Goal: Task Accomplishment & Management: Complete application form

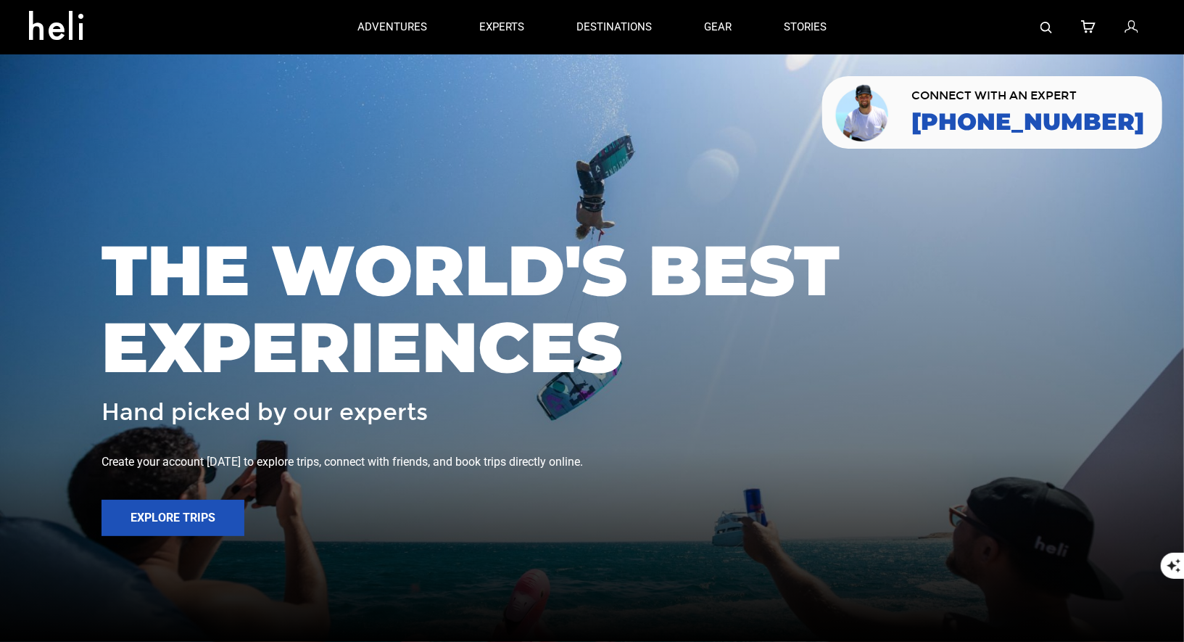
click at [1134, 30] on icon at bounding box center [1130, 27] width 13 height 19
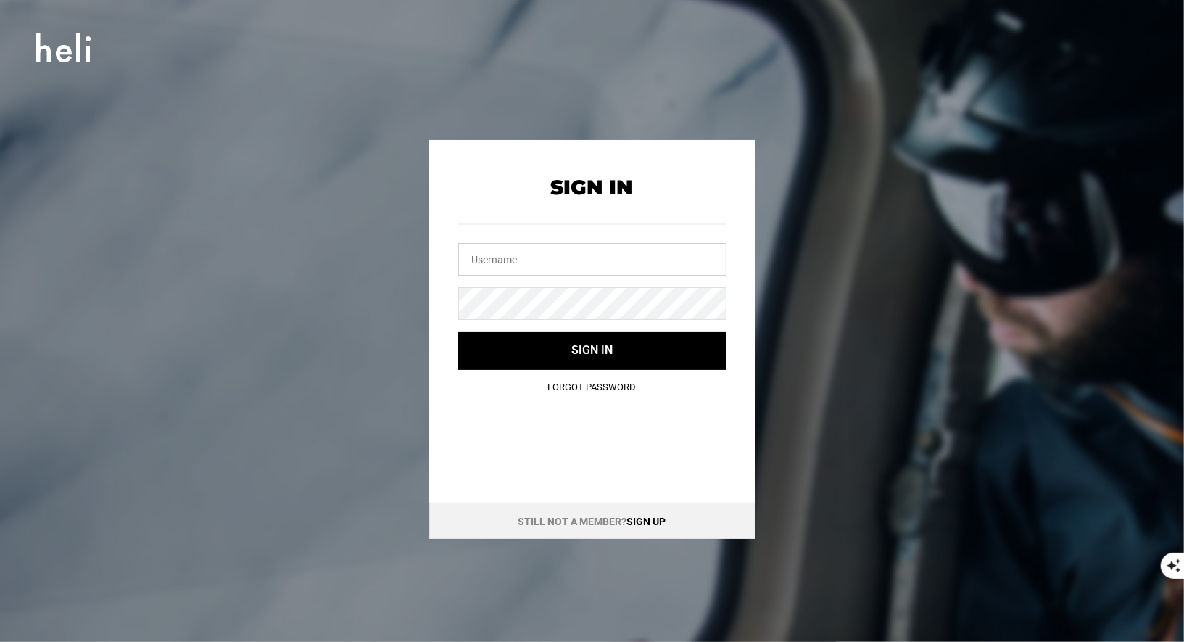
type input "vallenevado@heli.life"
drag, startPoint x: 600, startPoint y: 260, endPoint x: 431, endPoint y: 238, distance: 170.3
click at [435, 246] on div "Sign In vallenevado@heli.life Sign in Forgot Password" at bounding box center [592, 274] width 326 height 269
type input "S"
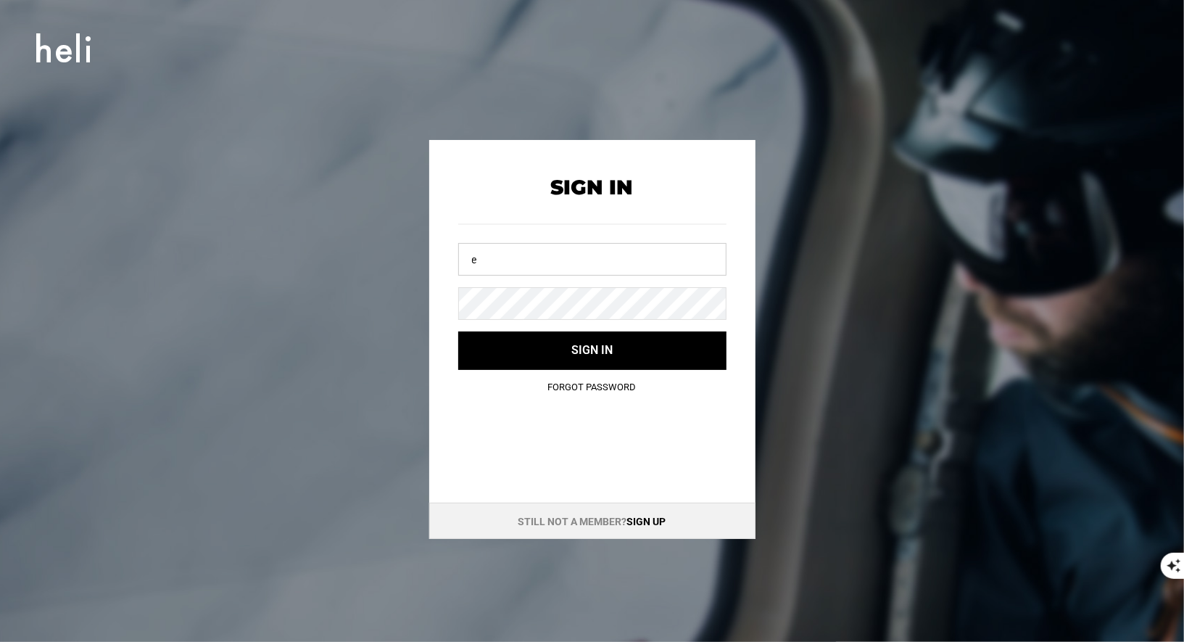
type input "[EMAIL_ADDRESS][DOMAIN_NAME]"
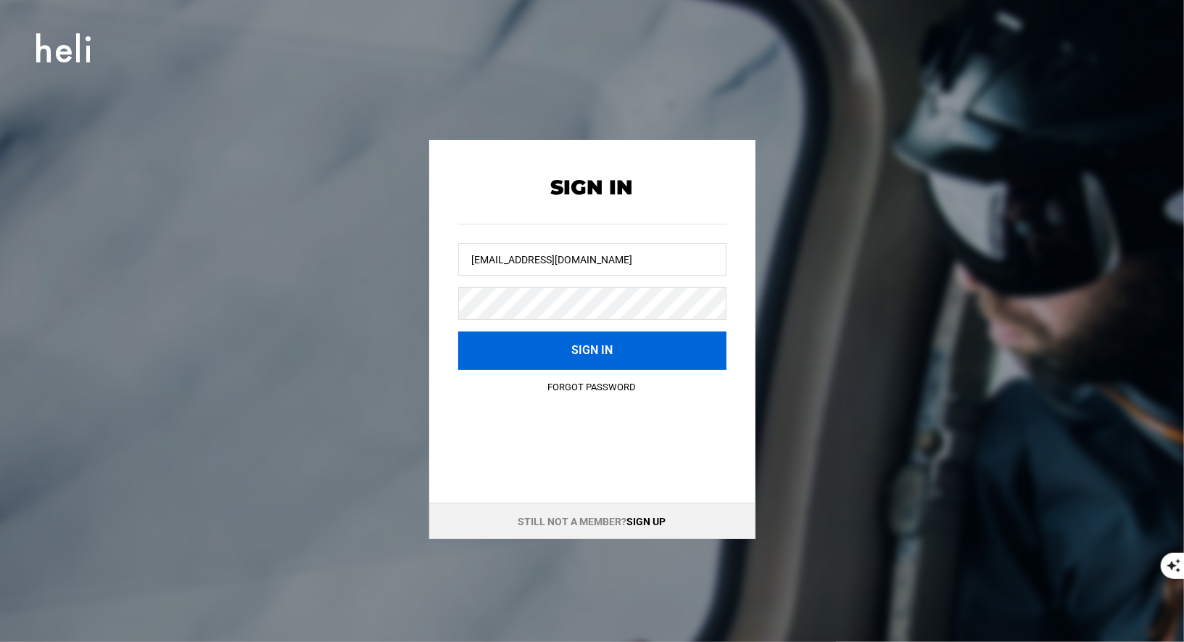
click at [567, 333] on button "Sign in" at bounding box center [592, 350] width 268 height 38
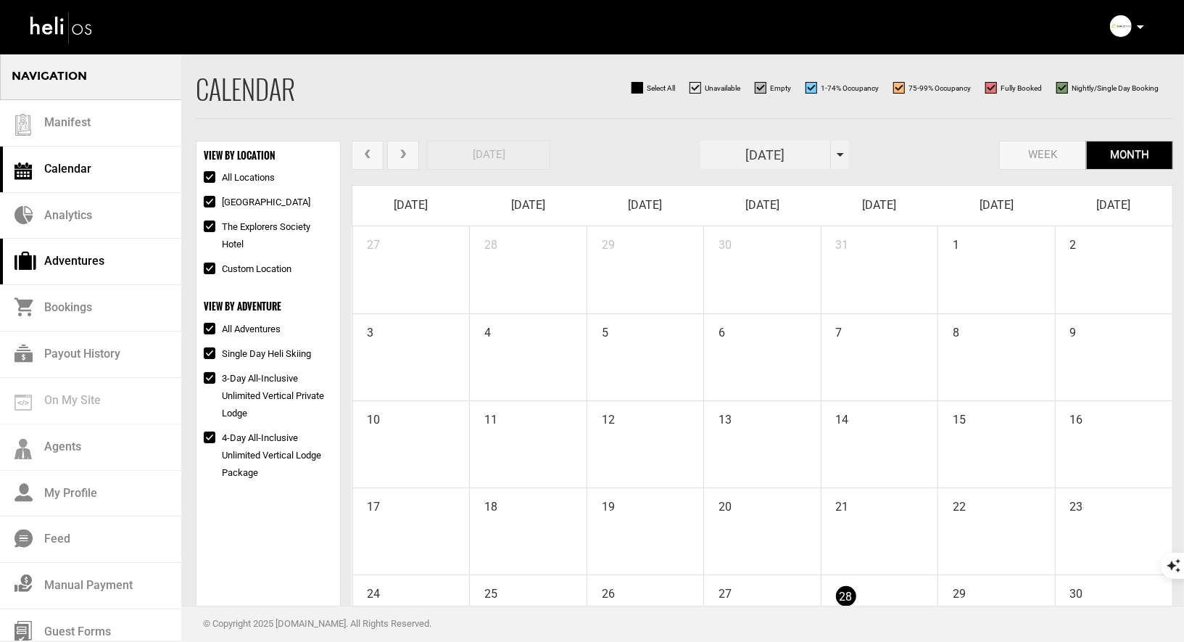
click at [81, 260] on link "Adventures" at bounding box center [90, 261] width 181 height 46
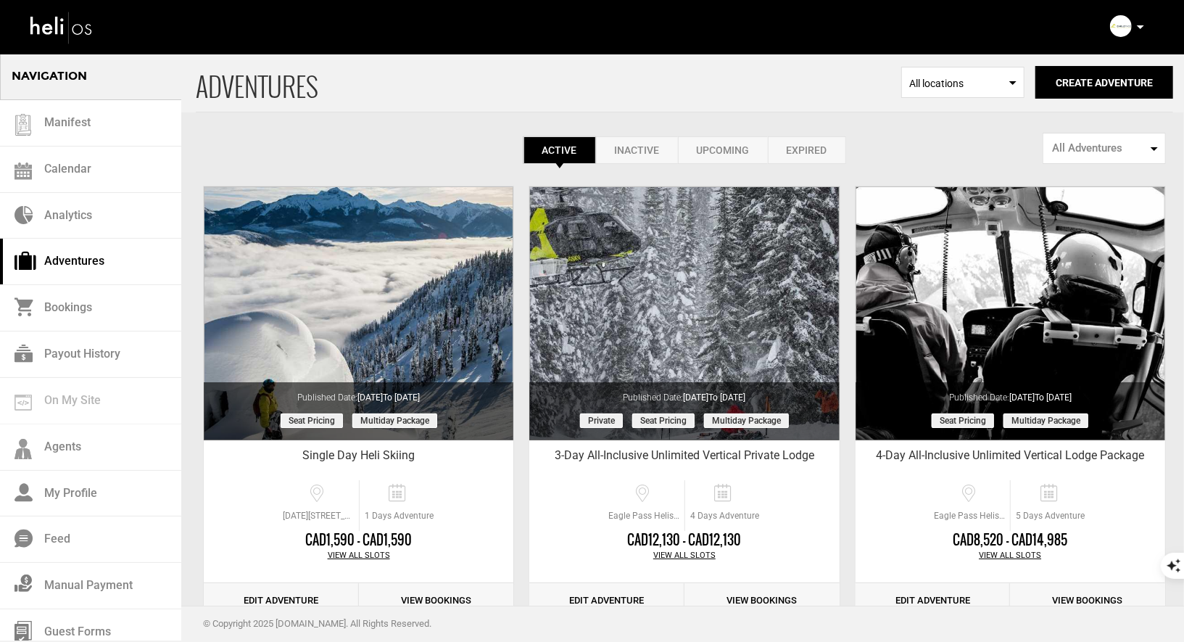
click at [1139, 27] on icon at bounding box center [1140, 27] width 7 height 4
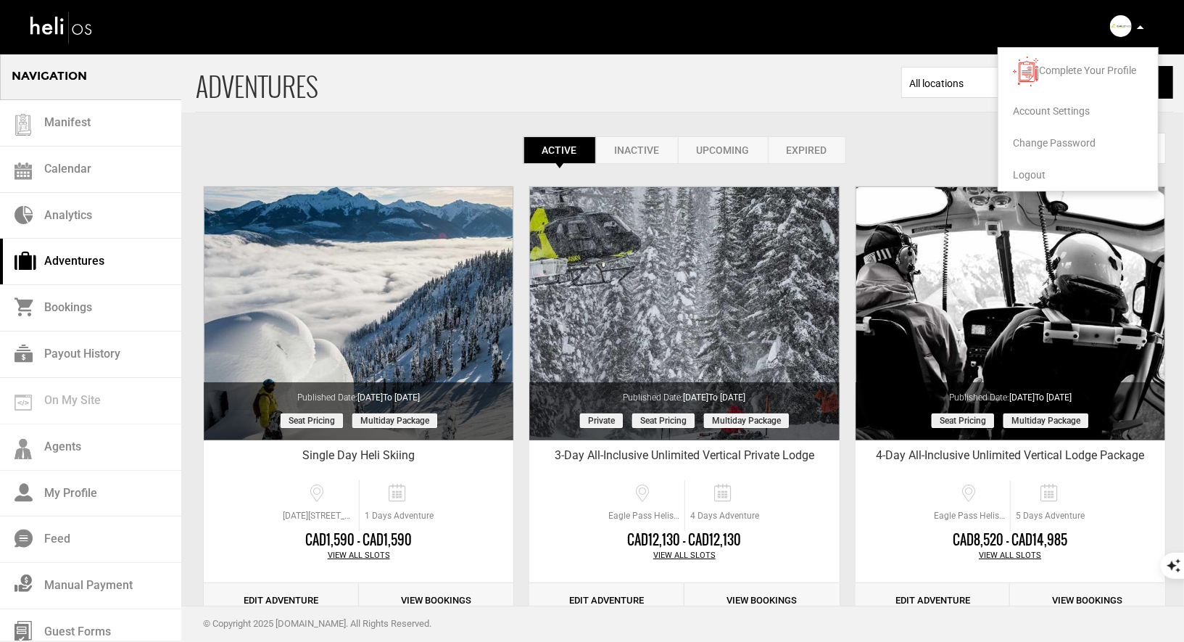
click at [1040, 180] on li "Logout" at bounding box center [1077, 175] width 159 height 32
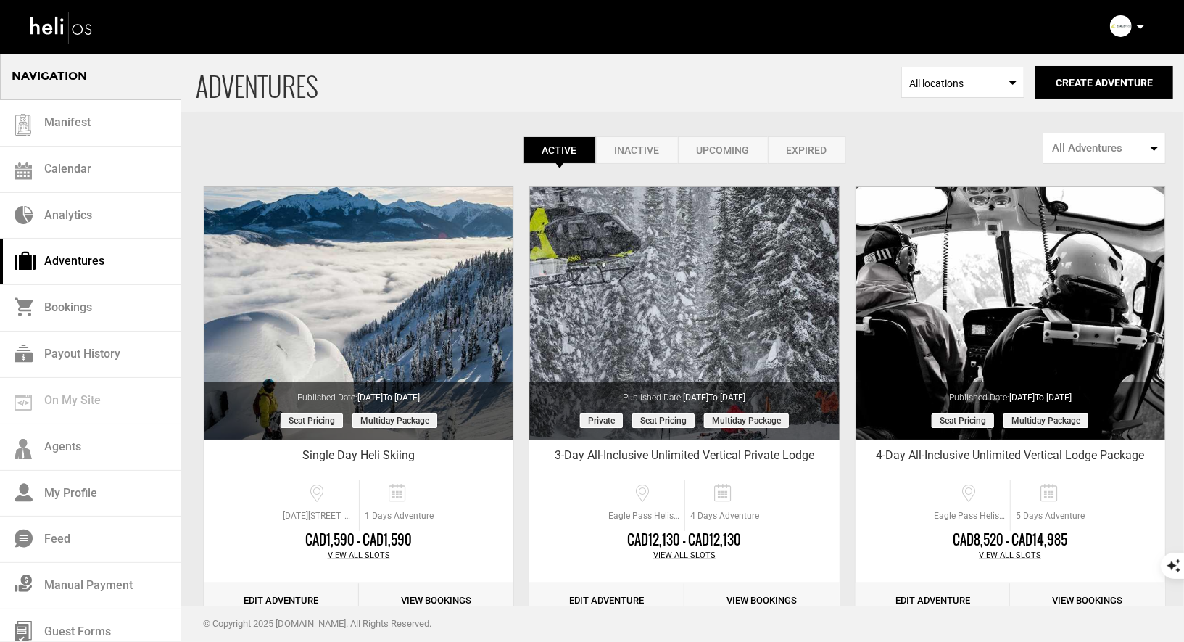
click at [1140, 28] on icon at bounding box center [1140, 27] width 7 height 4
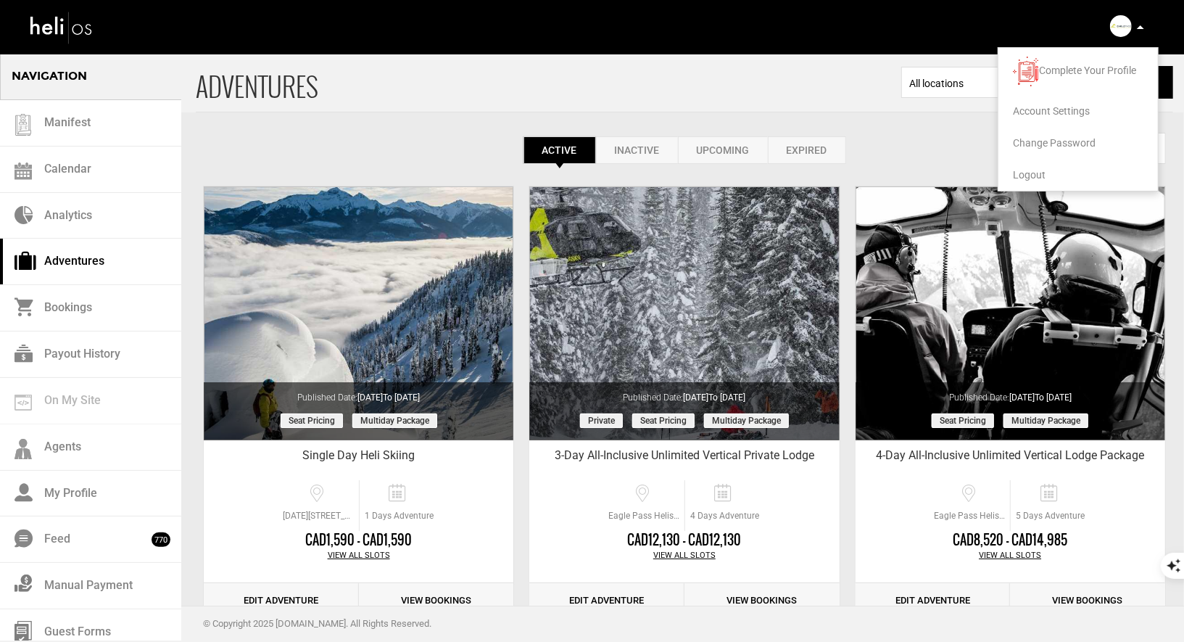
click at [1025, 174] on span "Logout" at bounding box center [1029, 175] width 33 height 12
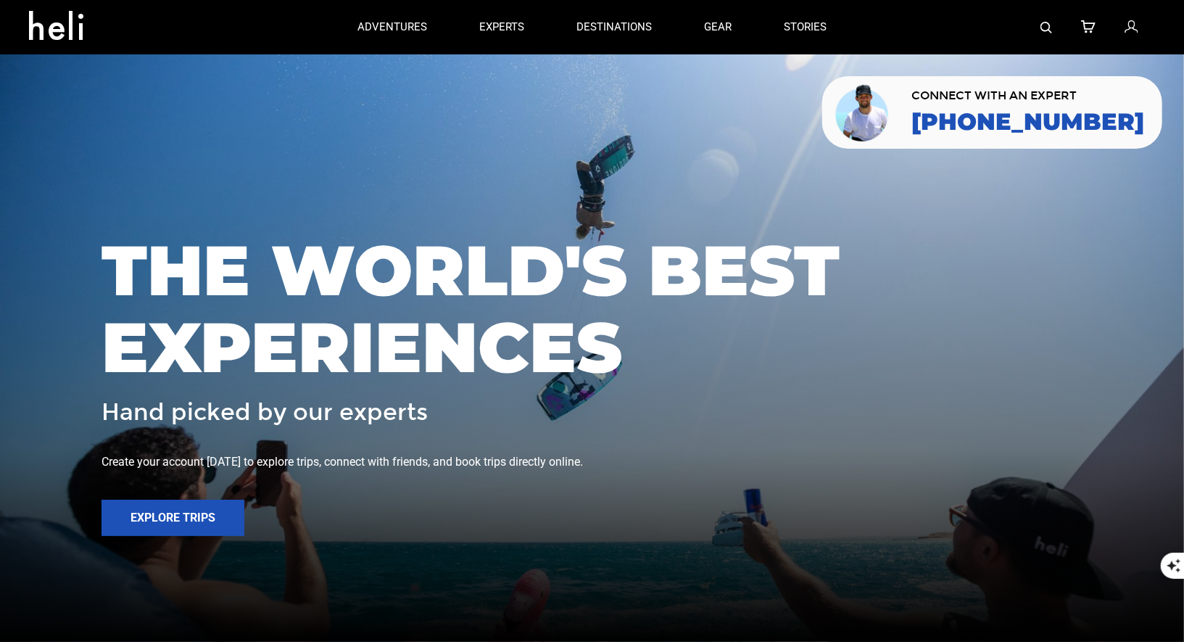
click at [1130, 31] on icon at bounding box center [1130, 27] width 13 height 19
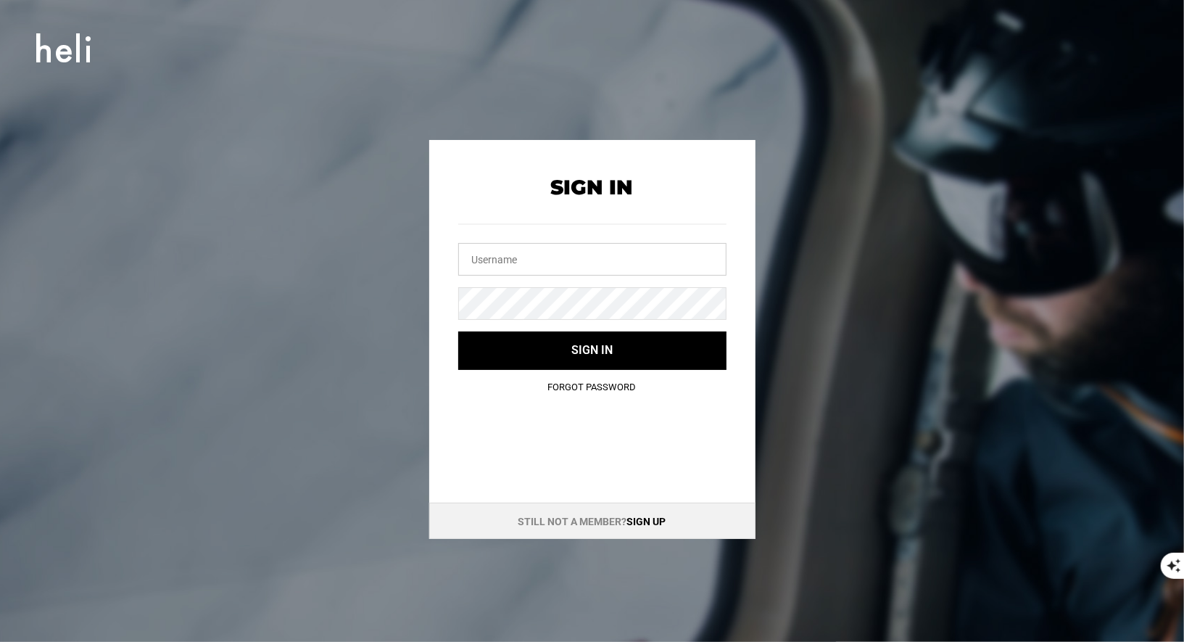
type input "[EMAIL_ADDRESS][DOMAIN_NAME]"
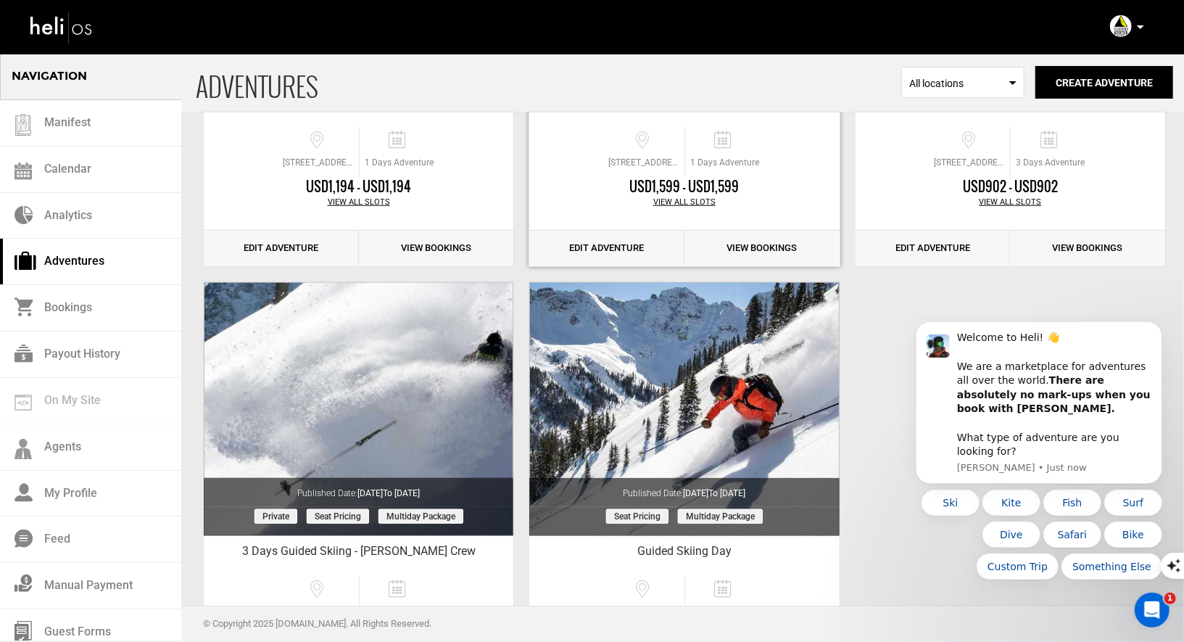
scroll to position [573, 0]
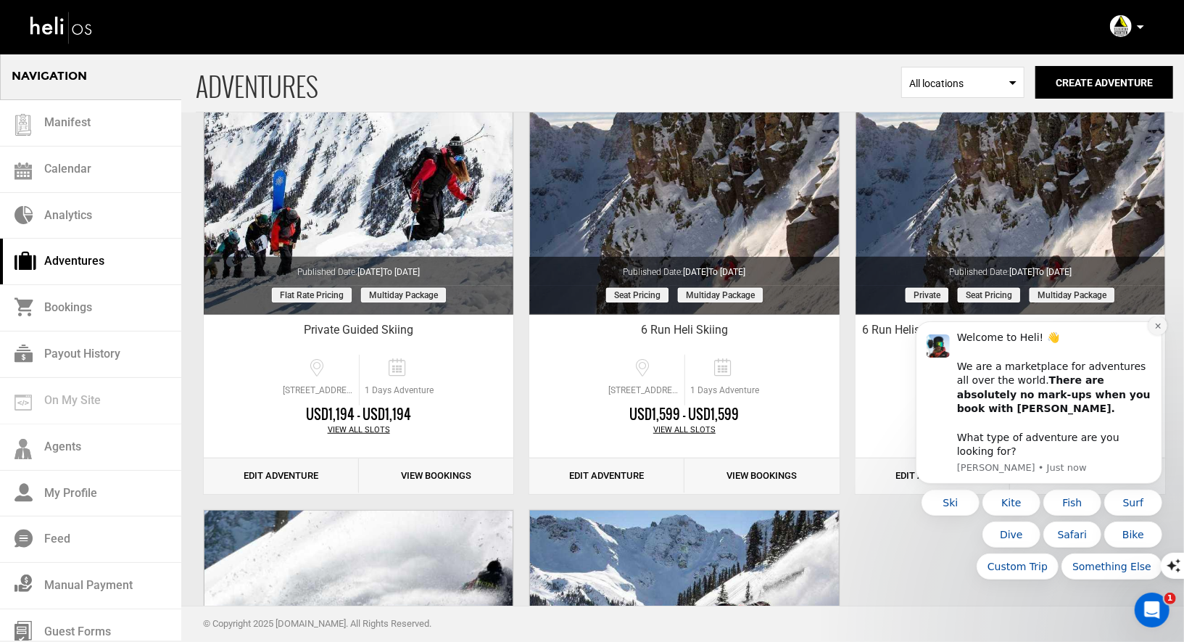
click at [1155, 329] on icon "Dismiss notification" at bounding box center [1157, 325] width 8 height 8
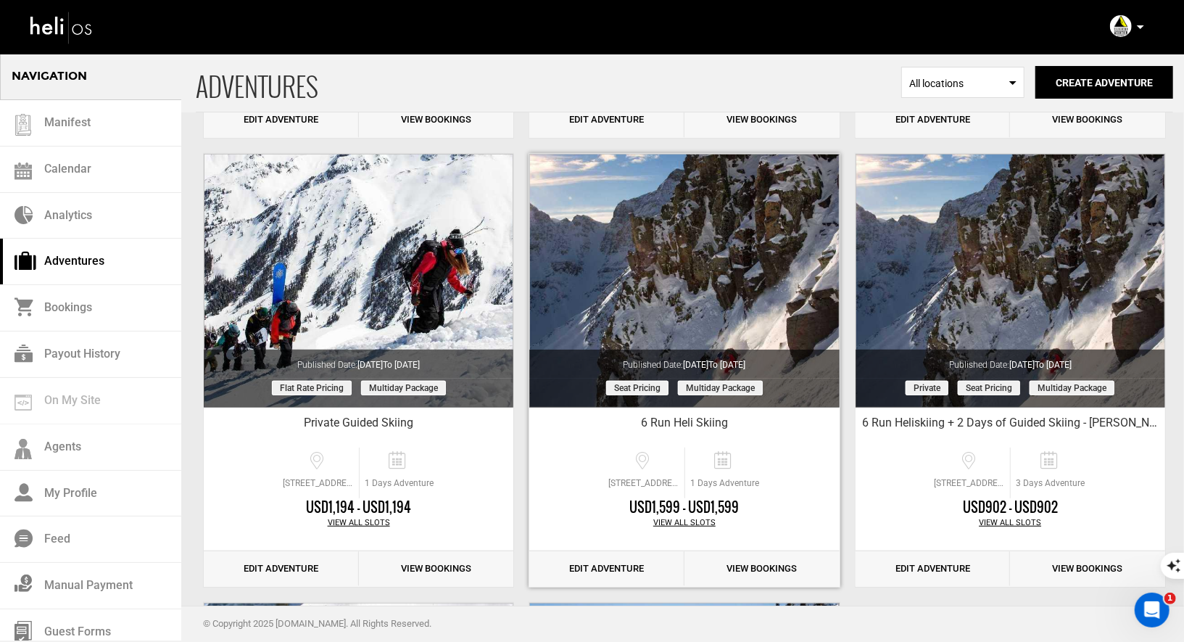
scroll to position [439, 0]
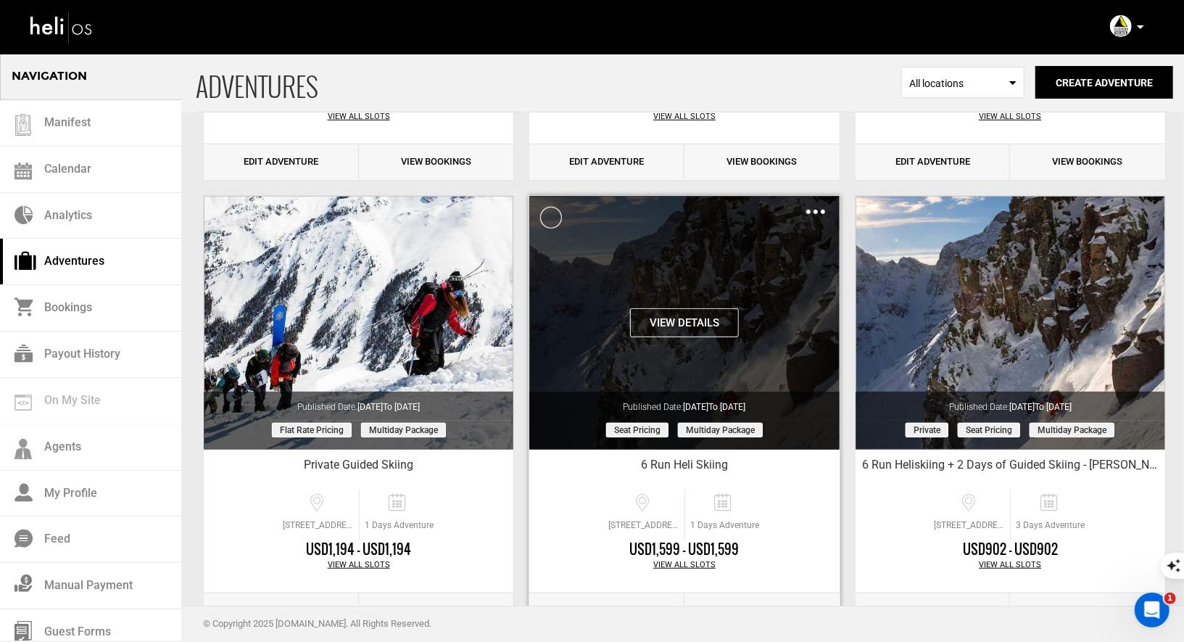
click at [814, 209] on img at bounding box center [815, 211] width 19 height 4
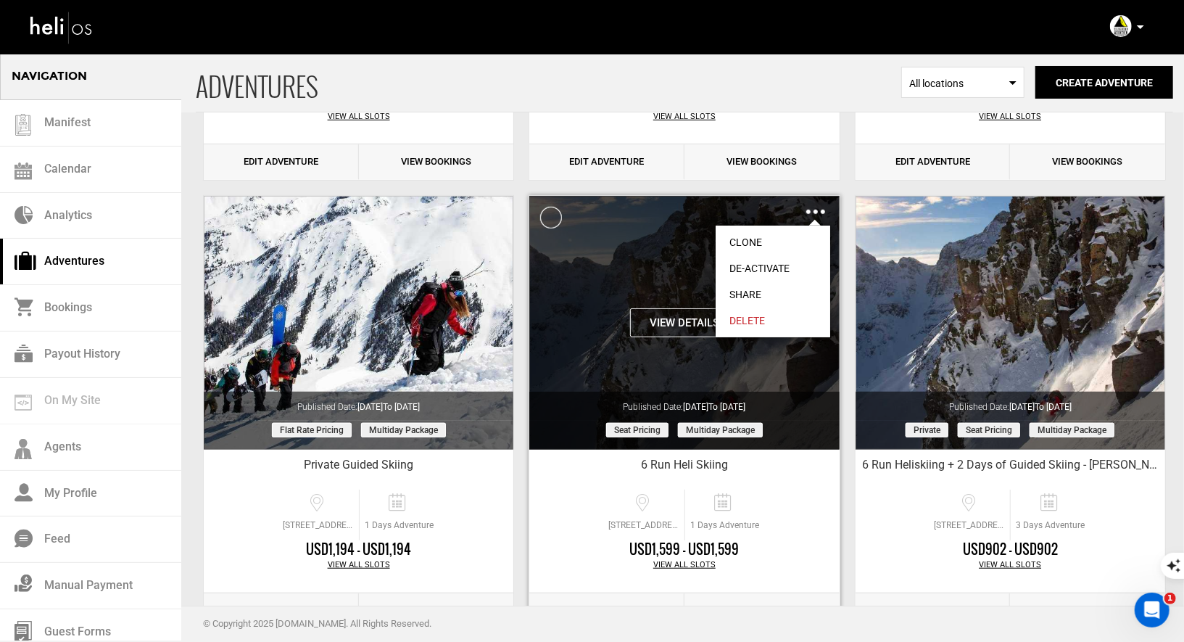
click at [755, 236] on link "Clone" at bounding box center [772, 242] width 115 height 26
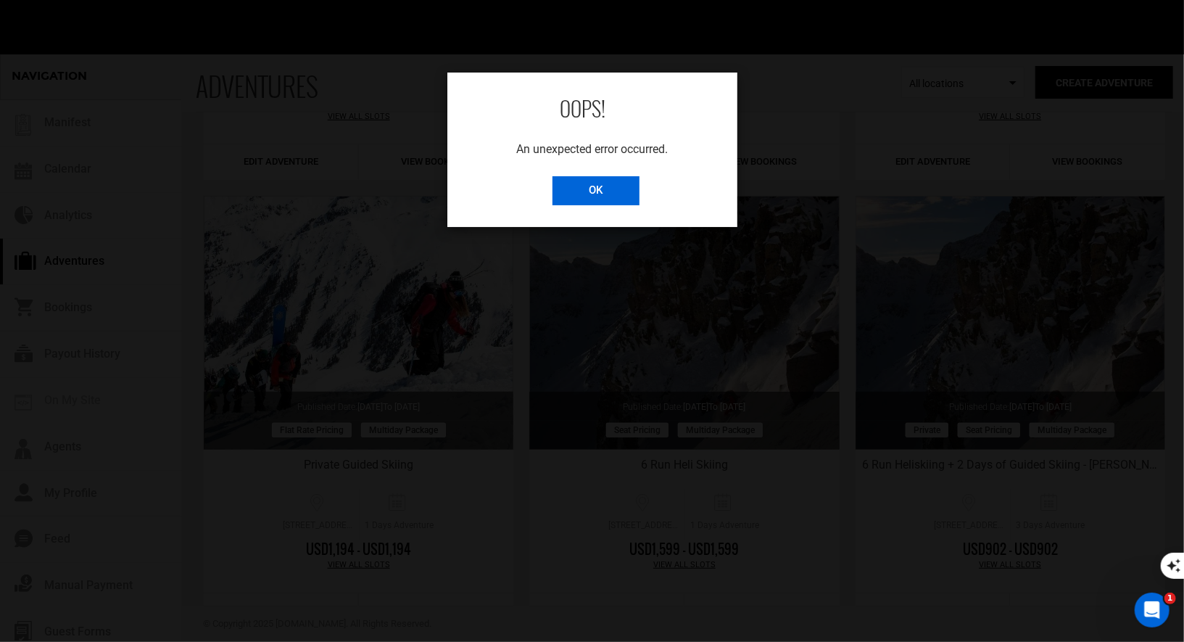
click at [612, 198] on input "OK" at bounding box center [595, 190] width 87 height 29
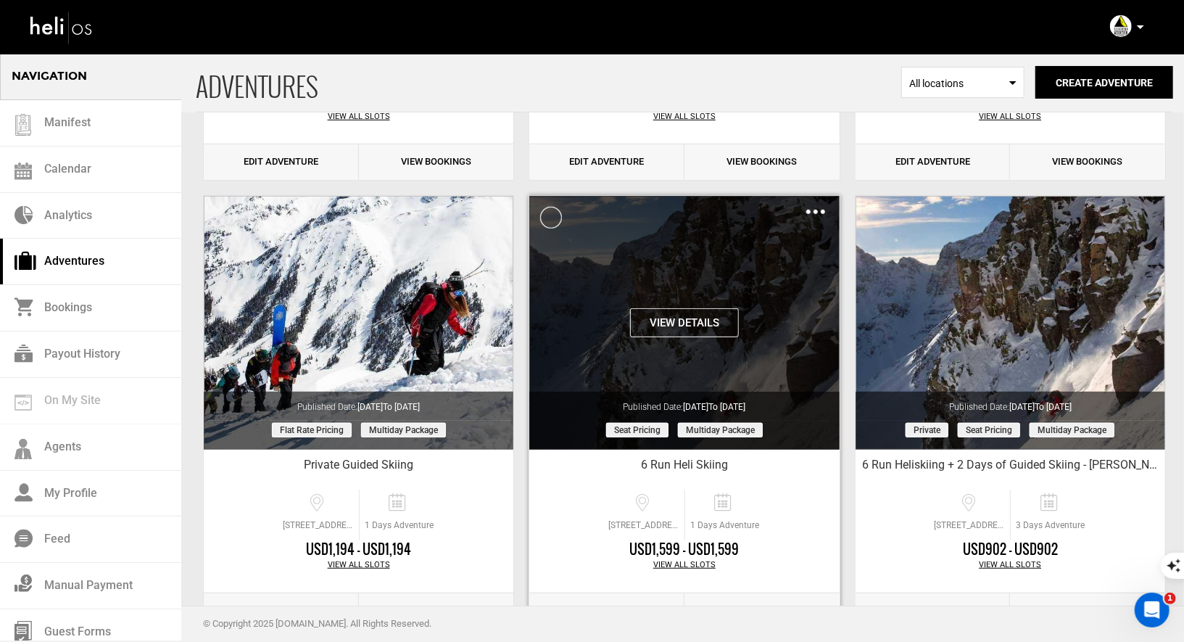
click at [820, 207] on div "Clone De-Activate Share Delete" at bounding box center [815, 211] width 19 height 17
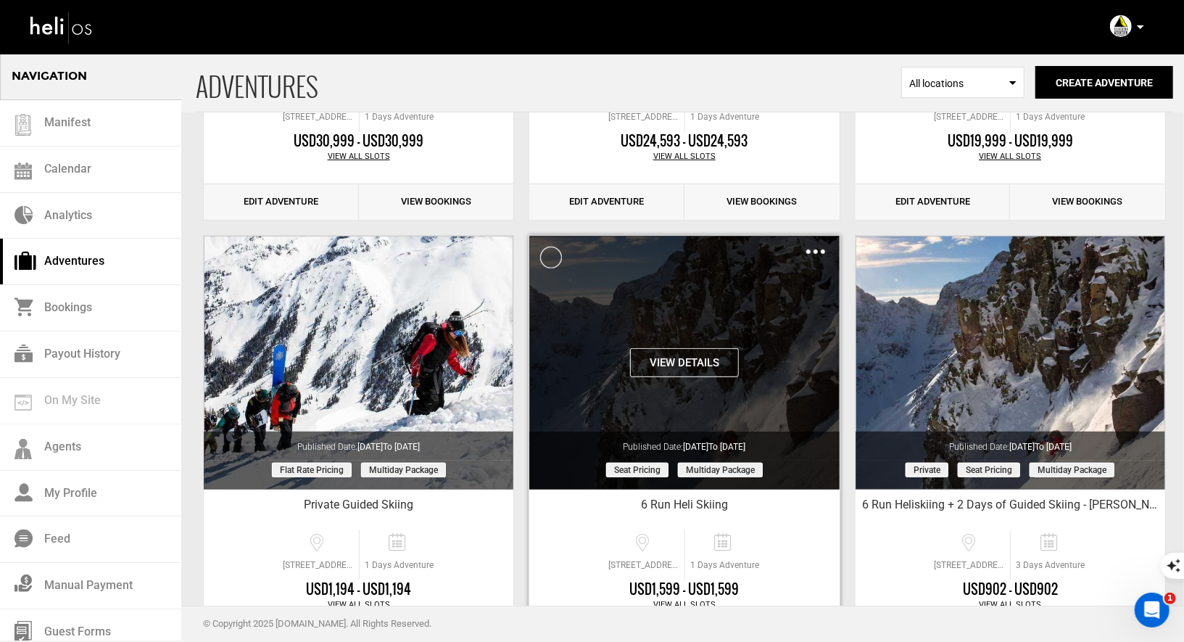
click at [811, 254] on div "Clone De-Activate Share Delete" at bounding box center [815, 251] width 19 height 17
click at [806, 247] on div "Clone De-Activate Share Delete" at bounding box center [815, 251] width 19 height 17
click at [815, 249] on img at bounding box center [815, 251] width 19 height 4
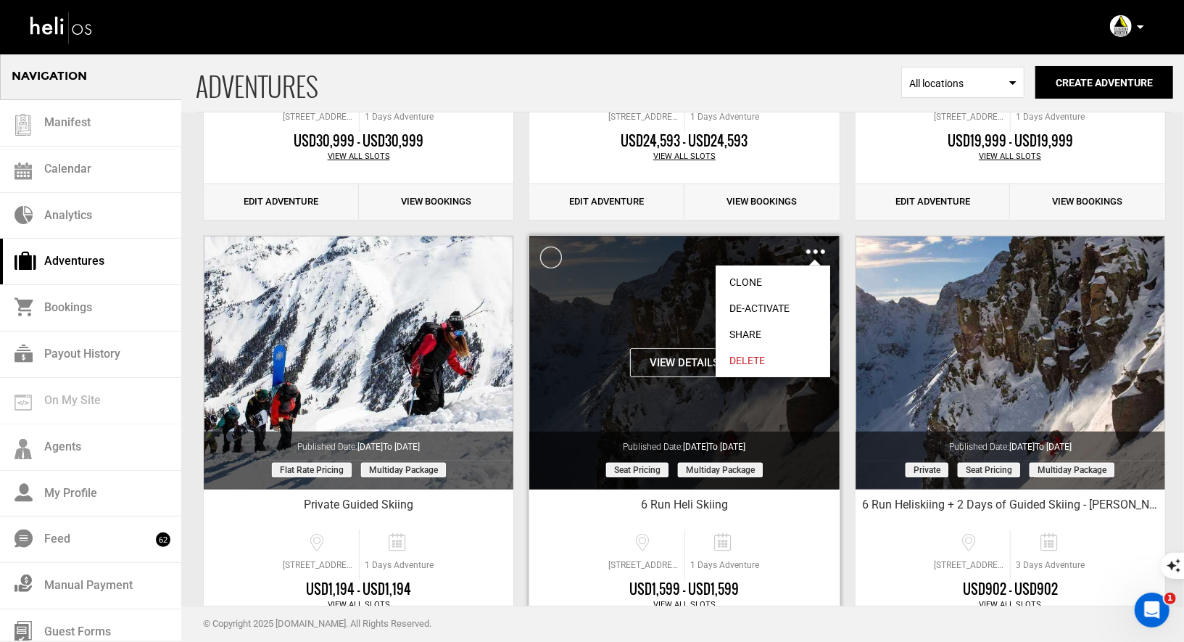
click at [750, 278] on link "Clone" at bounding box center [772, 282] width 115 height 26
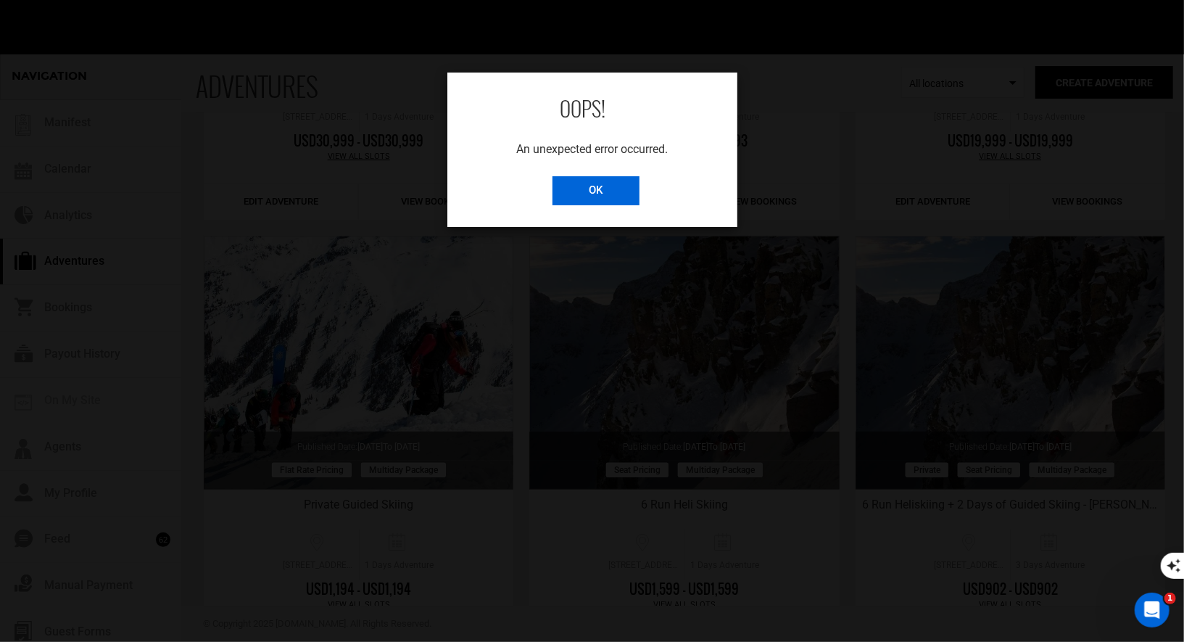
click at [569, 183] on input "OK" at bounding box center [595, 190] width 87 height 29
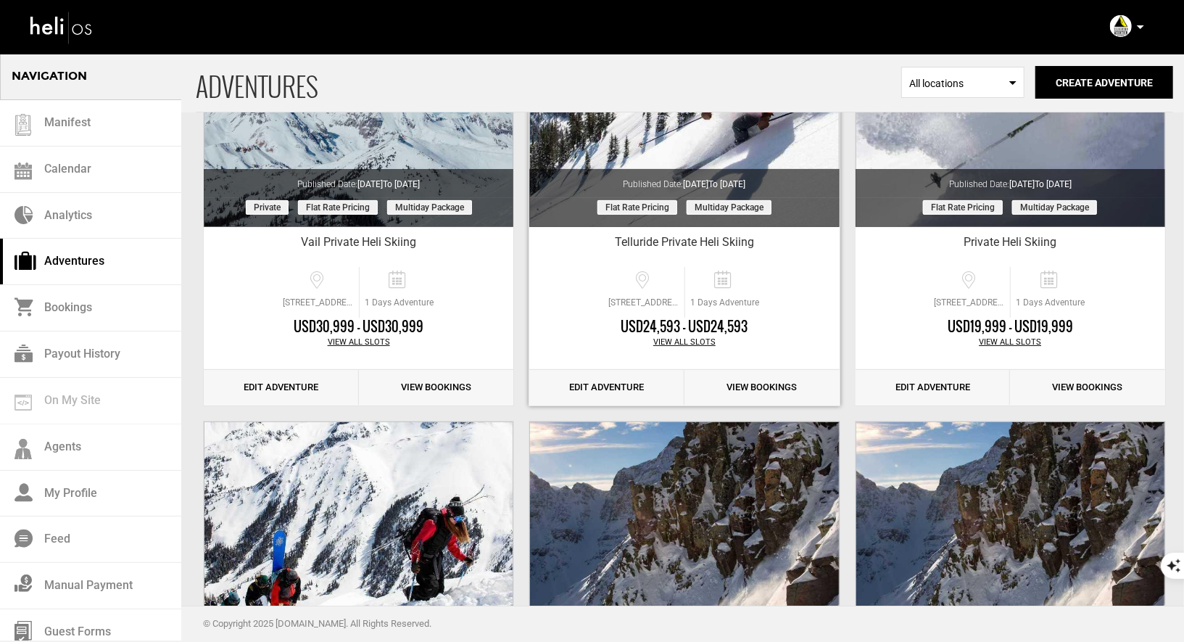
scroll to position [461, 0]
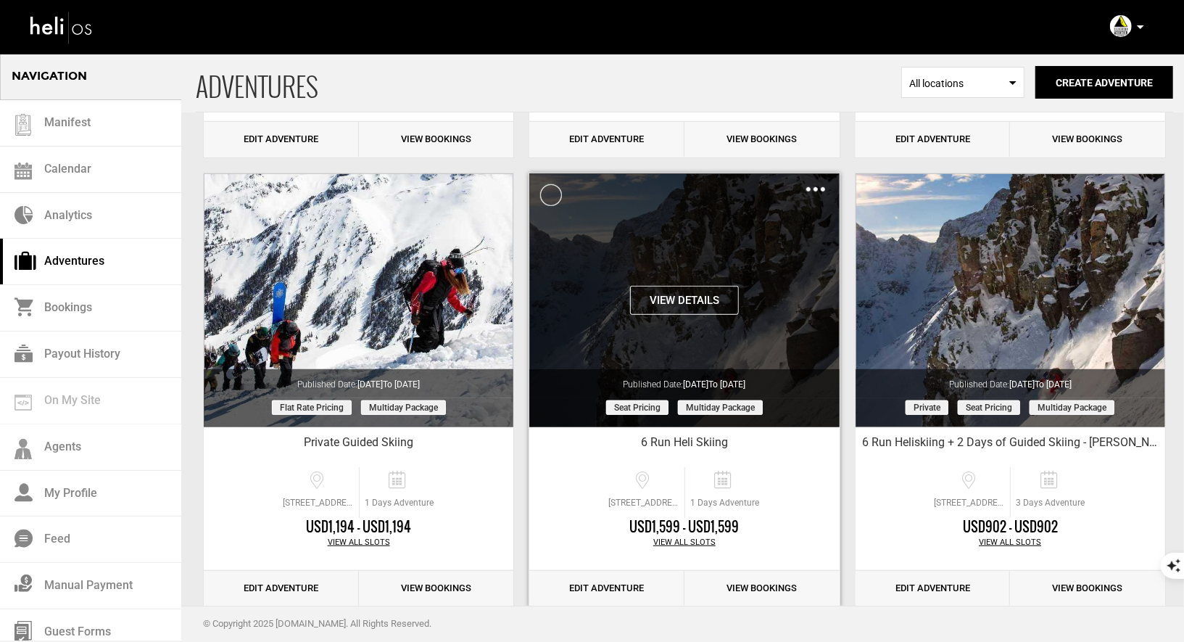
click at [810, 192] on div "Clone De-Activate Share Delete" at bounding box center [815, 189] width 19 height 17
click at [817, 187] on img at bounding box center [815, 189] width 19 height 4
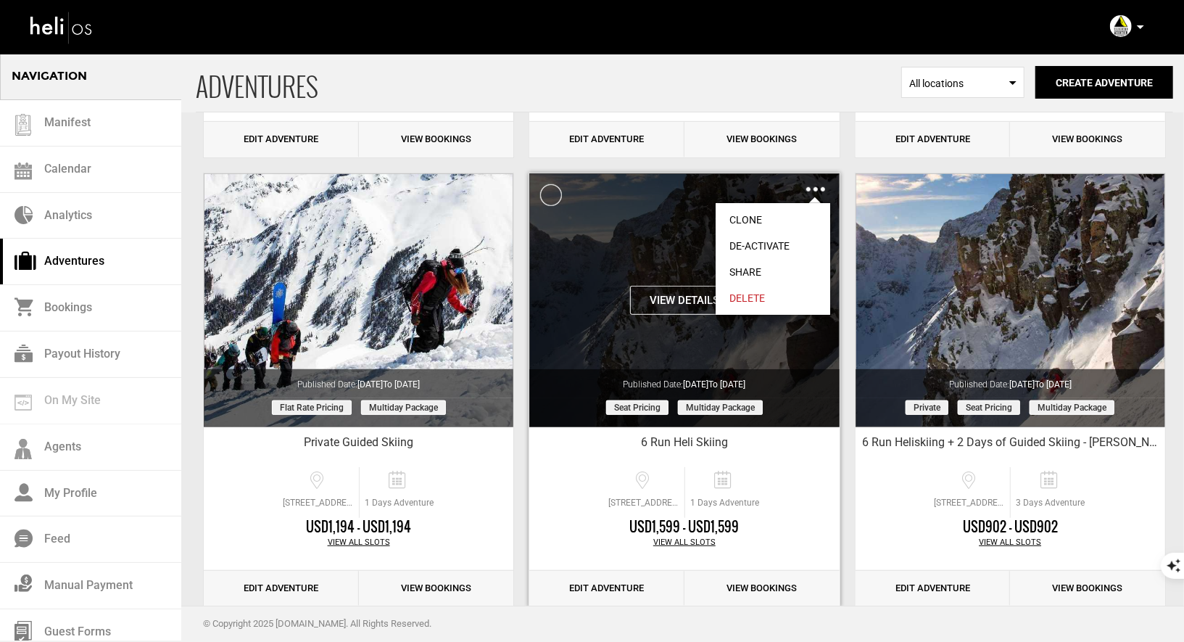
click at [744, 217] on link "Clone" at bounding box center [772, 220] width 115 height 26
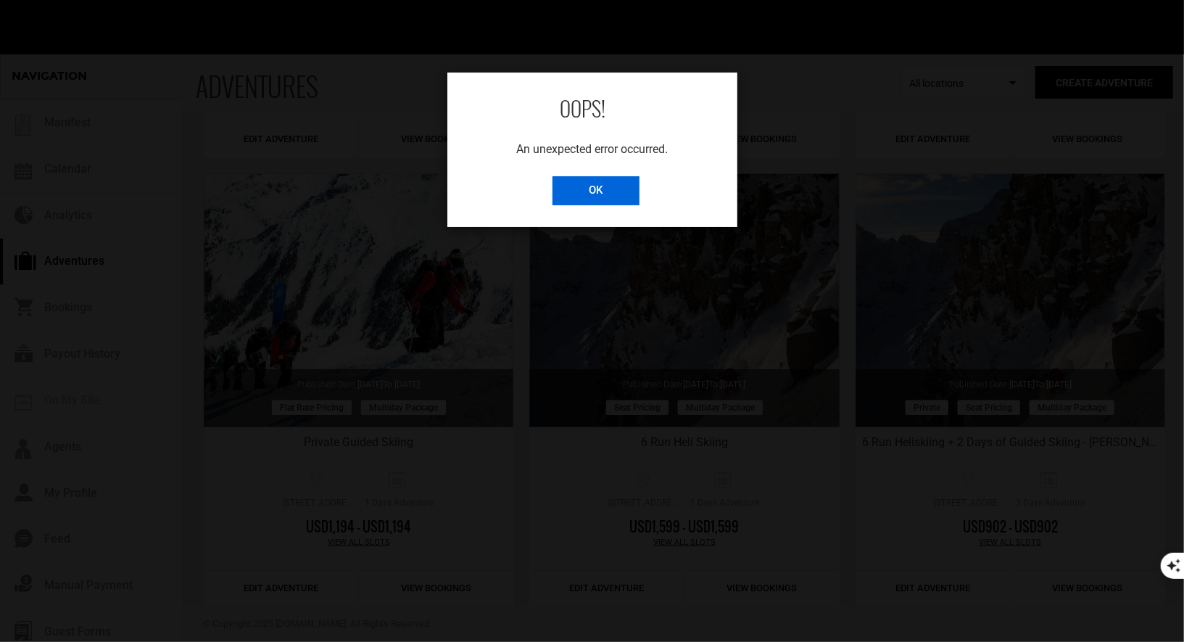
click at [595, 183] on input "OK" at bounding box center [595, 190] width 87 height 29
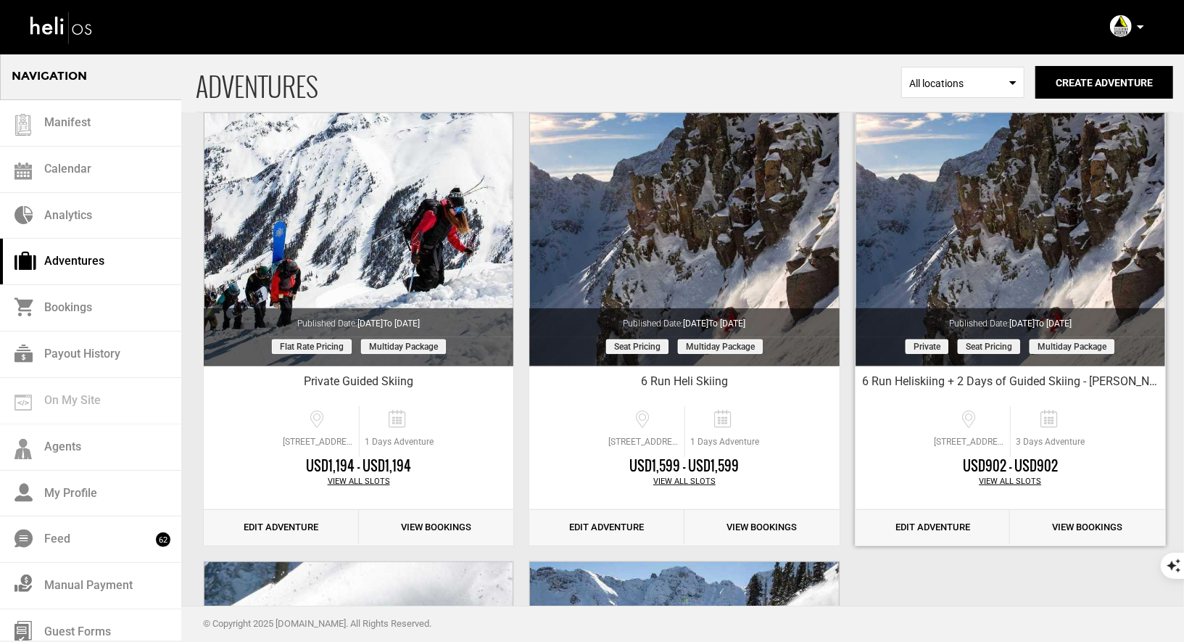
scroll to position [476, 0]
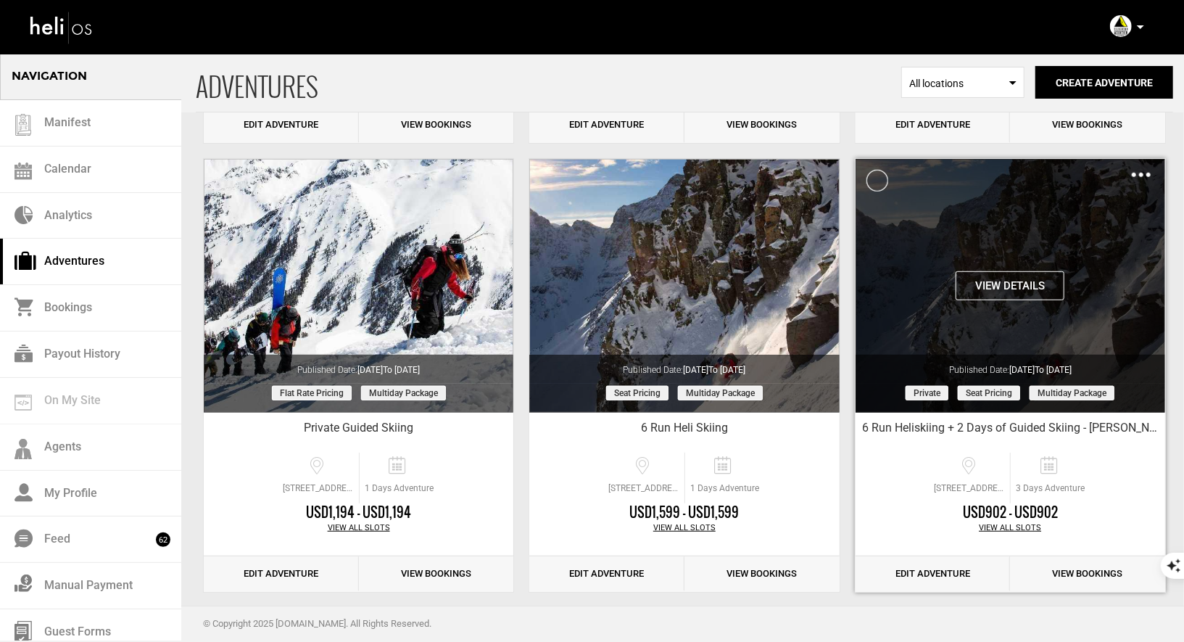
click at [1146, 176] on div "Clone De-Activate Share Delete" at bounding box center [1141, 174] width 19 height 17
click at [1137, 174] on img at bounding box center [1141, 175] width 19 height 4
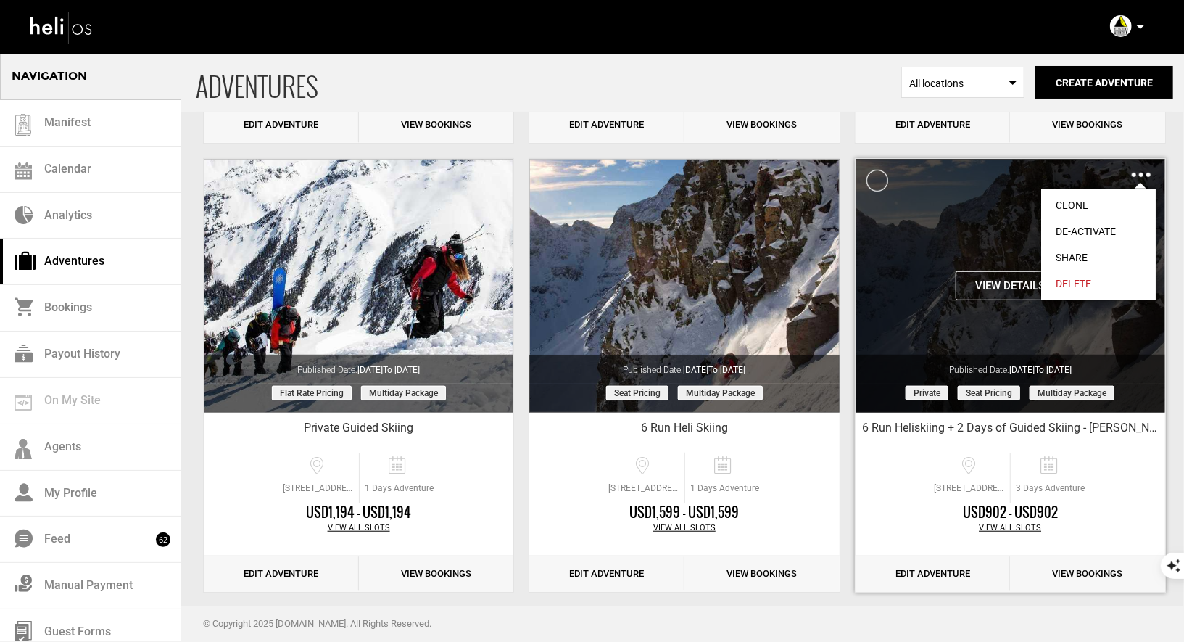
click at [1070, 205] on link "Clone" at bounding box center [1098, 205] width 115 height 26
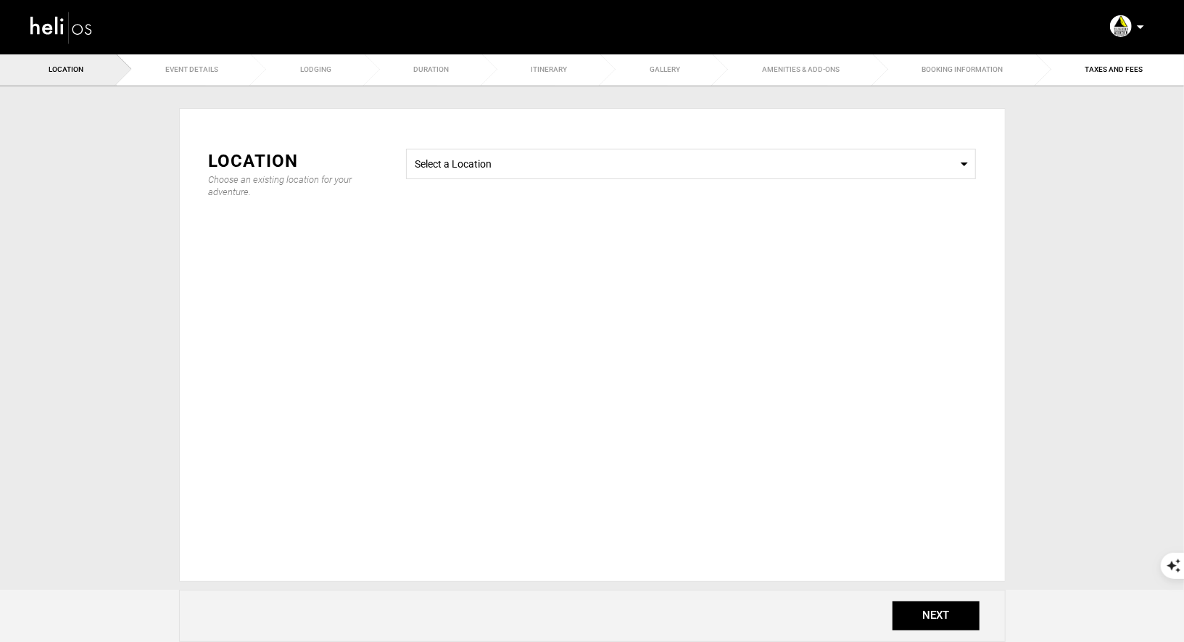
type input "Copy of 6 Run Heliskiing + 2 Days of Guided Skiing - Eric Newman's Crew"
checkbox input "true"
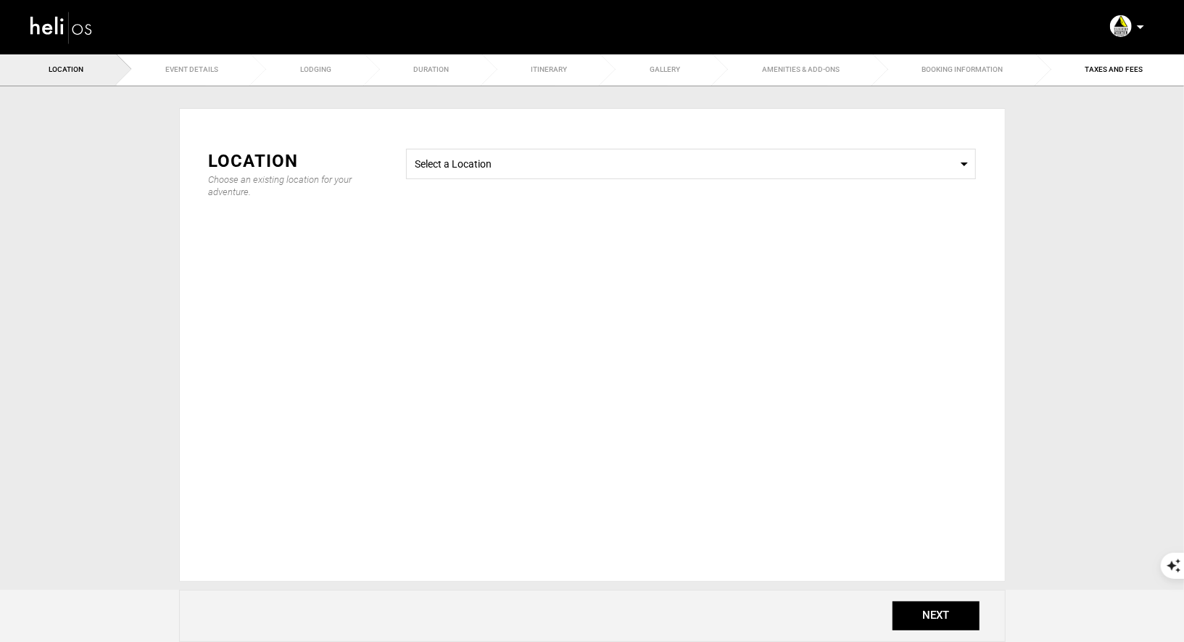
checkbox input "true"
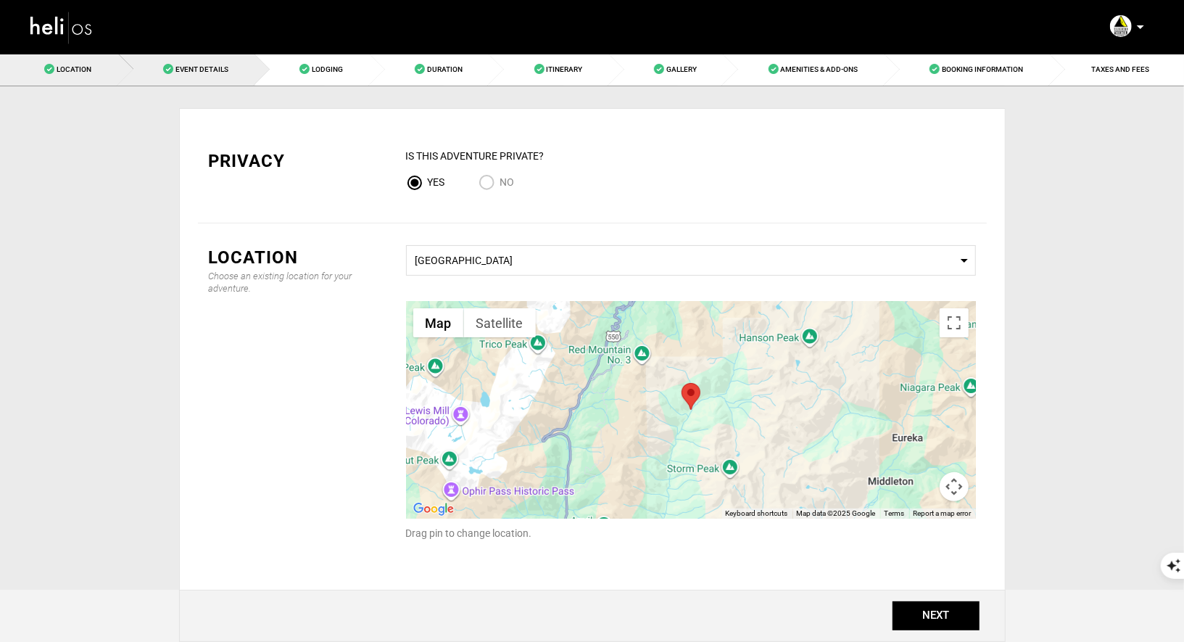
click at [228, 74] on link "Event Details" at bounding box center [187, 69] width 137 height 33
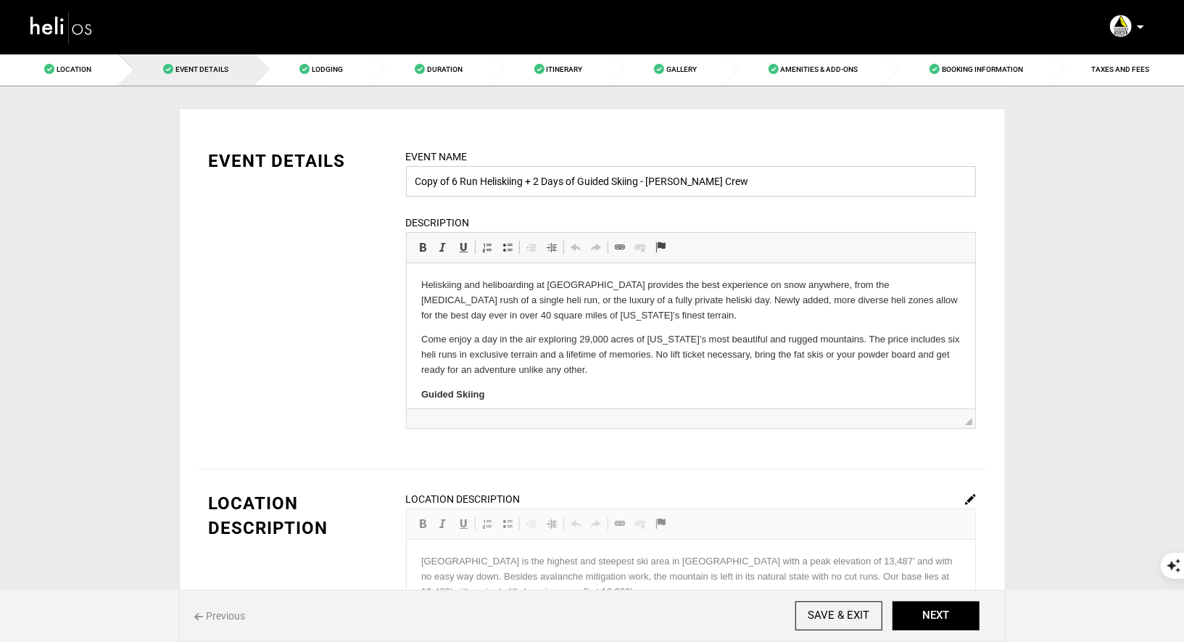
drag, startPoint x: 453, startPoint y: 182, endPoint x: 381, endPoint y: 177, distance: 72.7
click at [381, 177] on div "EVENT DETAILS Event Name Copy of 6 Run Heliskiing + 2 Days of Guided Skiing - E…" at bounding box center [592, 298] width 789 height 298
drag, startPoint x: 488, startPoint y: 181, endPoint x: 611, endPoint y: 198, distance: 124.4
click at [607, 202] on div "Event Name 6 Run Heliskiing + 2 Days of Guided Skiing - Eric Newman's Crew Even…" at bounding box center [691, 298] width 592 height 298
click at [427, 181] on input "6 Run Heliskiing:" at bounding box center [691, 181] width 570 height 30
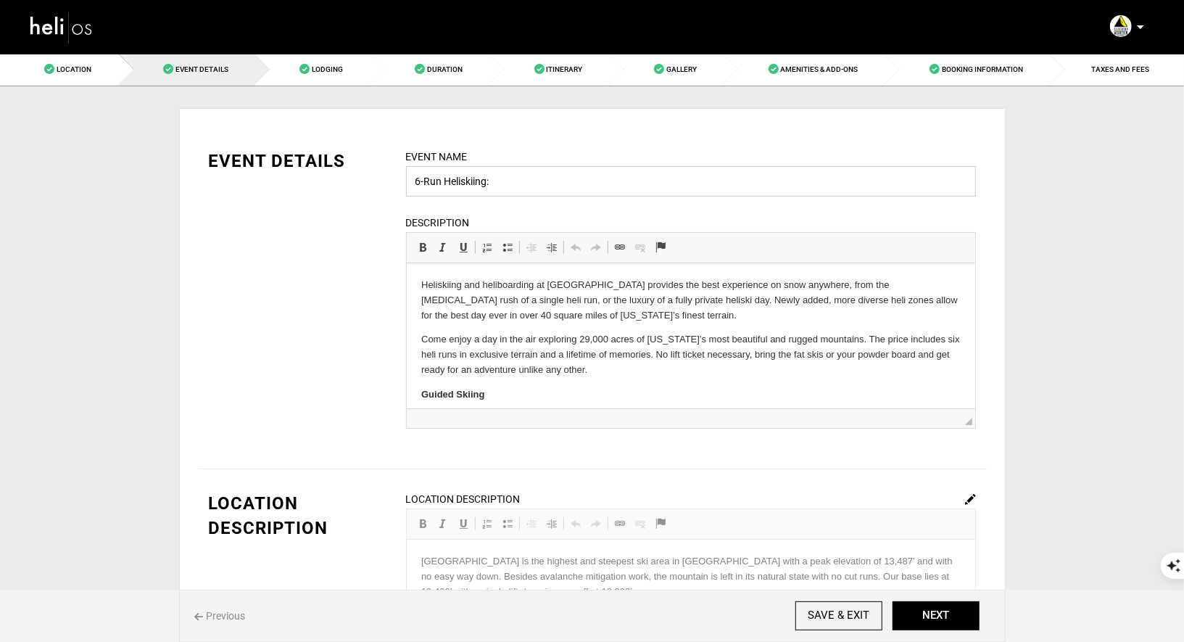
click at [486, 182] on input "6-Run Heliskiing:" at bounding box center [691, 181] width 570 height 30
click at [562, 181] on input "6-Run Heliskiing package:" at bounding box center [691, 181] width 570 height 30
click at [485, 178] on input "6-Run Heliskiing package: Bret Kehl" at bounding box center [691, 181] width 570 height 30
click at [513, 181] on input "6-Run Heliski package: Bret Kehl" at bounding box center [691, 181] width 570 height 30
click at [685, 186] on input "6-Run Heliski package at Silverton Mountain : Bret Kehl" at bounding box center [691, 181] width 570 height 30
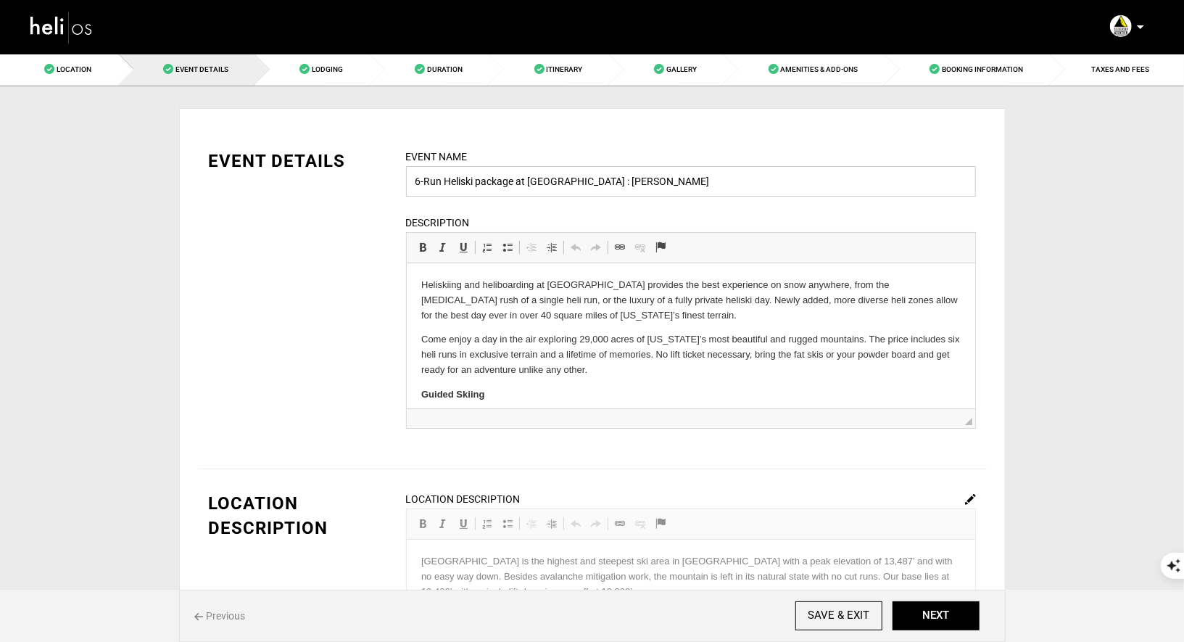
click at [481, 181] on input "6-Run Heliski package at Silverton Mountain : Bret Kehl" at bounding box center [691, 181] width 570 height 30
click at [526, 183] on input "6-Run Heliski Package at Silverton Mountain : Bret Kehl" at bounding box center [691, 181] width 570 height 30
click at [696, 180] on input "6-Run Heliski Package With Silverton Mountain : Bret Kehl" at bounding box center [691, 181] width 570 height 30
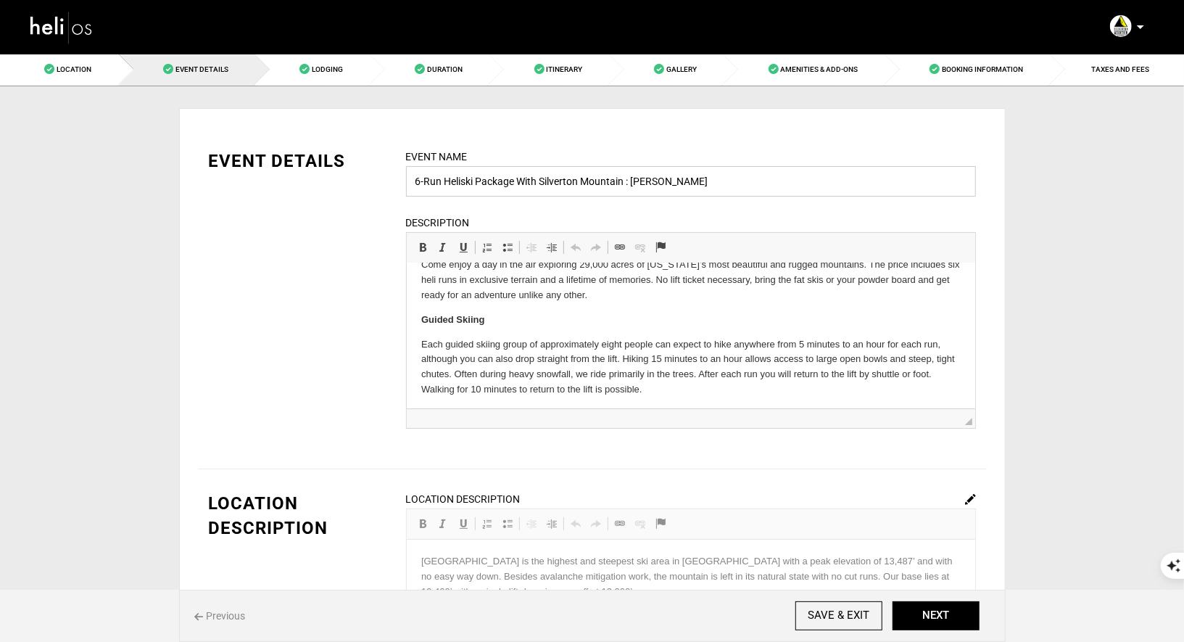
scroll to position [96, 0]
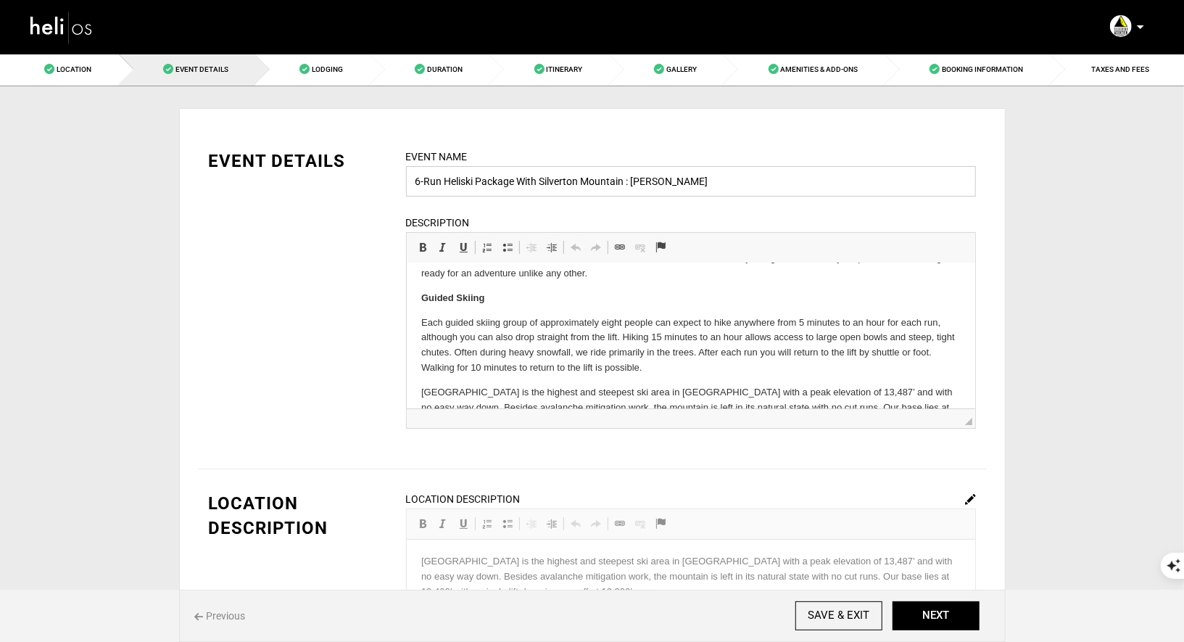
type input "6-Run Heliski Package With Silverton Mountain : Bret Kehl"
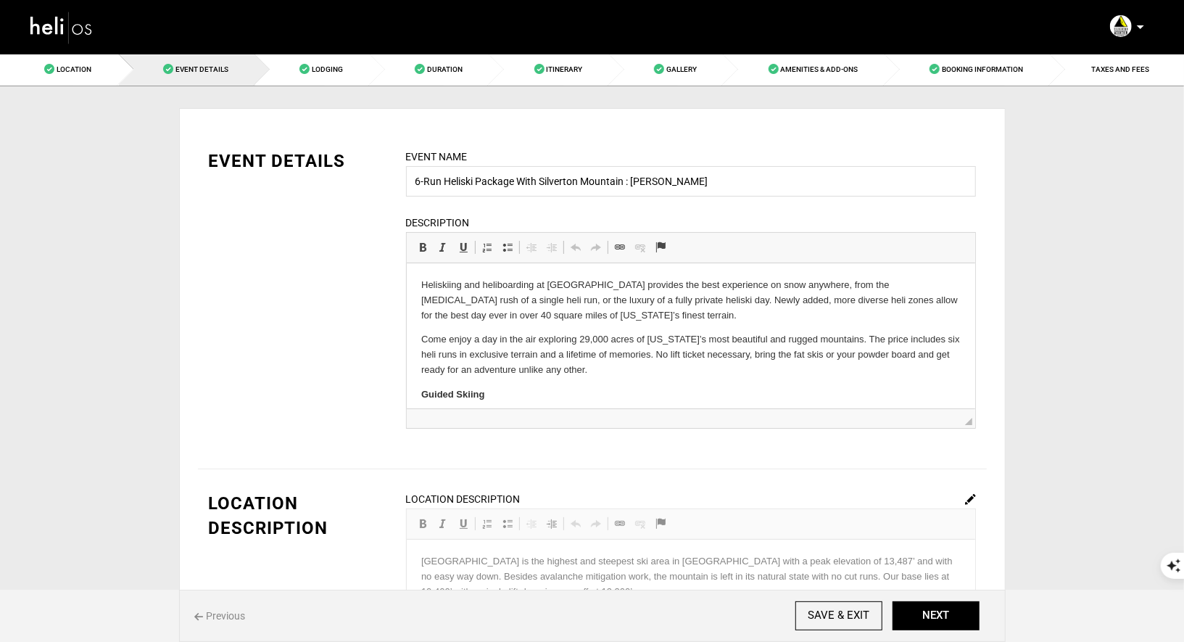
drag, startPoint x: 421, startPoint y: 296, endPoint x: 598, endPoint y: 365, distance: 189.5
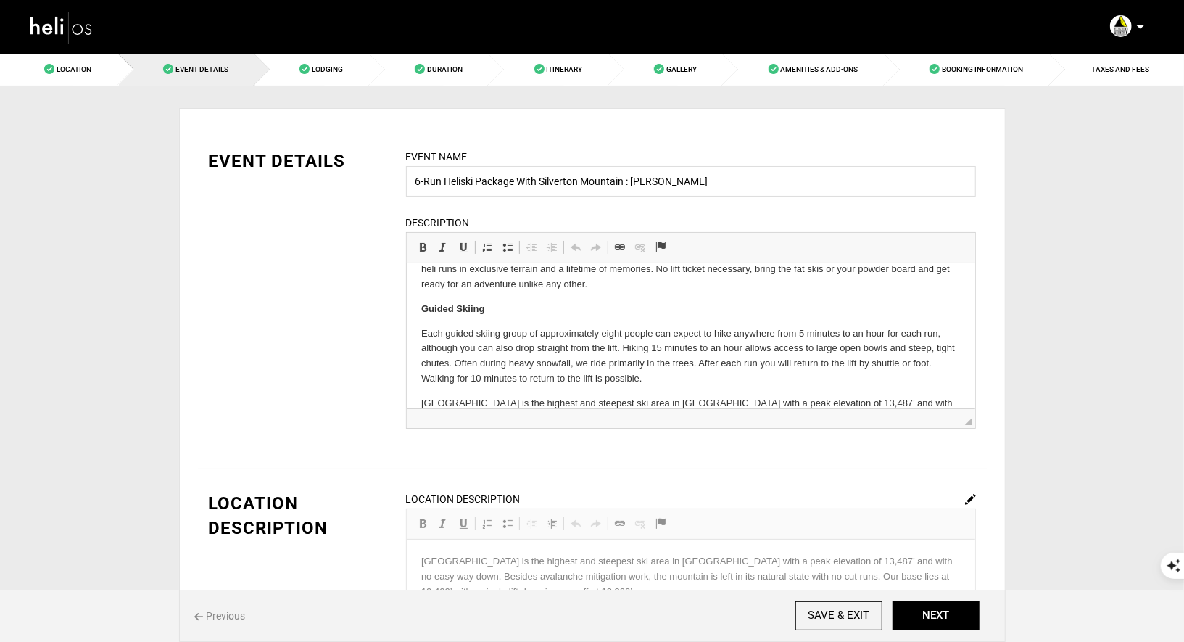
scroll to position [117, 0]
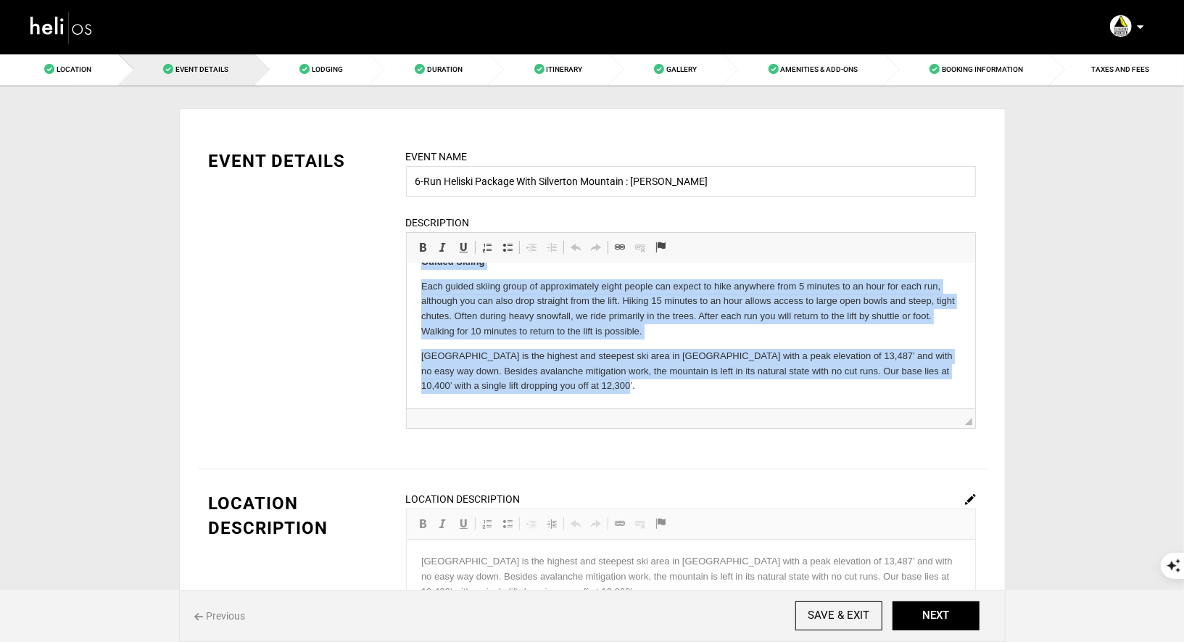
drag, startPoint x: 420, startPoint y: 277, endPoint x: 713, endPoint y: 511, distance: 374.4
click at [713, 407] on html "Heliskiing and heliboarding at Silverton Mountain provides the best experience …" at bounding box center [690, 269] width 568 height 278
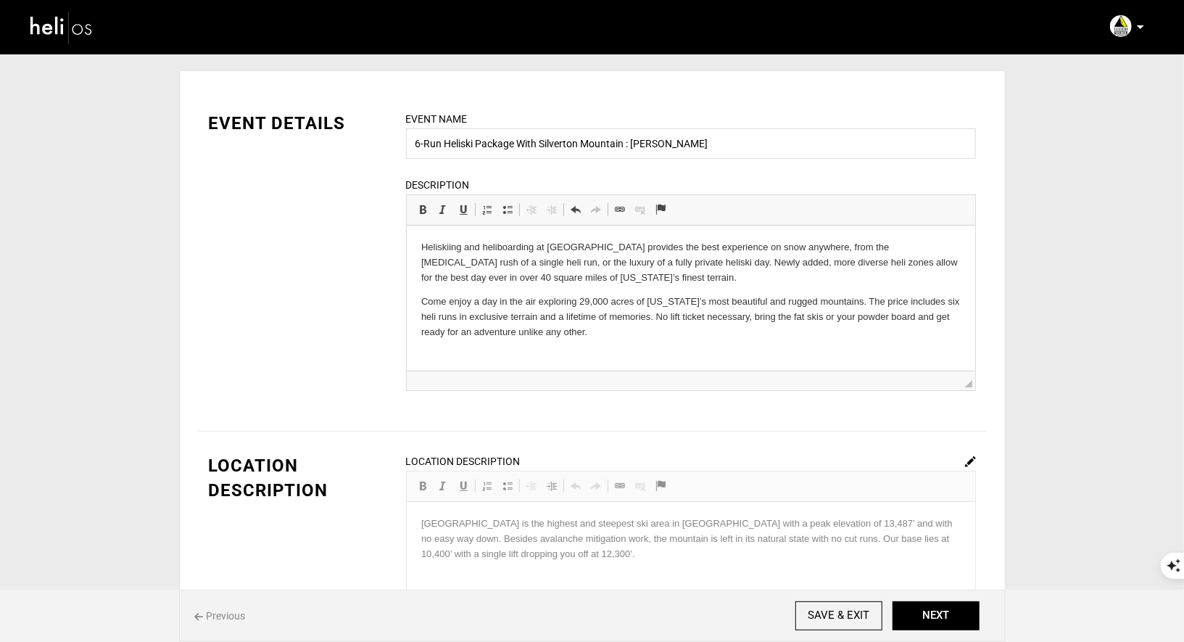
scroll to position [34, 0]
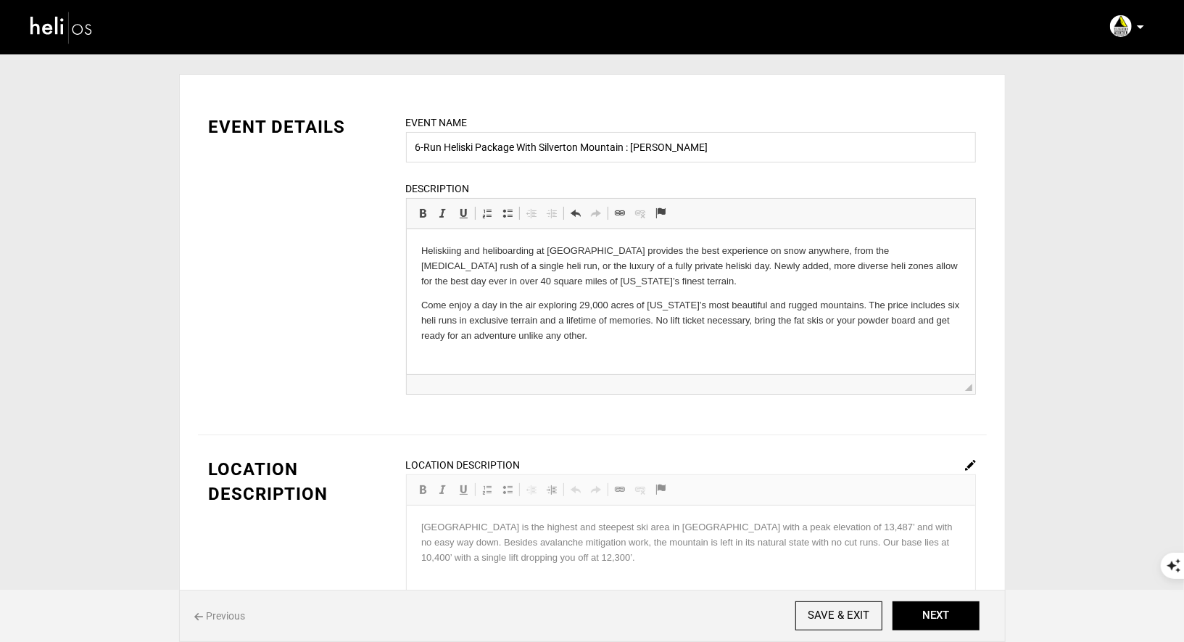
click at [634, 341] on p "Come enjoy a day in the air exploring 29,000 acres of [US_STATE]’s most beautif…" at bounding box center [689, 319] width 539 height 45
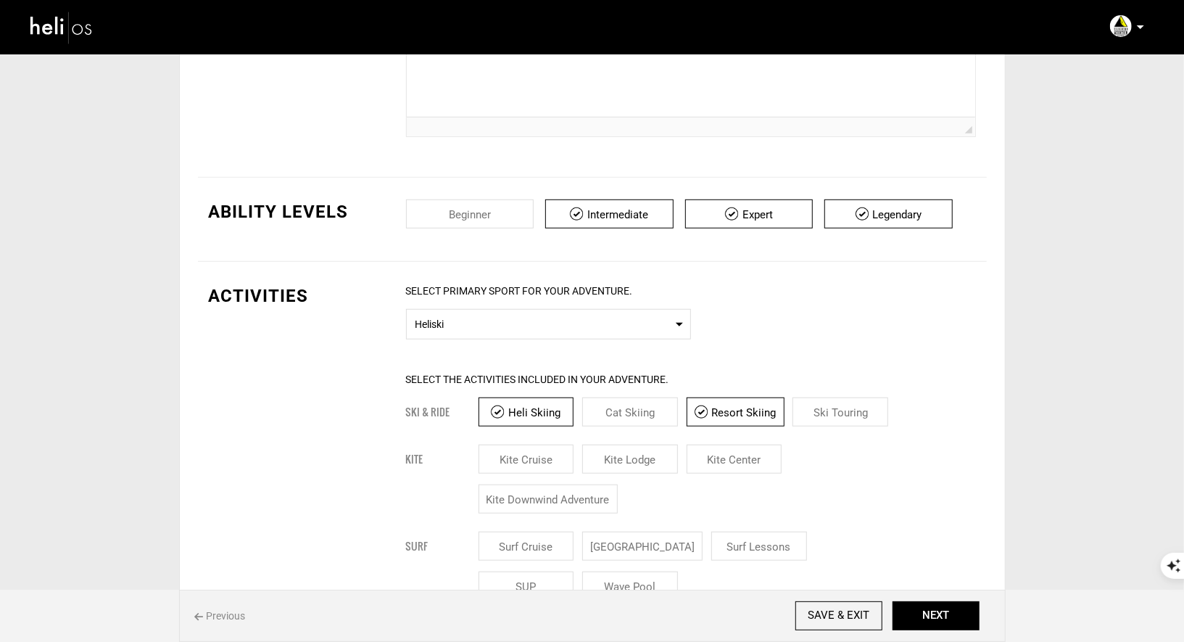
scroll to position [575, 0]
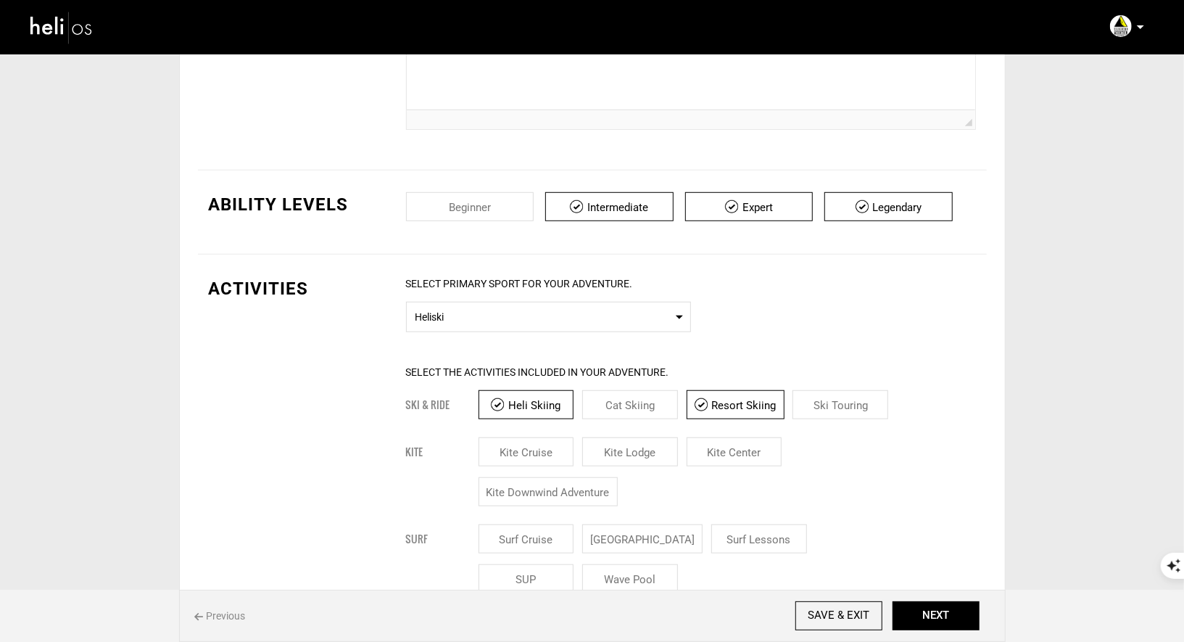
click at [728, 411] on input "Resort Skiing" at bounding box center [735, 404] width 98 height 29
checkbox input "false"
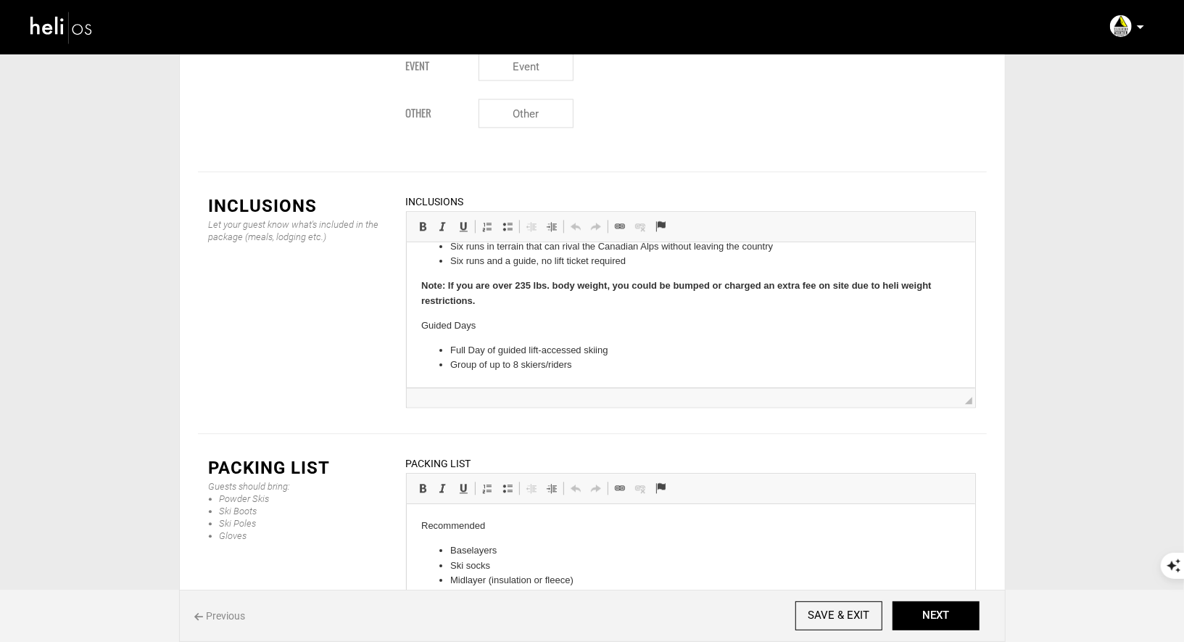
scroll to position [0, 0]
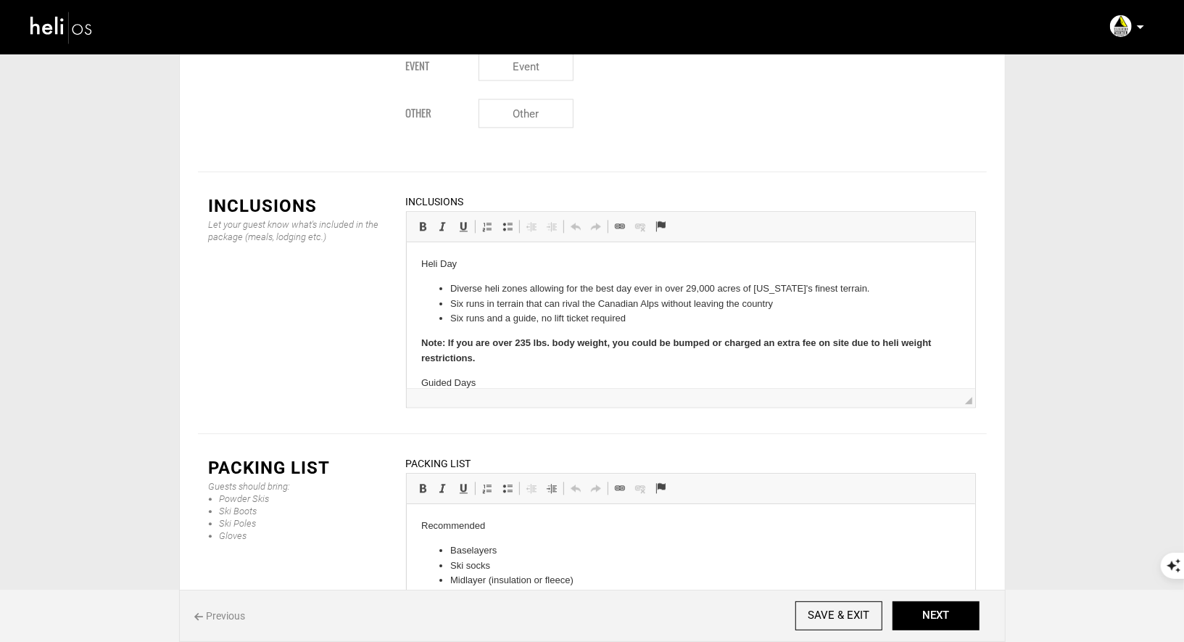
drag, startPoint x: 420, startPoint y: 322, endPoint x: 531, endPoint y: 352, distance: 114.1
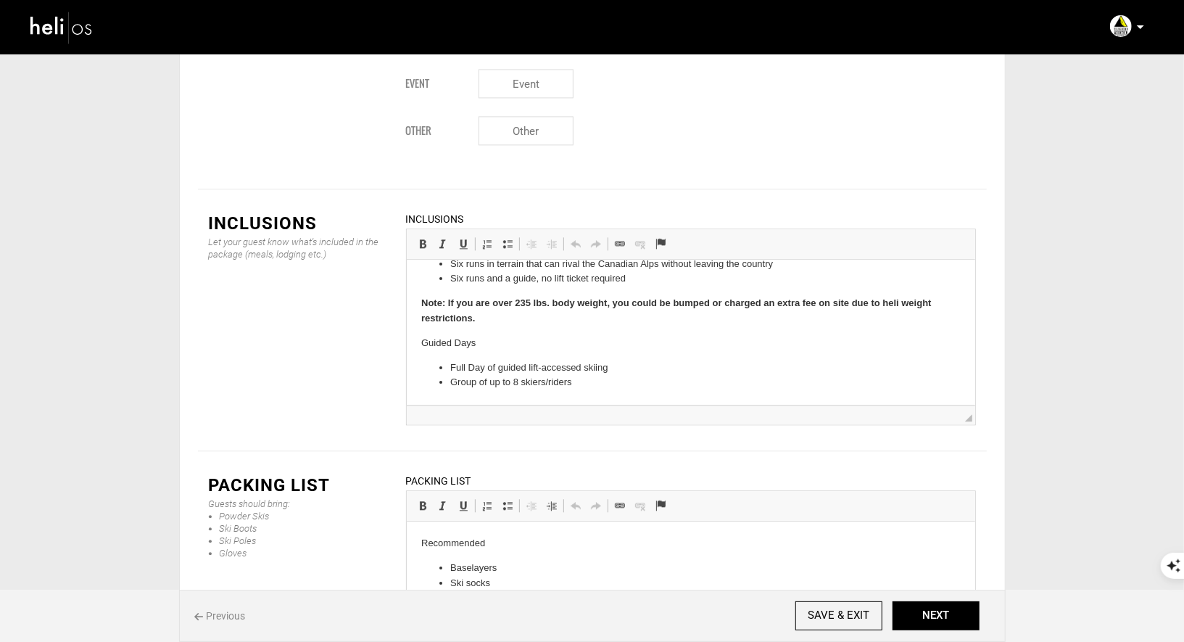
scroll to position [2054, 0]
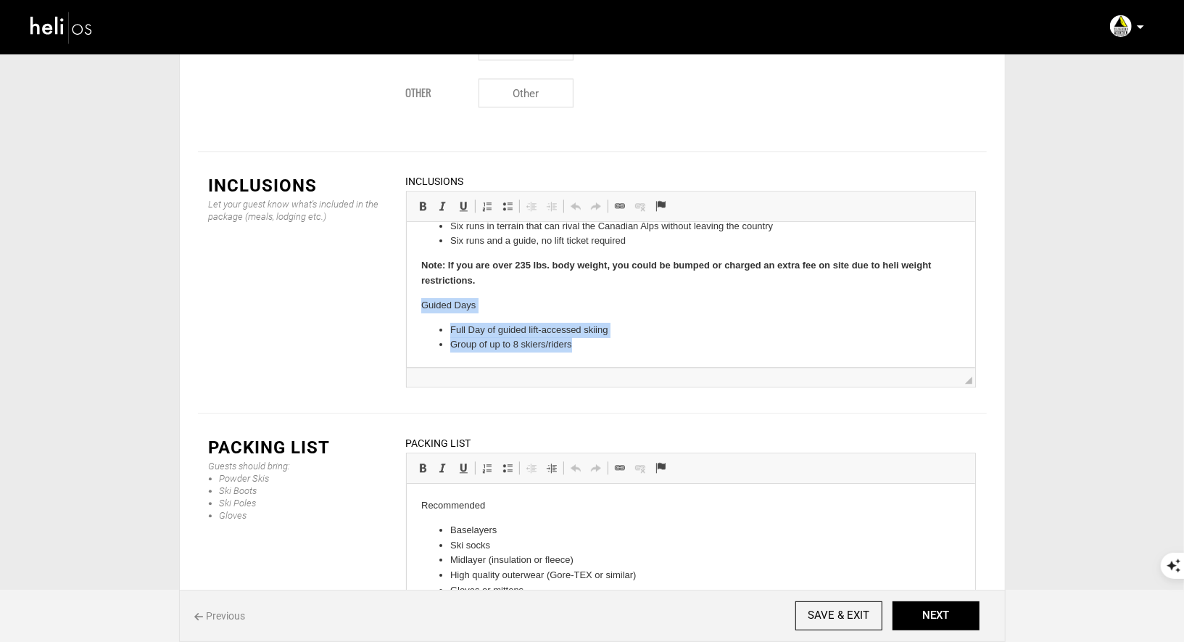
drag, startPoint x: 606, startPoint y: 349, endPoint x: 423, endPoint y: 304, distance: 188.3
click at [423, 304] on body "Heli Day Diverse heli zones allowing for the best day ever in over 29,000 acres…" at bounding box center [689, 264] width 539 height 173
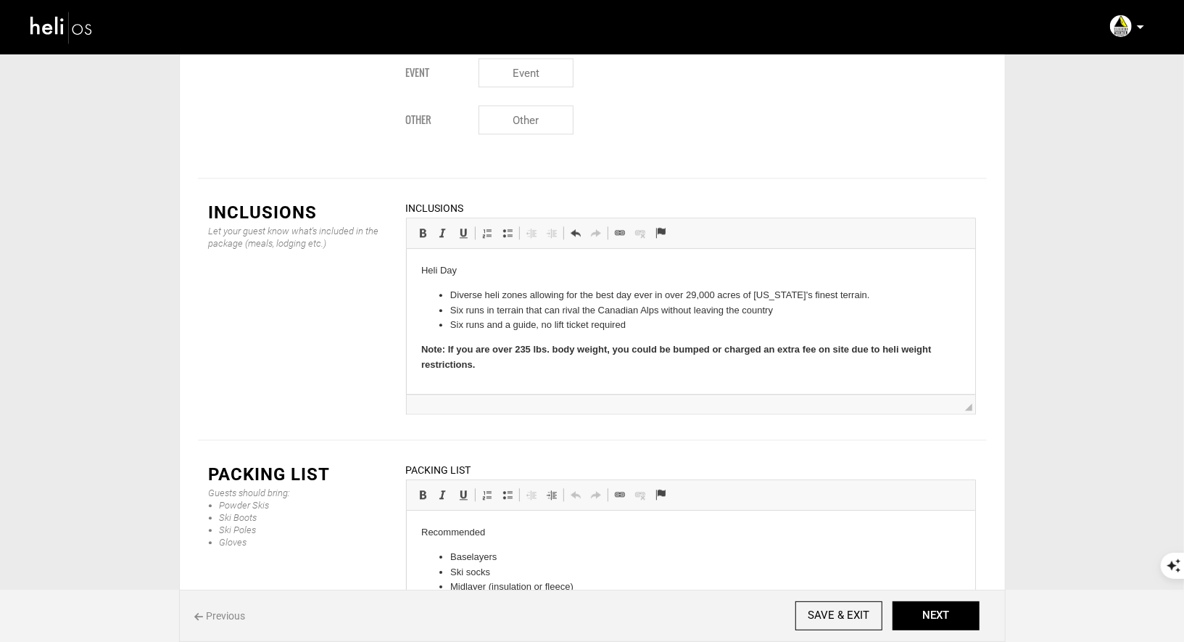
scroll to position [0, 0]
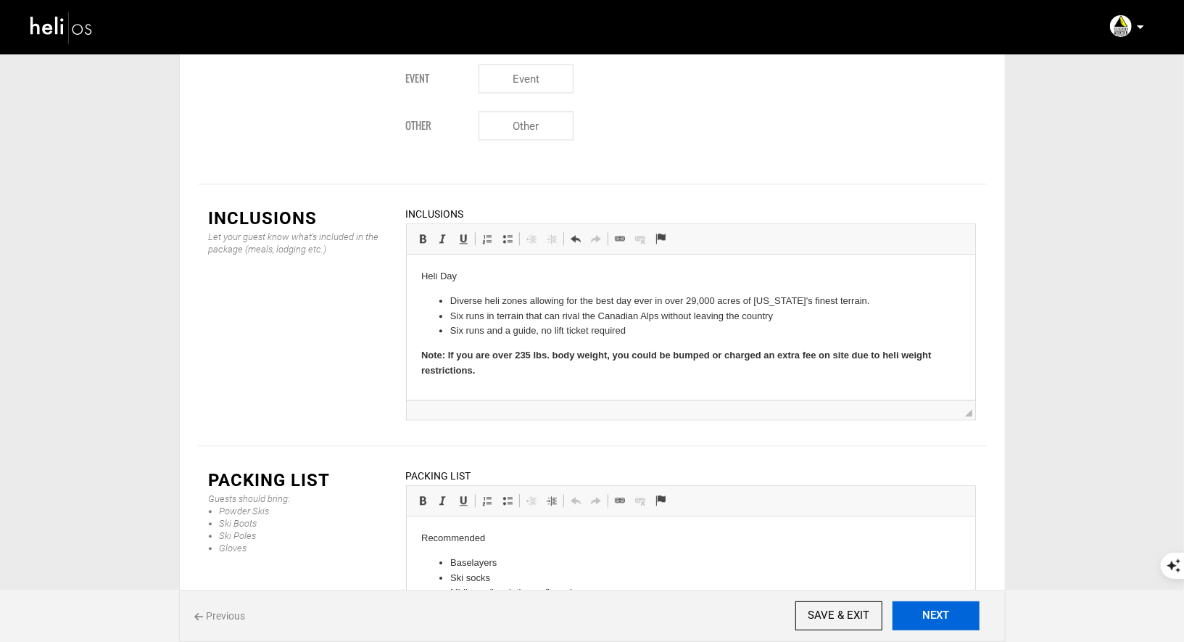
click at [942, 612] on button "NEXT" at bounding box center [935, 615] width 87 height 29
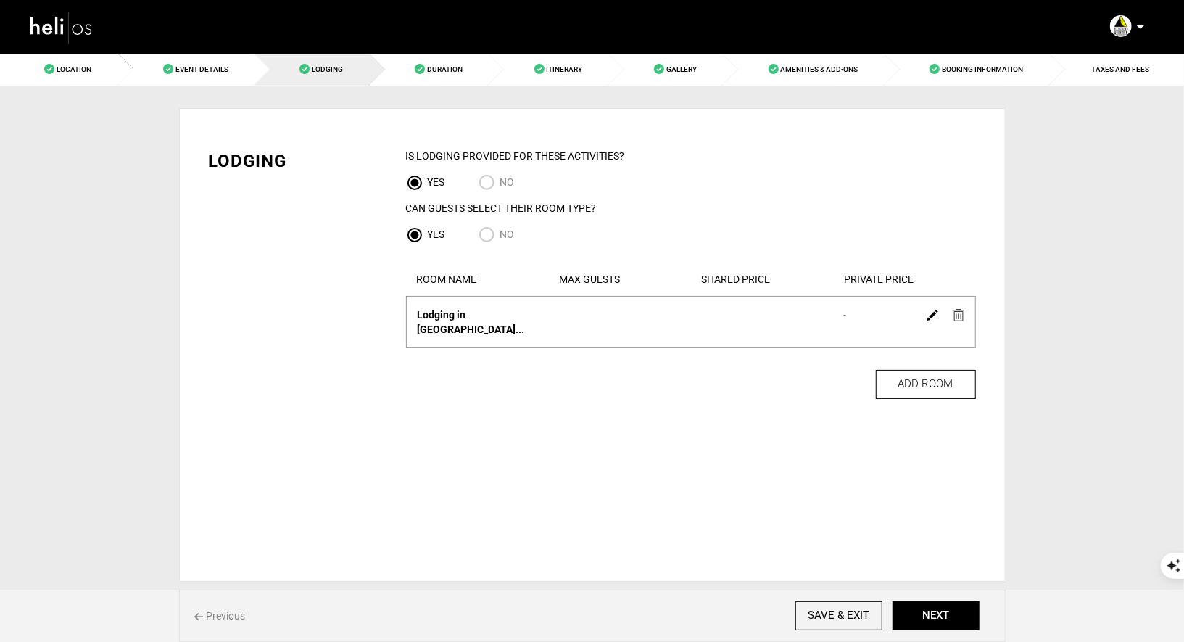
click at [961, 315] on img at bounding box center [958, 315] width 11 height 12
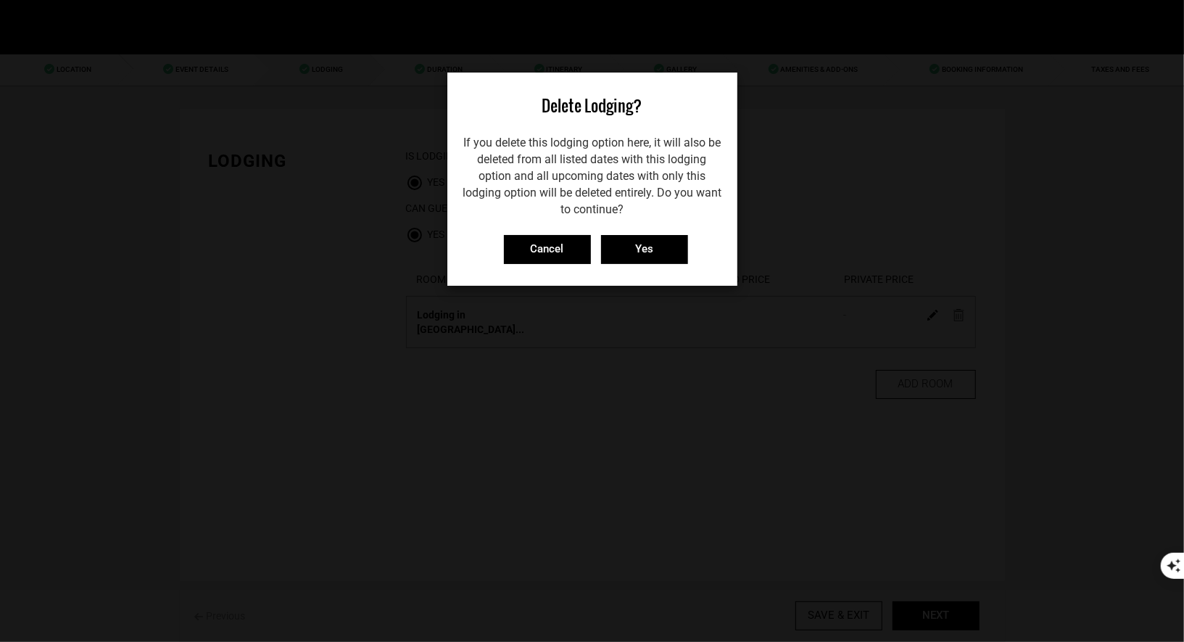
click at [599, 247] on link "Yes" at bounding box center [641, 248] width 94 height 14
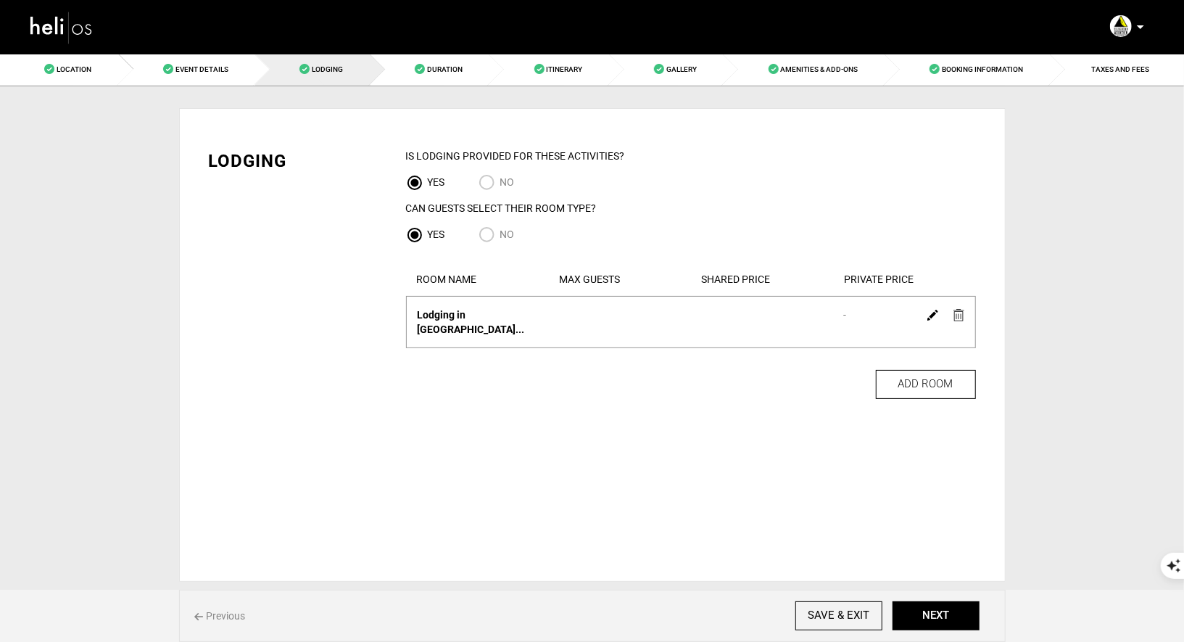
click at [966, 315] on div at bounding box center [946, 314] width 50 height 21
click at [960, 315] on img at bounding box center [958, 315] width 11 height 12
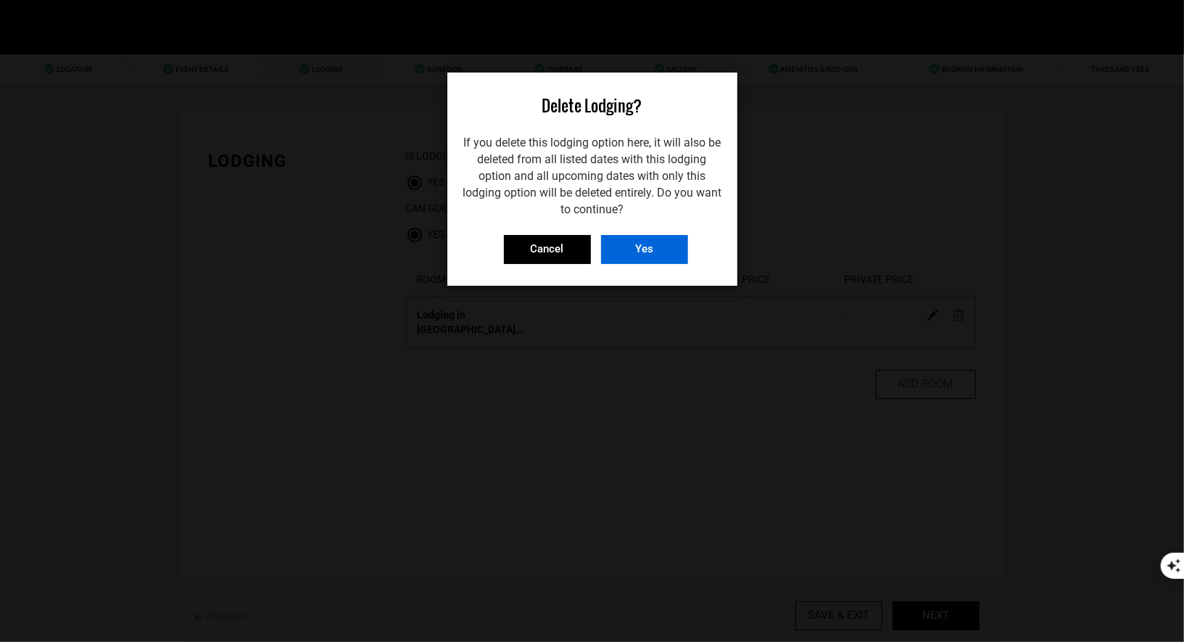
click at [655, 253] on input "Yes" at bounding box center [644, 249] width 87 height 29
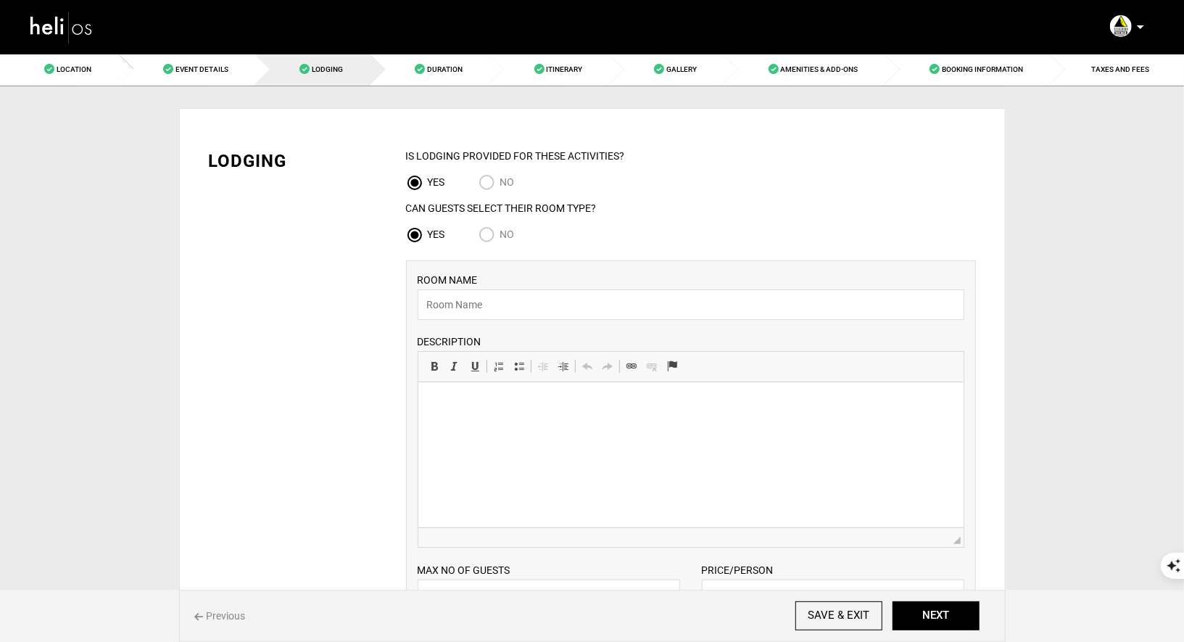
click at [494, 233] on input "No" at bounding box center [489, 236] width 22 height 20
radio input "true"
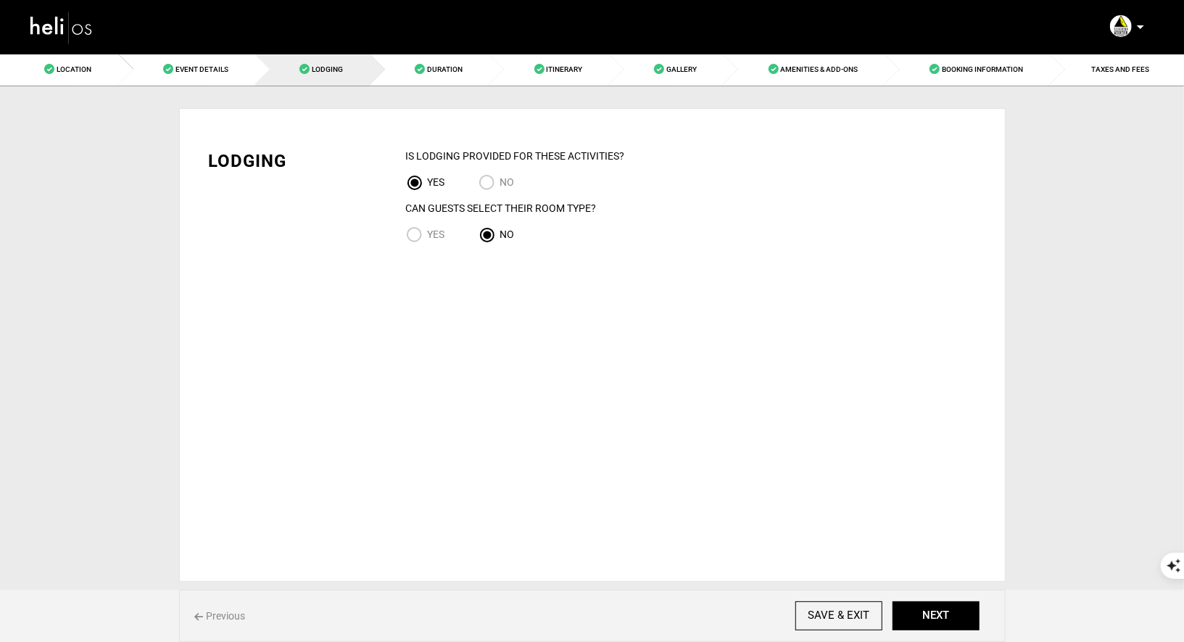
click at [490, 179] on input "NO" at bounding box center [489, 184] width 22 height 20
radio input "true"
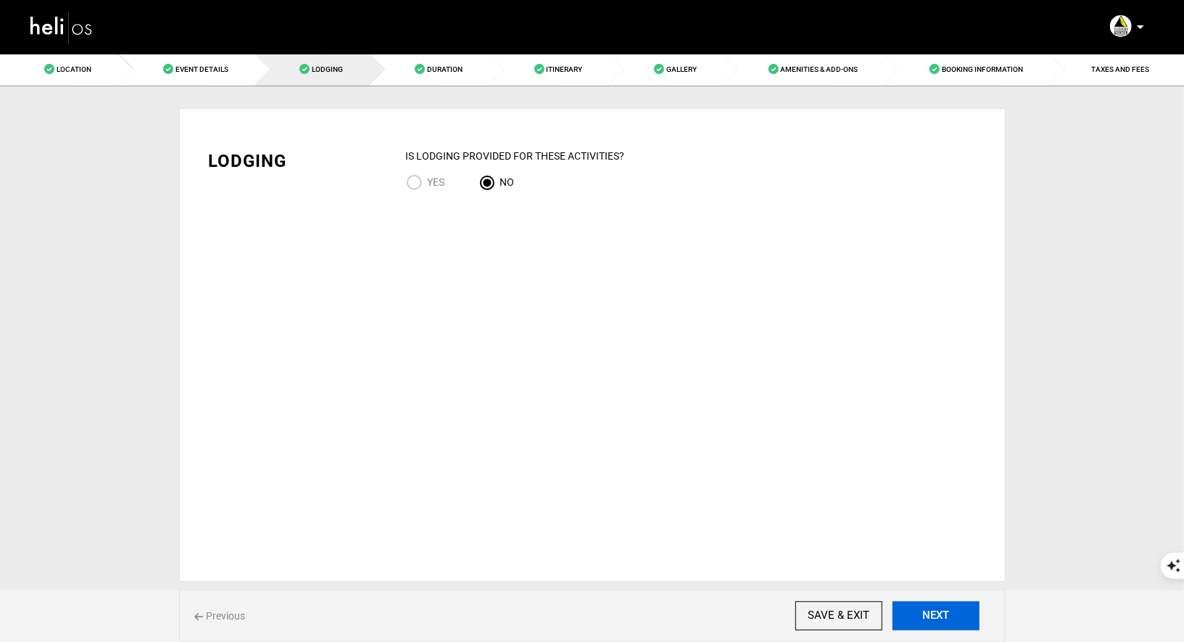
click at [965, 618] on button "NEXT" at bounding box center [935, 615] width 87 height 29
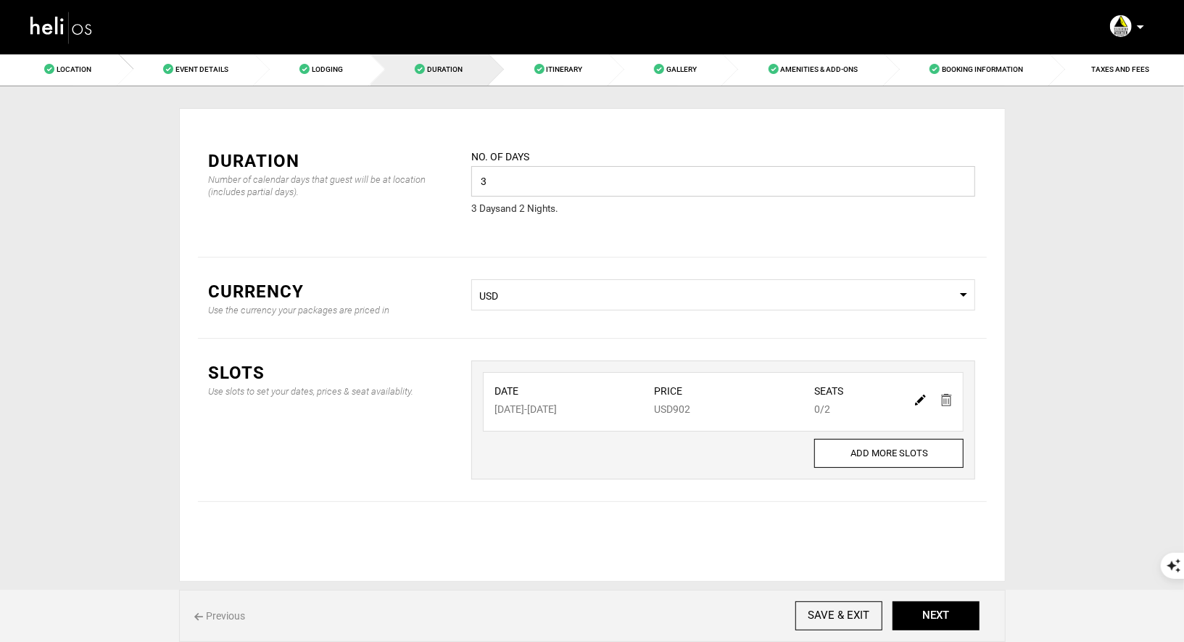
click at [581, 178] on input "3" at bounding box center [723, 181] width 504 height 30
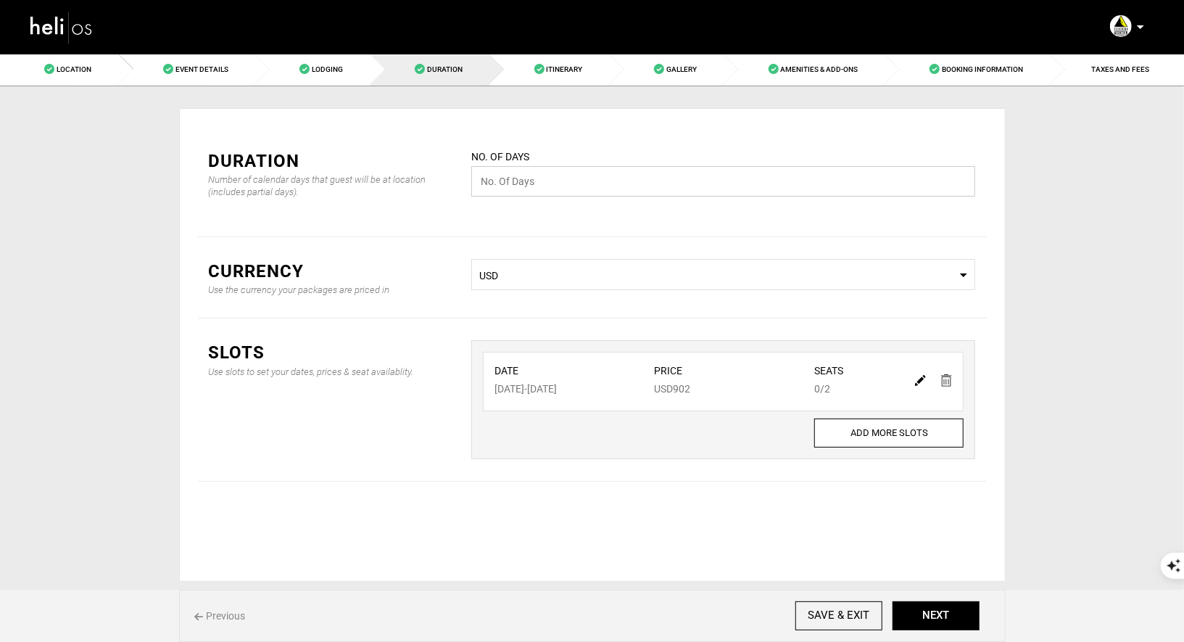
type input "2"
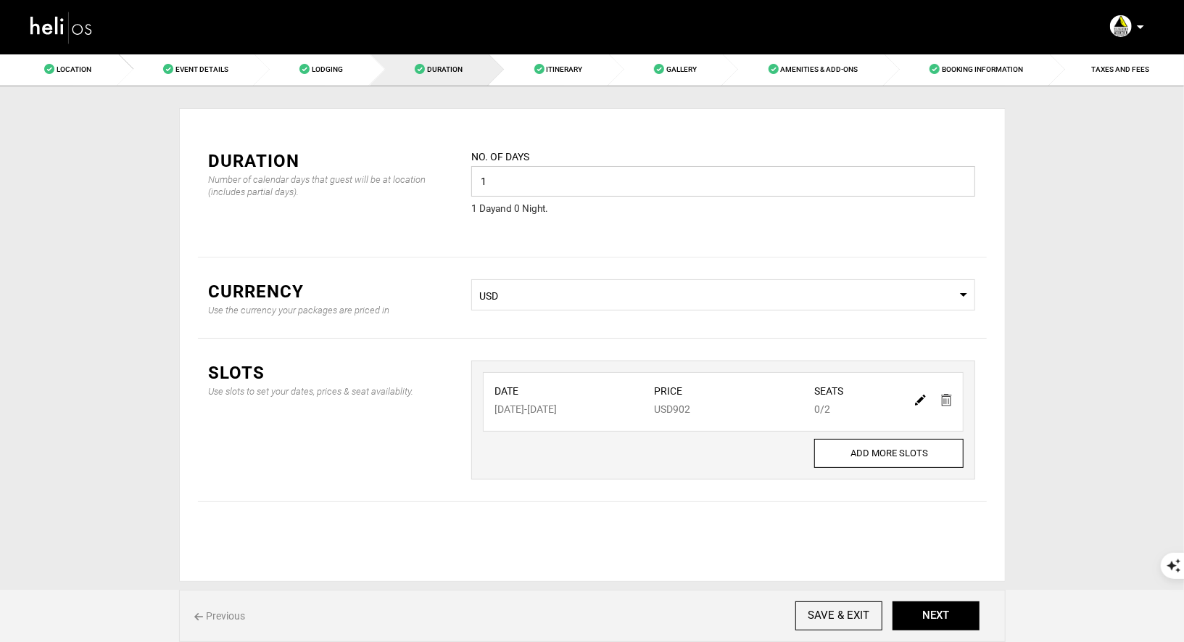
type input "1"
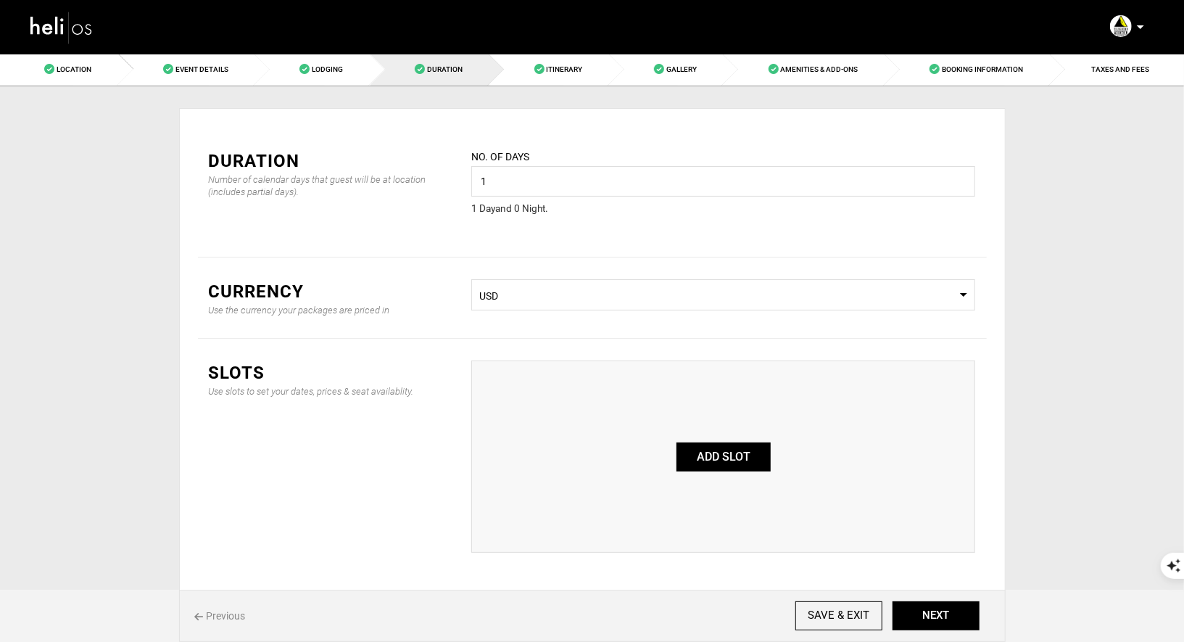
click at [704, 455] on button "ADD SLOT" at bounding box center [723, 456] width 94 height 29
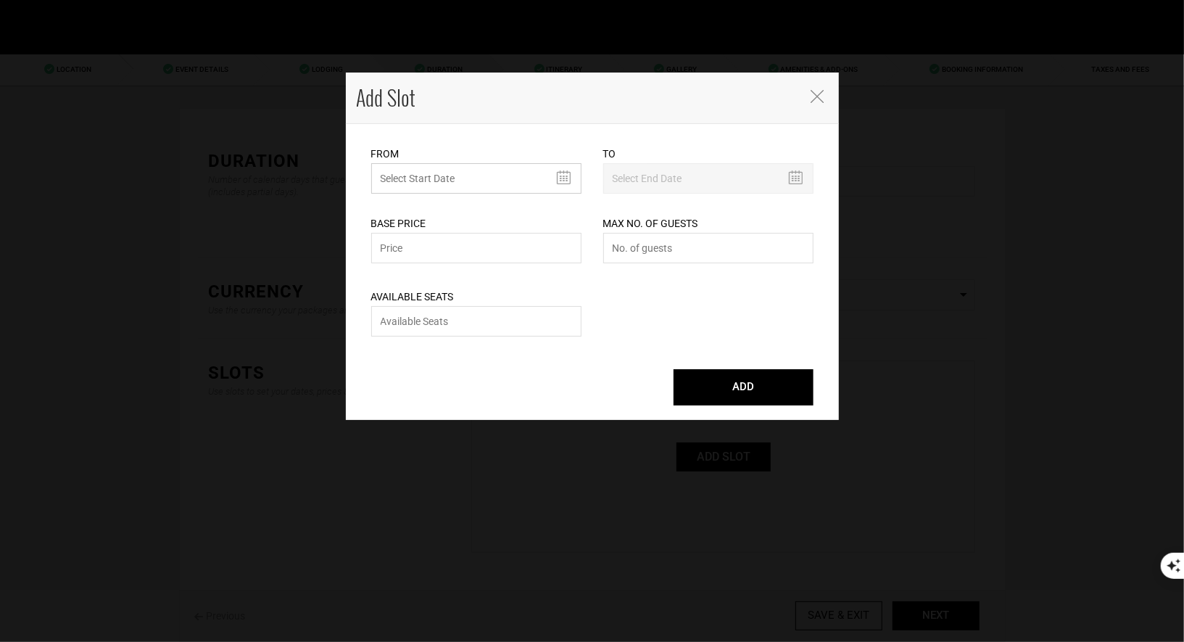
click at [507, 187] on input "text" at bounding box center [476, 178] width 210 height 30
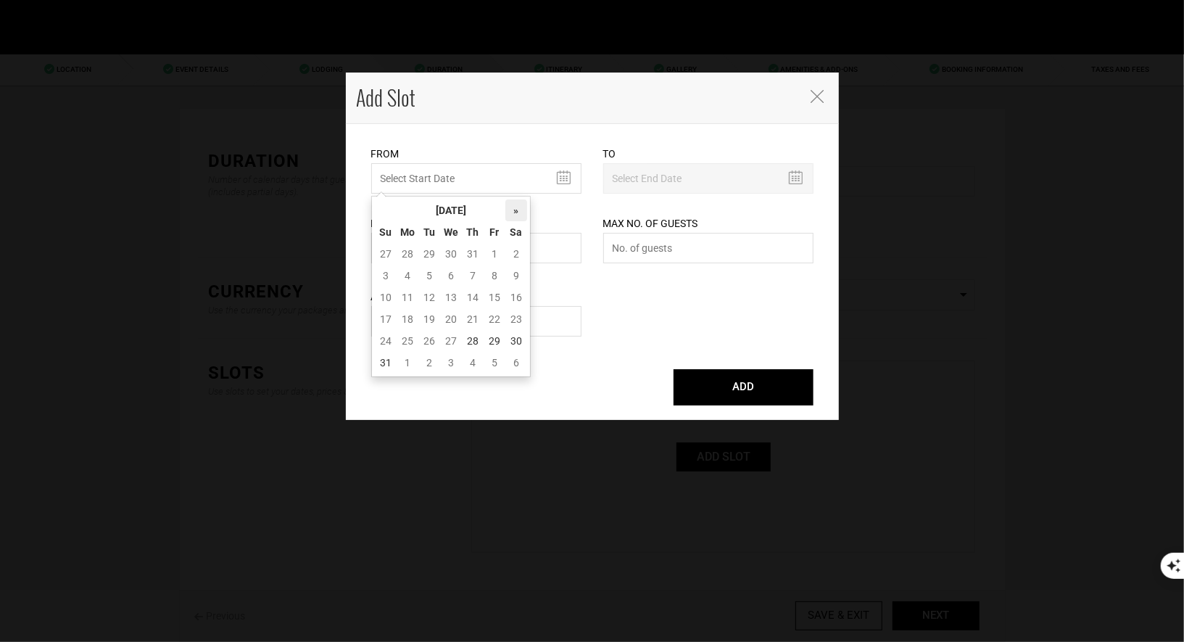
click at [514, 210] on th "»" at bounding box center [516, 210] width 22 height 22
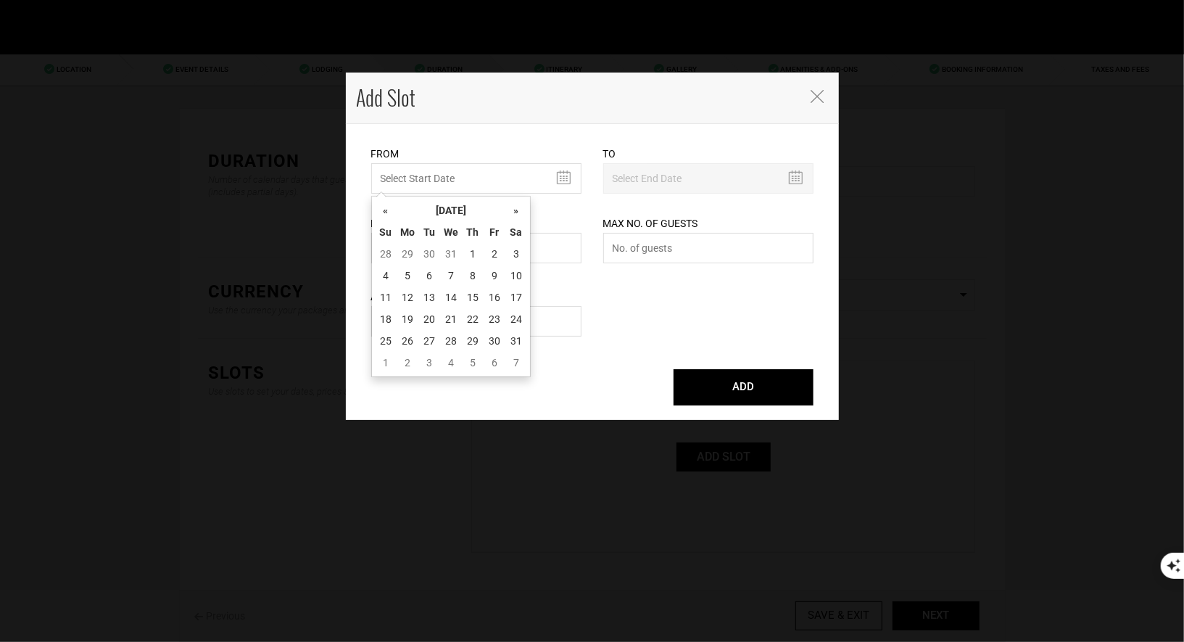
click at [514, 210] on th "»" at bounding box center [516, 210] width 22 height 22
click at [515, 340] on td "28" at bounding box center [516, 341] width 22 height 22
type input "02/28/2026"
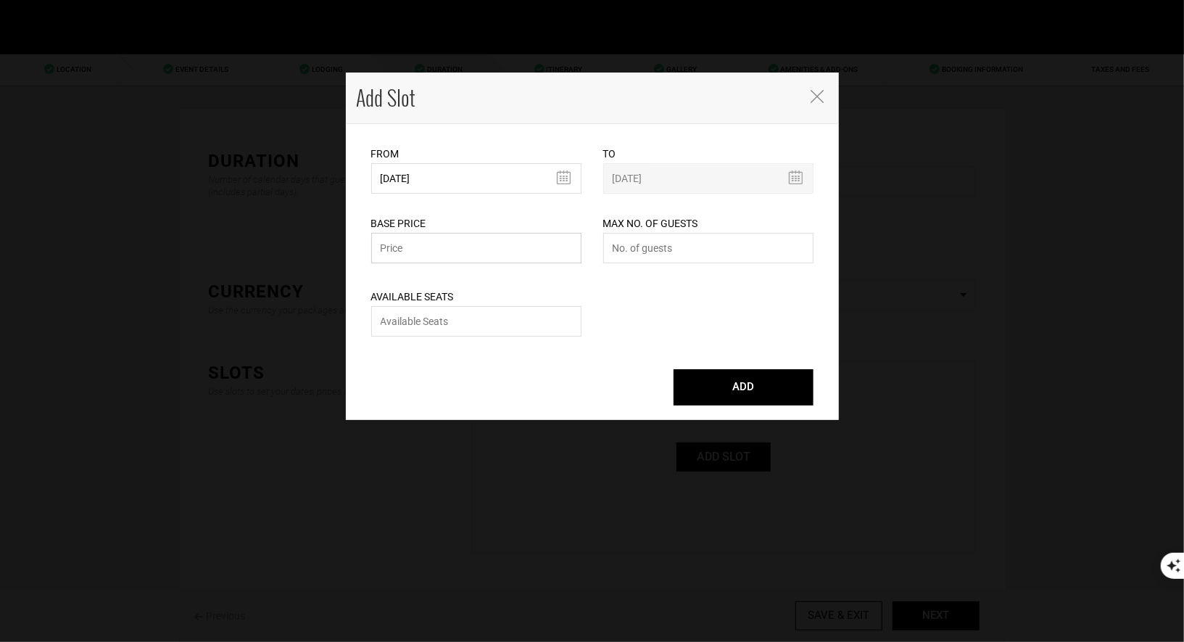
click at [509, 254] on input "text" at bounding box center [476, 248] width 210 height 30
type input "1599"
click at [681, 249] on input "number" at bounding box center [708, 248] width 210 height 30
type input "8"
click at [470, 324] on input "number" at bounding box center [476, 321] width 210 height 30
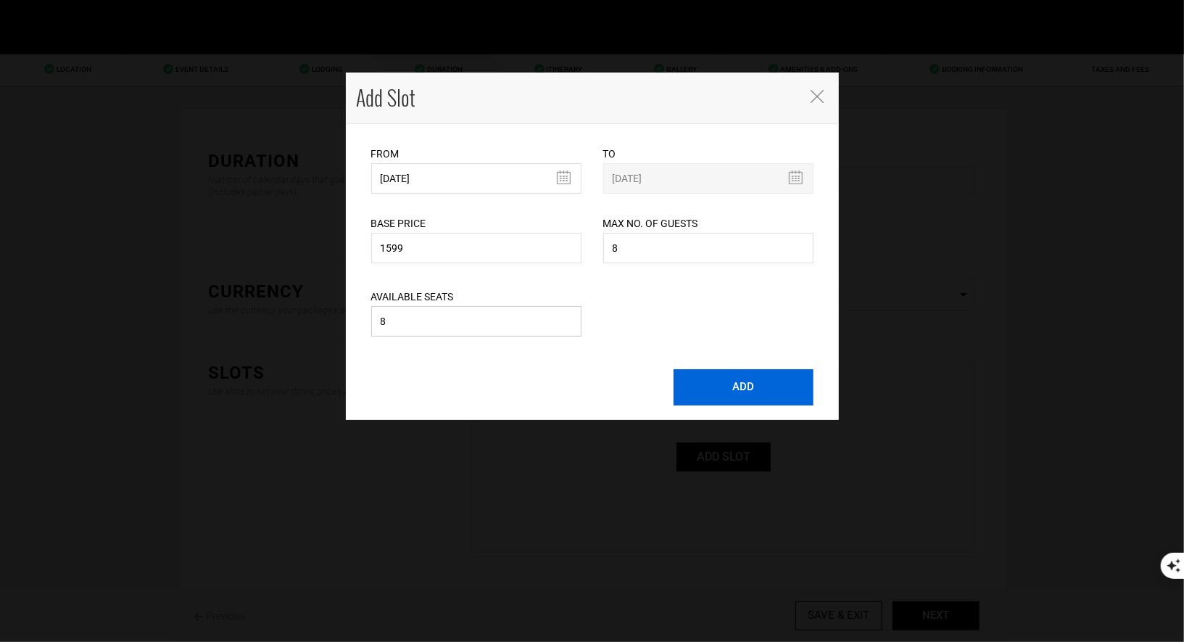
type input "8"
click at [789, 384] on button "ADD" at bounding box center [743, 387] width 140 height 36
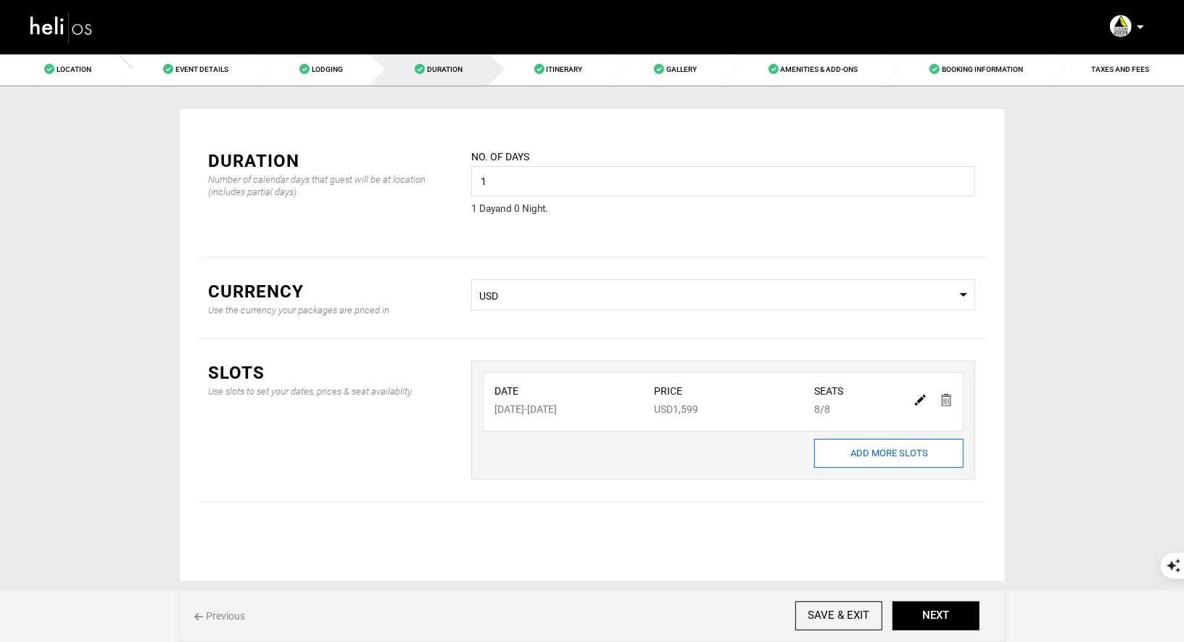
click at [886, 455] on input "ADD MORE SLOTS" at bounding box center [888, 453] width 149 height 29
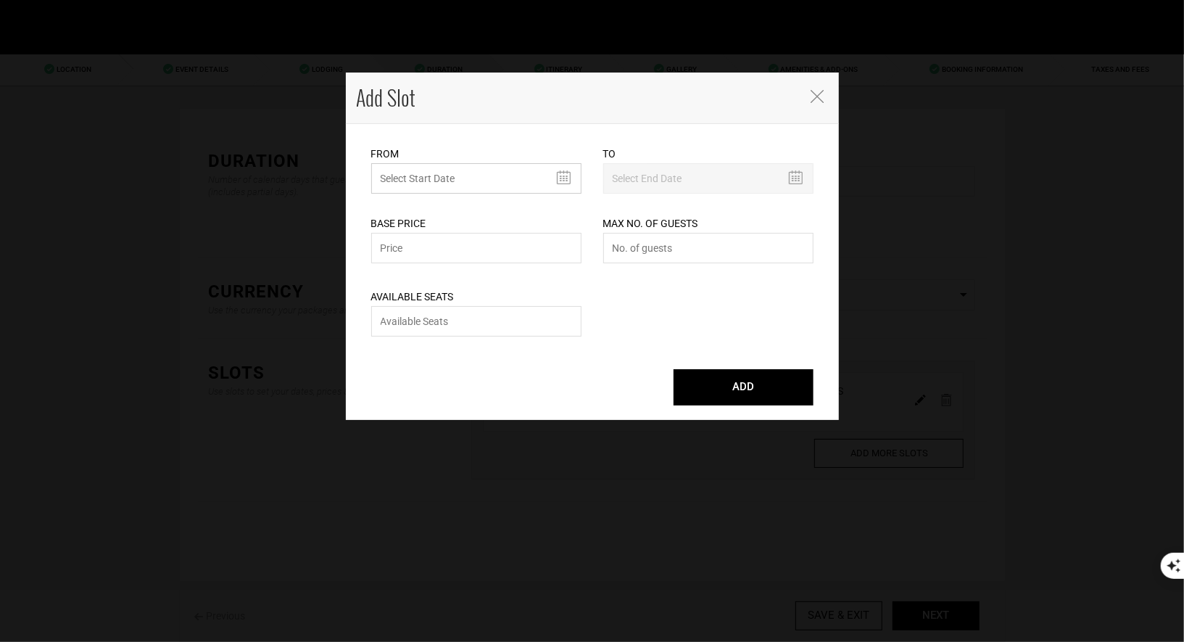
click at [491, 182] on input "MINIMUM NUMBER OF NIGHTS" at bounding box center [476, 178] width 210 height 30
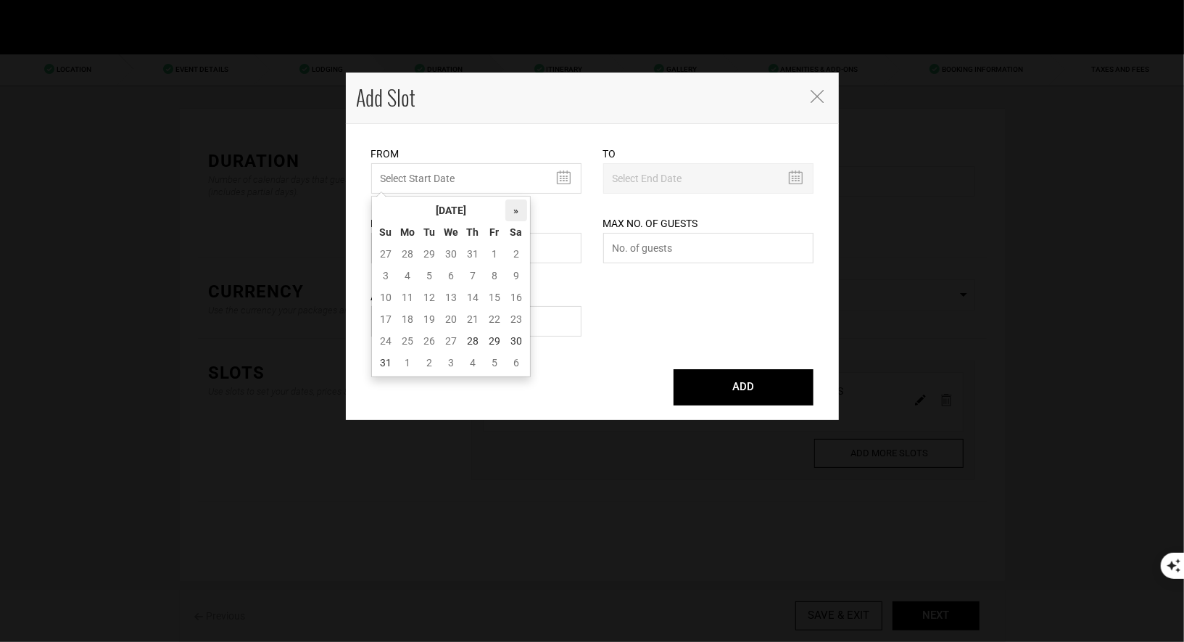
click at [519, 209] on th "»" at bounding box center [516, 210] width 22 height 22
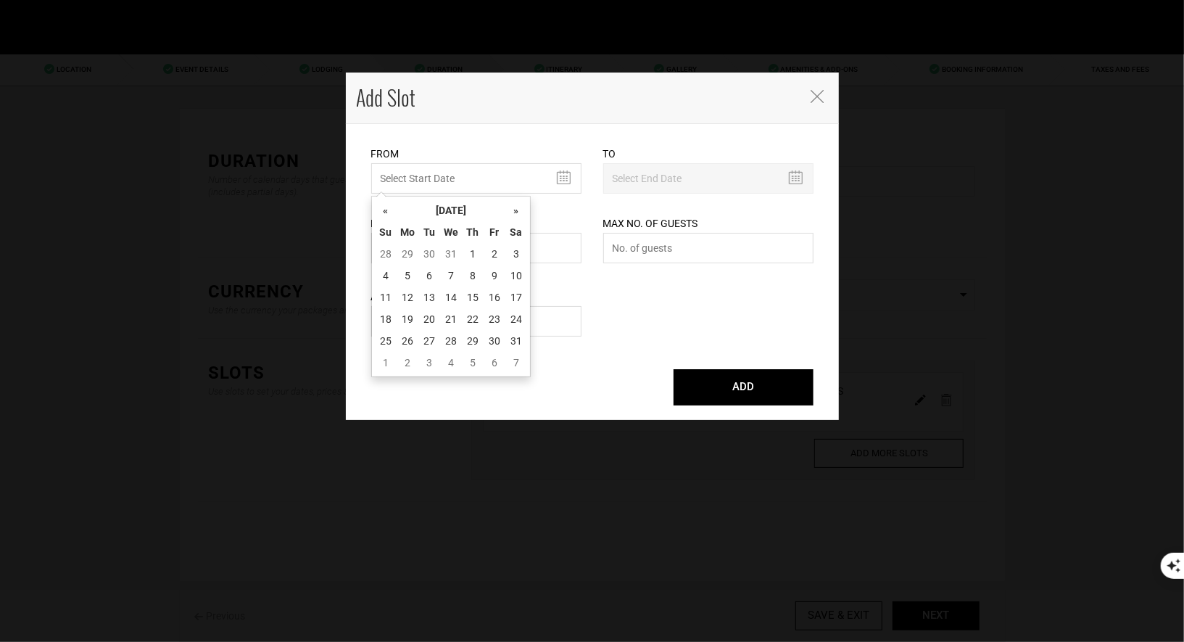
click at [519, 209] on th "»" at bounding box center [516, 210] width 22 height 22
click at [382, 360] on td "1" at bounding box center [386, 363] width 22 height 22
type input "03/01/2026"
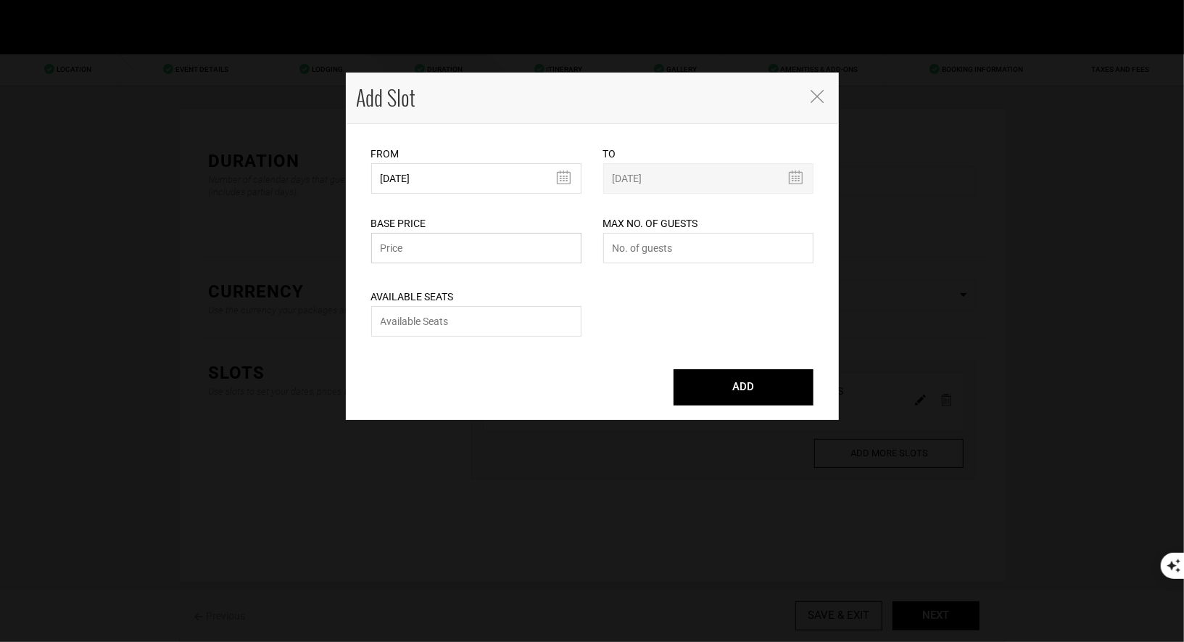
click at [485, 250] on input "text" at bounding box center [476, 248] width 210 height 30
type input "1599"
click at [737, 257] on input "number" at bounding box center [708, 248] width 210 height 30
type input "8"
click at [515, 324] on input "number" at bounding box center [476, 321] width 210 height 30
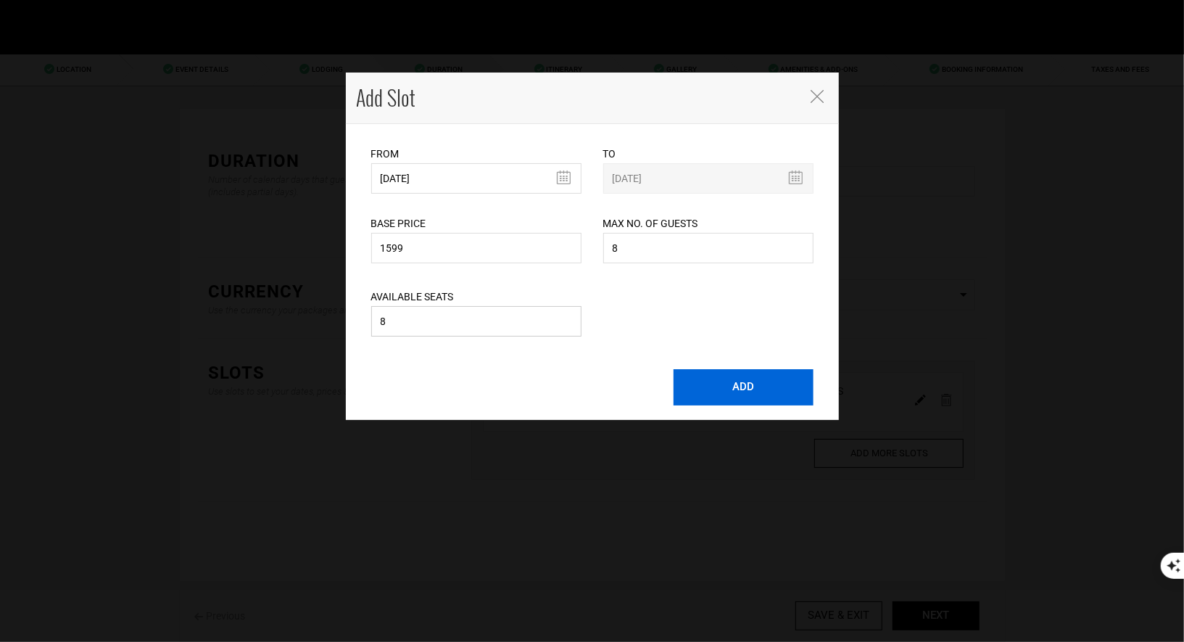
type input "8"
click at [703, 394] on button "ADD" at bounding box center [743, 387] width 140 height 36
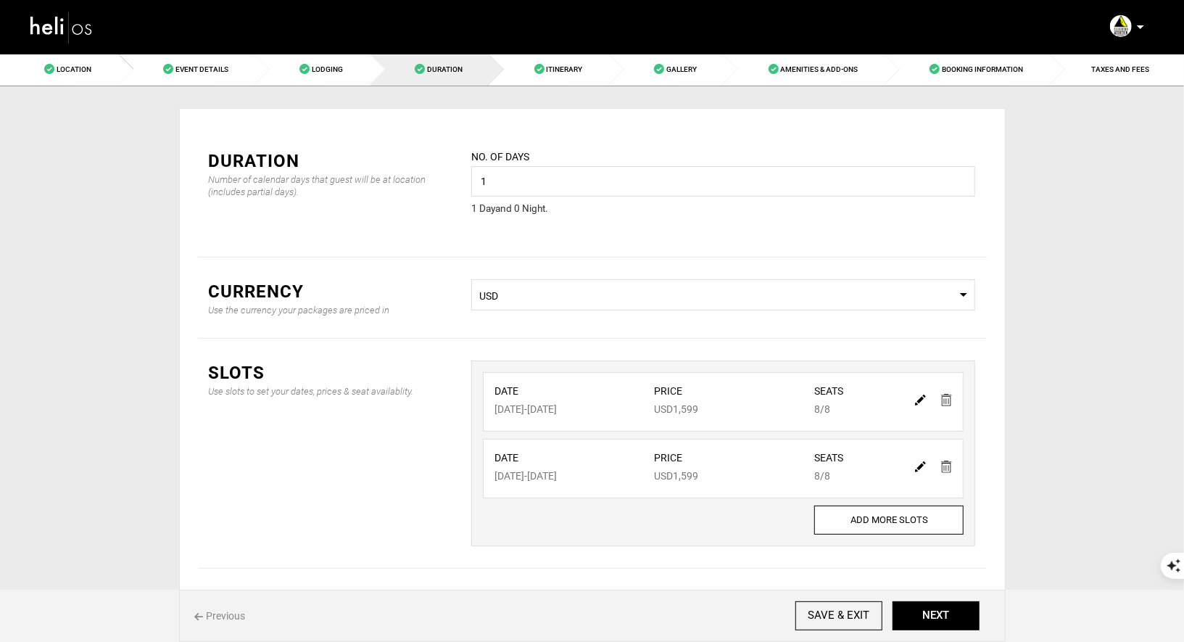
click at [908, 533] on div "Date Feb 28, 2026 - Feb 28, 2026 Price USD1,599 Seats 8/8 Date Mar 1, 2026 - Ma…" at bounding box center [723, 453] width 504 height 186
click at [908, 521] on input "ADD MORE SLOTS" at bounding box center [888, 519] width 149 height 29
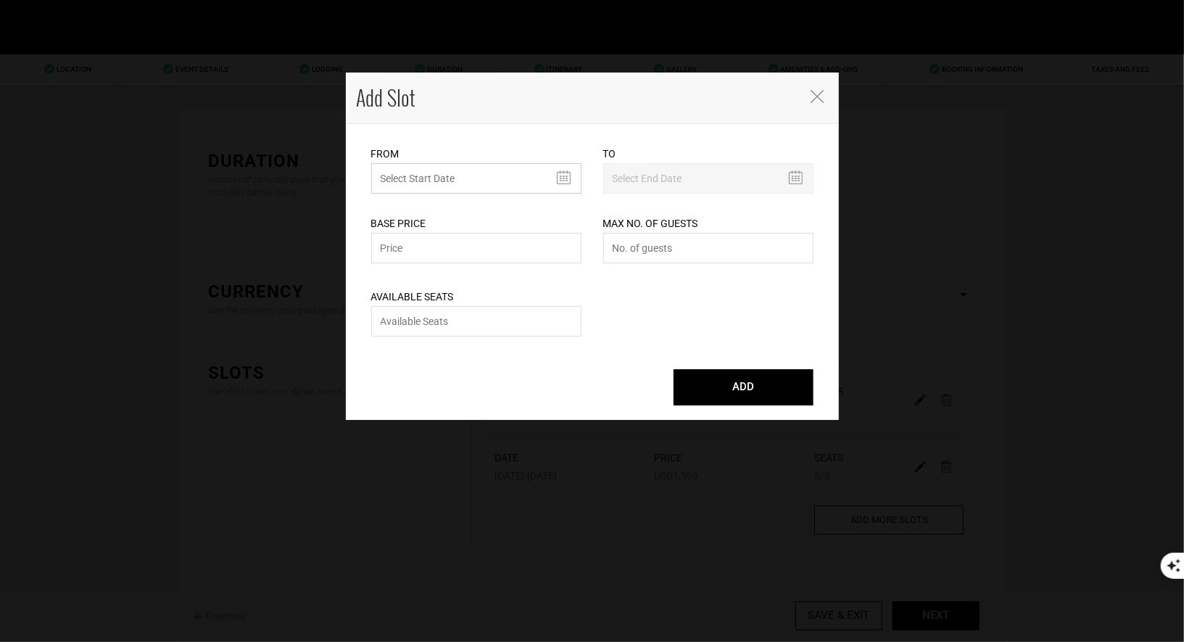
click at [476, 188] on input "MINIMUM NUMBER OF NIGHTS" at bounding box center [476, 178] width 210 height 30
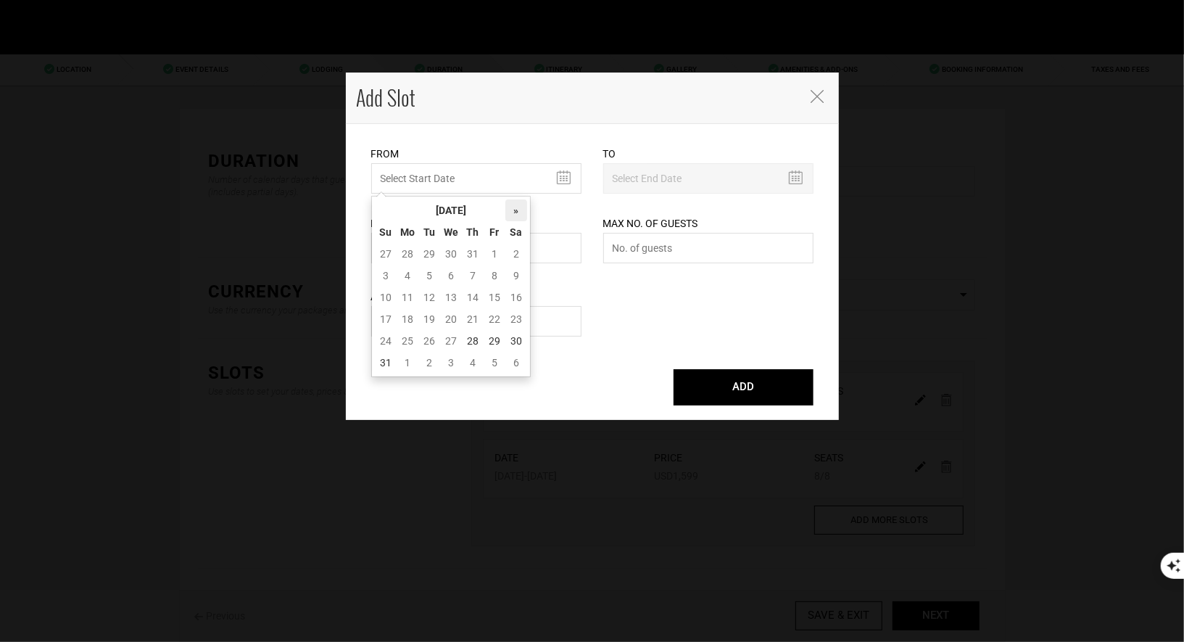
click at [513, 212] on th "»" at bounding box center [516, 210] width 22 height 22
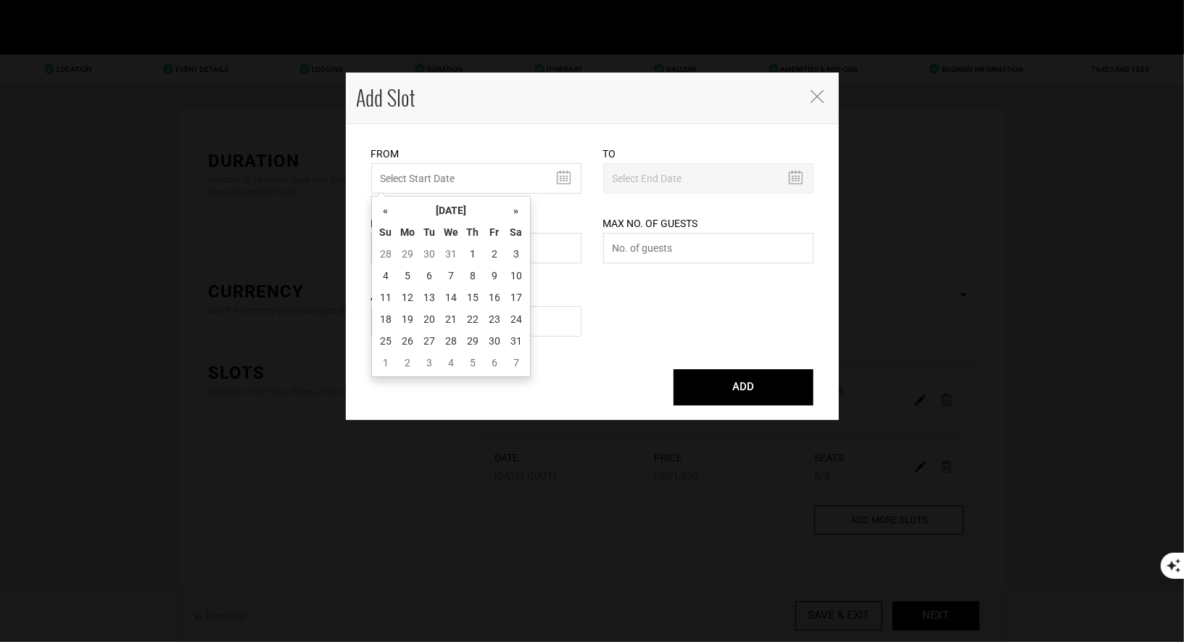
click at [513, 212] on th "»" at bounding box center [516, 210] width 22 height 22
click at [497, 339] on td "27" at bounding box center [495, 341] width 22 height 22
type input "02/27/2026"
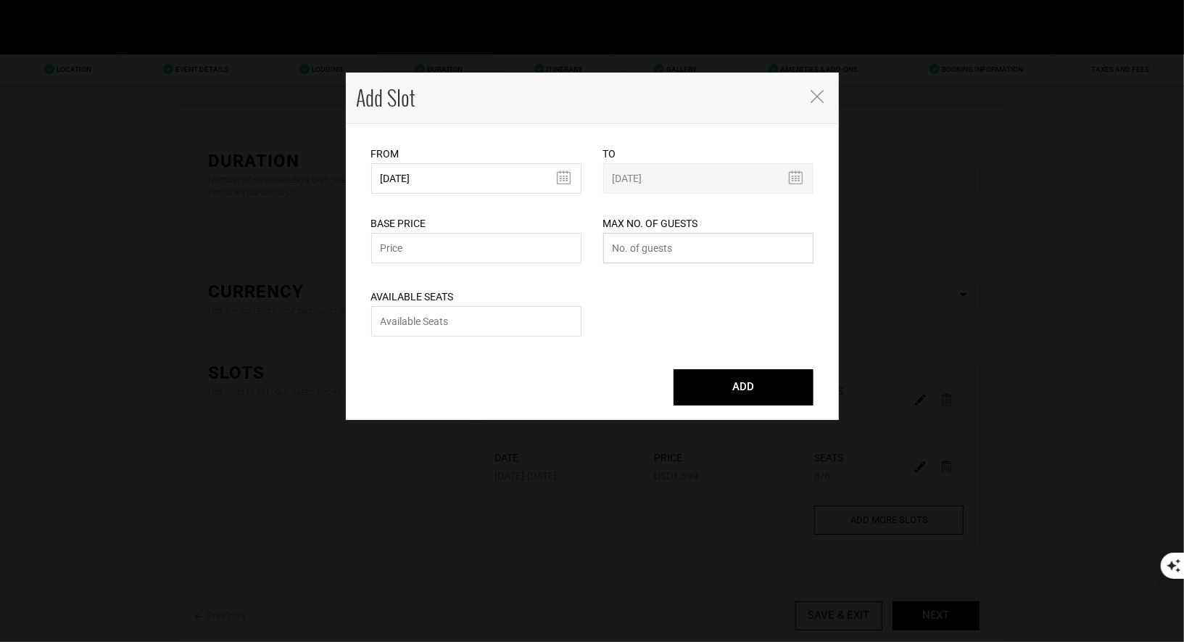
click at [636, 252] on input "number" at bounding box center [708, 248] width 210 height 30
type input "8"
click at [494, 317] on input "number" at bounding box center [476, 321] width 210 height 30
type input "8"
click at [494, 253] on input "text" at bounding box center [476, 248] width 210 height 30
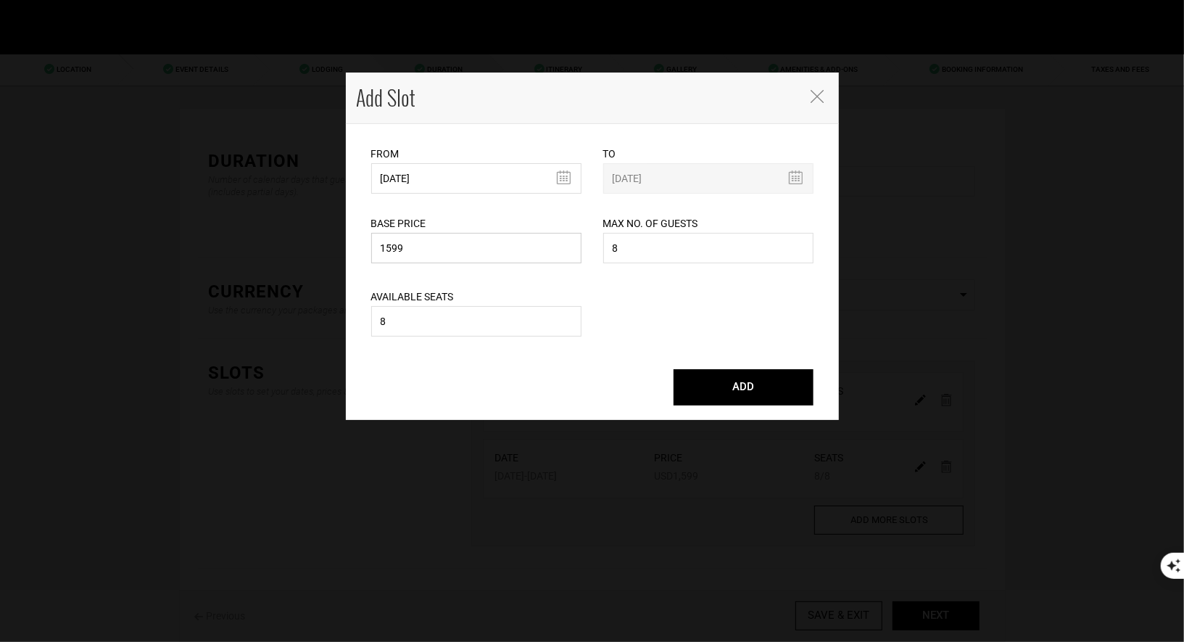
type input "1599"
click at [478, 368] on div "ADD" at bounding box center [592, 379] width 464 height 51
click at [744, 382] on button "ADD" at bounding box center [743, 387] width 140 height 36
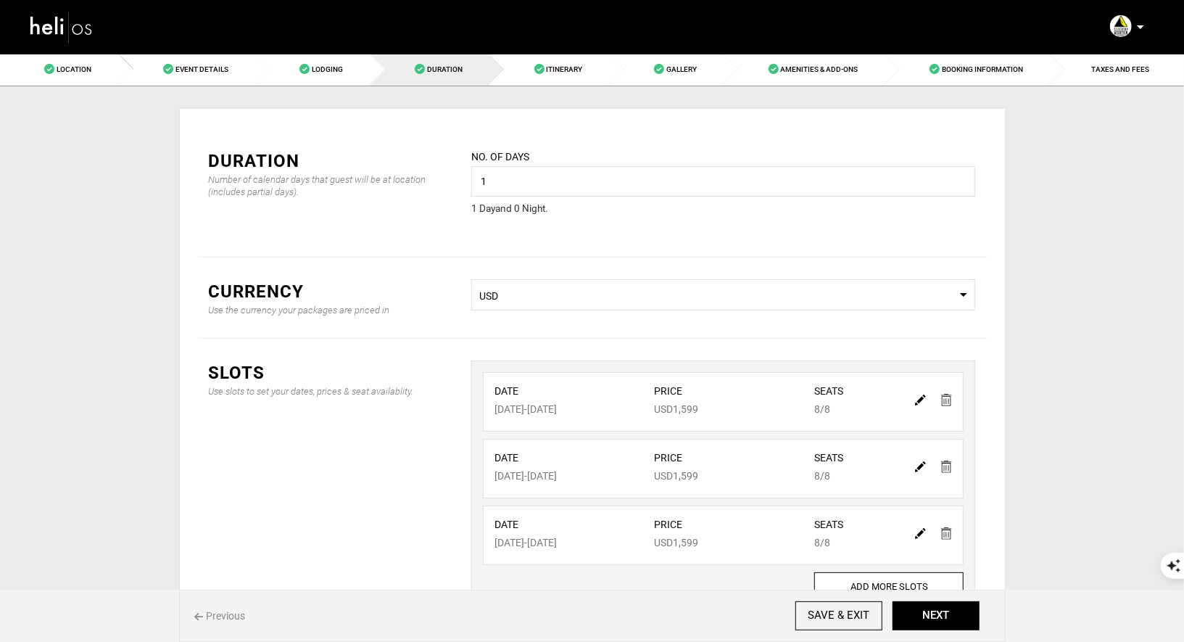
click at [919, 395] on img at bounding box center [920, 399] width 11 height 11
type input "02/27/2026"
type input "1599"
type input "8"
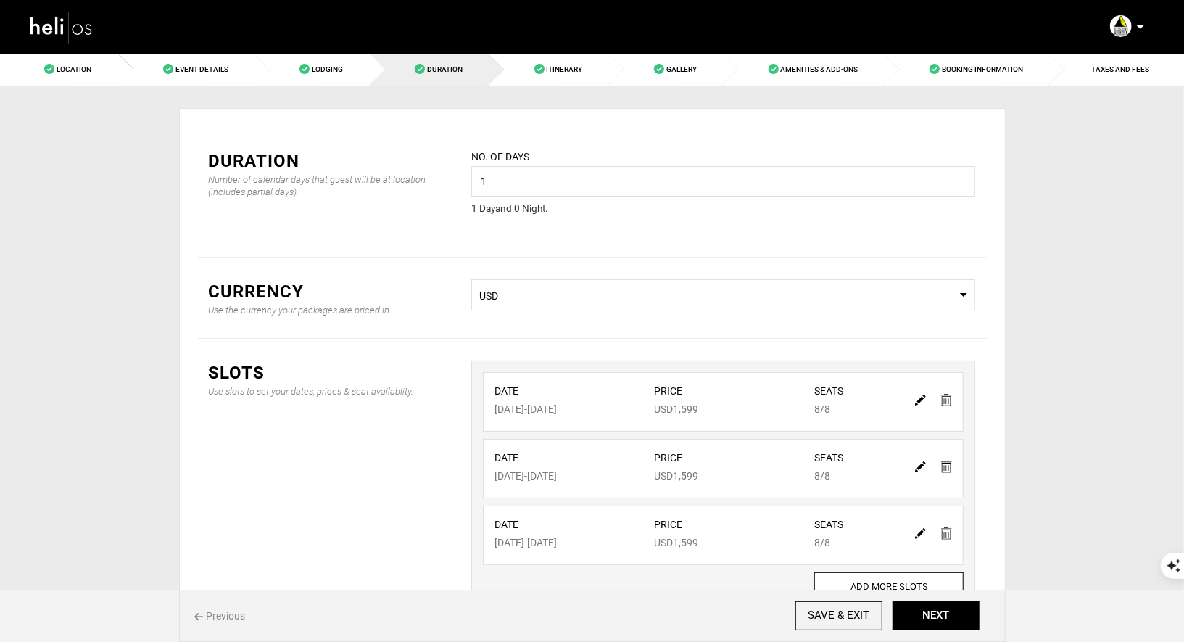
type input "8"
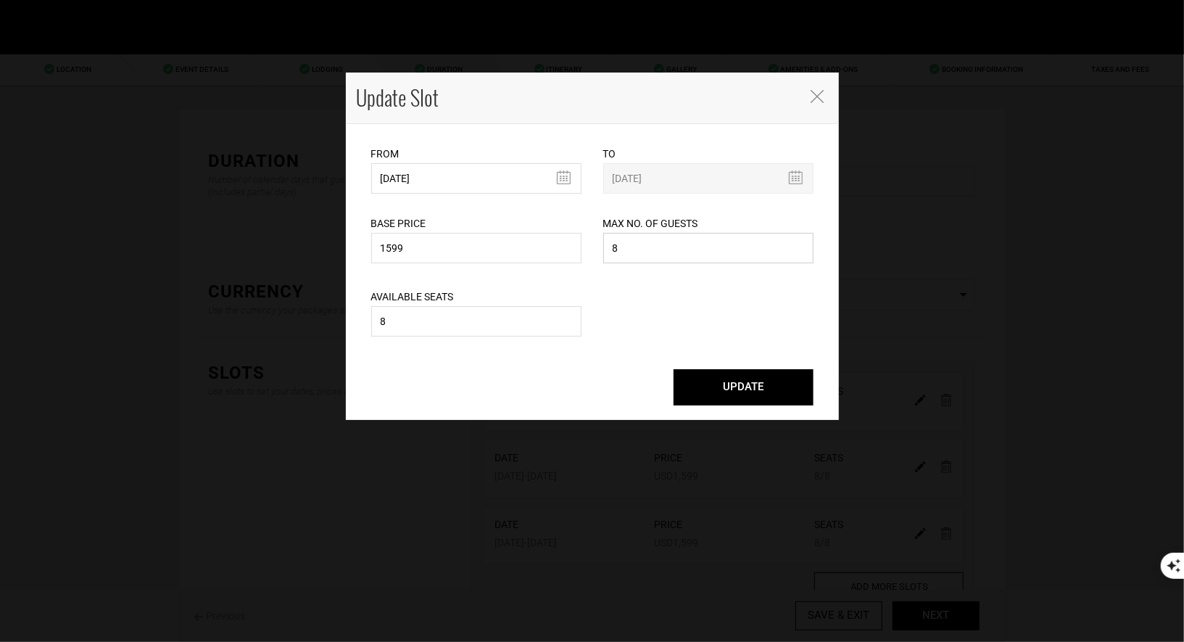
click at [640, 248] on input "8" at bounding box center [708, 248] width 210 height 30
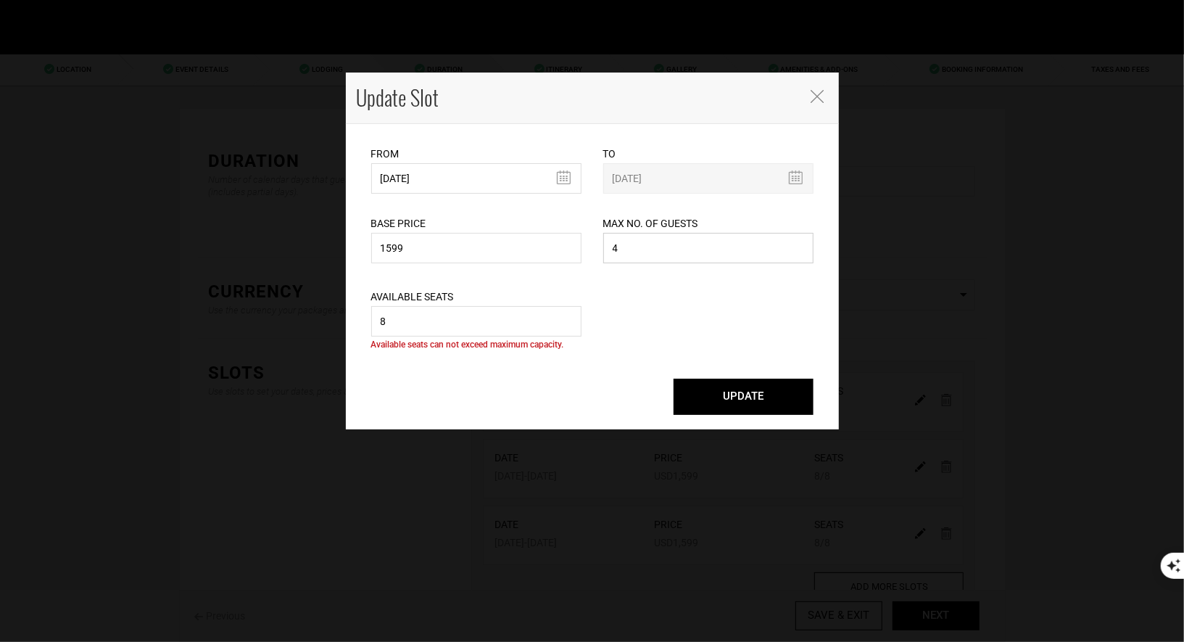
type input "4"
click at [497, 323] on input "8" at bounding box center [476, 321] width 210 height 30
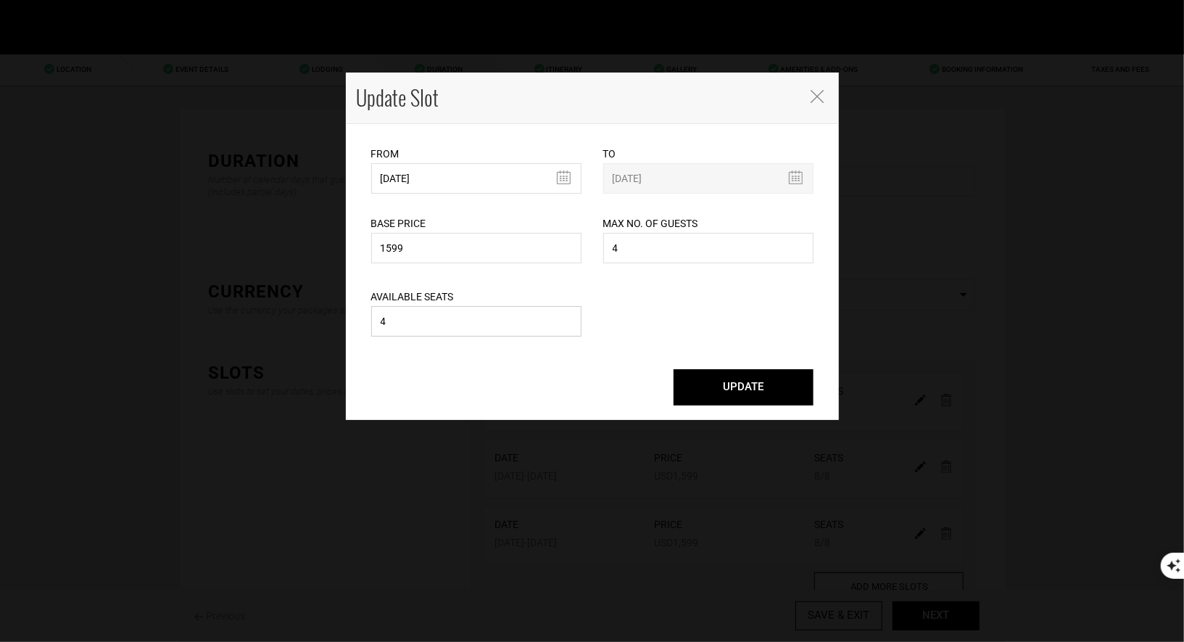
type input "4"
click at [720, 386] on button "UPDATE" at bounding box center [743, 387] width 140 height 36
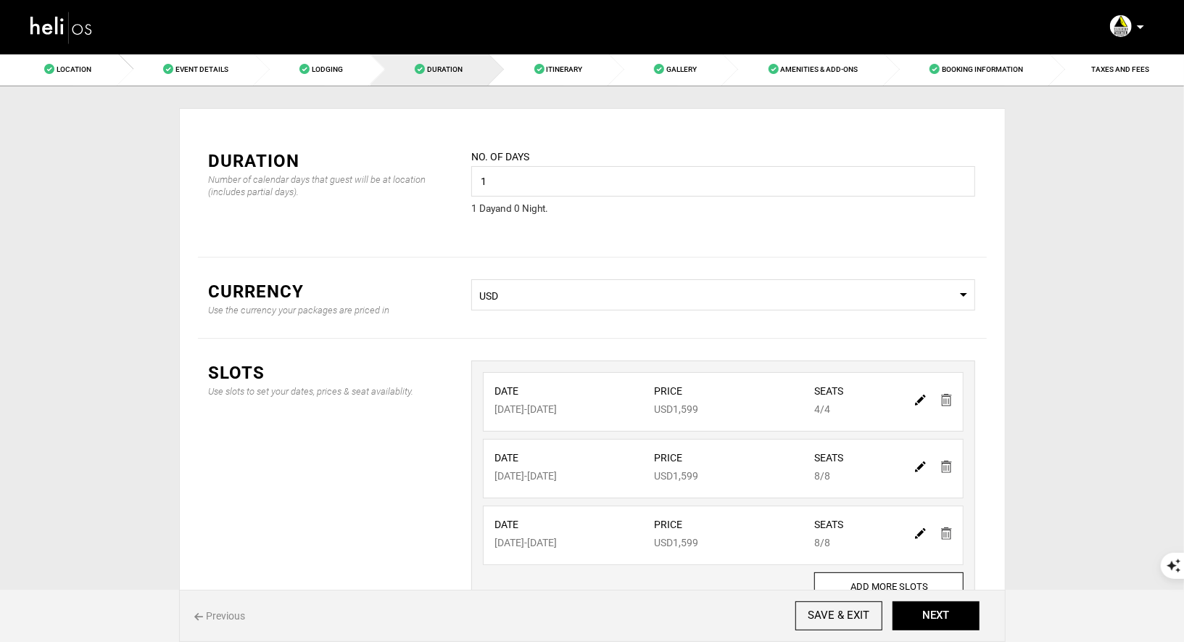
click at [921, 465] on img at bounding box center [920, 466] width 11 height 11
type input "02/28/2026"
type input "1599"
type input "8"
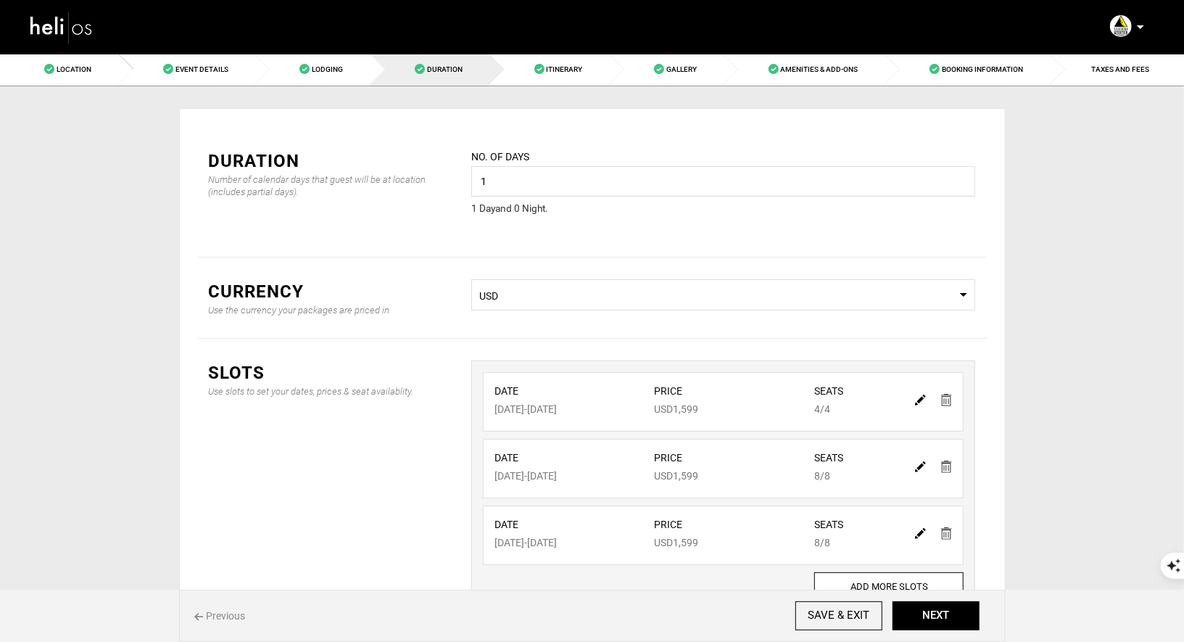
type input "8"
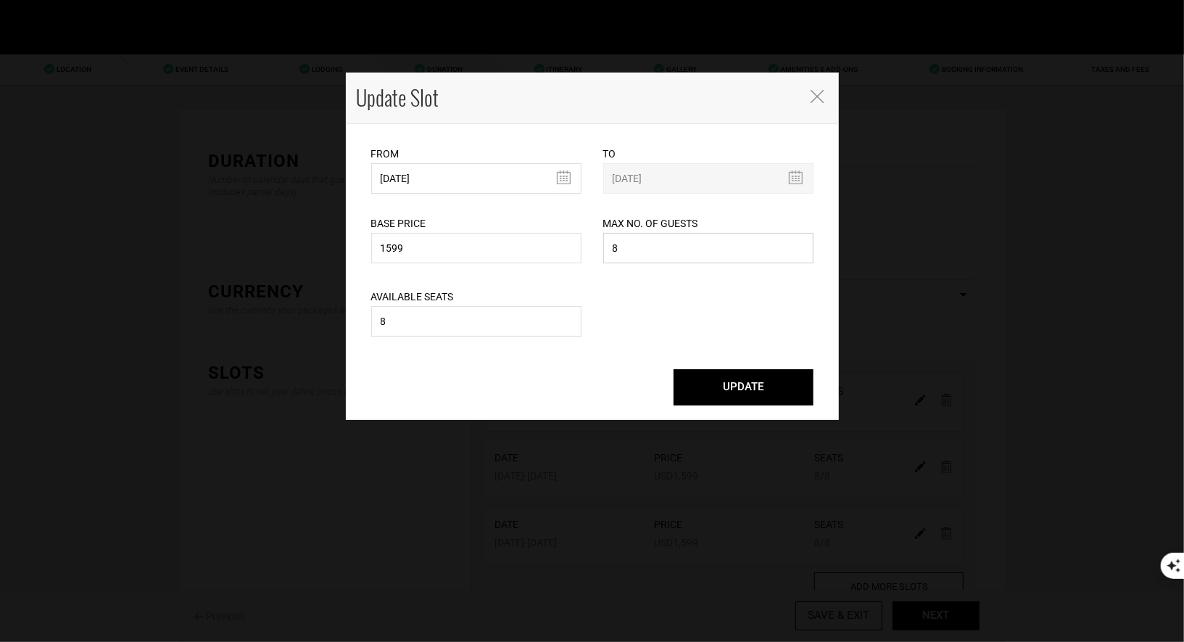
click at [702, 241] on input "8" at bounding box center [708, 248] width 210 height 30
click at [685, 253] on input "8" at bounding box center [708, 248] width 210 height 30
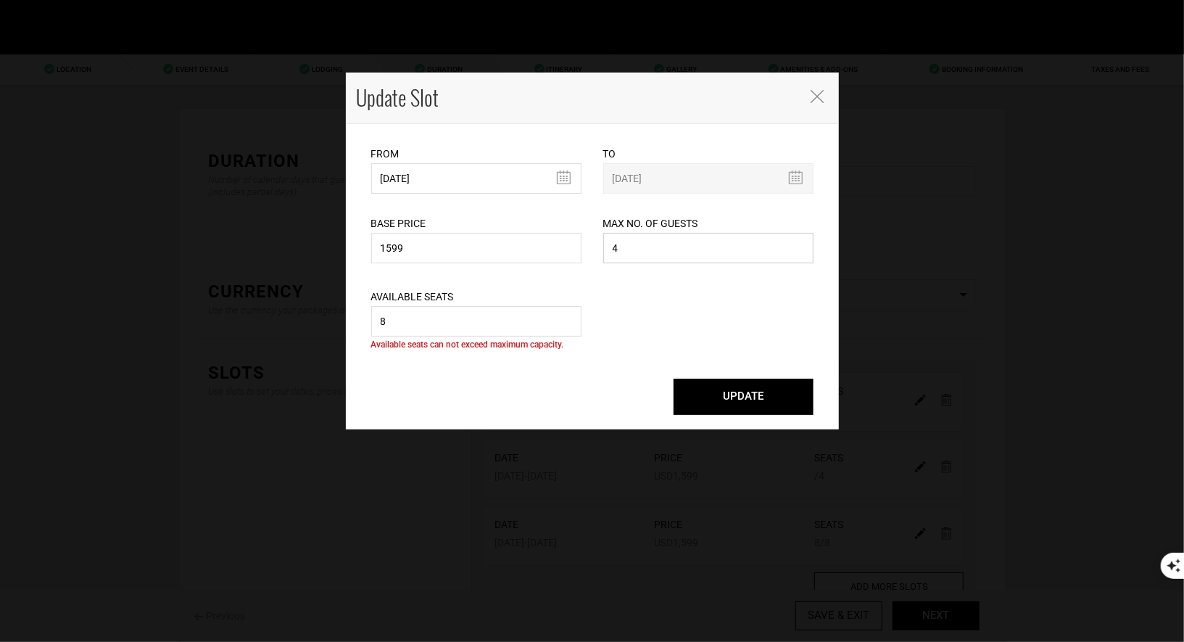
type input "4"
click at [528, 322] on input "8" at bounding box center [476, 321] width 210 height 30
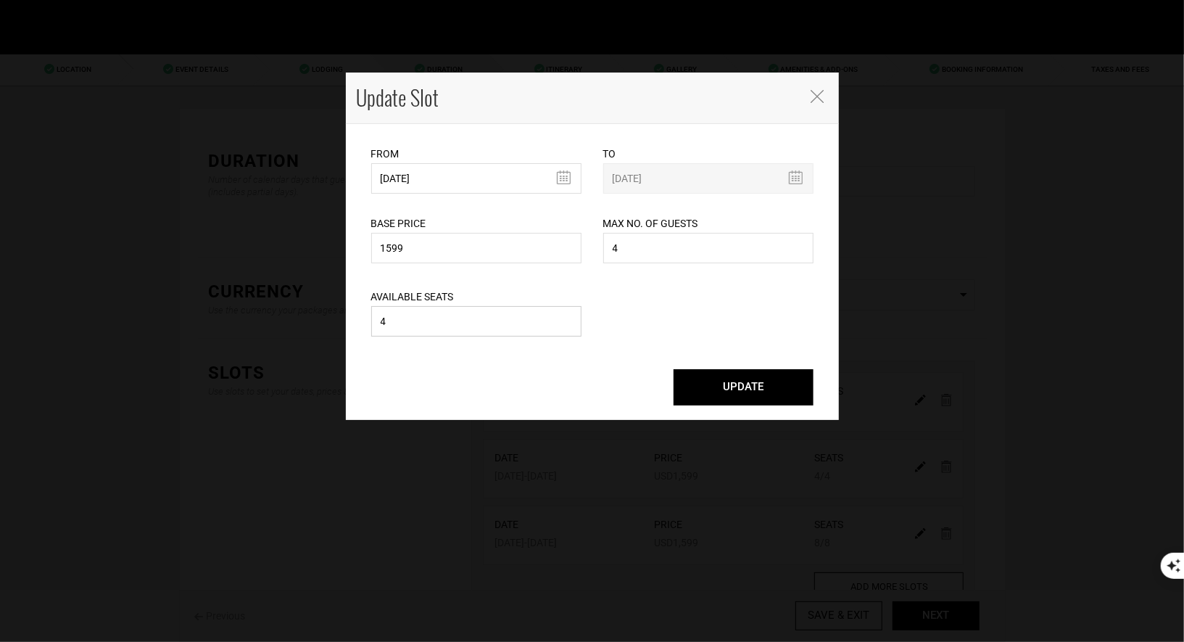
type input "4"
click at [727, 392] on button "UPDATE" at bounding box center [743, 387] width 140 height 36
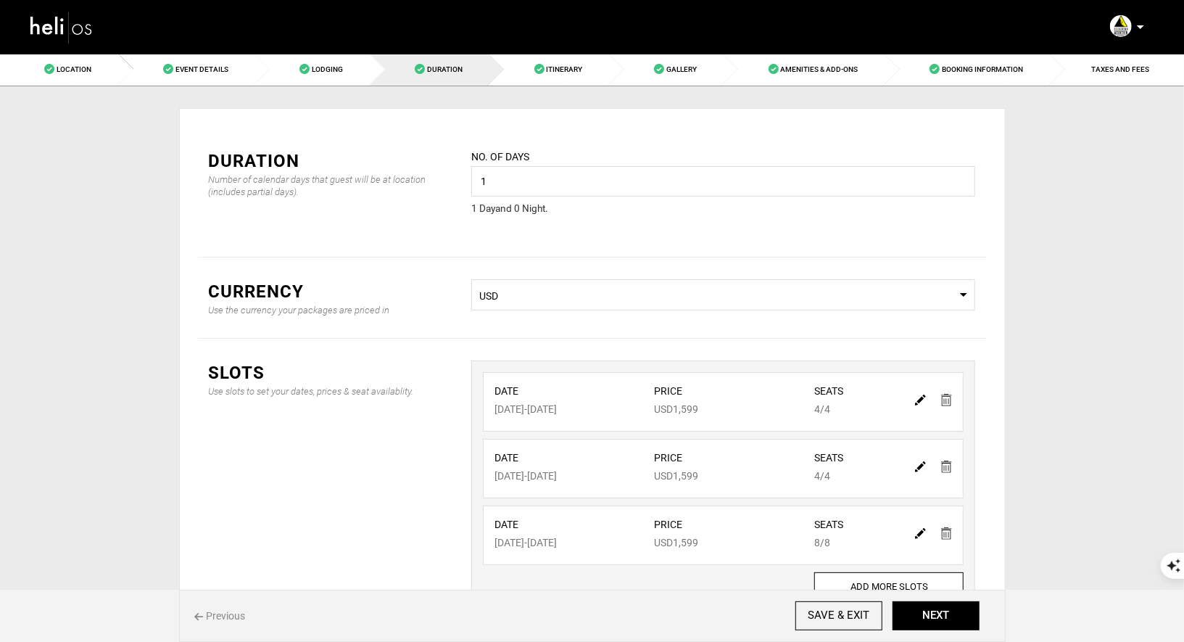
click at [921, 528] on img at bounding box center [920, 533] width 11 height 11
type input "03/01/2026"
type input "1599"
type input "8"
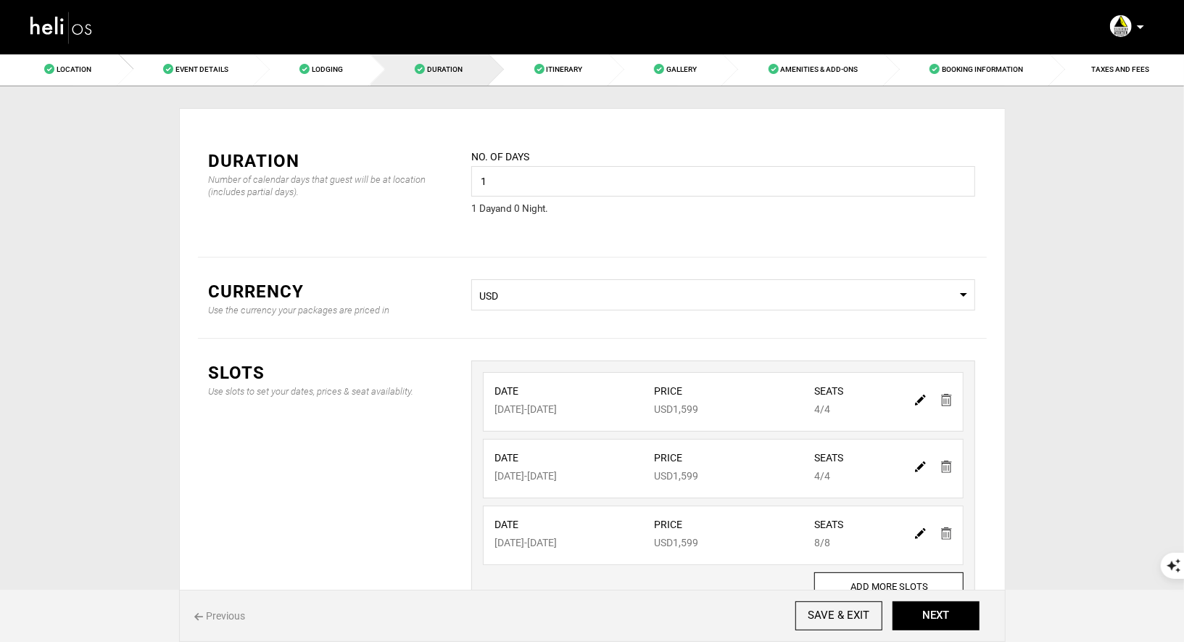
type input "8"
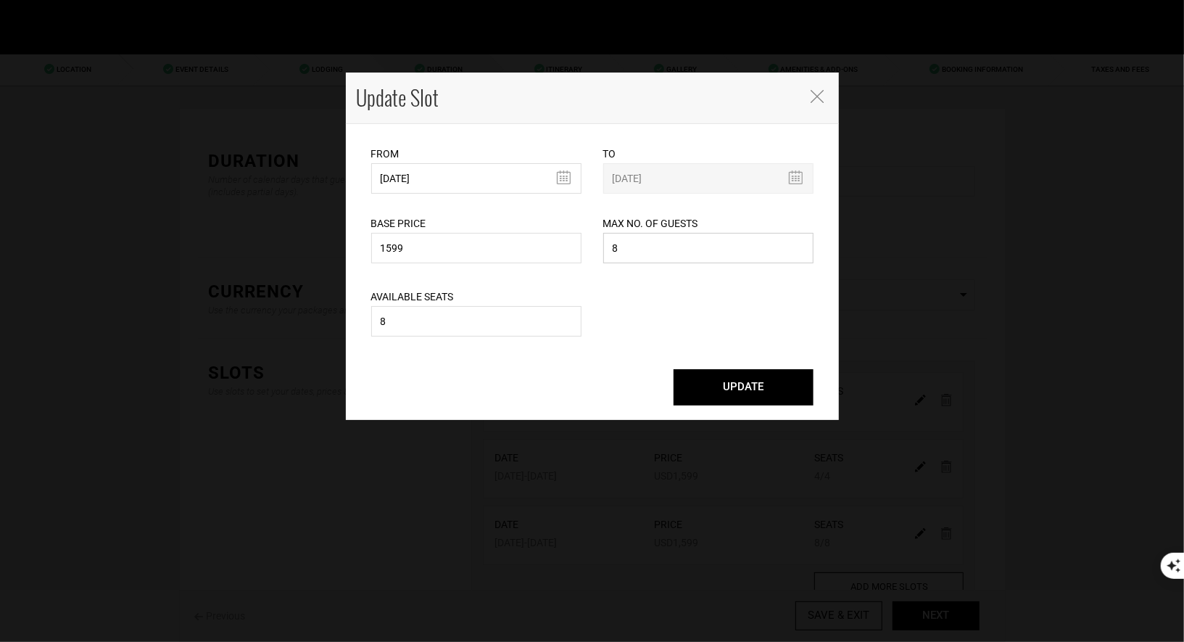
click at [677, 260] on input "8" at bounding box center [708, 248] width 210 height 30
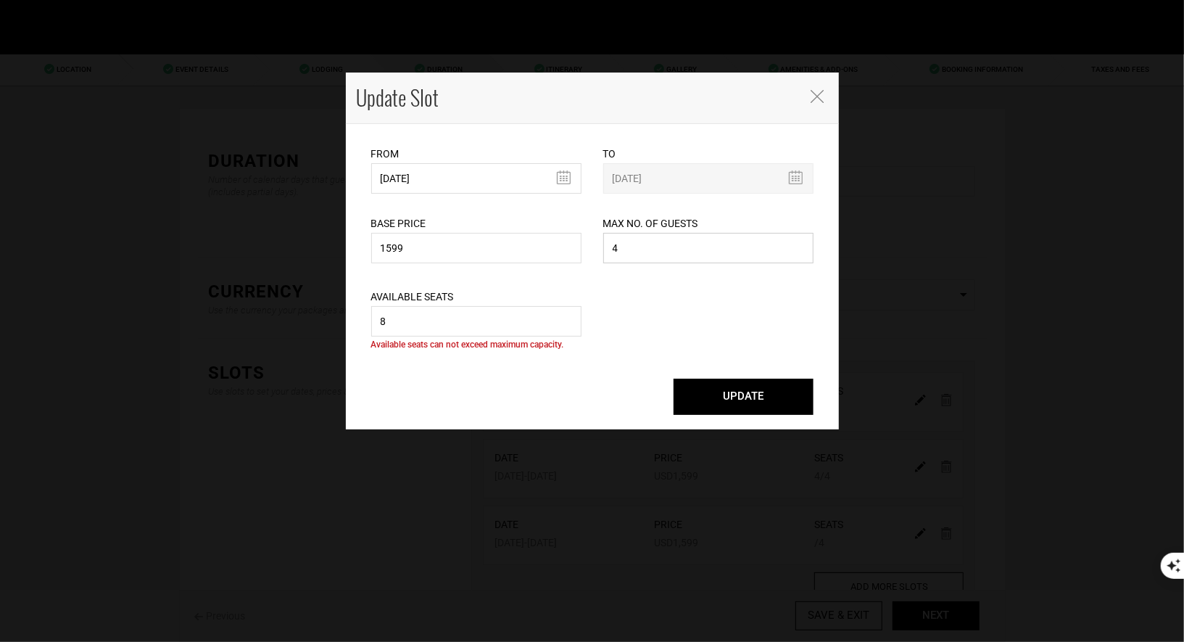
type input "4"
click at [468, 336] on input "8" at bounding box center [476, 321] width 210 height 30
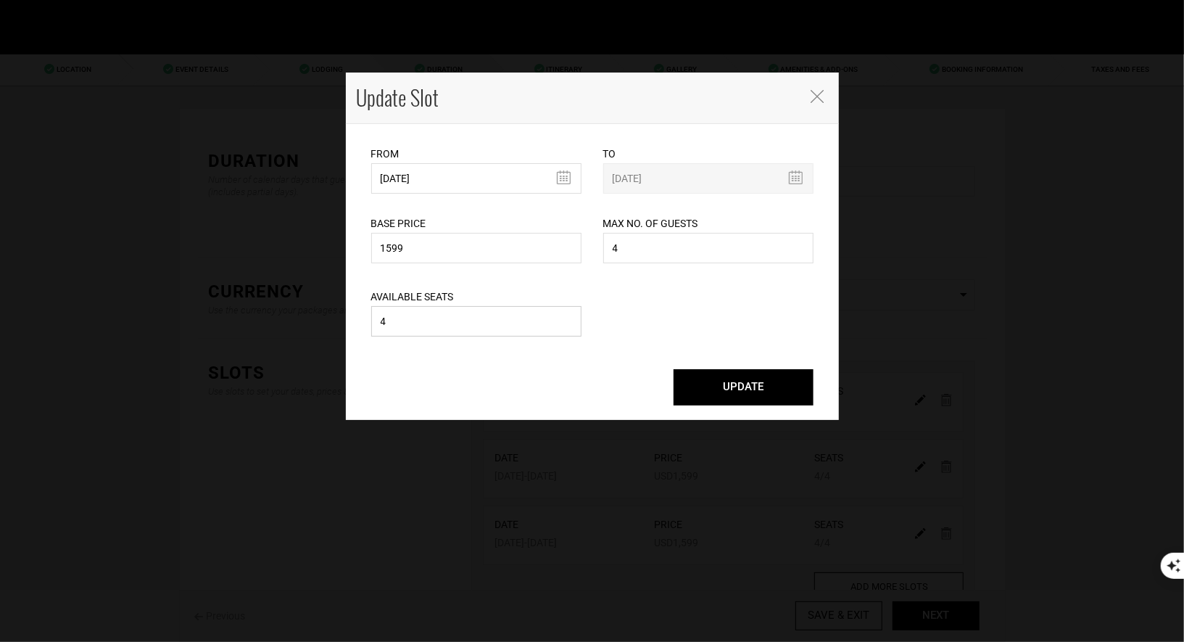
type input "4"
click at [779, 387] on button "UPDATE" at bounding box center [743, 387] width 140 height 36
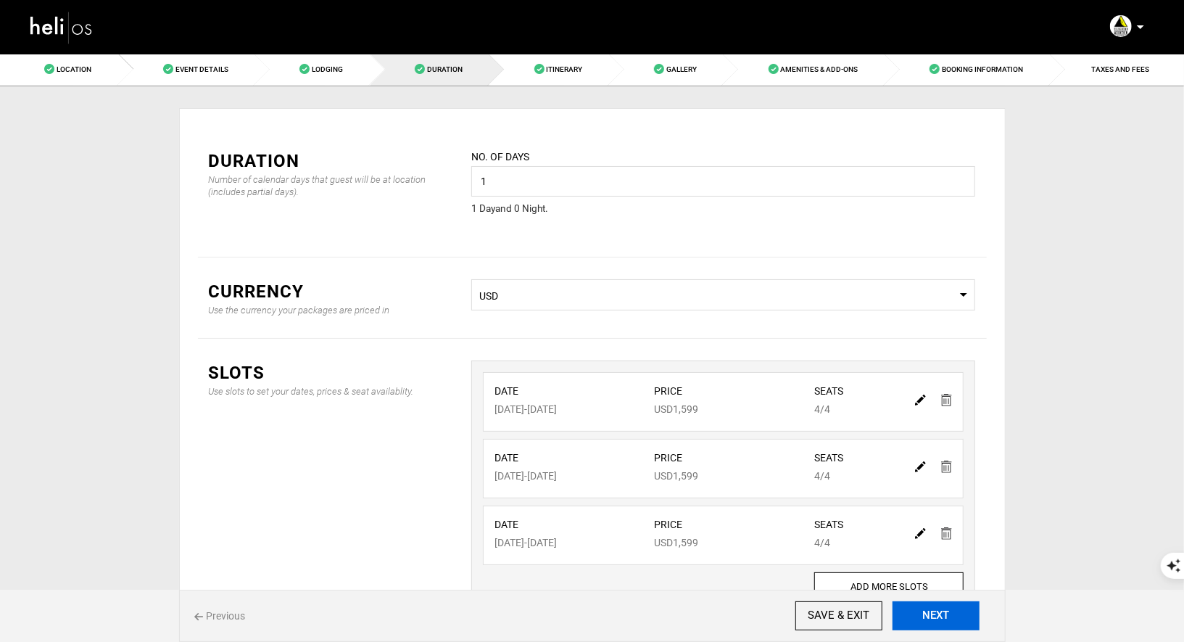
click at [966, 623] on button "NEXT" at bounding box center [935, 615] width 87 height 29
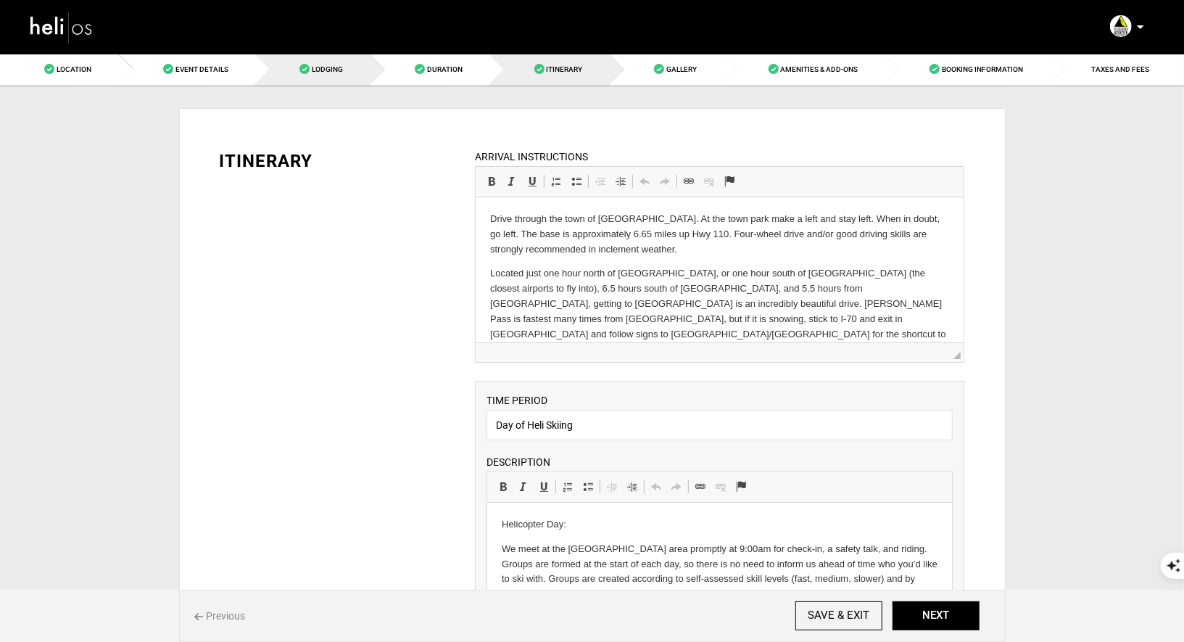
click at [315, 65] on span "Lodging" at bounding box center [327, 69] width 31 height 8
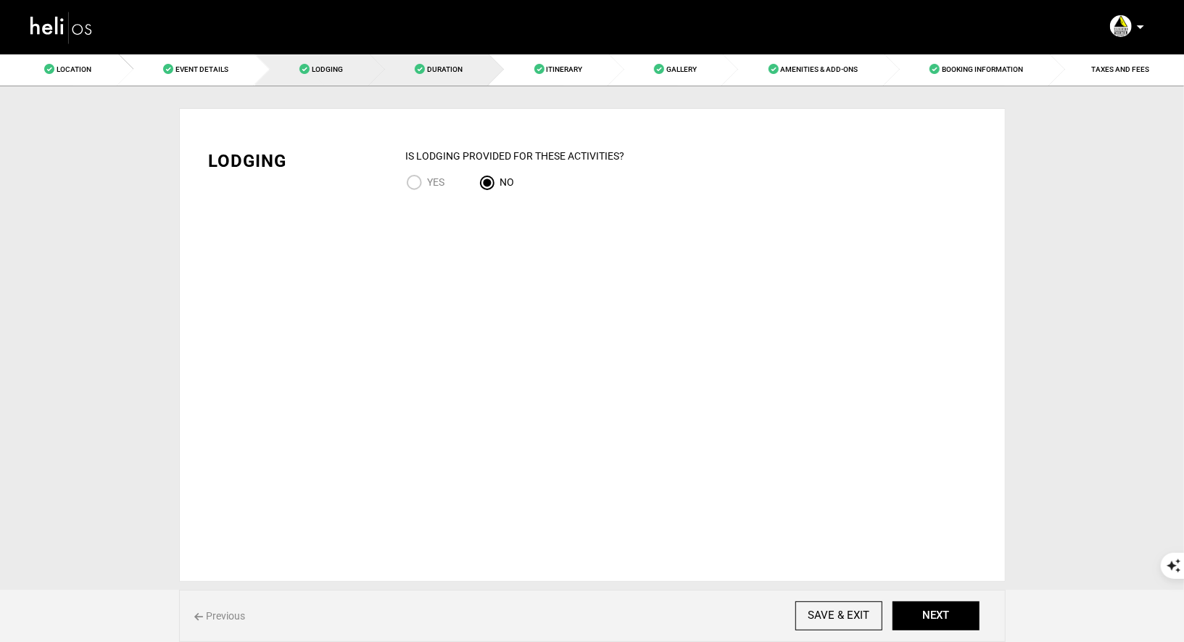
click at [436, 72] on span "Duration" at bounding box center [445, 69] width 36 height 8
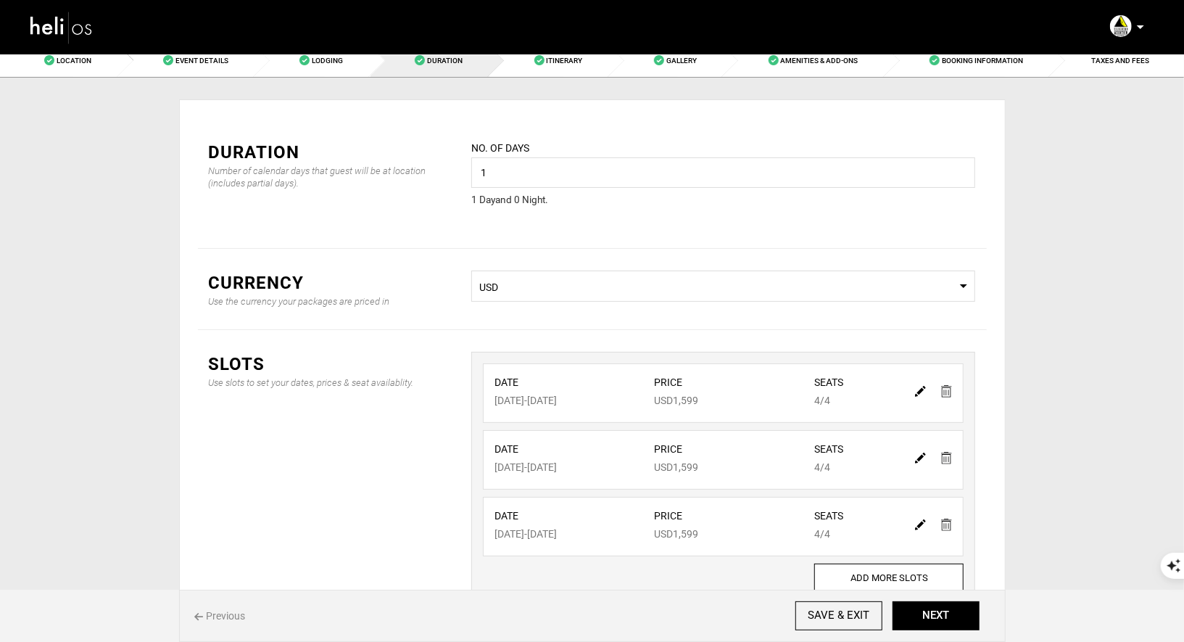
scroll to position [10, 0]
click at [948, 388] on img at bounding box center [946, 389] width 11 height 12
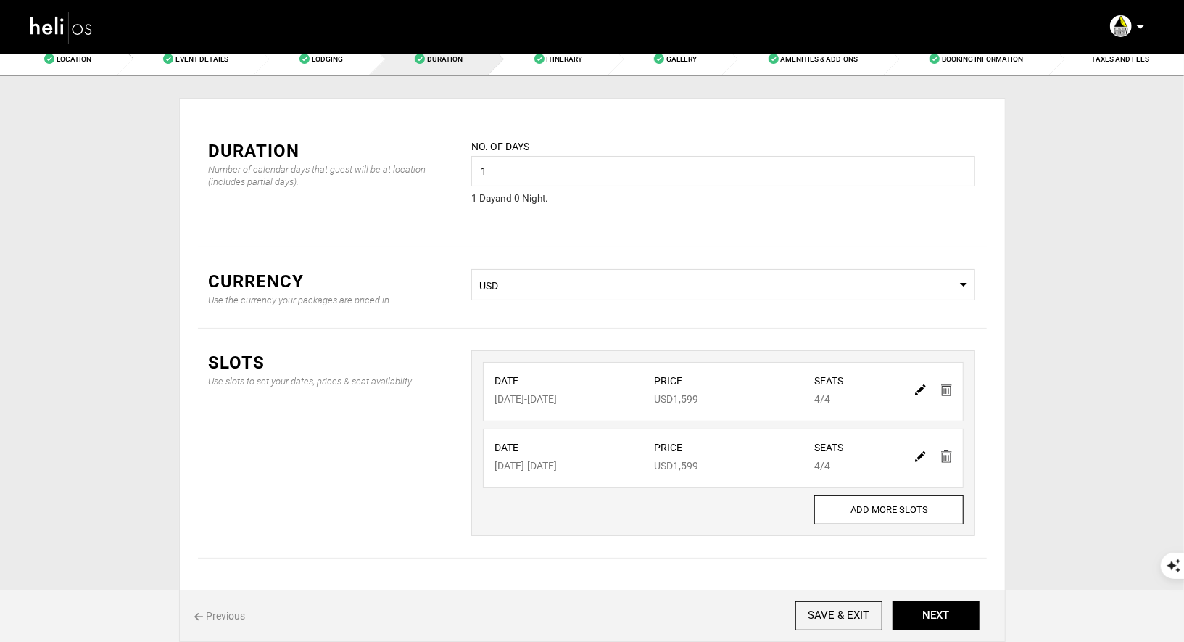
click at [950, 453] on img at bounding box center [946, 456] width 11 height 12
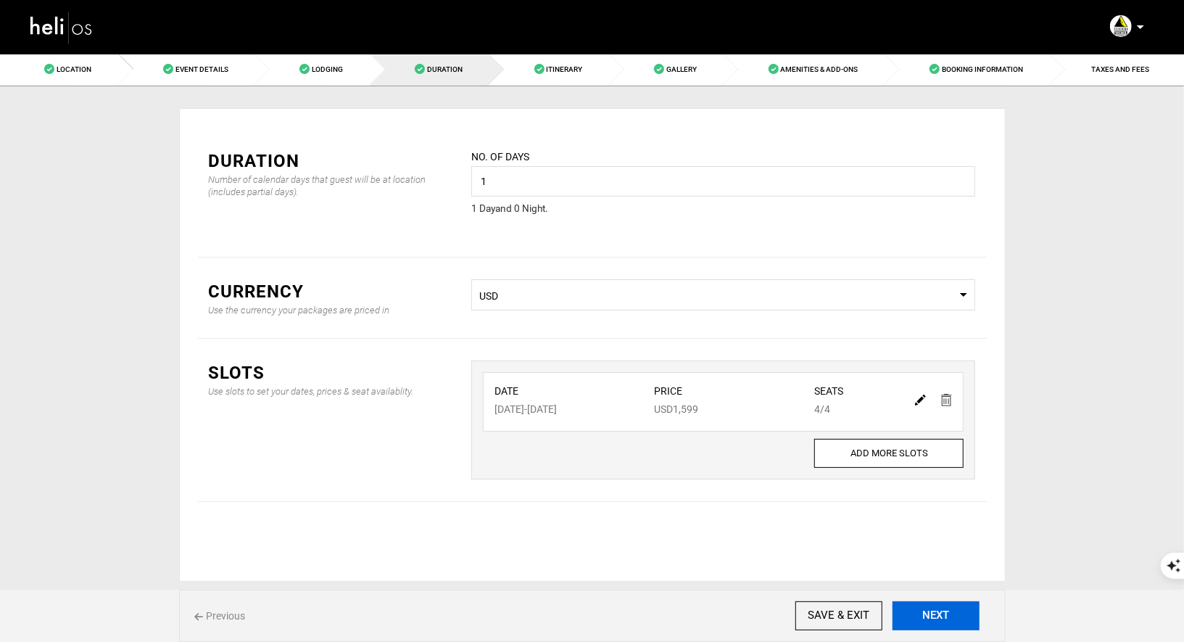
click at [929, 620] on button "NEXT" at bounding box center [935, 615] width 87 height 29
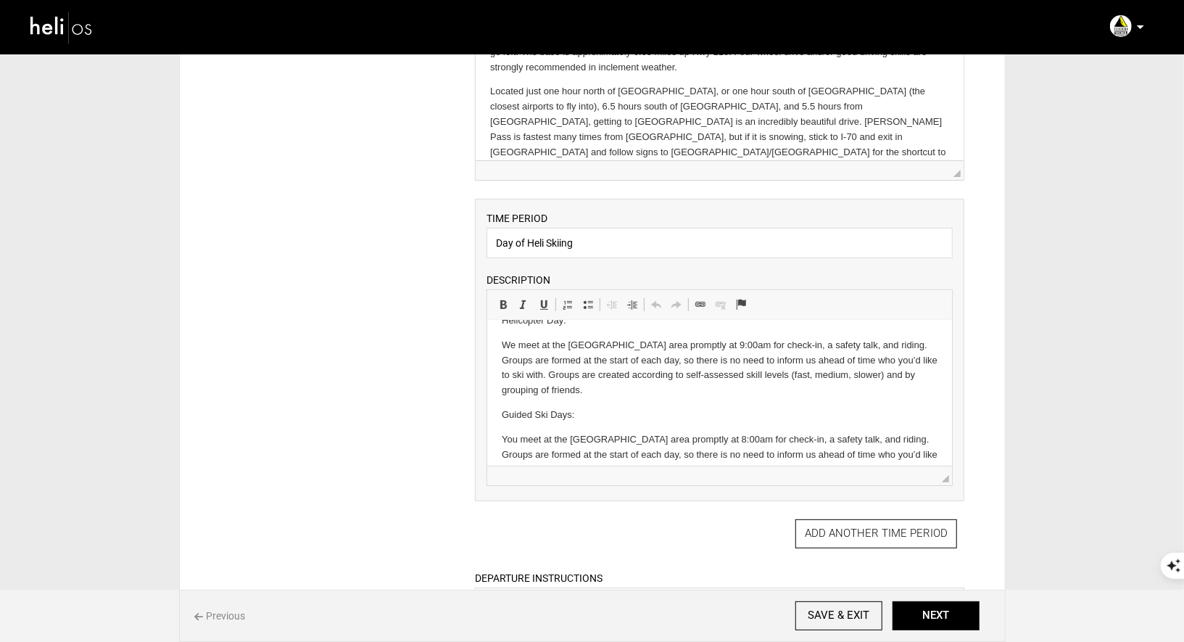
scroll to position [57, 0]
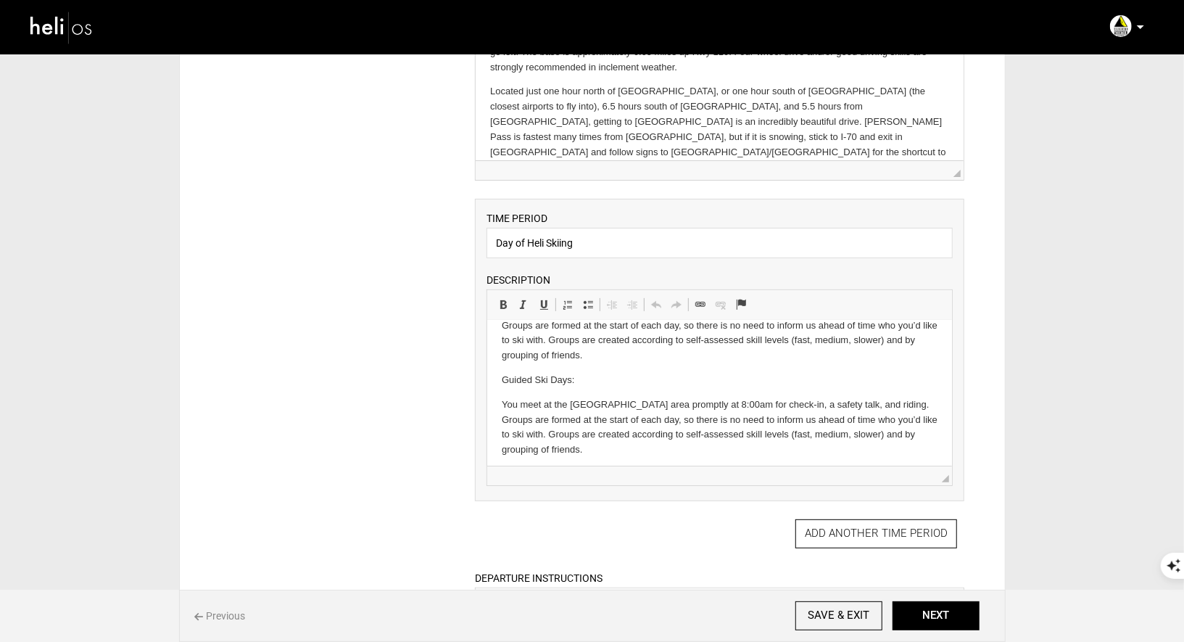
drag, startPoint x: 588, startPoint y: 452, endPoint x: 494, endPoint y: 357, distance: 133.3
click at [495, 357] on html "Helicopter Day: We meet at the Silverton Mountain base area promptly at 9:00am …" at bounding box center [719, 367] width 465 height 208
click at [628, 428] on p "You meet at the Silverton Mountain base area promptly at 8:00am for check-in, a…" at bounding box center [720, 427] width 436 height 60
drag, startPoint x: 599, startPoint y: 455, endPoint x: 507, endPoint y: 380, distance: 119.1
click at [507, 381] on body "Helicopter Day: We meet at the Silverton Mountain base area promptly at 9:00am …" at bounding box center [720, 367] width 436 height 179
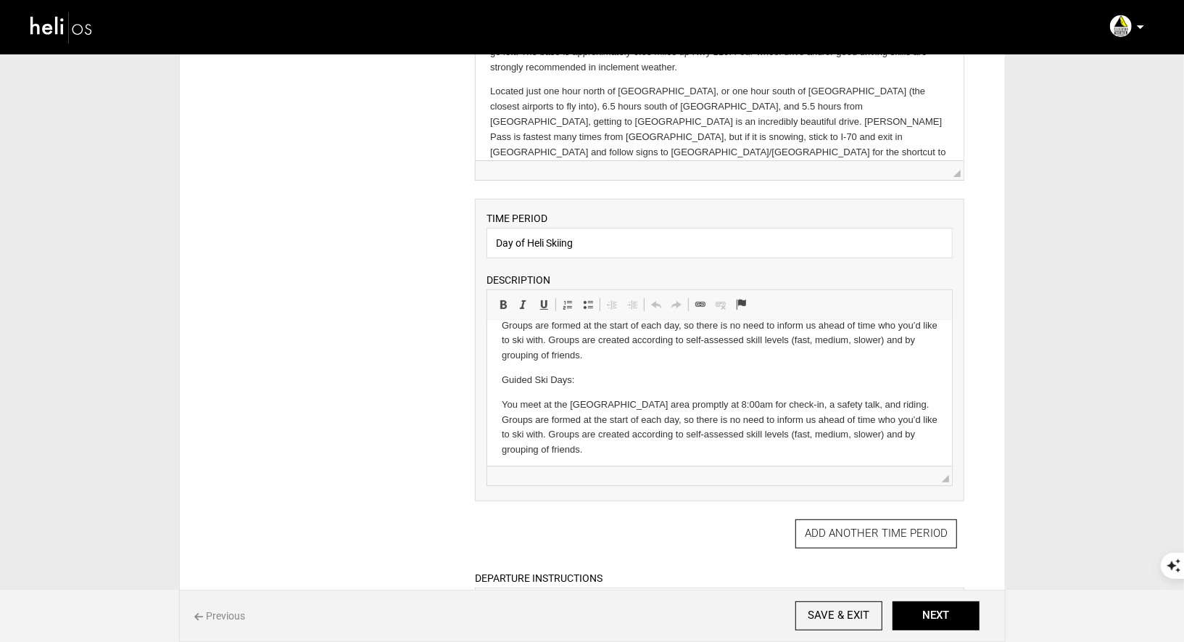
click at [626, 423] on p "You meet at the Silverton Mountain base area promptly at 8:00am for check-in, a…" at bounding box center [720, 427] width 436 height 60
drag, startPoint x: 591, startPoint y: 447, endPoint x: 494, endPoint y: 384, distance: 114.8
click at [494, 384] on html "Helicopter Day: We meet at the Silverton Mountain base area promptly at 9:00am …" at bounding box center [719, 367] width 465 height 208
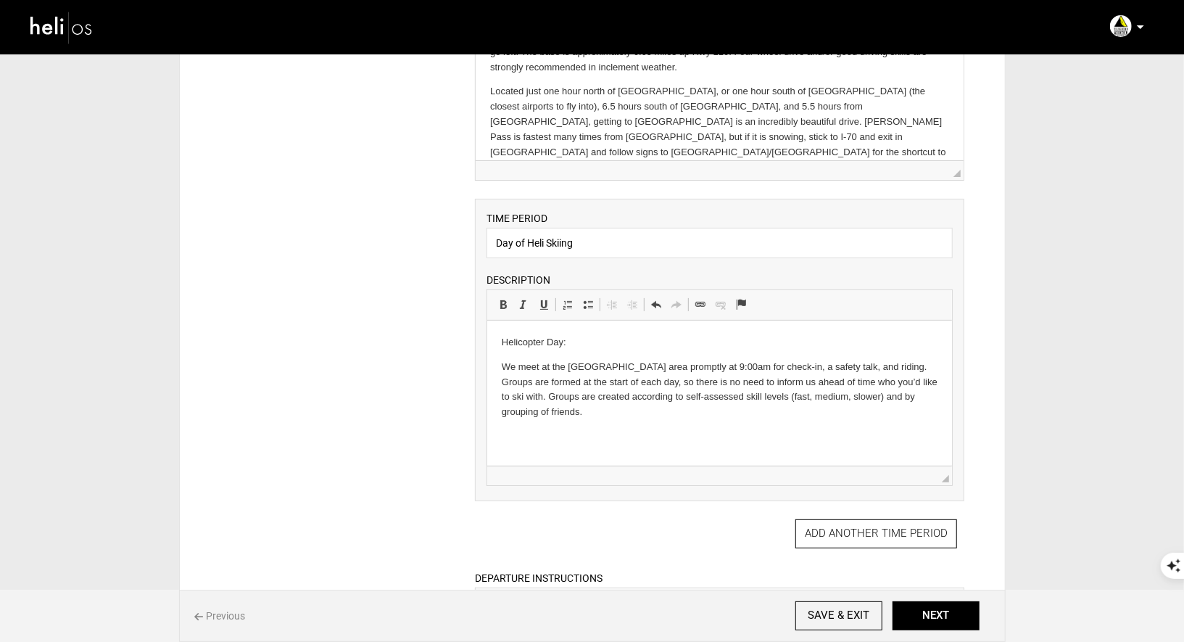
scroll to position [0, 0]
drag, startPoint x: 571, startPoint y: 344, endPoint x: 487, endPoint y: 341, distance: 84.1
click at [487, 341] on html "Helicopter Day: We meet at the Silverton Mountain base area promptly at 9:00am …" at bounding box center [719, 377] width 465 height 114
click at [502, 368] on p "We meet at the [GEOGRAPHIC_DATA] area promptly at 9:00am for check-in, a safety…" at bounding box center [720, 389] width 436 height 60
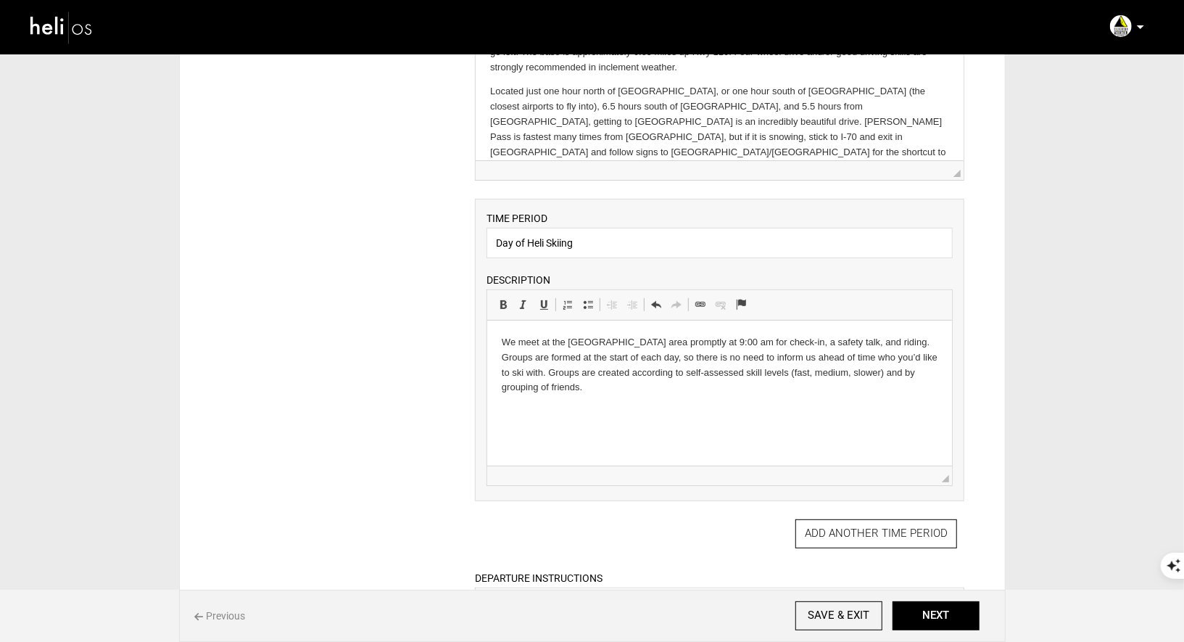
click at [517, 346] on p "We meet at the Silverton Mountain base area promptly at 9:00 am for check-in, a…" at bounding box center [720, 364] width 436 height 60
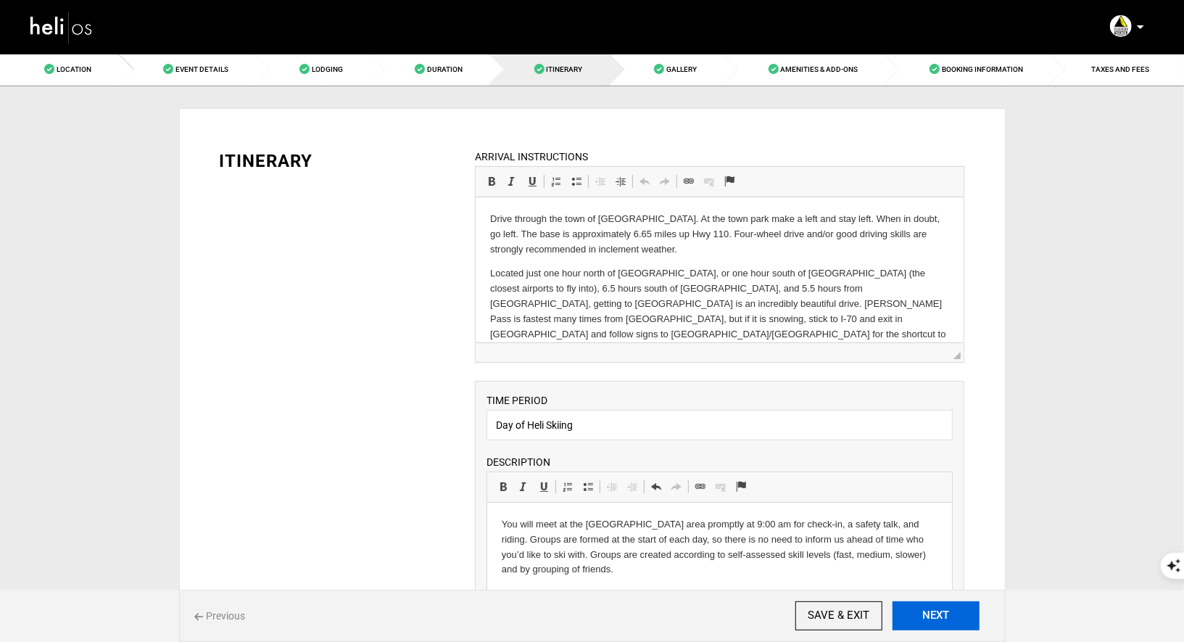
click at [914, 608] on button "NEXT" at bounding box center [935, 615] width 87 height 29
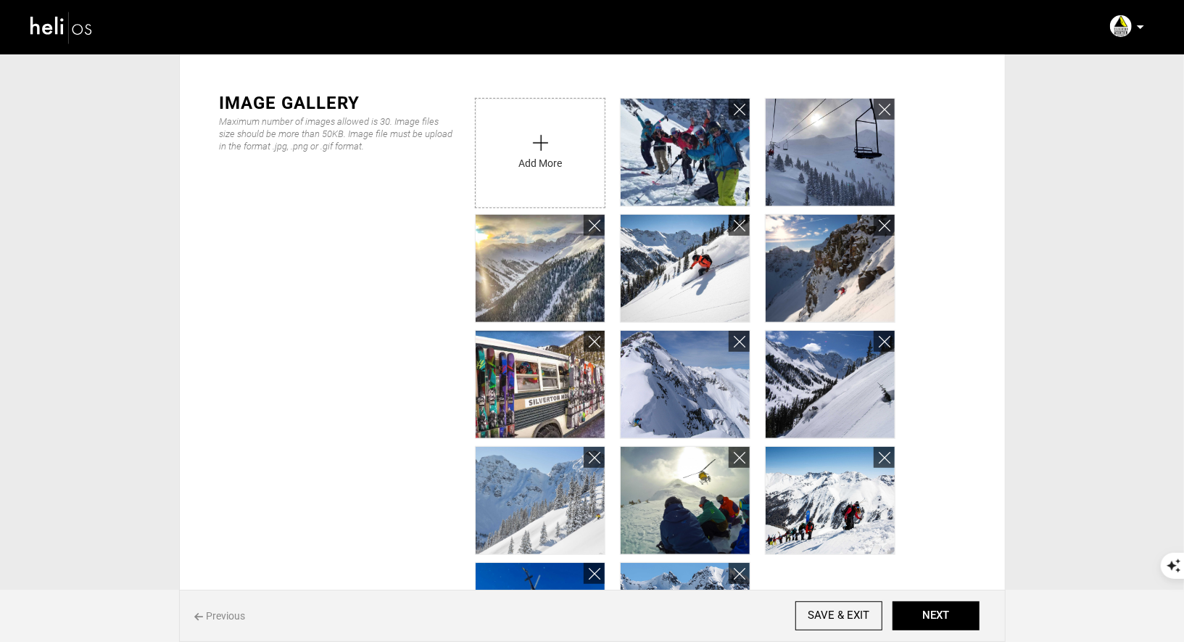
scroll to position [368, 0]
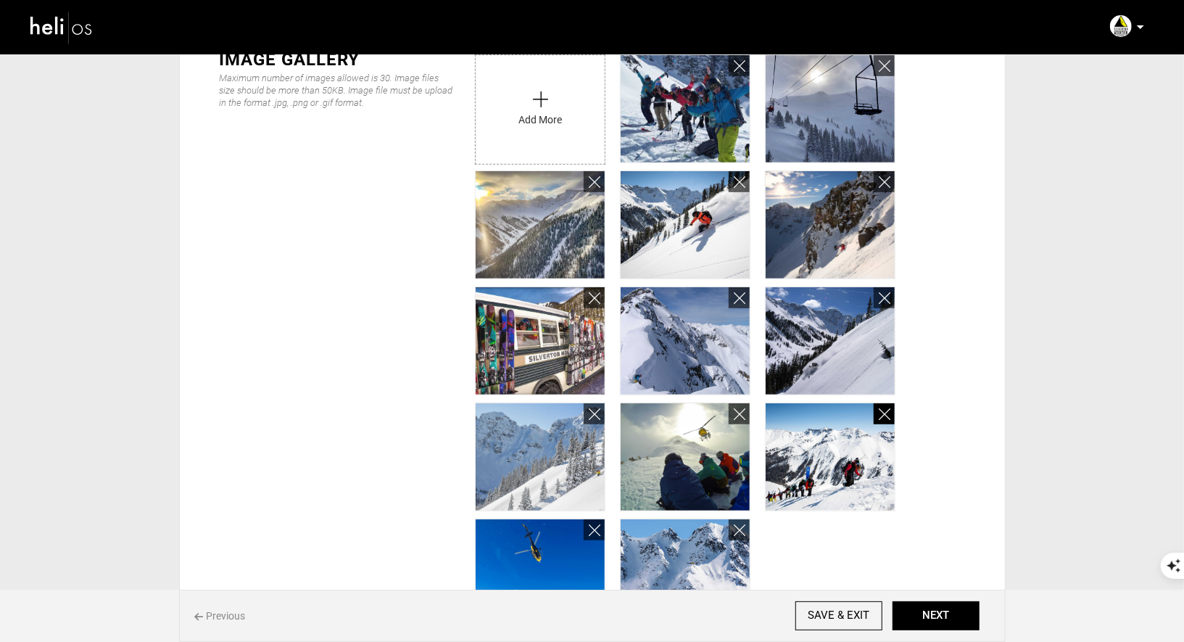
click at [883, 412] on icon at bounding box center [885, 414] width 12 height 17
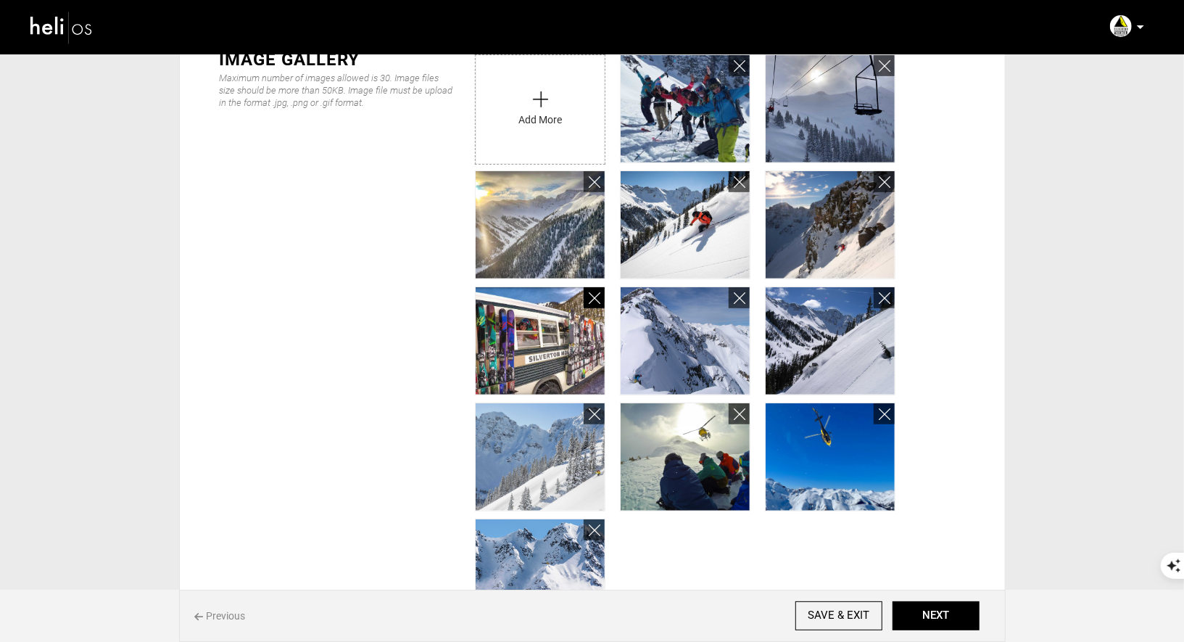
click at [595, 296] on icon at bounding box center [595, 298] width 12 height 17
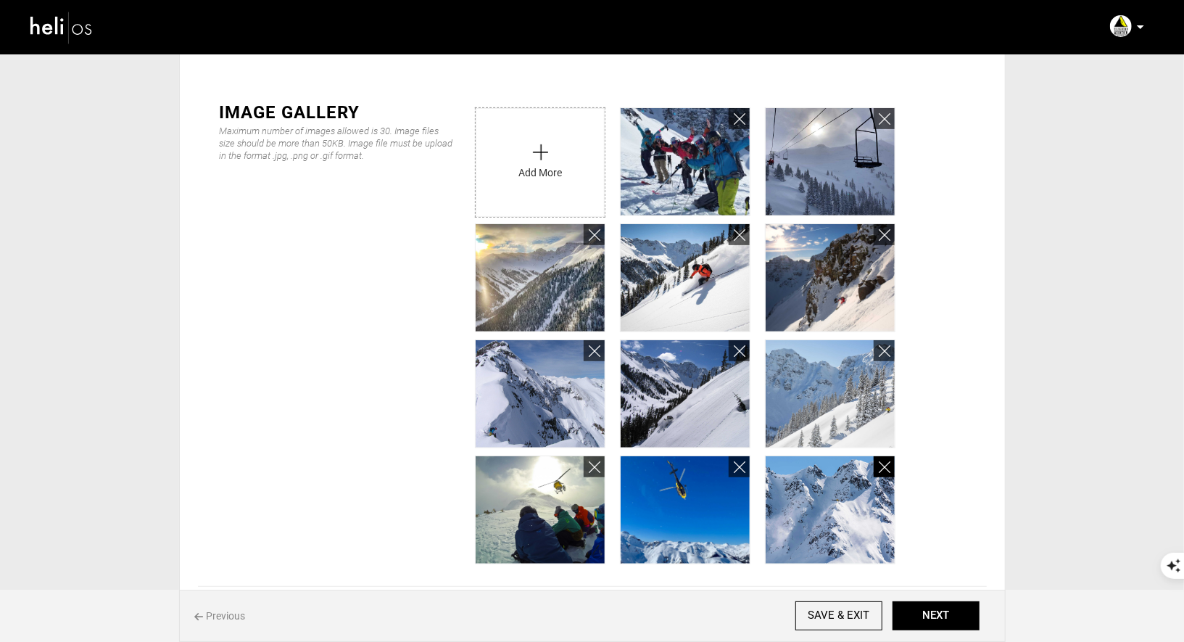
scroll to position [302, 0]
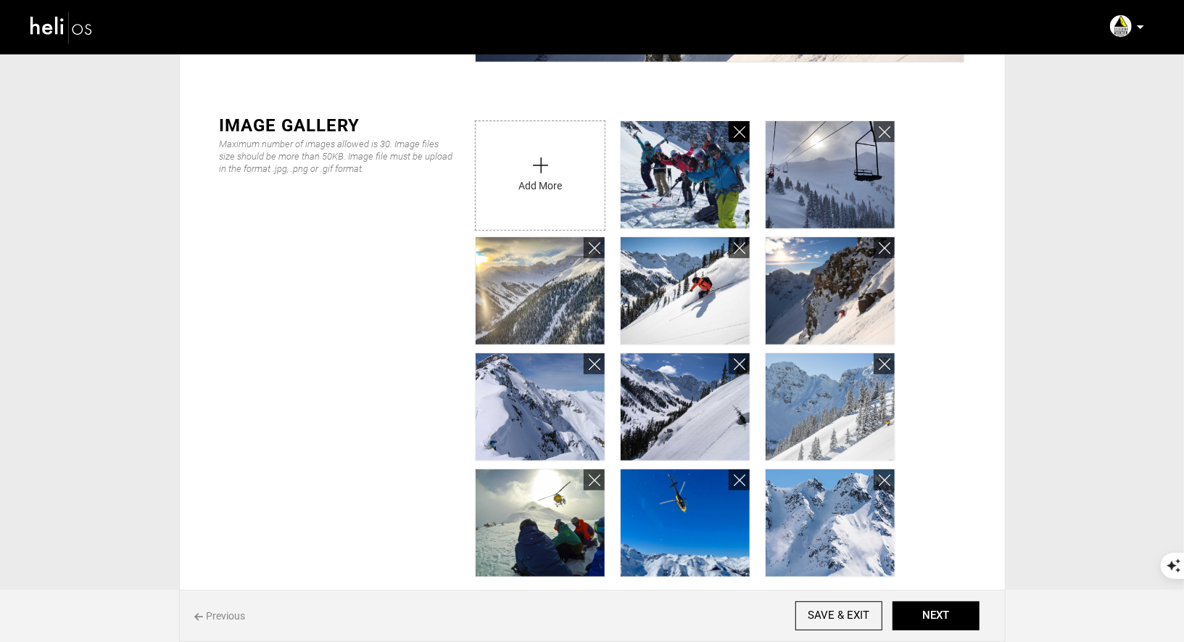
click at [741, 127] on icon at bounding box center [740, 132] width 12 height 17
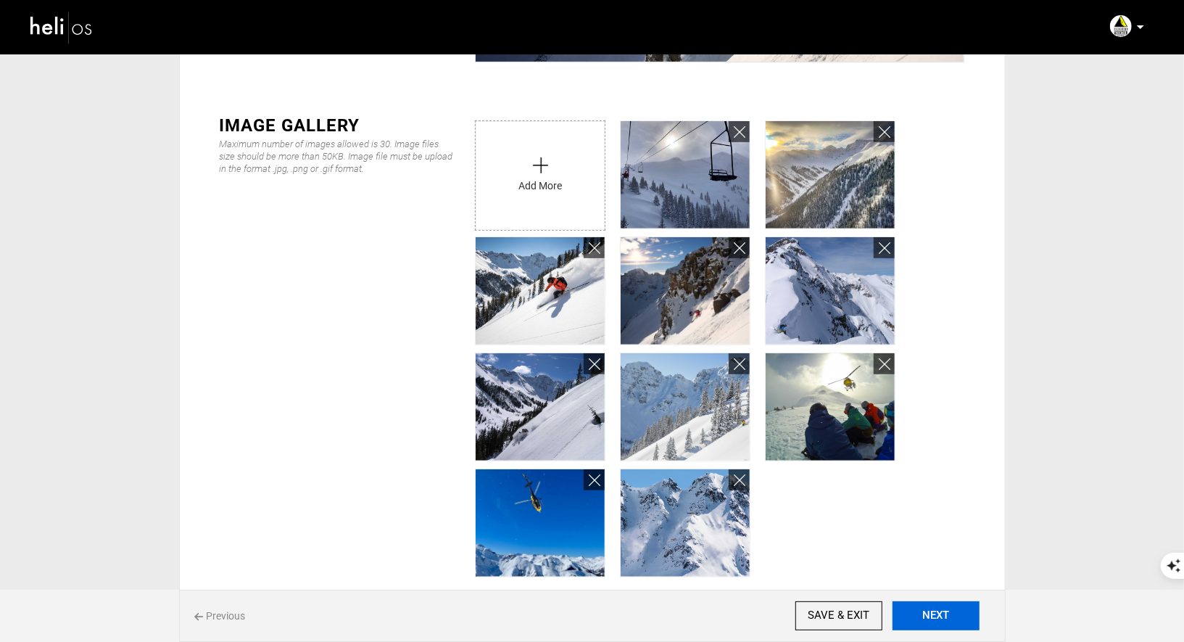
click at [932, 617] on button "NEXT" at bounding box center [935, 615] width 87 height 29
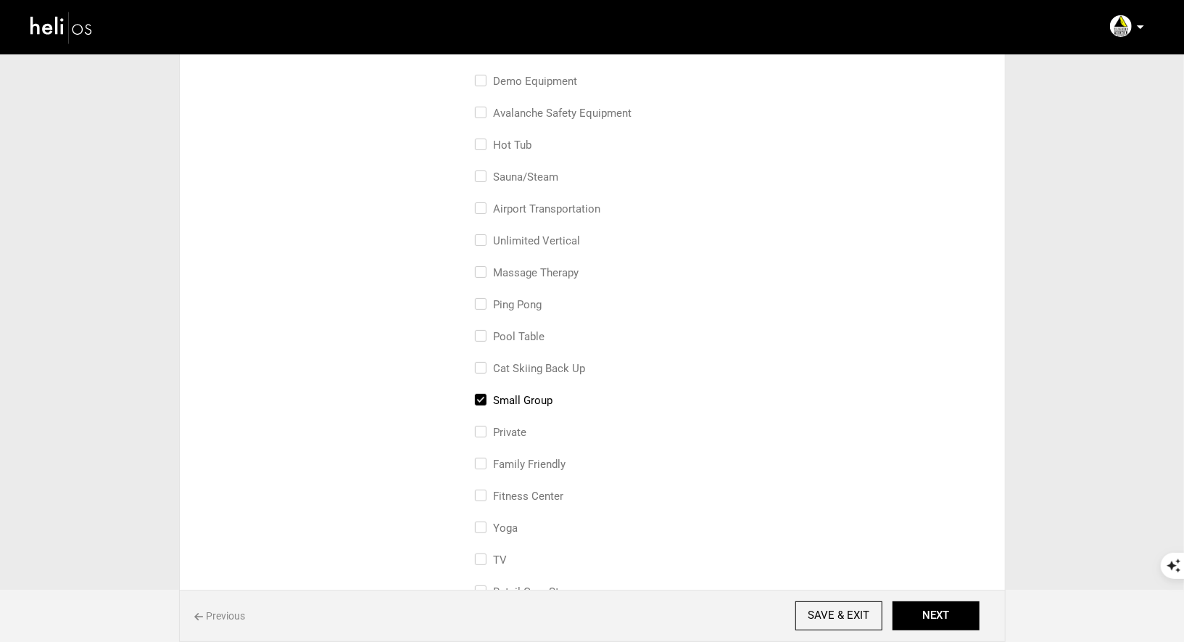
scroll to position [971, 0]
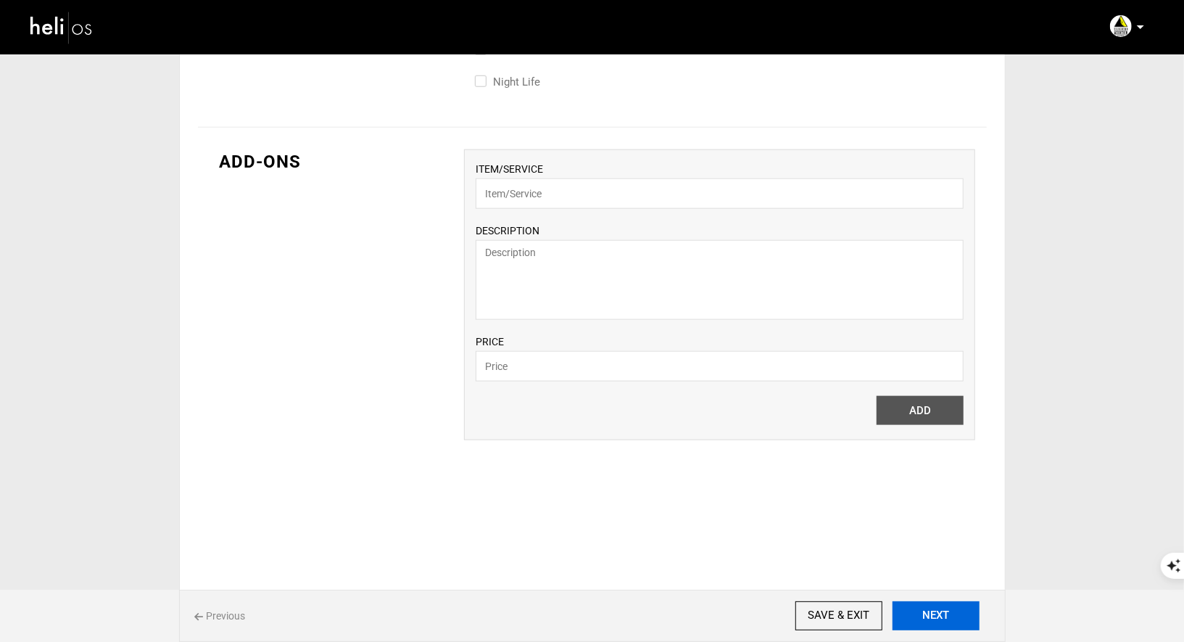
click at [932, 623] on button "NEXT" at bounding box center [935, 615] width 87 height 29
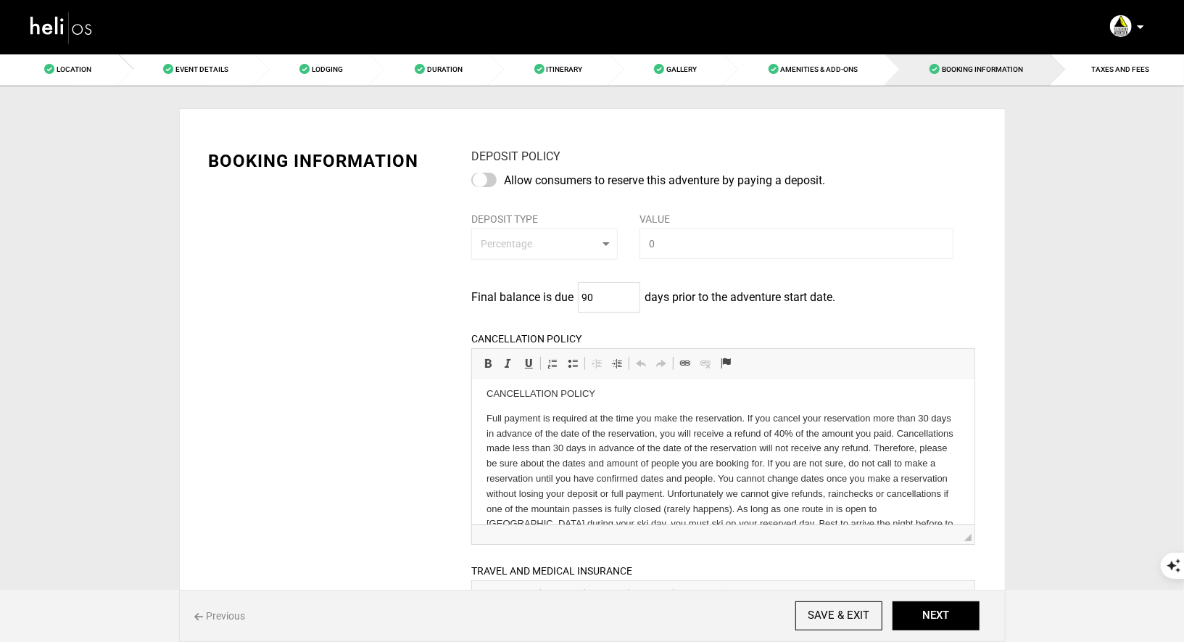
scroll to position [9, 0]
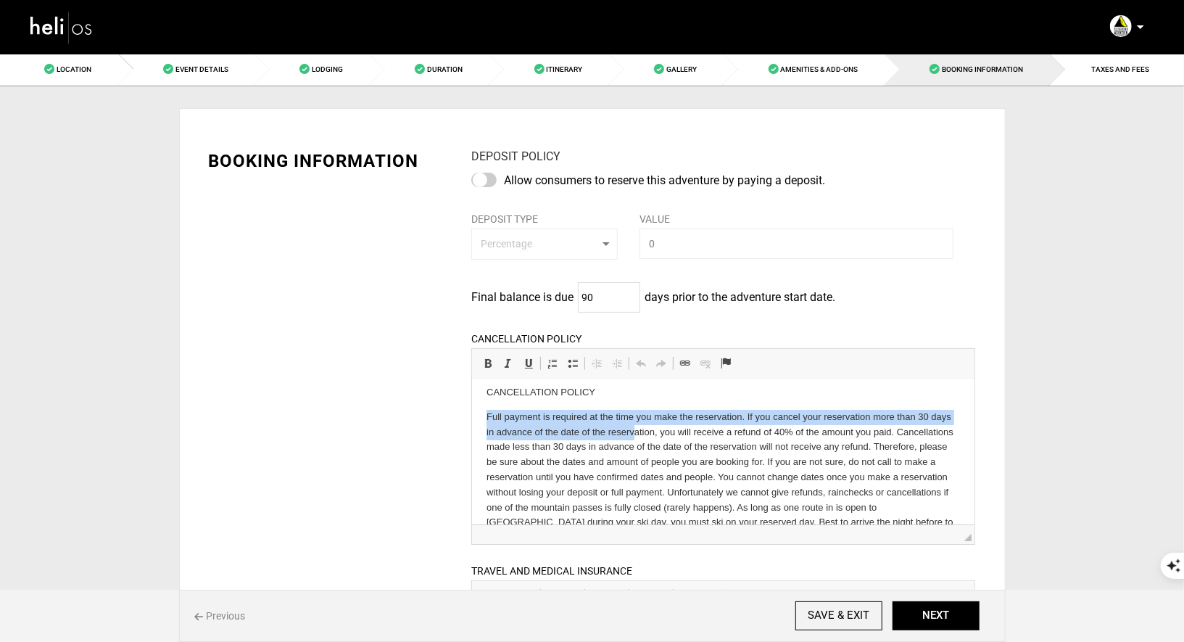
drag, startPoint x: 484, startPoint y: 415, endPoint x: 623, endPoint y: 434, distance: 140.5
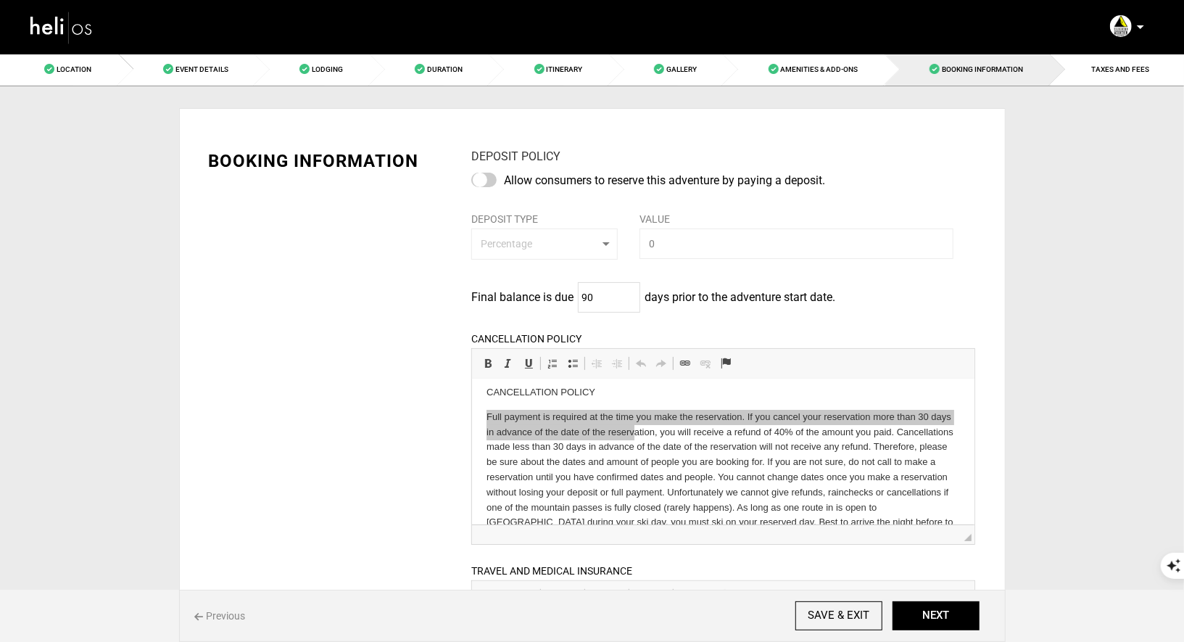
click at [411, 460] on div "BOOKING INFORMATION DEPOSIT POLICY Allow consumers to reserve this adventure by…" at bounding box center [592, 498] width 789 height 743
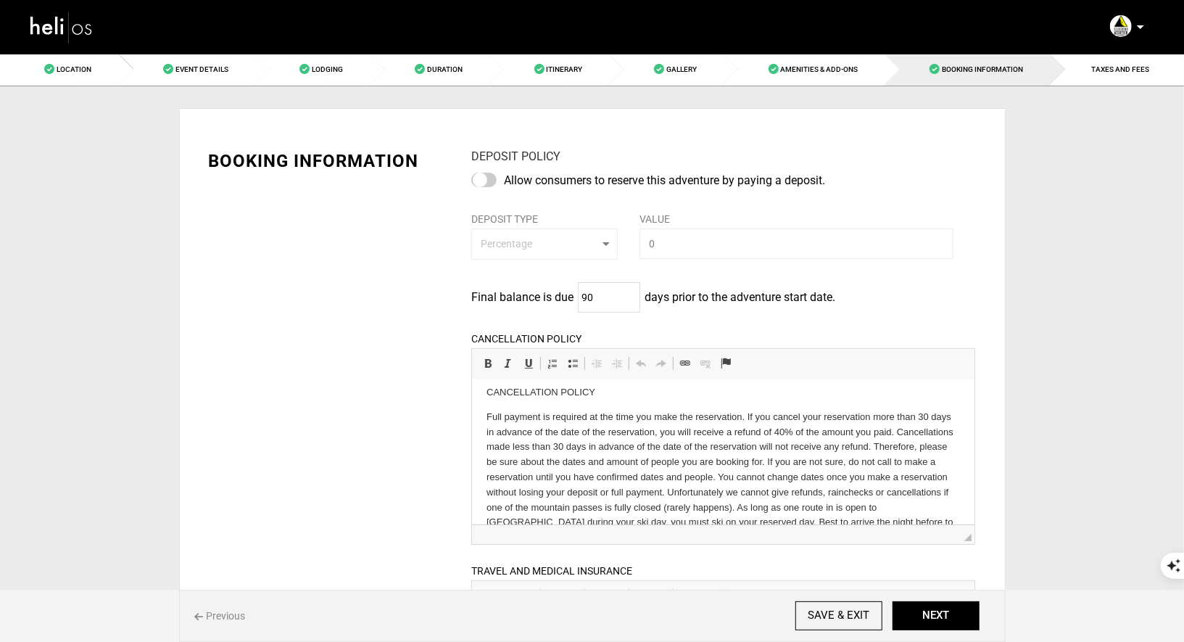
click at [589, 444] on p "Full payment is required at the time you make the reservation. If you cancel yo…" at bounding box center [722, 484] width 473 height 151
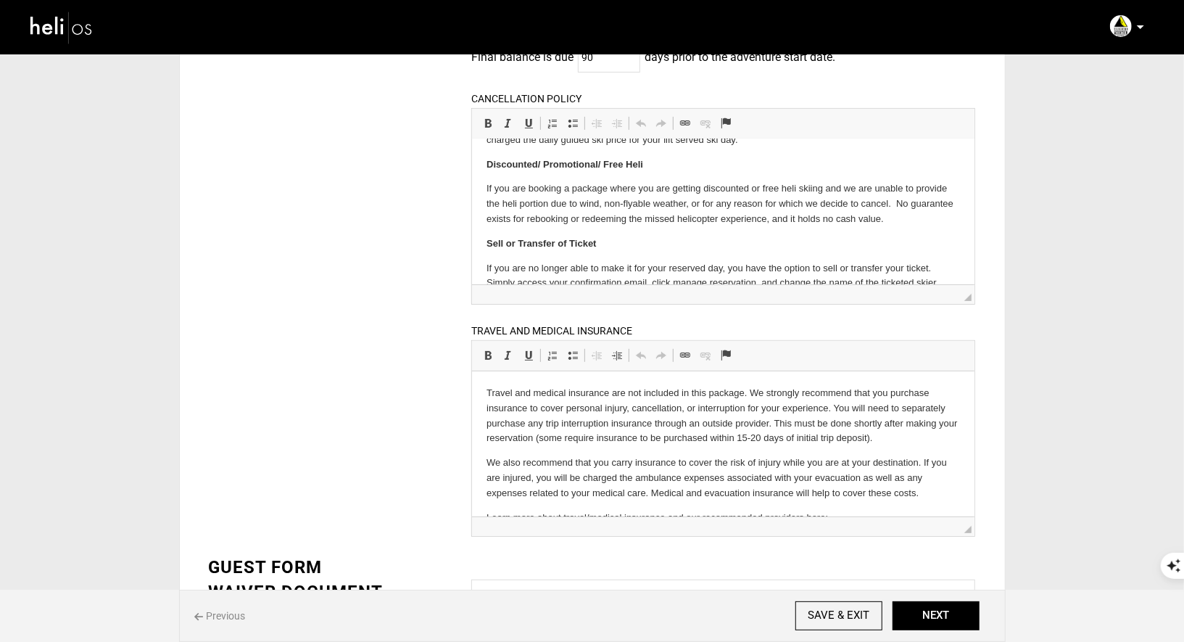
scroll to position [350, 0]
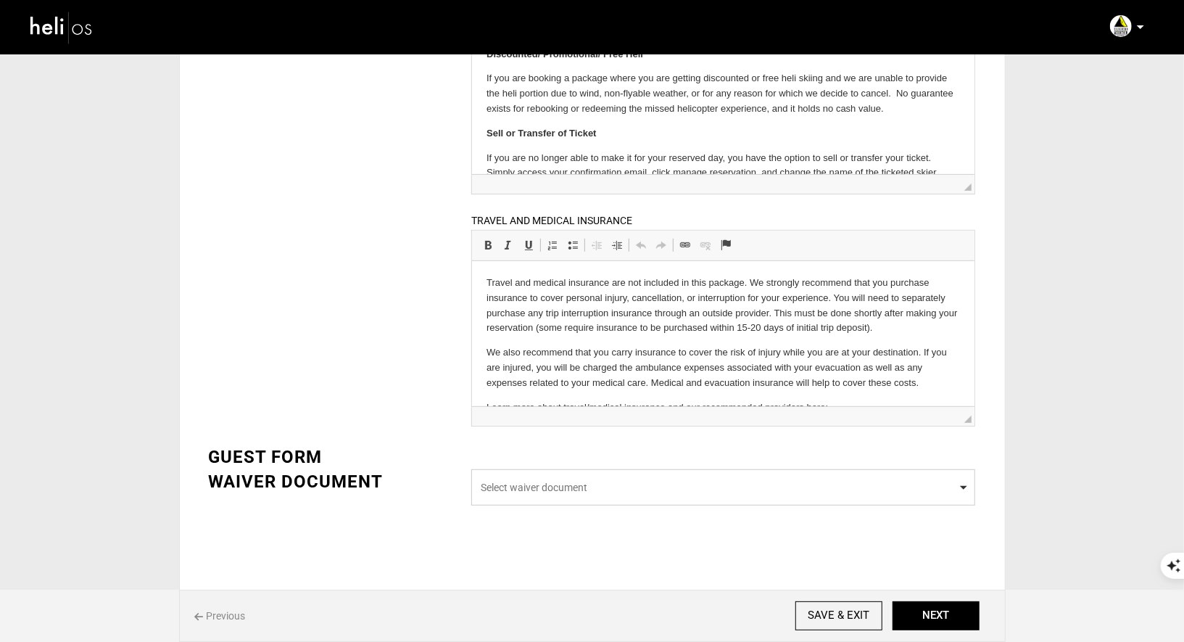
click at [556, 492] on span "Select waiver document" at bounding box center [723, 487] width 485 height 14
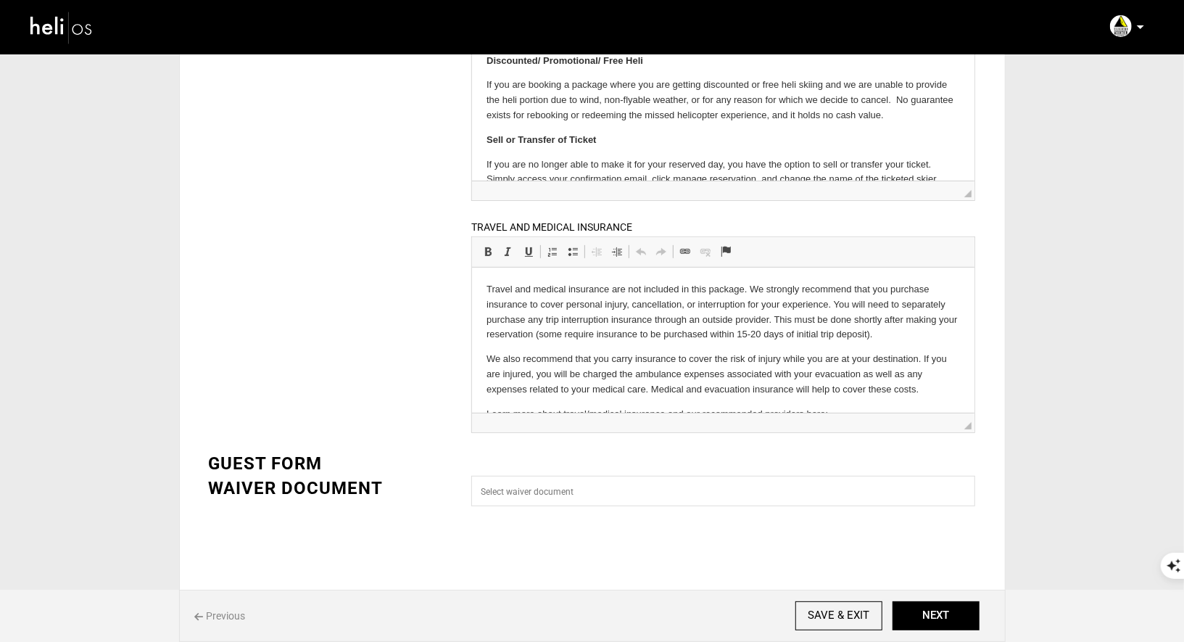
click at [390, 466] on div "GUEST FORM" at bounding box center [329, 463] width 241 height 25
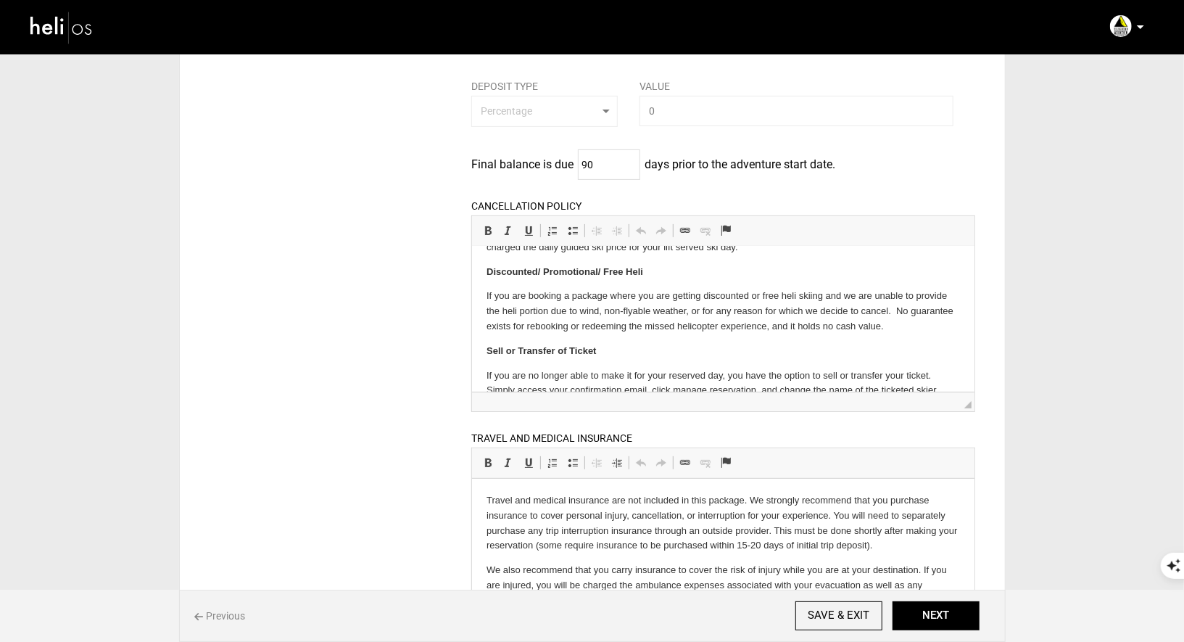
scroll to position [0, 0]
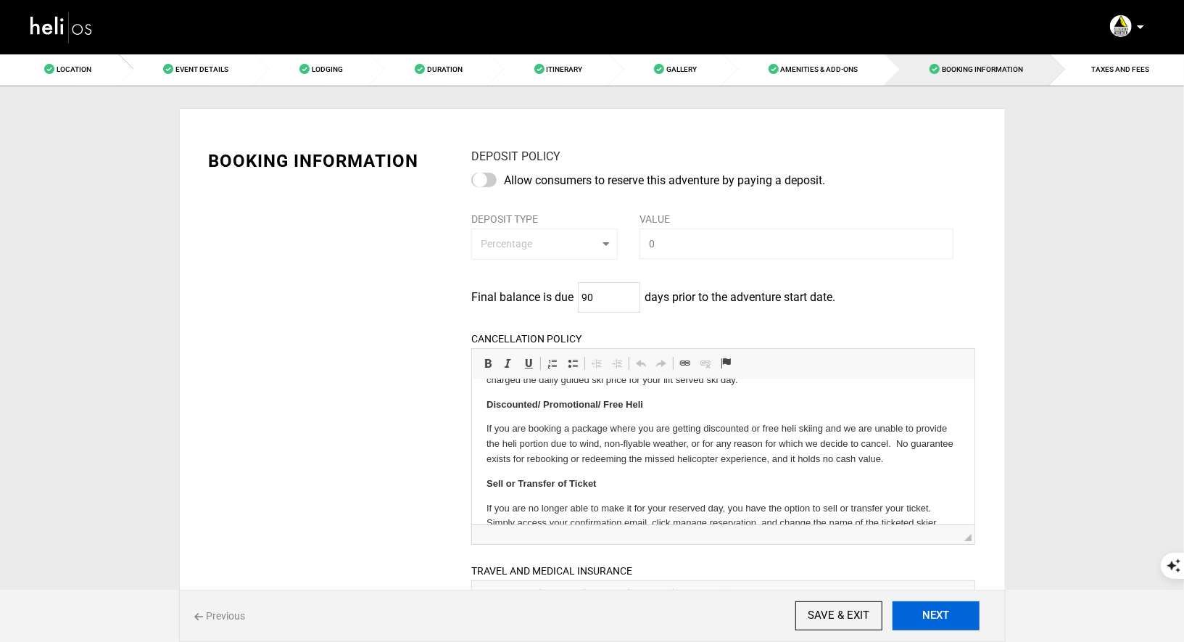
click at [946, 623] on button "NEXT" at bounding box center [935, 615] width 87 height 29
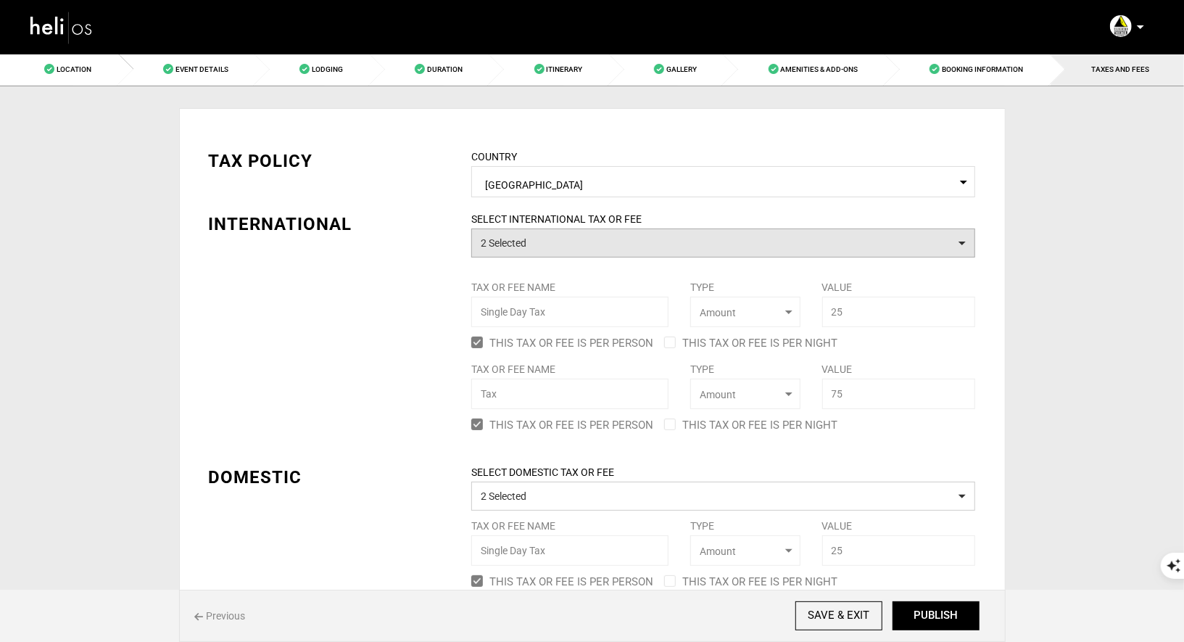
click at [542, 251] on button "2 Selected" at bounding box center [723, 242] width 504 height 29
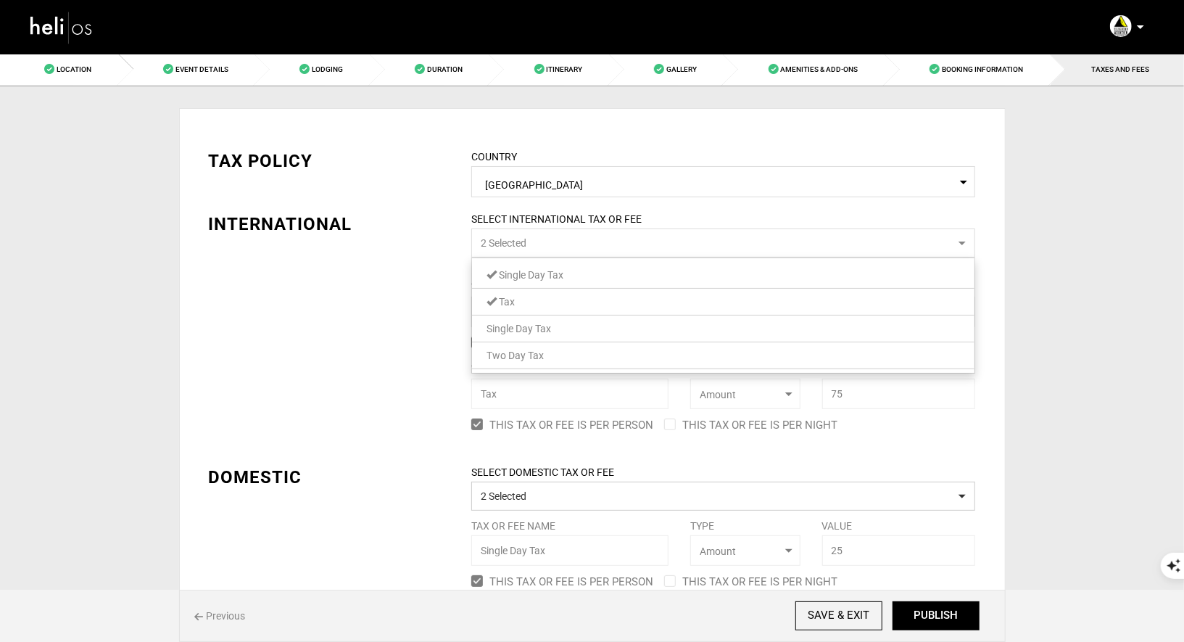
click at [555, 271] on span "Single Day Tax" at bounding box center [531, 275] width 65 height 12
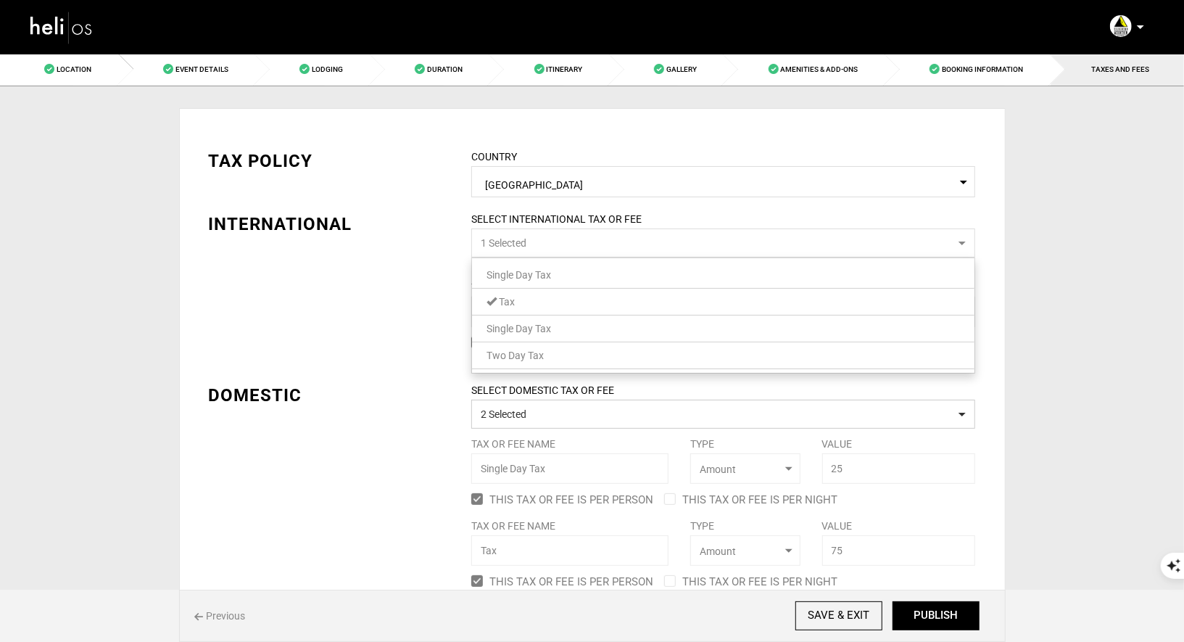
click at [538, 300] on link "Tax" at bounding box center [723, 301] width 502 height 19
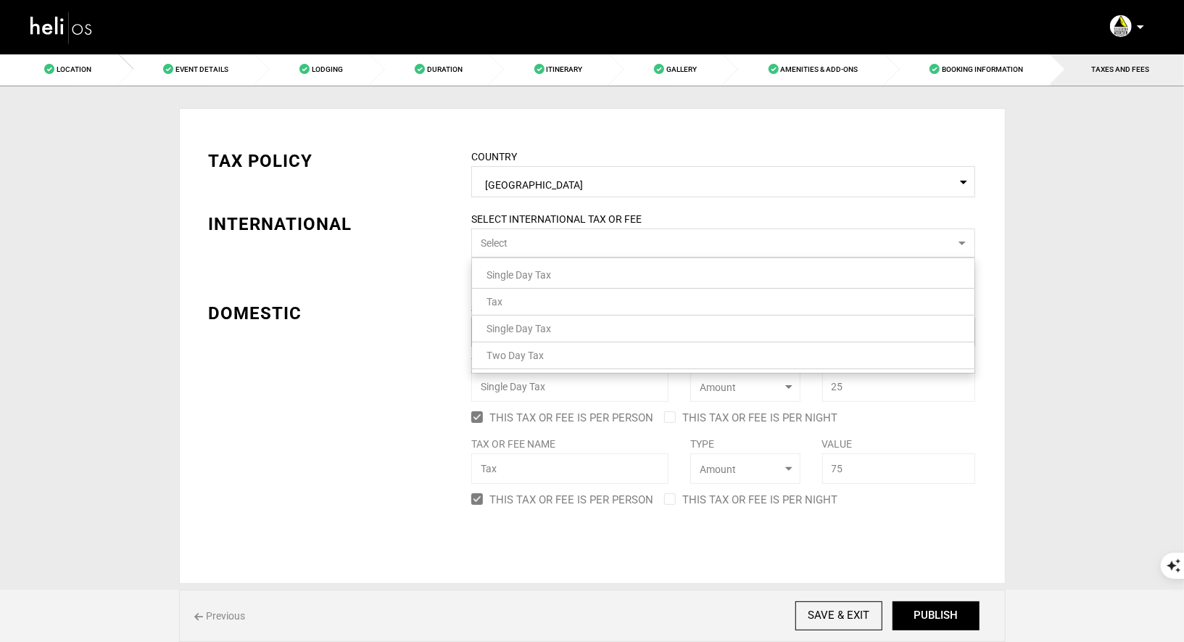
click at [389, 389] on div "TAX POLICY COUNTRY Select Country United States Please select a country. INTERN…" at bounding box center [592, 318] width 789 height 383
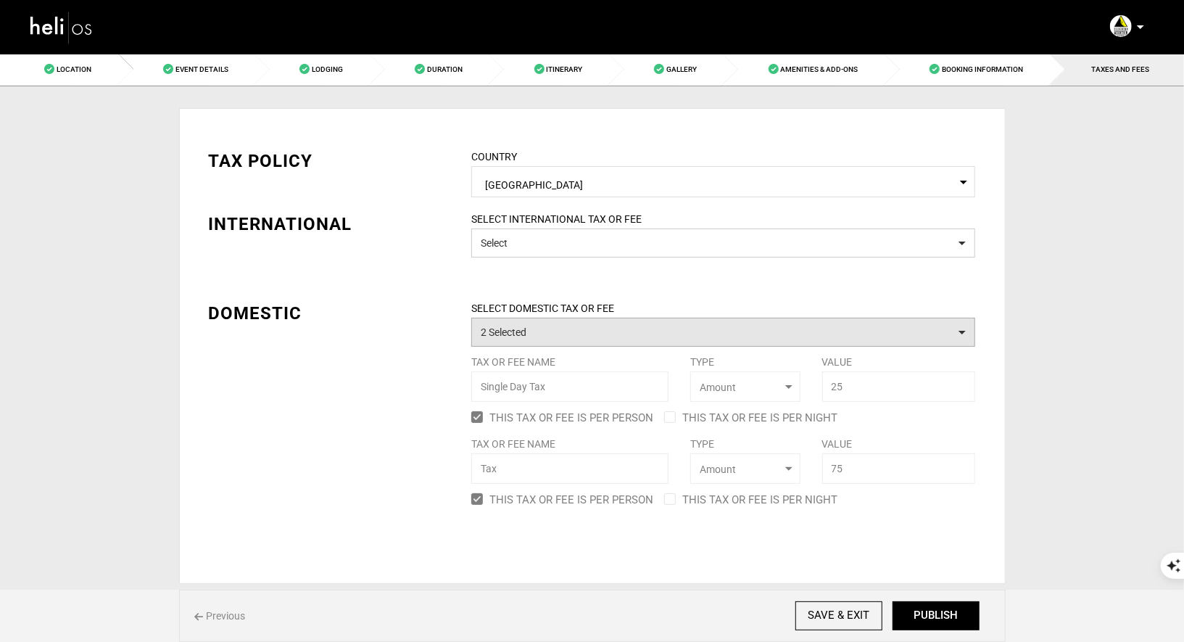
click at [549, 336] on button "2 Selected" at bounding box center [723, 332] width 504 height 29
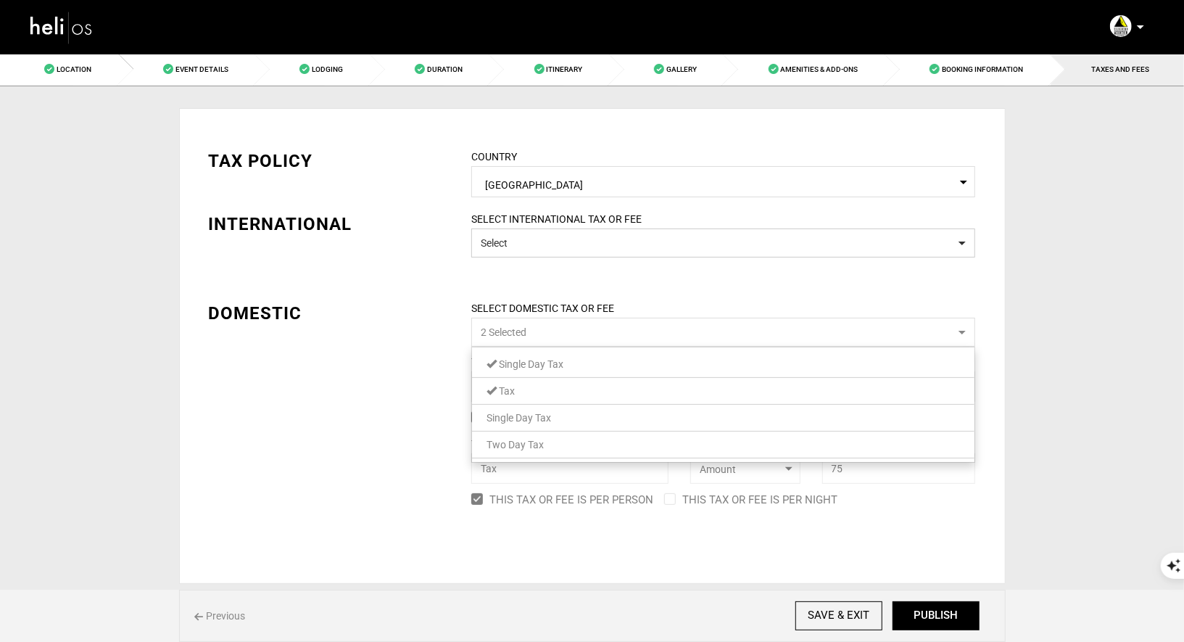
click at [521, 397] on link "Tax" at bounding box center [723, 390] width 502 height 19
click at [552, 364] on span "Single Day Tax" at bounding box center [531, 364] width 65 height 12
click at [377, 389] on div "TAX POLICY COUNTRY Select Country United States Please select a country. INTERN…" at bounding box center [592, 344] width 826 height 473
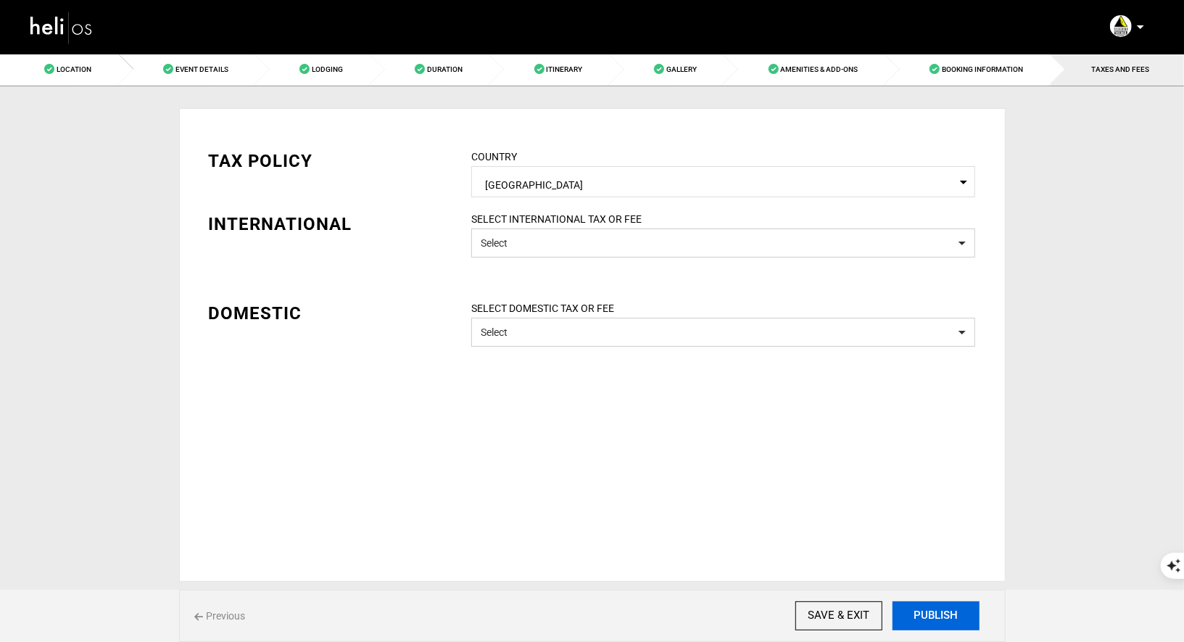
click at [949, 610] on button "PUBLISH" at bounding box center [935, 615] width 87 height 29
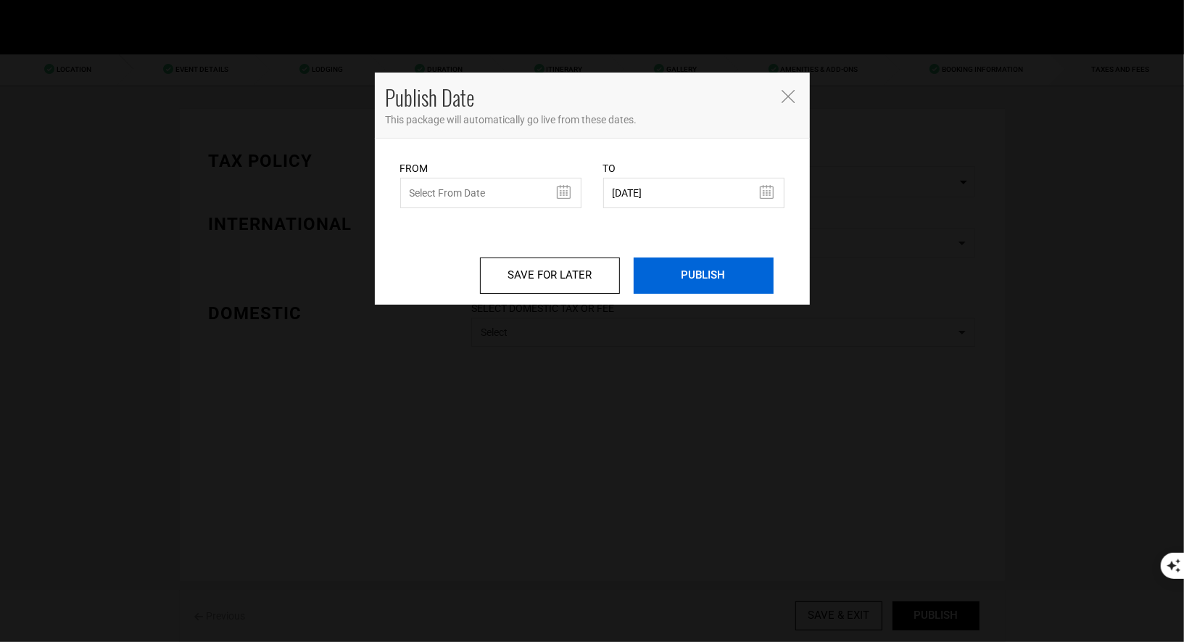
drag, startPoint x: 689, startPoint y: 272, endPoint x: 623, endPoint y: 159, distance: 130.9
click at [623, 157] on div "From From Date needs to be future date. Please select From Date. To 02/28/2026 …" at bounding box center [592, 221] width 435 height 166
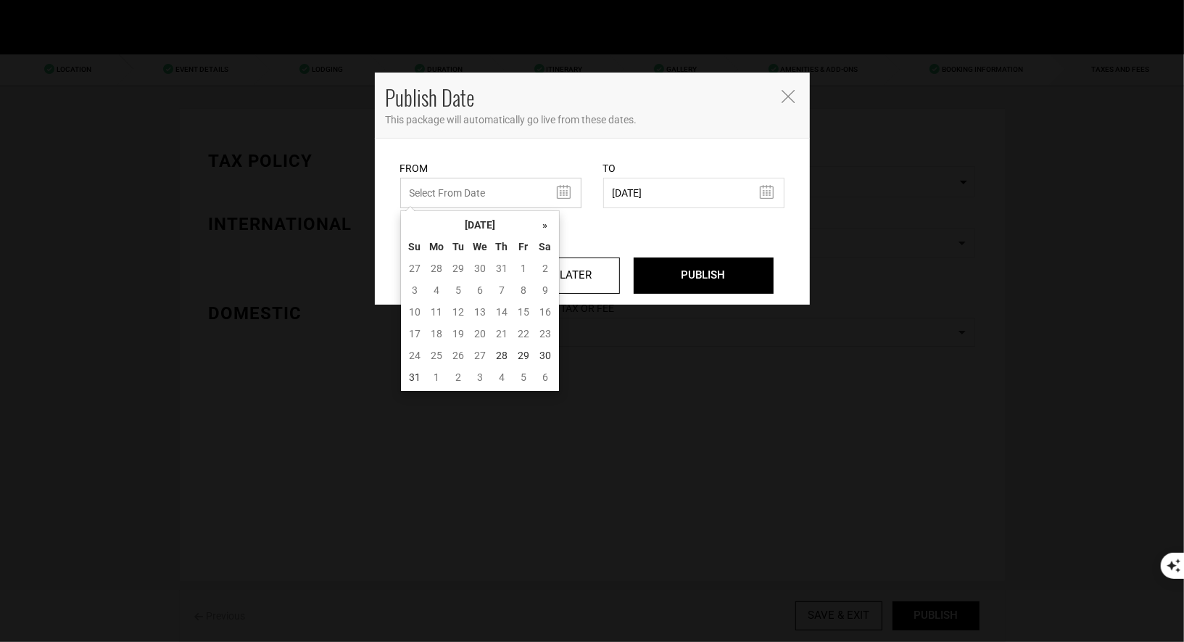
click at [531, 196] on input "text" at bounding box center [490, 193] width 181 height 30
click at [503, 353] on td "28" at bounding box center [502, 355] width 22 height 22
type input "08/28/2025"
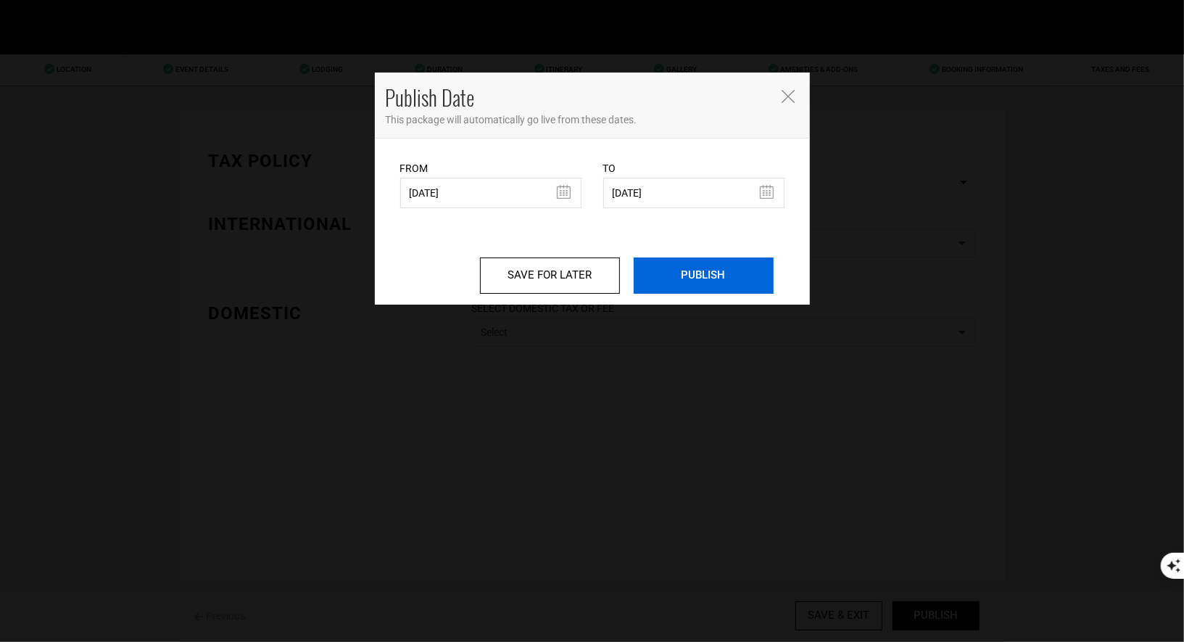
click at [697, 271] on input "PUBLISH" at bounding box center [704, 275] width 140 height 36
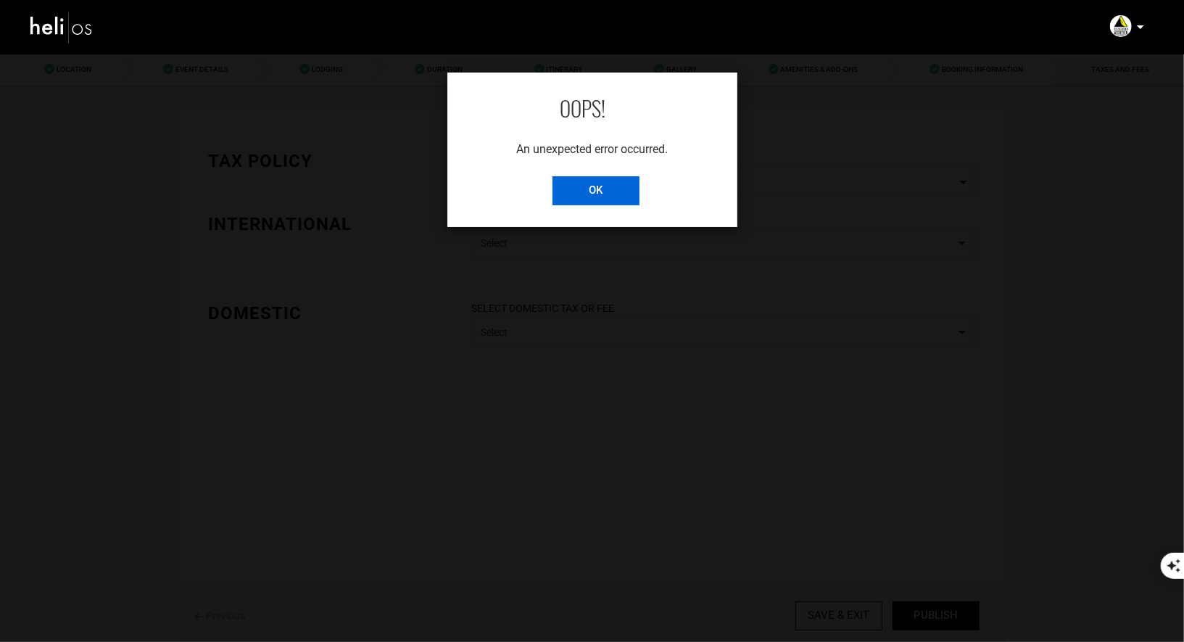
click at [633, 194] on input "OK" at bounding box center [595, 190] width 87 height 29
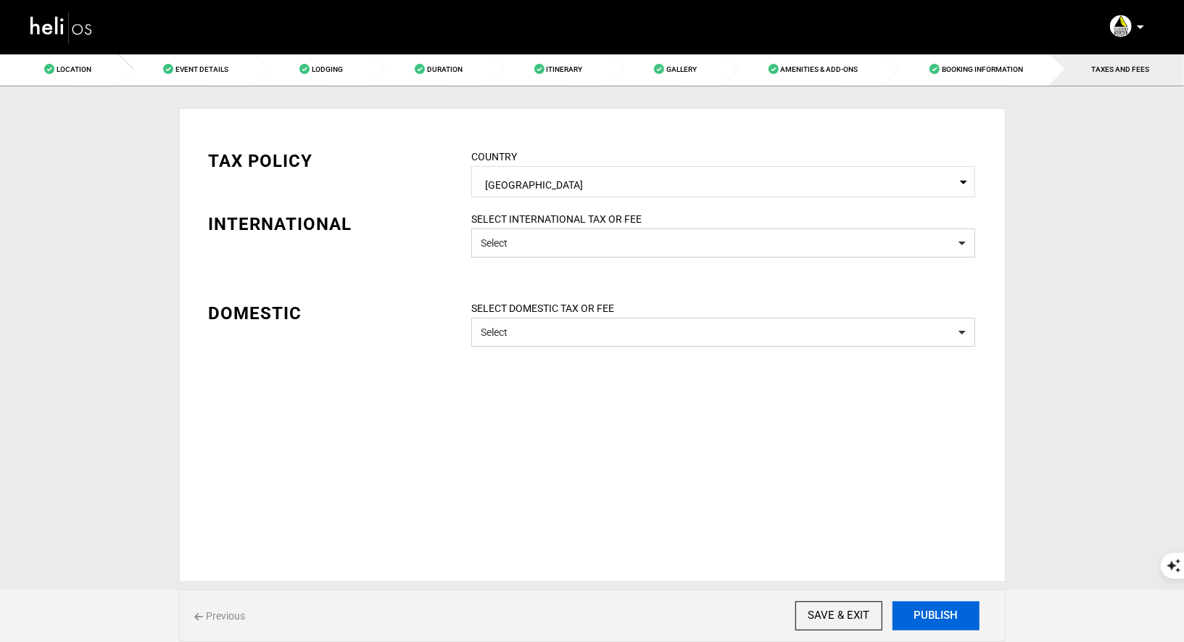
click at [947, 619] on button "PUBLISH" at bounding box center [935, 615] width 87 height 29
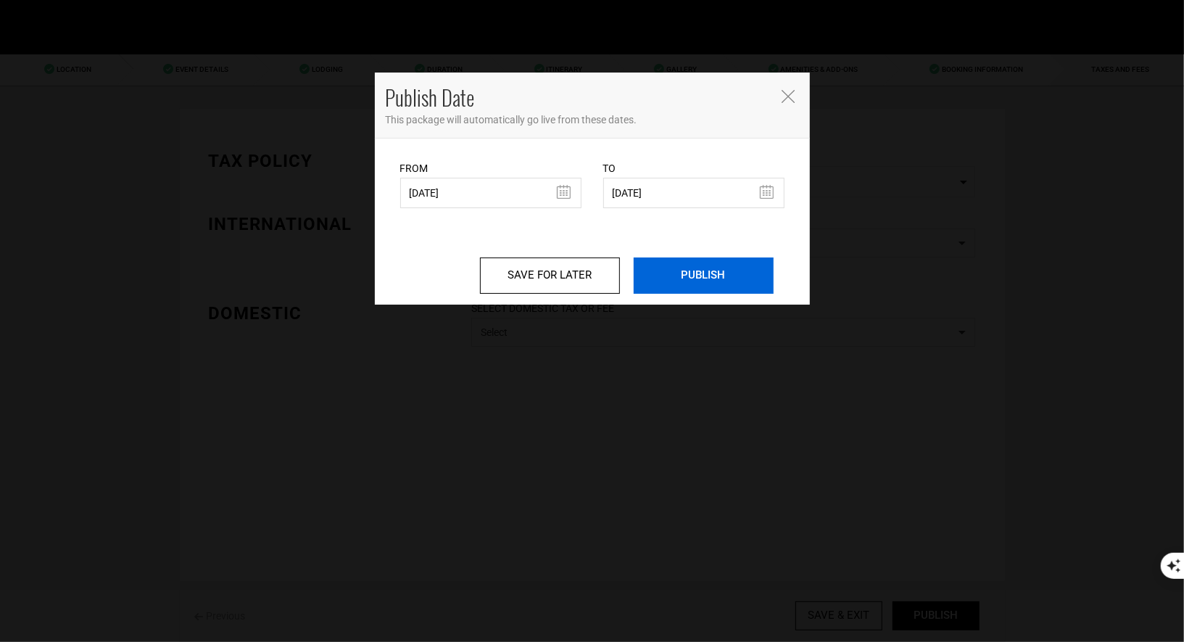
click at [710, 272] on input "PUBLISH" at bounding box center [704, 275] width 140 height 36
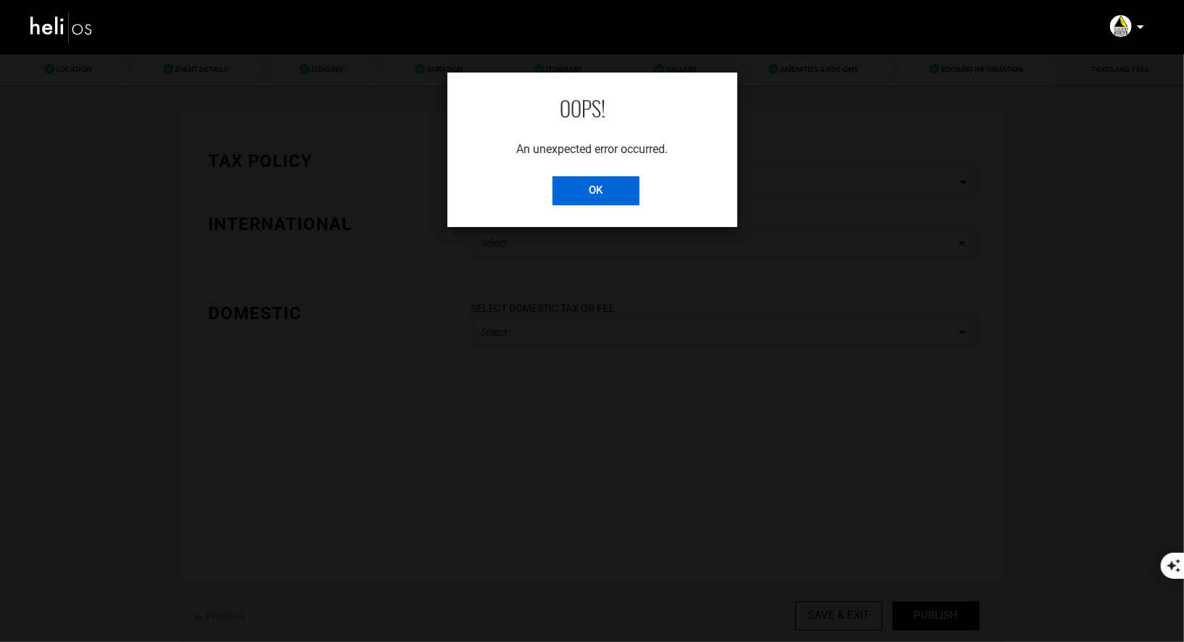
click at [597, 196] on input "OK" at bounding box center [595, 190] width 87 height 29
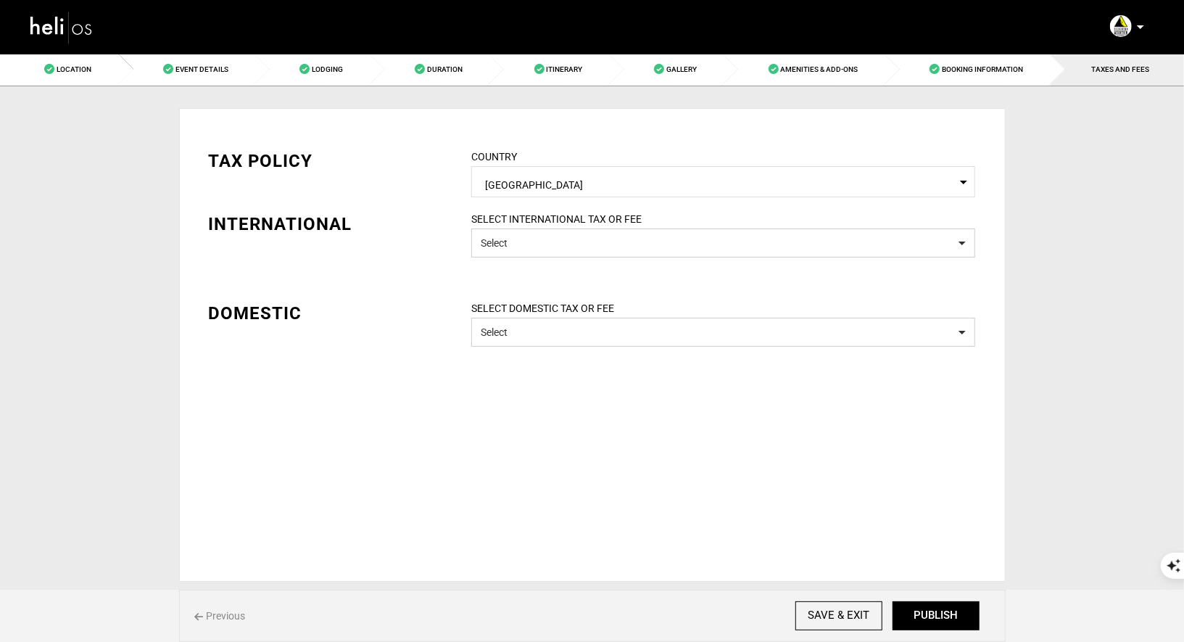
click at [51, 27] on img at bounding box center [61, 27] width 65 height 38
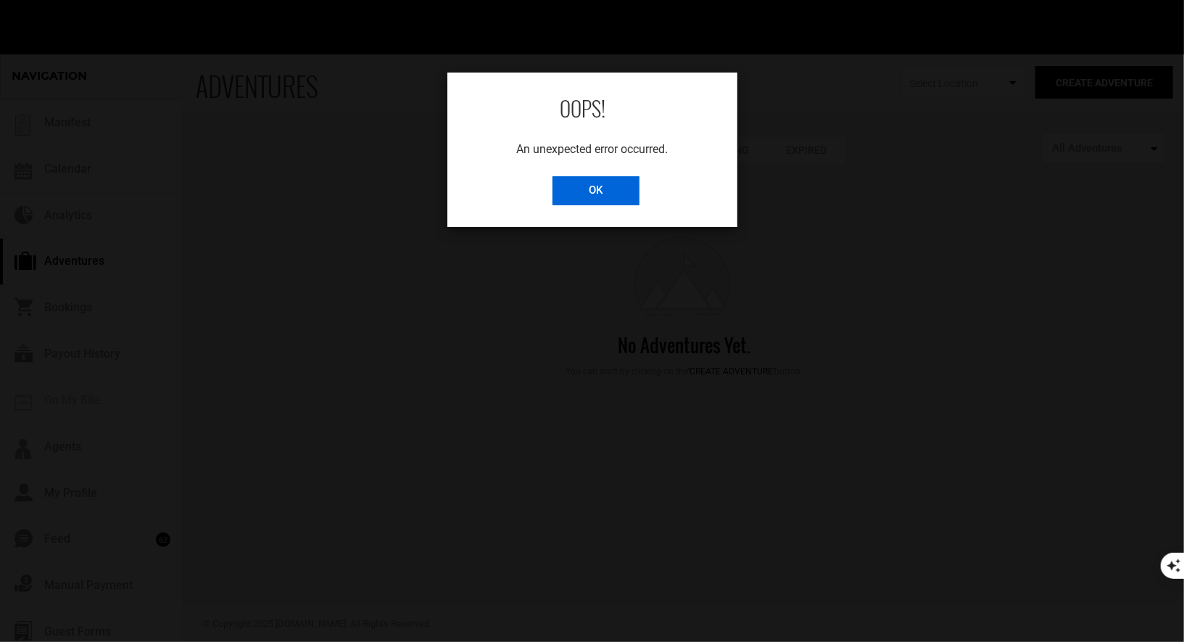
click at [591, 188] on input "OK" at bounding box center [595, 190] width 87 height 29
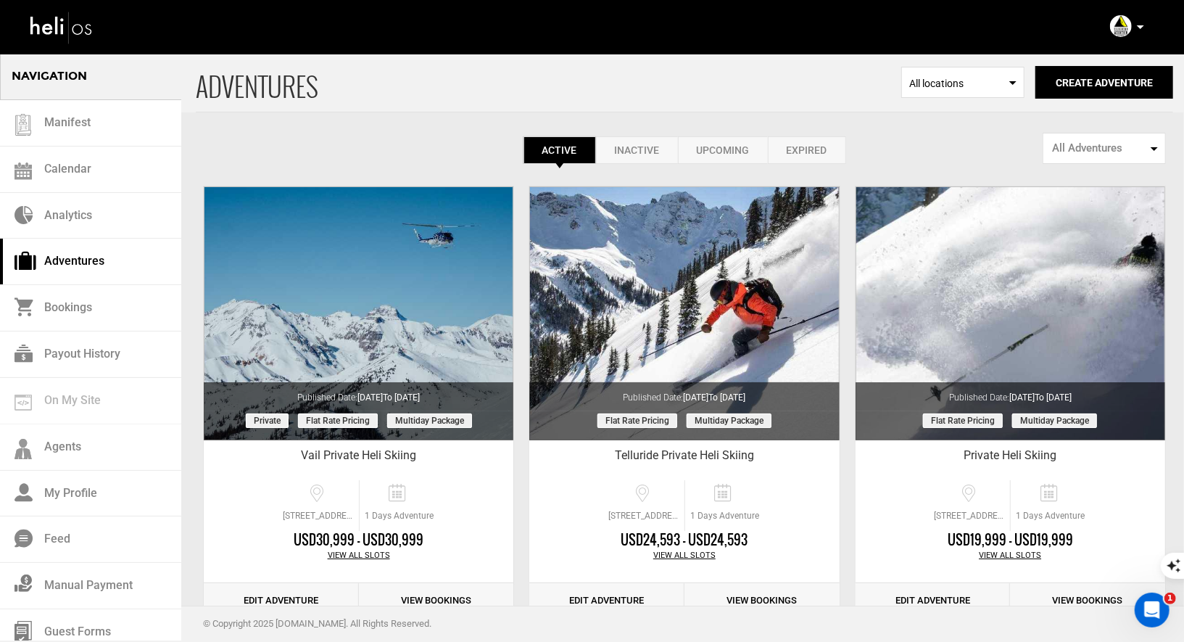
click at [1061, 20] on div "Account Settings Change Password Logout" at bounding box center [967, 26] width 376 height 28
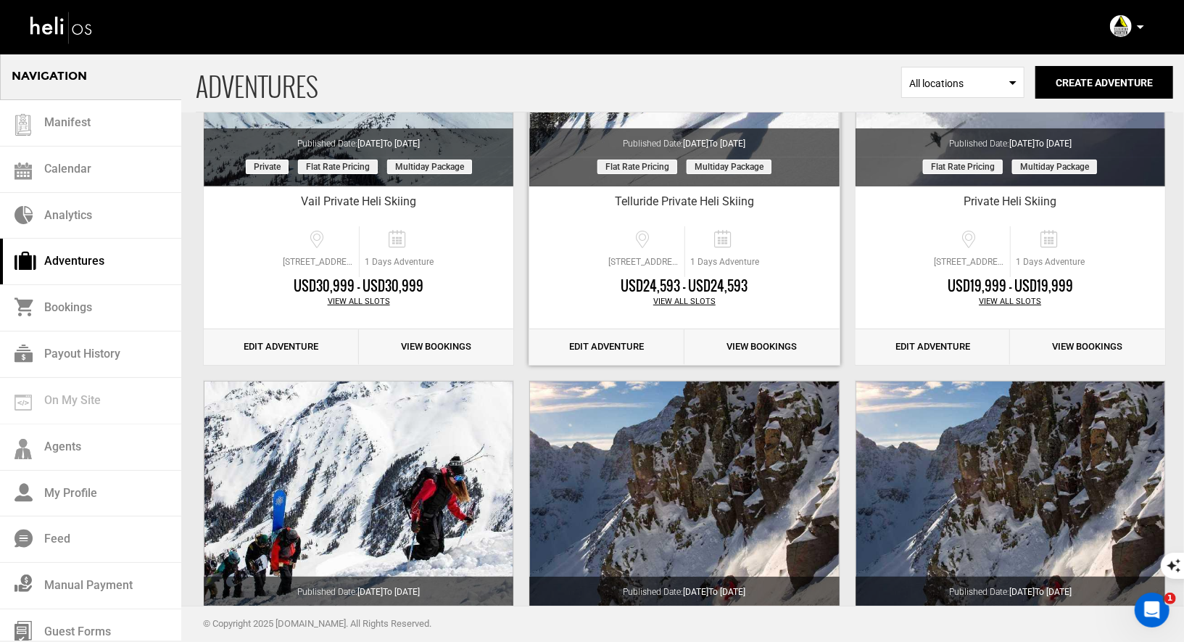
scroll to position [484, 0]
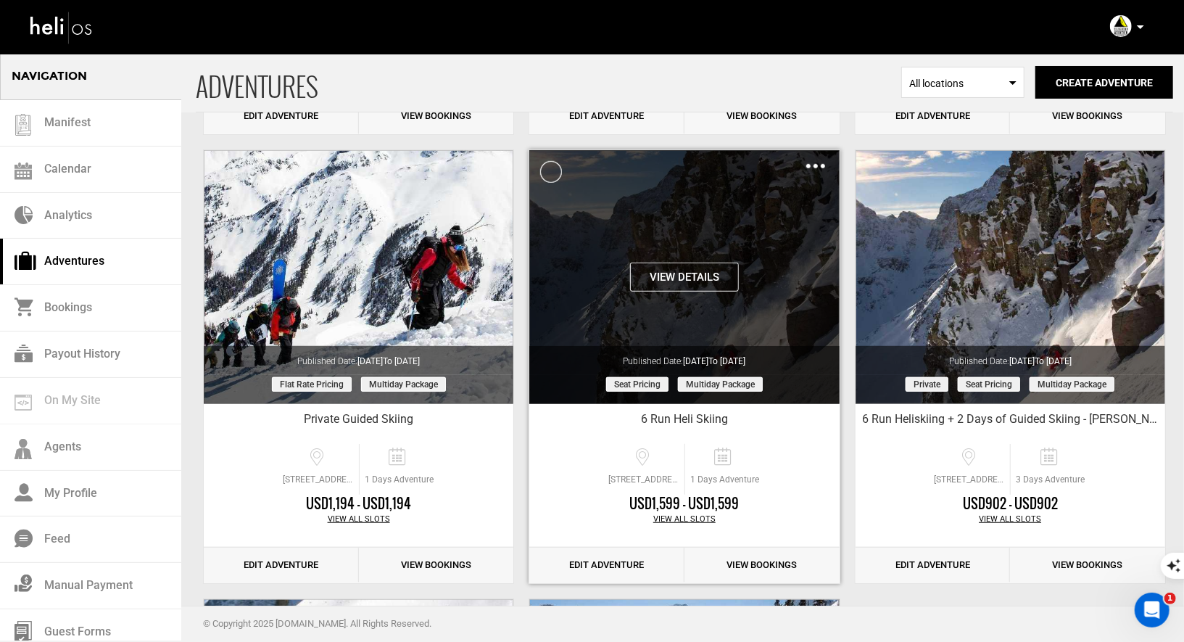
click at [815, 165] on img at bounding box center [815, 166] width 19 height 4
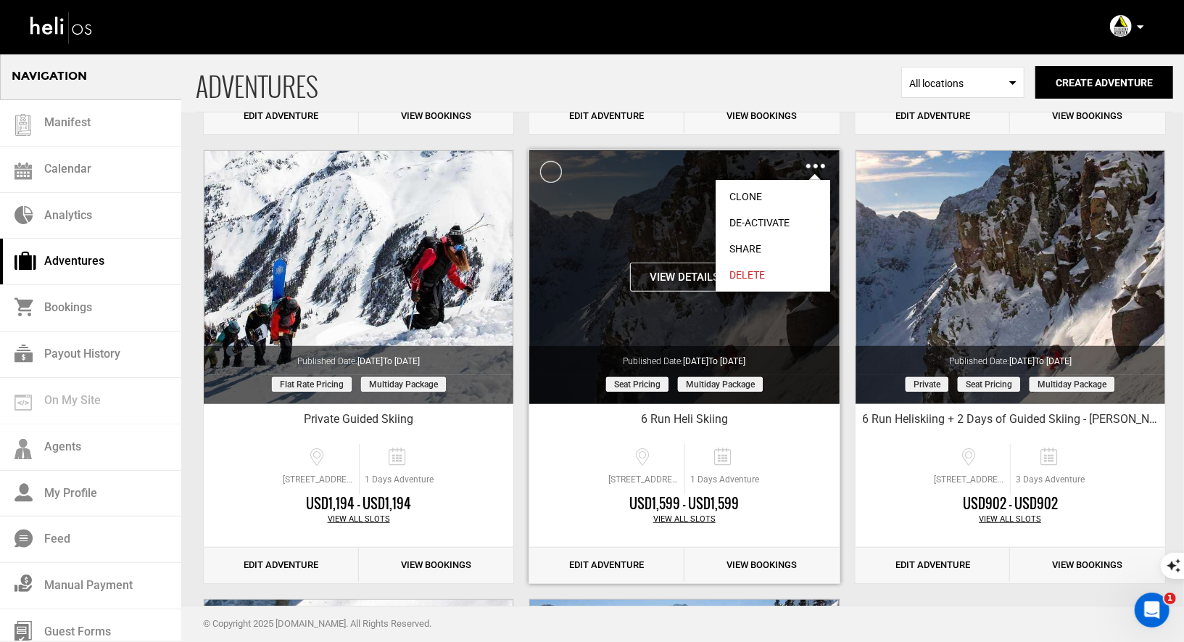
click at [745, 194] on link "Clone" at bounding box center [772, 196] width 115 height 26
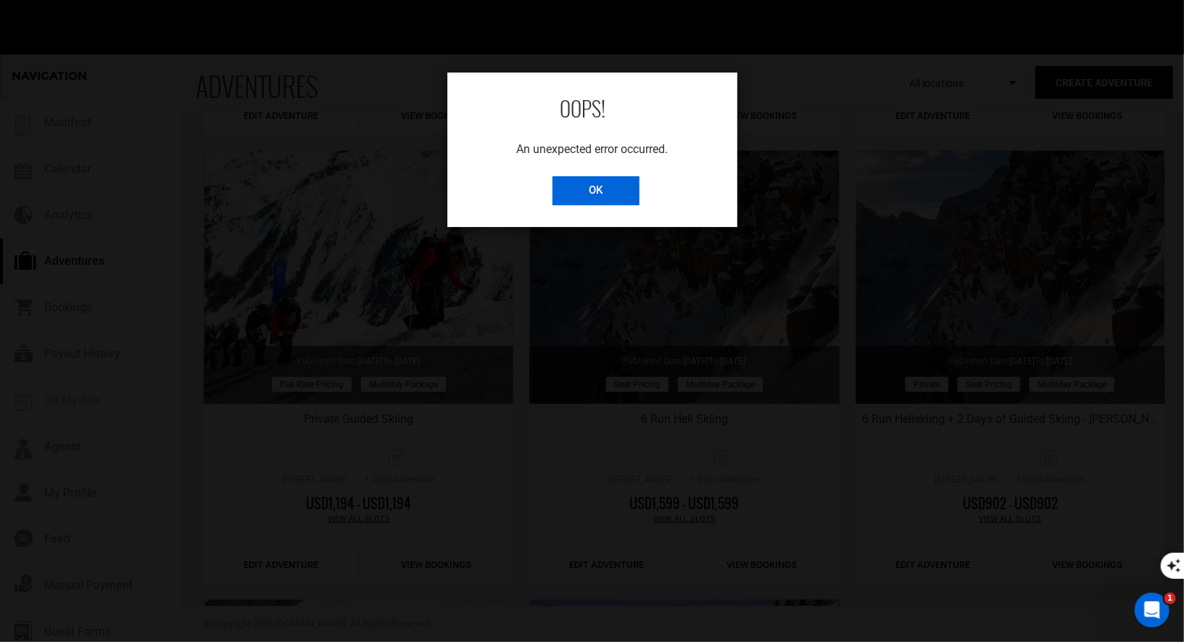
click at [593, 179] on input "OK" at bounding box center [595, 190] width 87 height 29
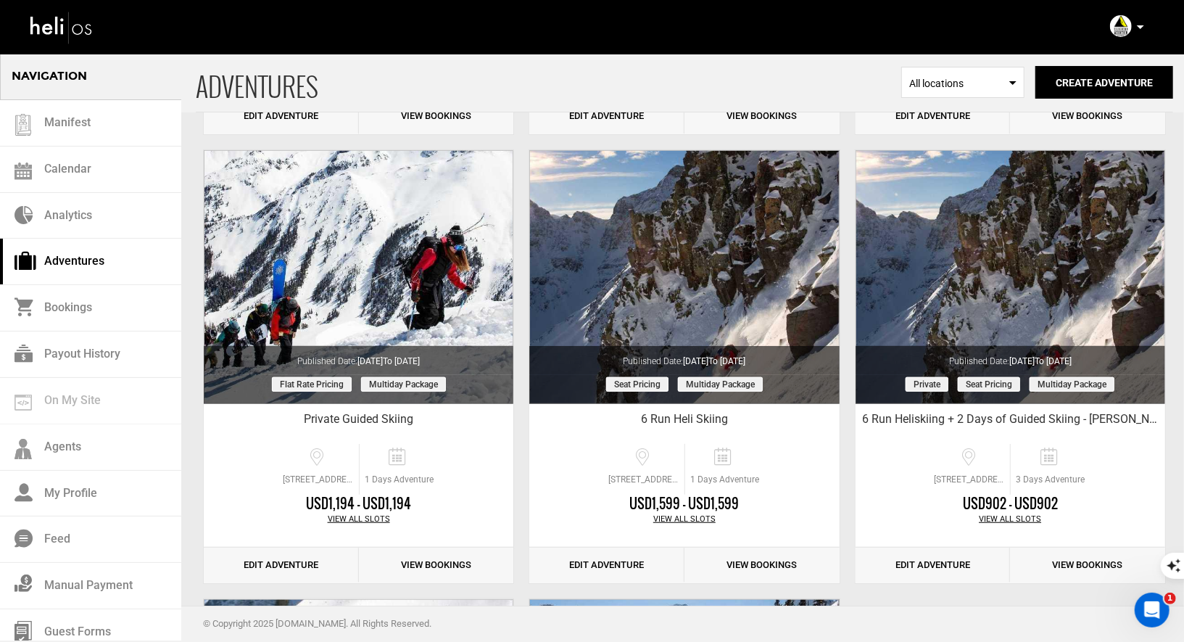
click at [1136, 23] on p at bounding box center [1139, 27] width 9 height 17
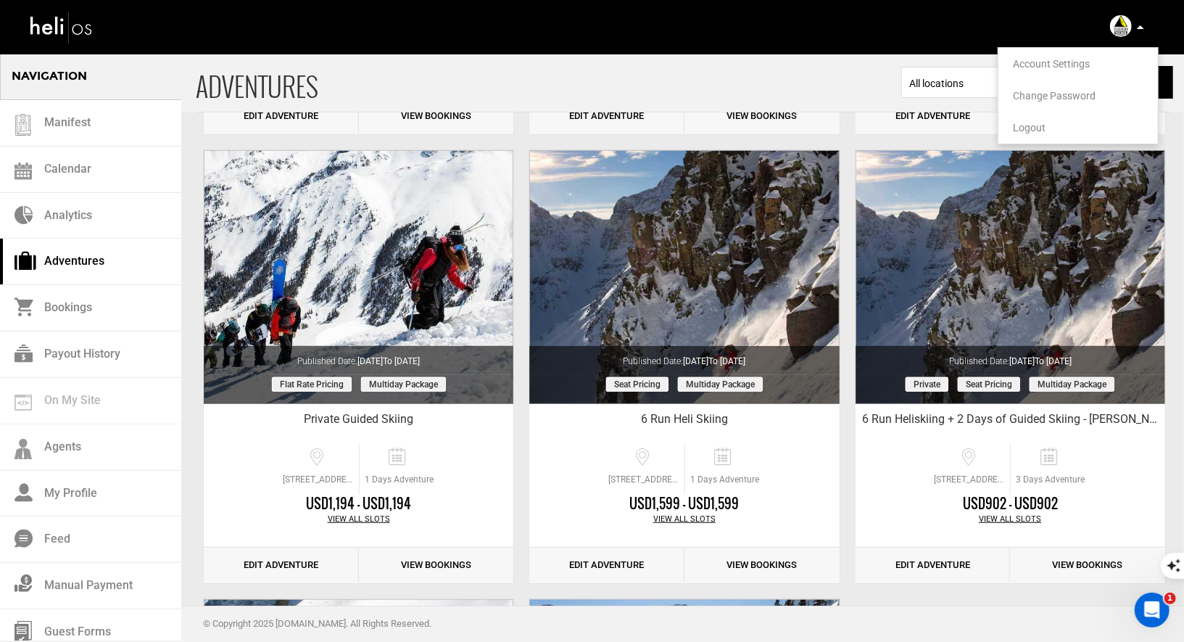
click at [1018, 132] on span "Logout" at bounding box center [1029, 128] width 33 height 12
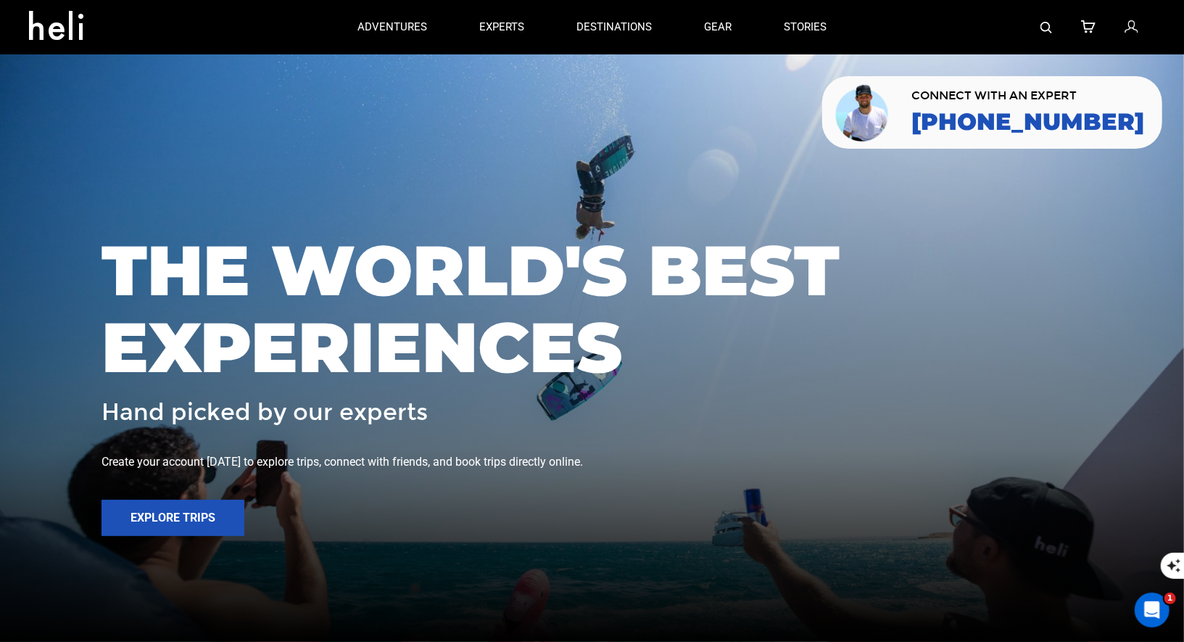
click at [1134, 30] on icon at bounding box center [1130, 27] width 13 height 19
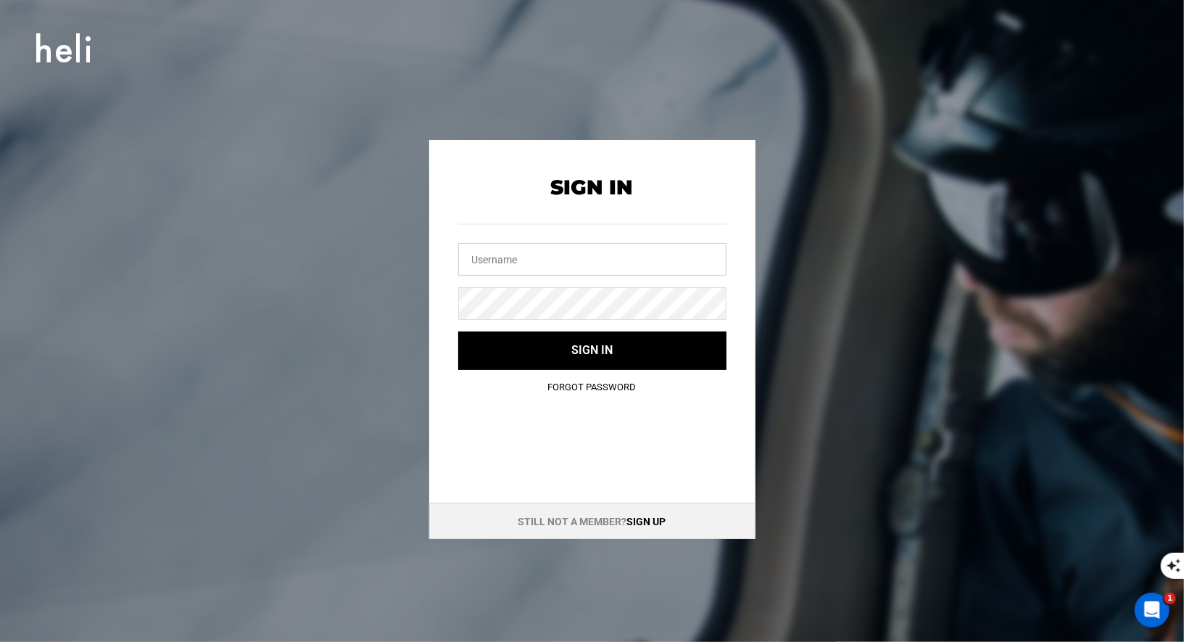
type input "eph@heli.life"
drag, startPoint x: 545, startPoint y: 267, endPoint x: 378, endPoint y: 235, distance: 170.6
click at [380, 237] on div "Sign In eph@heli.life Sign in Forgot Password Still not a member? Sign up" at bounding box center [592, 339] width 652 height 399
click at [383, 289] on div "Sign In Sign in Forgot Password Still not a member? Sign up" at bounding box center [592, 339] width 652 height 399
click at [557, 267] on input "text" at bounding box center [592, 259] width 268 height 33
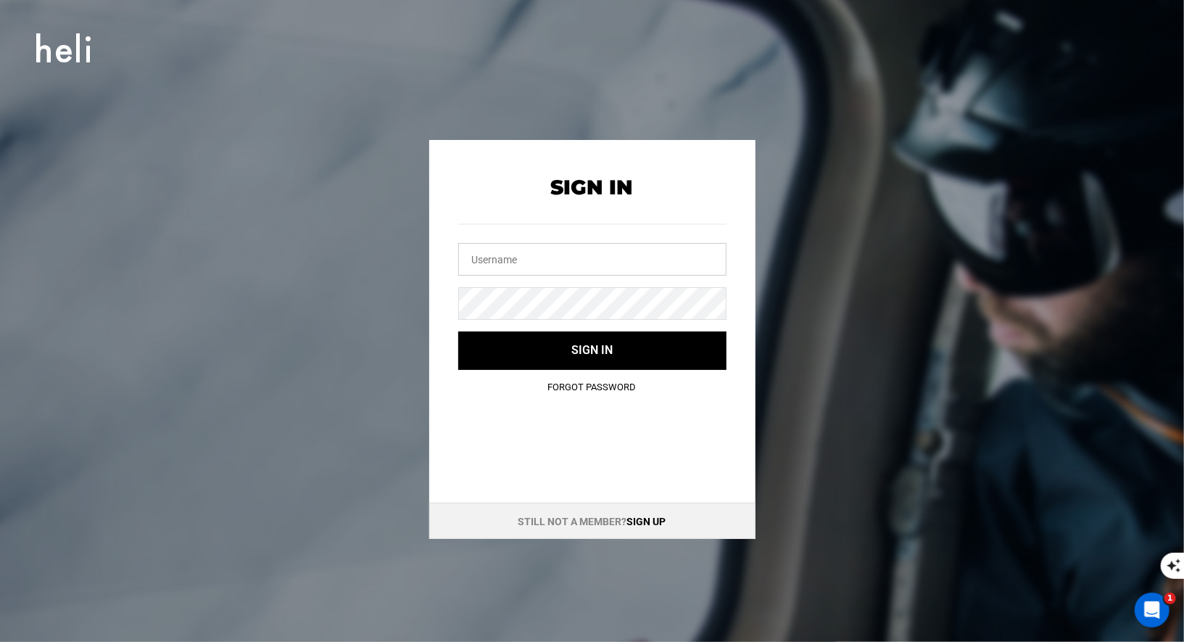
type input "office@silvertonmountain.com"
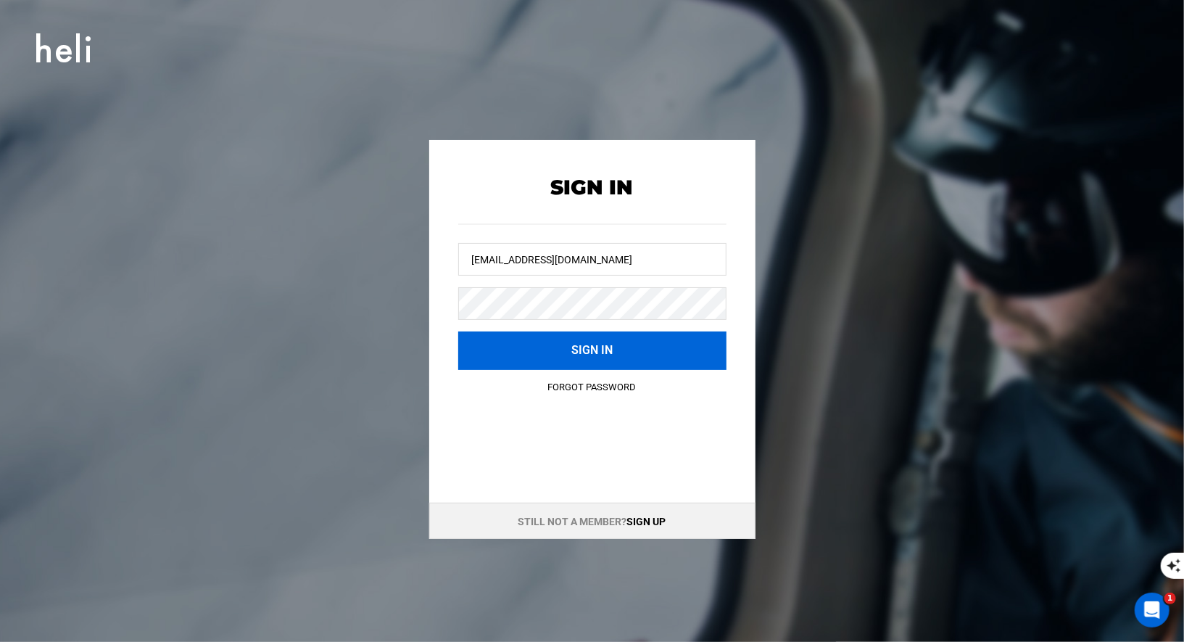
click at [565, 342] on button "Sign in" at bounding box center [592, 350] width 268 height 38
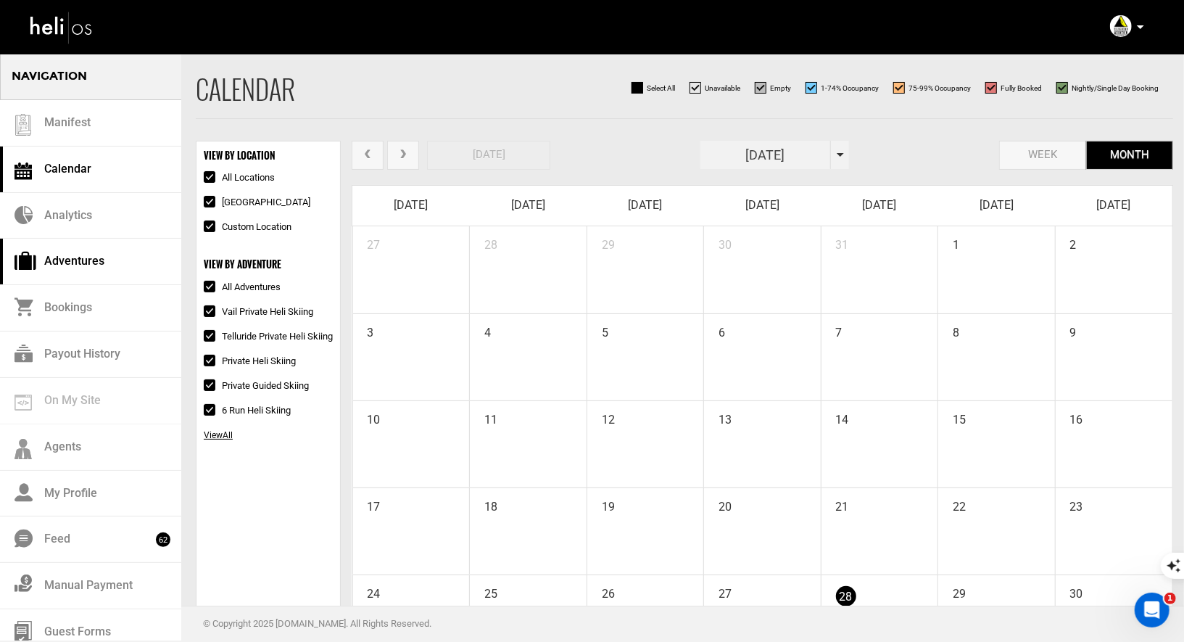
click at [76, 256] on link "Adventures" at bounding box center [90, 261] width 181 height 46
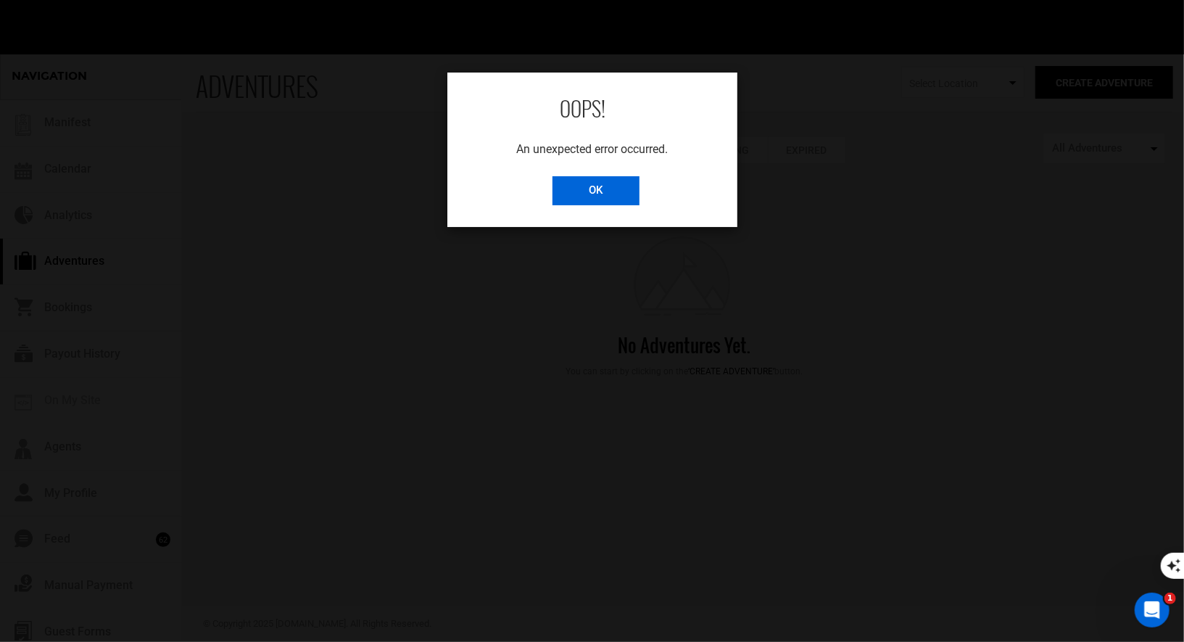
click at [600, 188] on input "OK" at bounding box center [595, 190] width 87 height 29
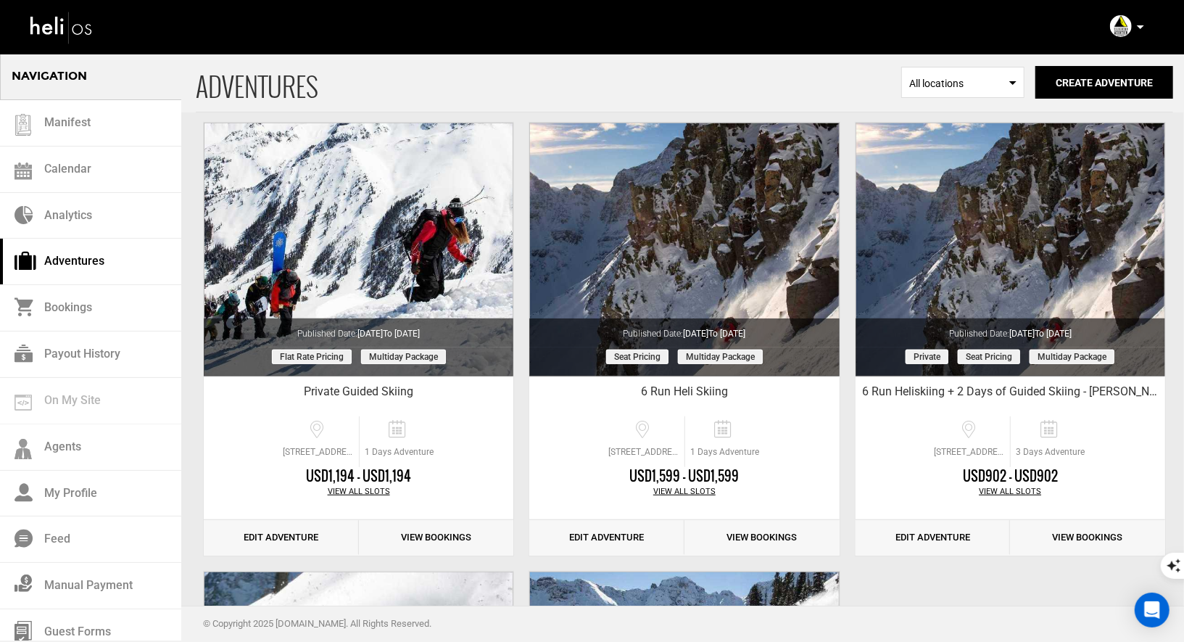
scroll to position [267, 0]
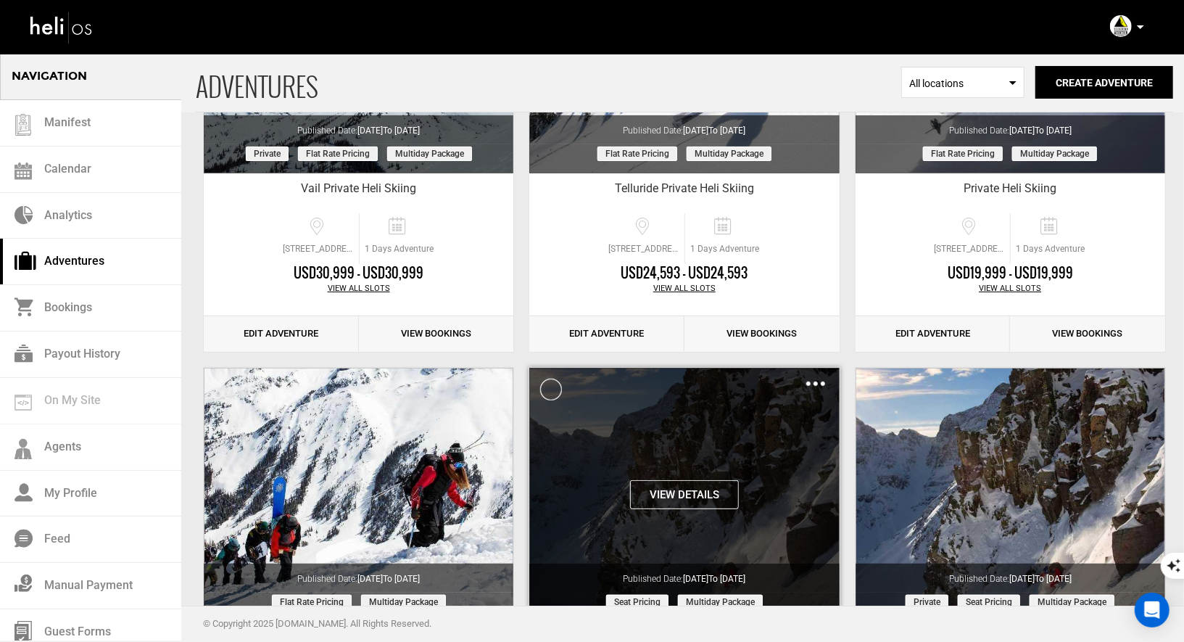
click at [817, 382] on img at bounding box center [815, 383] width 19 height 4
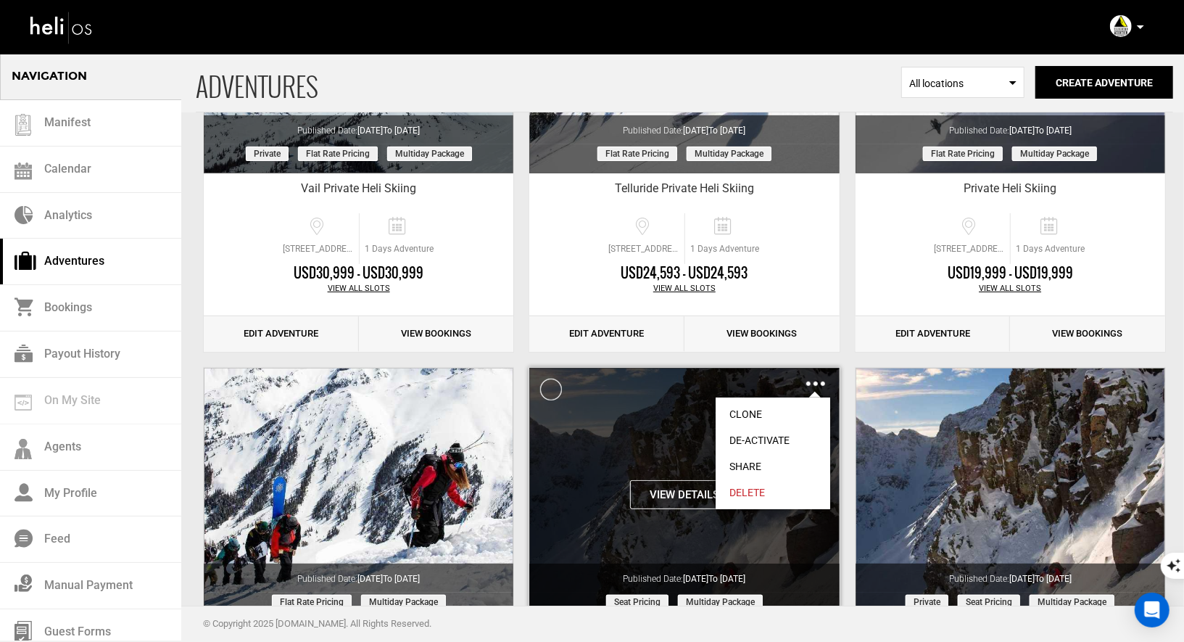
click at [753, 407] on link "Clone" at bounding box center [772, 414] width 115 height 26
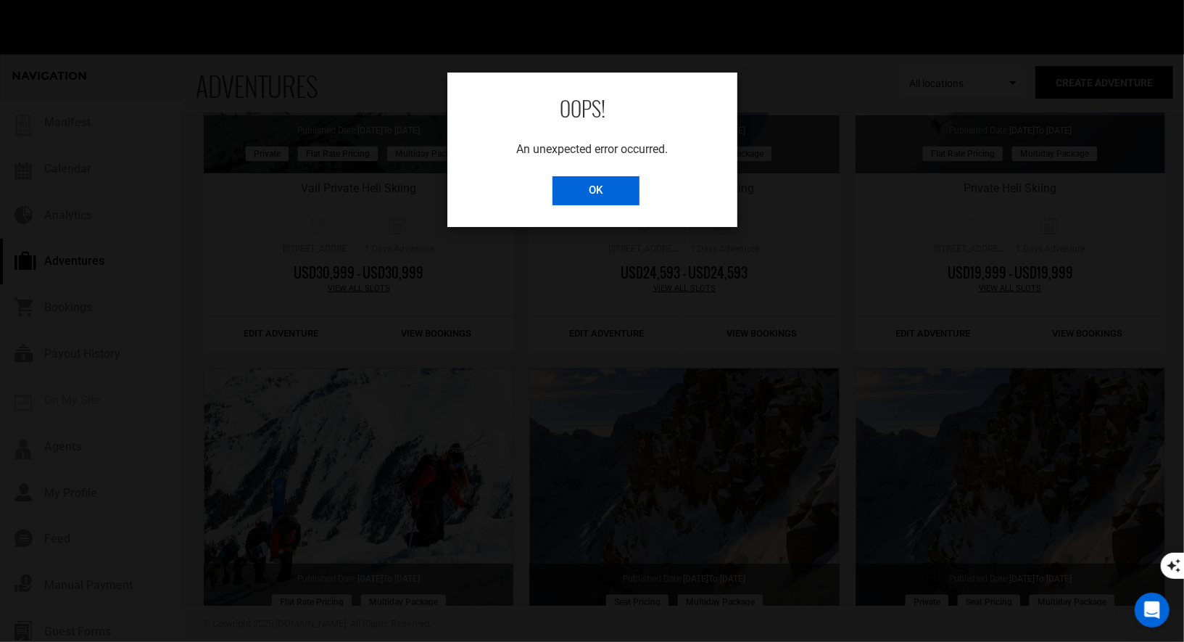
click at [587, 198] on input "OK" at bounding box center [595, 190] width 87 height 29
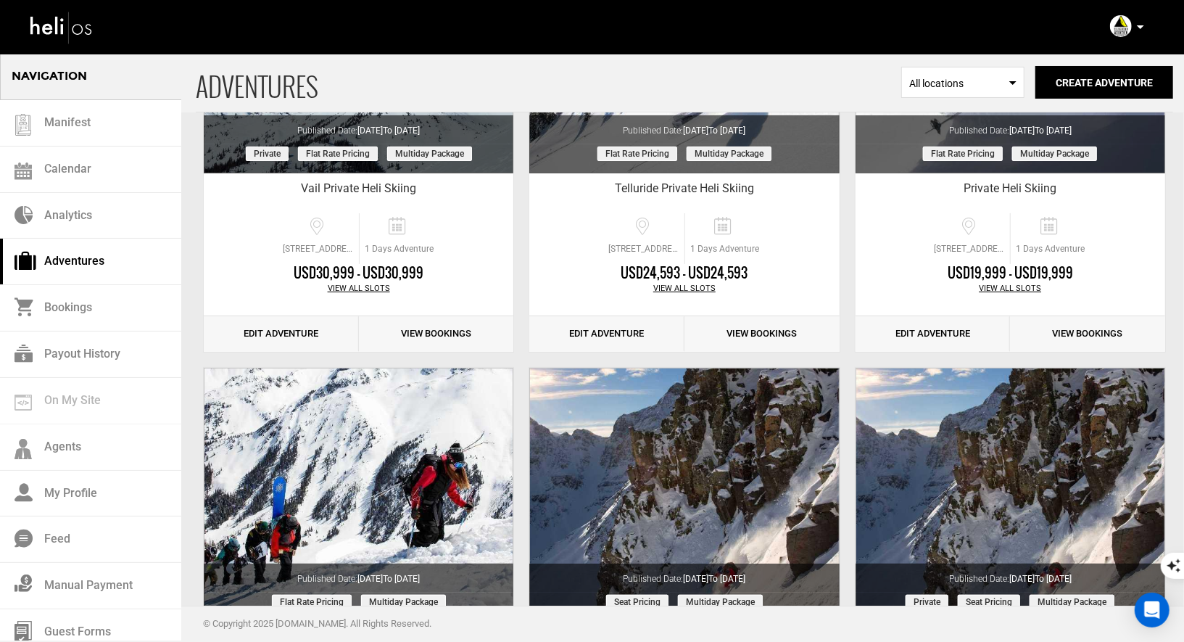
click at [1137, 28] on icon at bounding box center [1140, 27] width 7 height 4
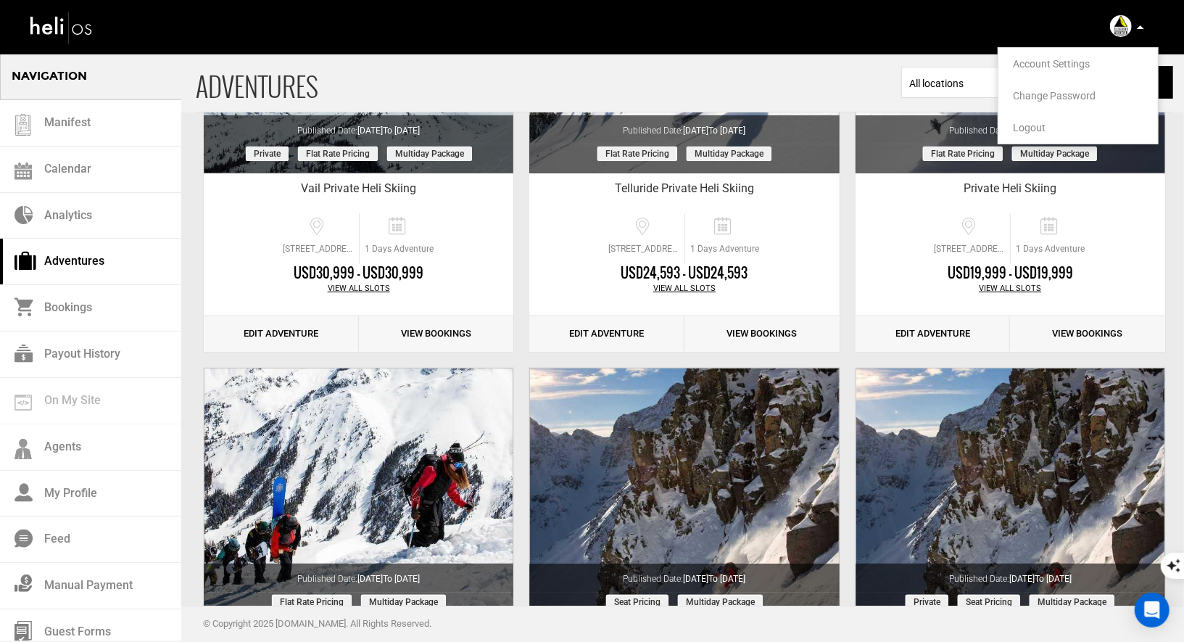
click at [1021, 128] on span "Logout" at bounding box center [1029, 128] width 33 height 12
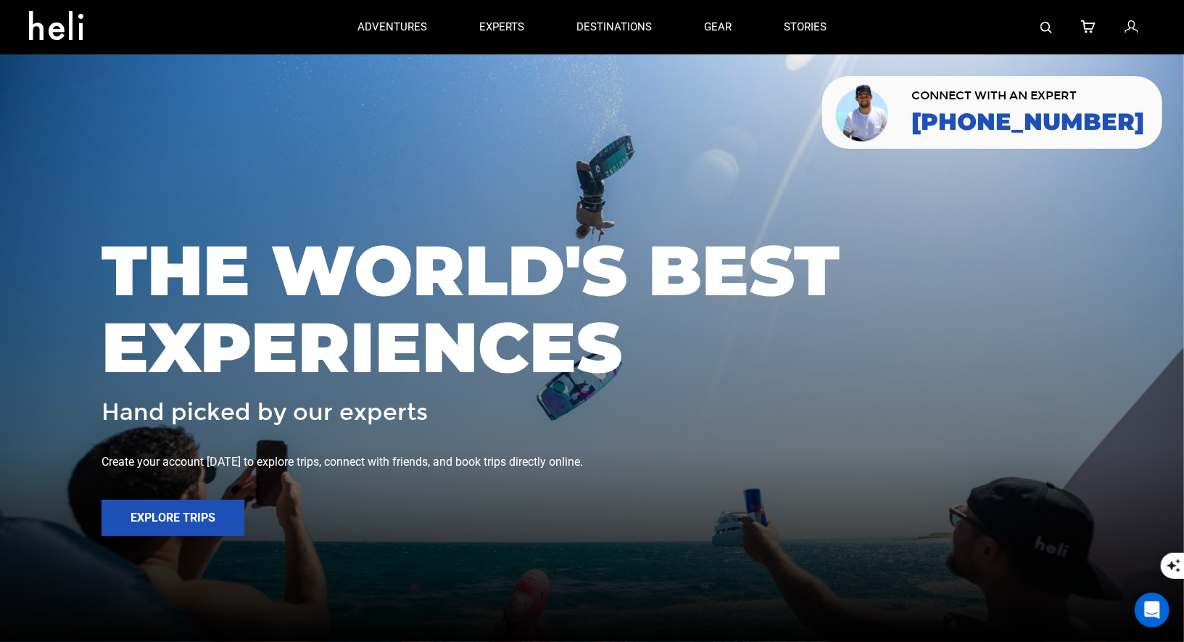
click at [1129, 28] on icon at bounding box center [1130, 27] width 13 height 19
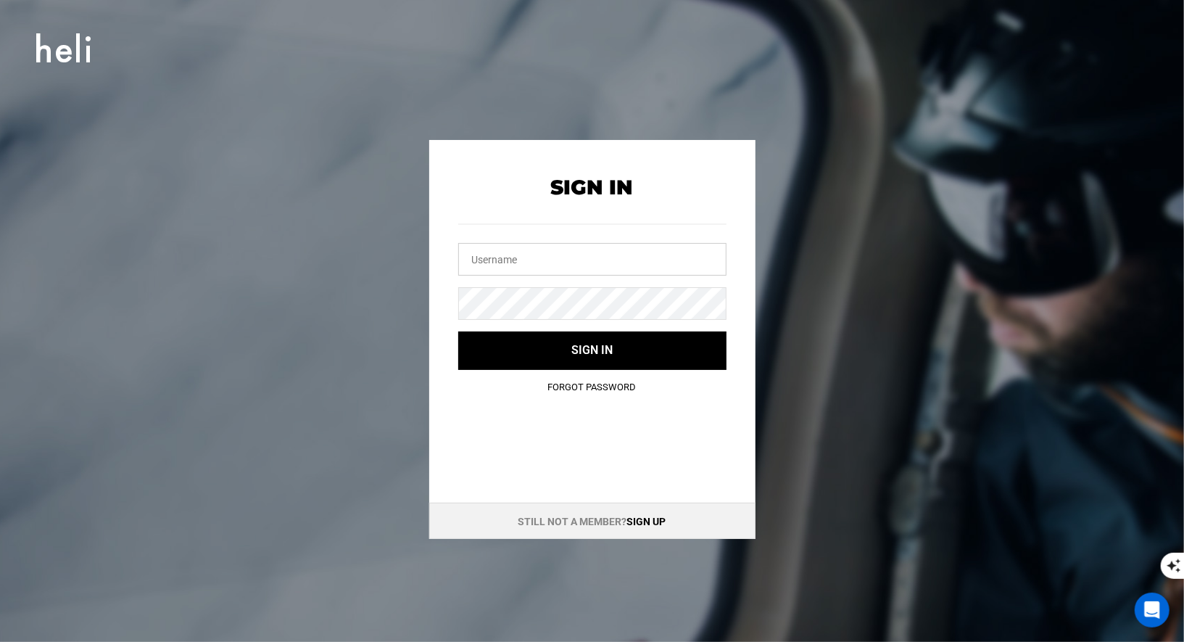
type input "[EMAIL_ADDRESS][DOMAIN_NAME]"
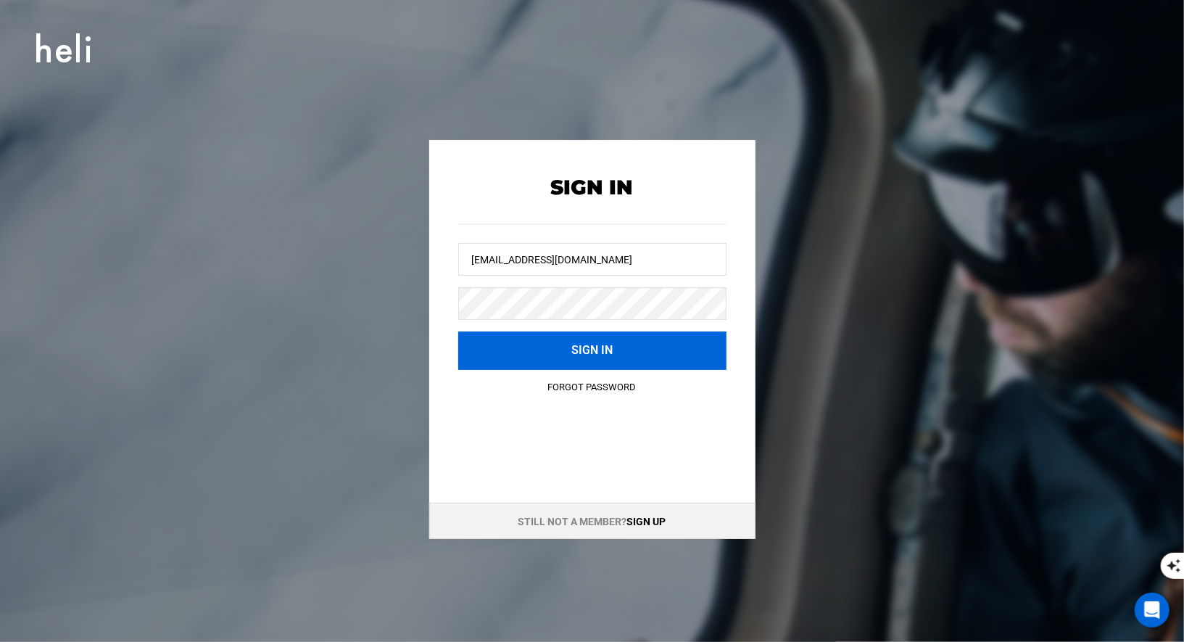
click at [531, 344] on button "Sign in" at bounding box center [592, 350] width 268 height 38
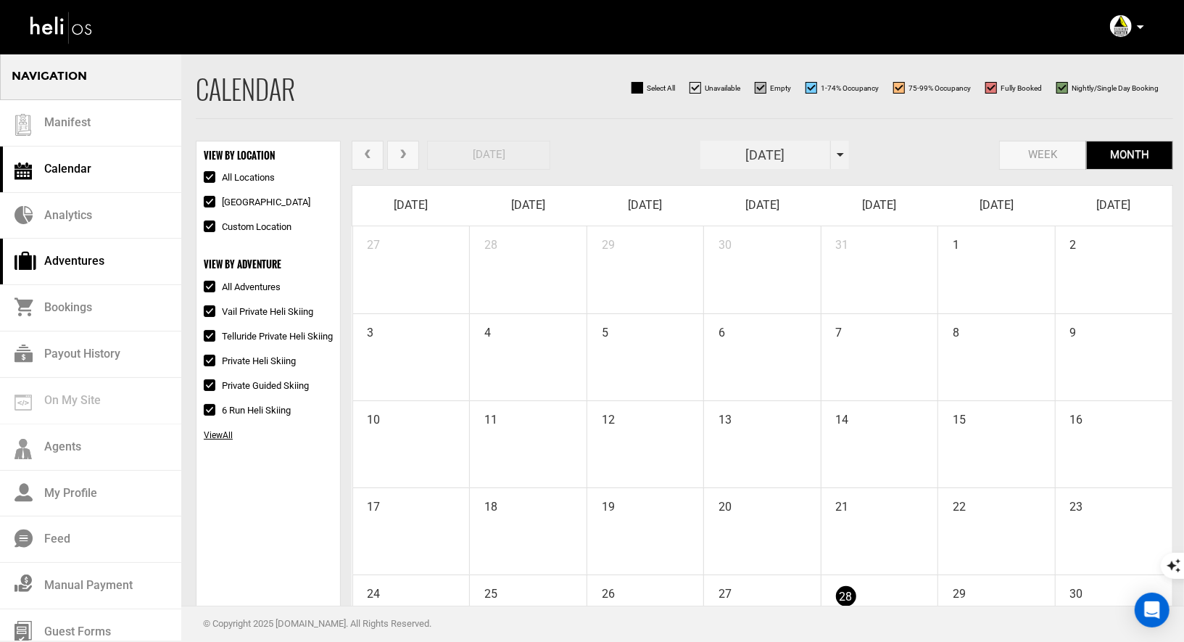
click at [43, 255] on link "Adventures" at bounding box center [90, 261] width 181 height 46
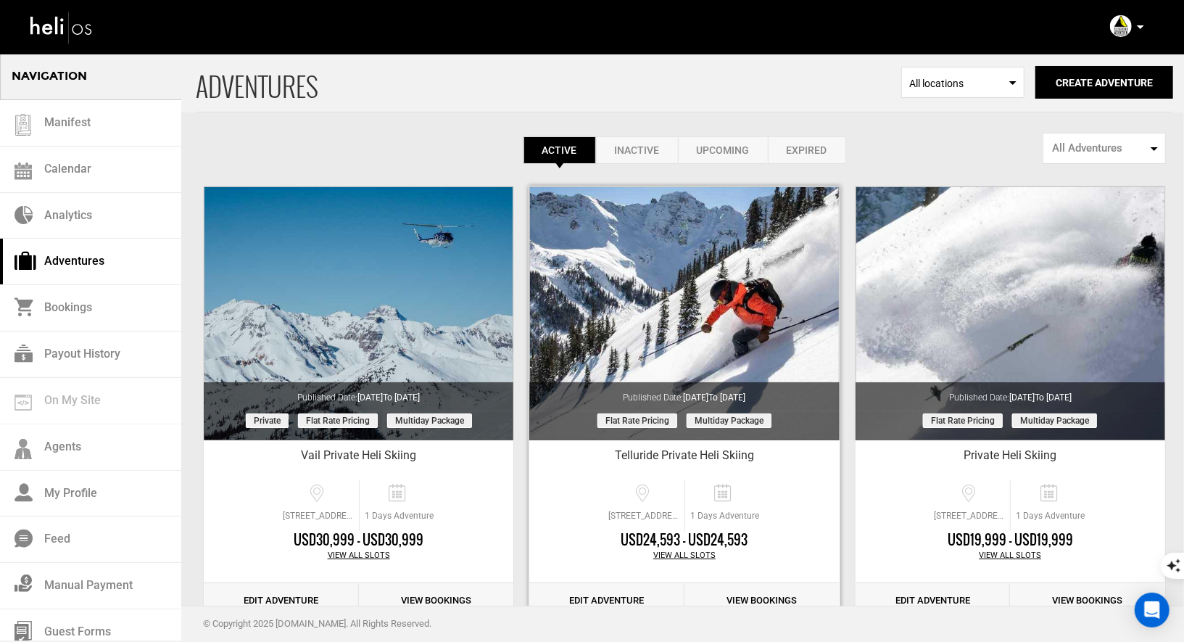
scroll to position [444, 0]
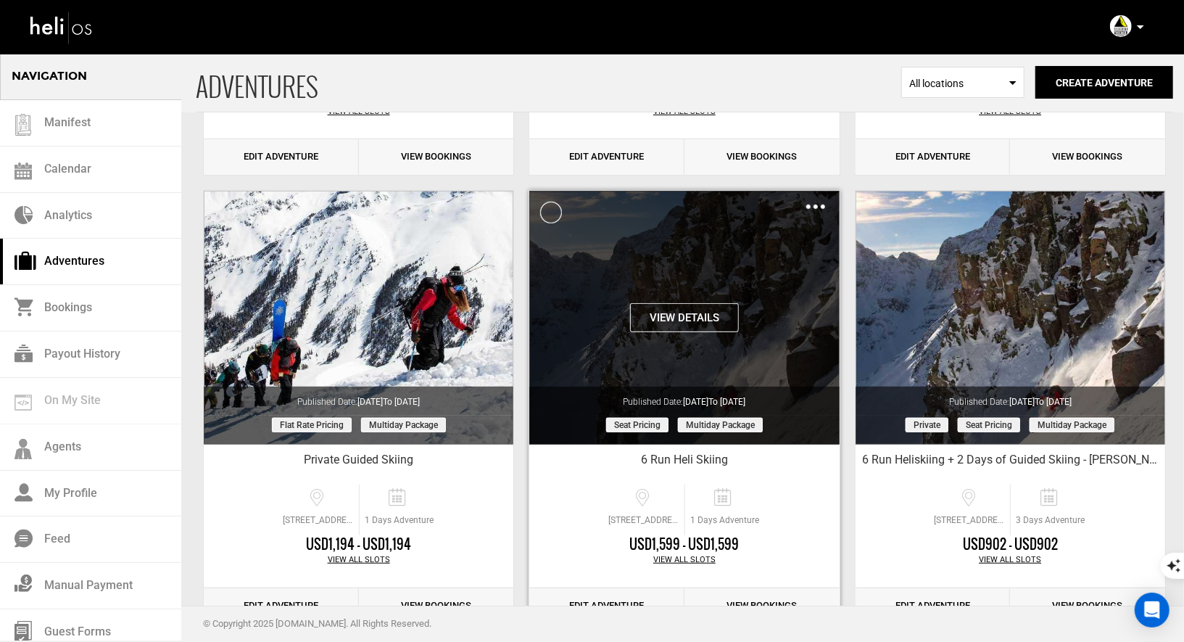
click at [820, 204] on img at bounding box center [815, 206] width 19 height 4
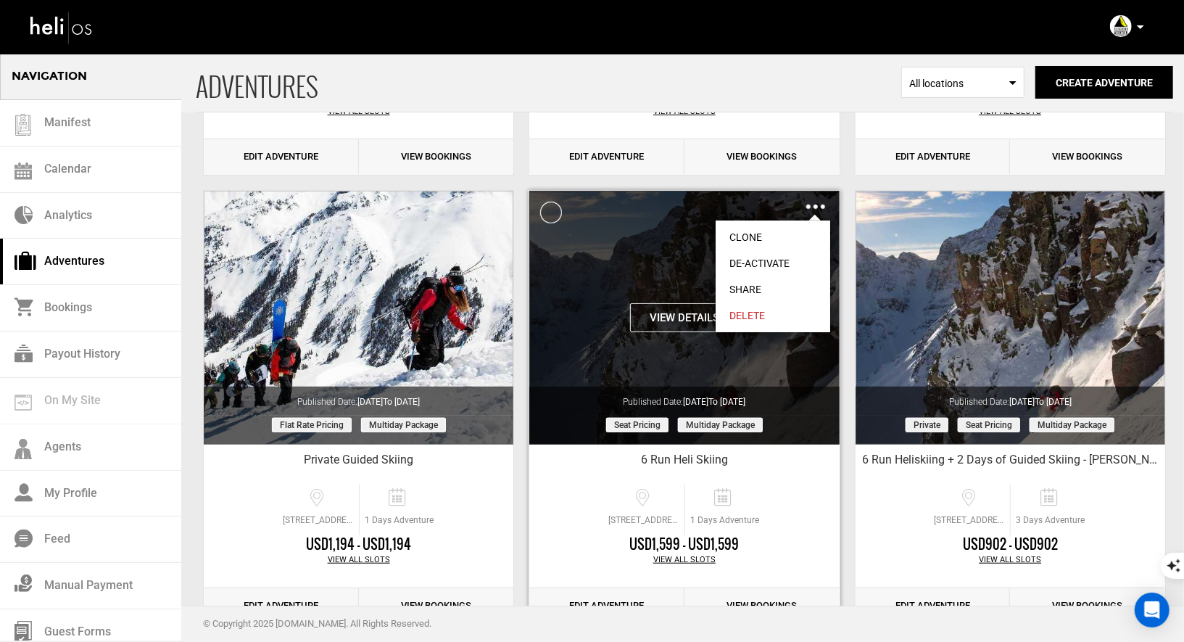
click at [752, 233] on link "Clone" at bounding box center [772, 237] width 115 height 26
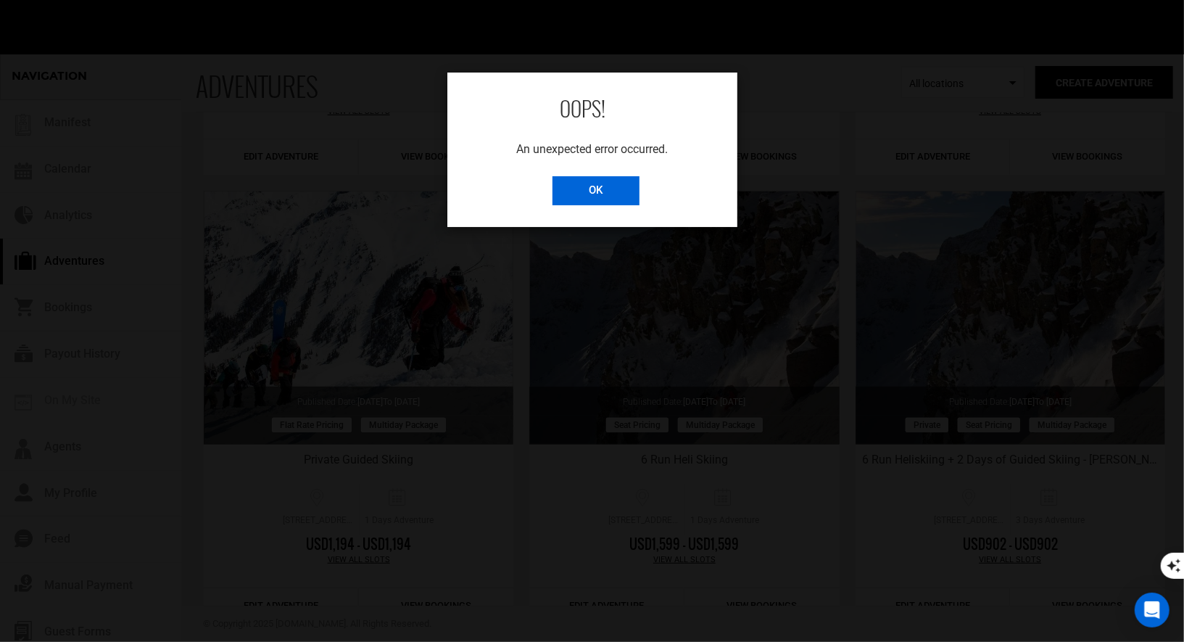
click at [599, 190] on input "OK" at bounding box center [595, 190] width 87 height 29
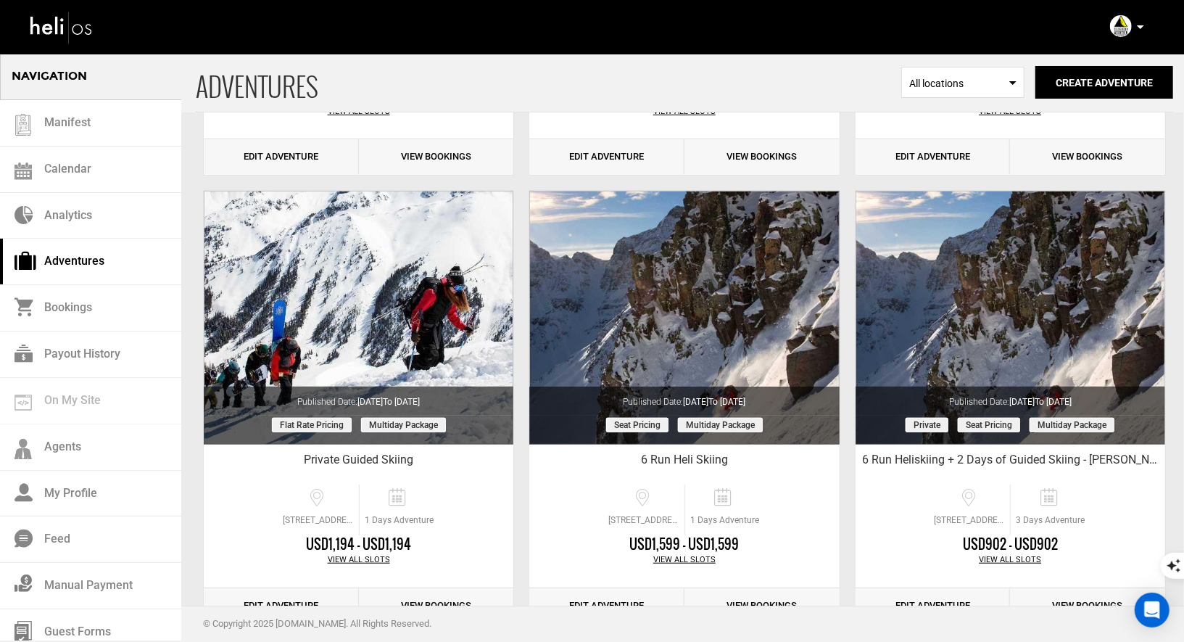
click at [1142, 27] on icon at bounding box center [1140, 27] width 7 height 4
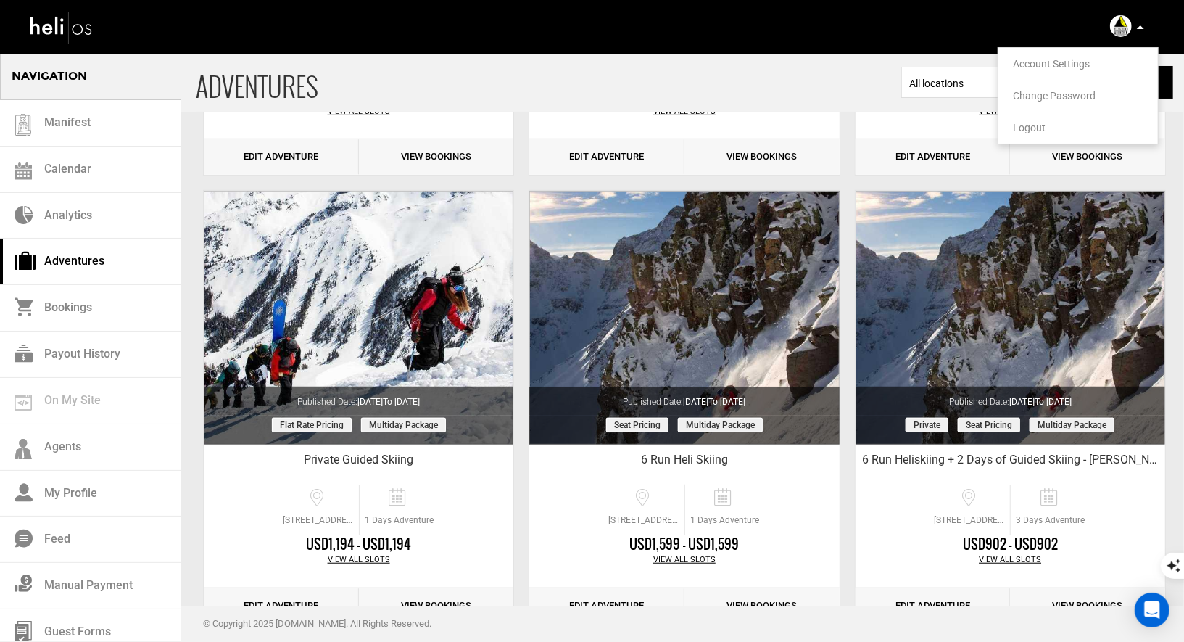
click at [1011, 123] on li "Logout" at bounding box center [1077, 128] width 159 height 32
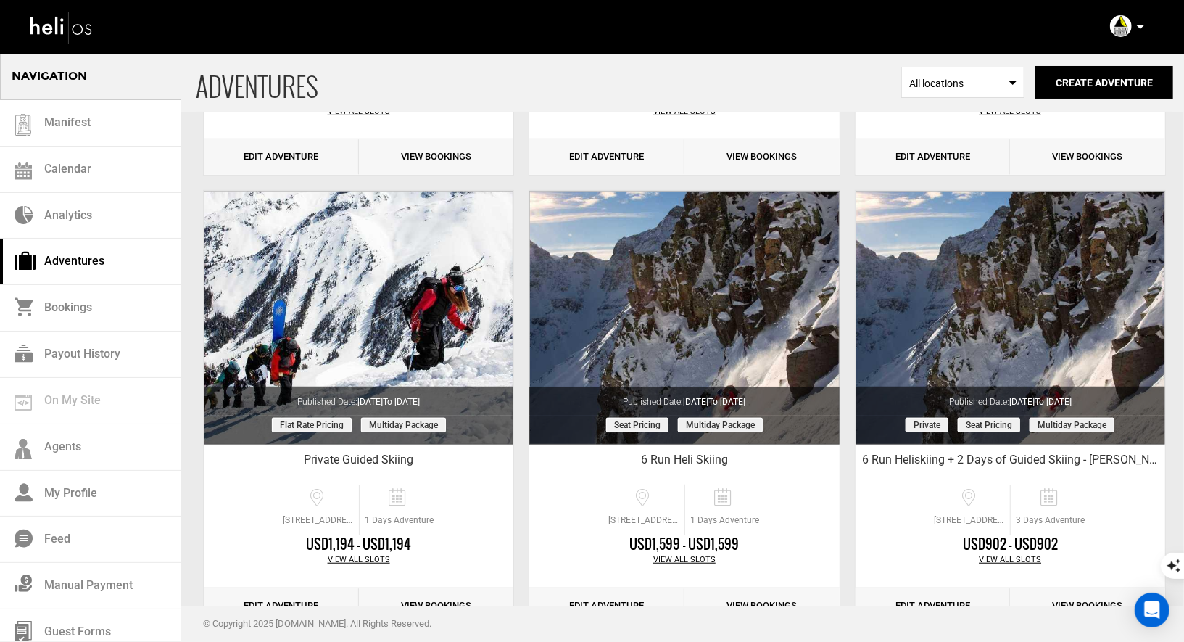
click at [1135, 20] on p at bounding box center [1139, 27] width 9 height 17
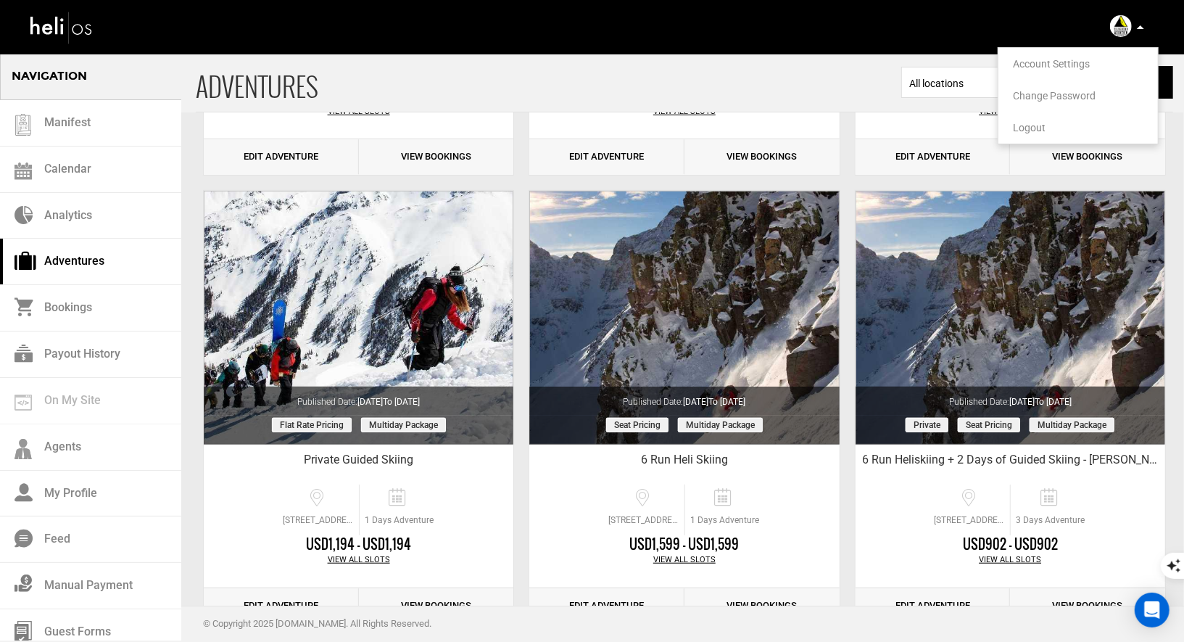
click at [1016, 126] on span "Logout" at bounding box center [1029, 128] width 33 height 12
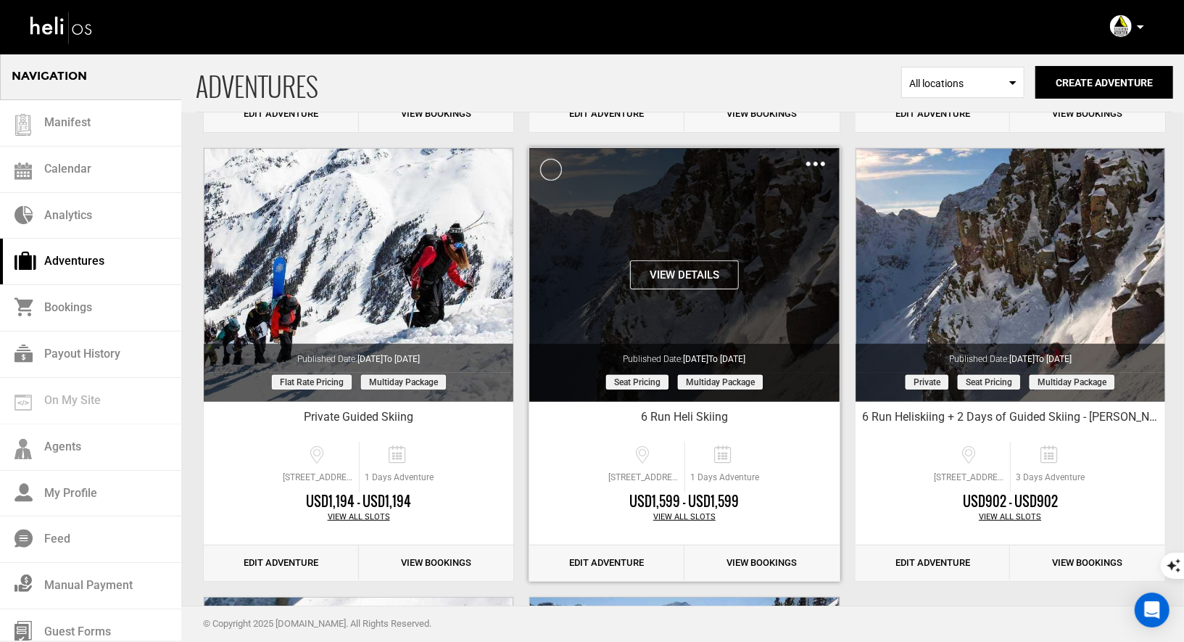
scroll to position [480, 0]
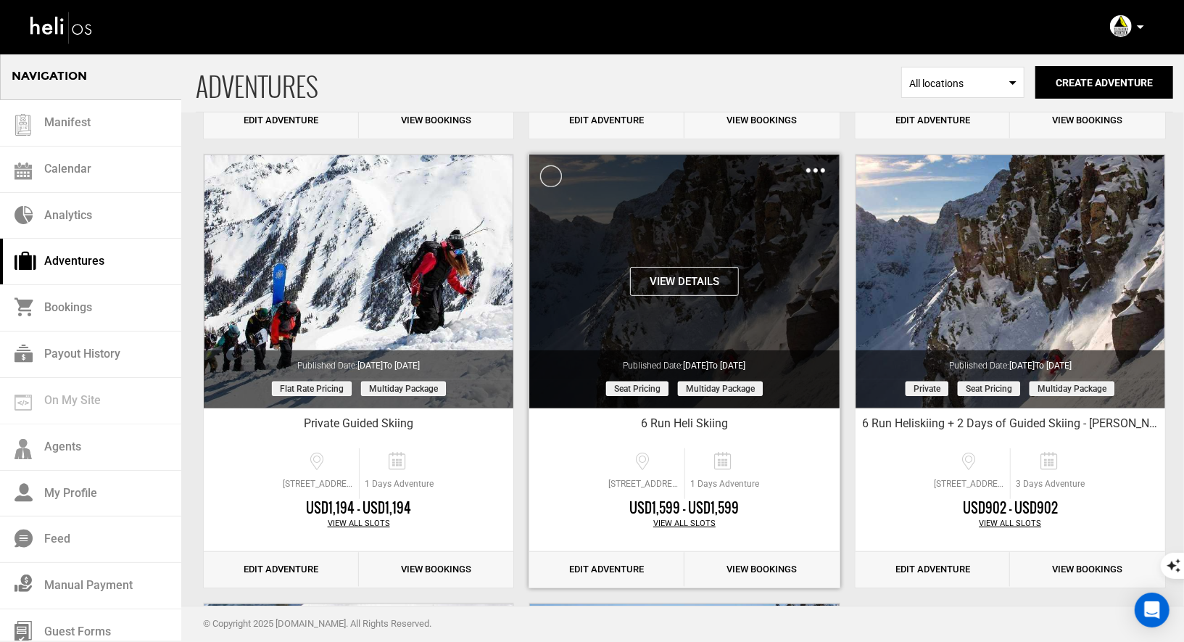
click at [816, 164] on div "Clone De-Activate Share Delete" at bounding box center [815, 170] width 19 height 17
click at [818, 172] on div "Clone De-Activate Share Delete" at bounding box center [815, 170] width 19 height 17
click at [810, 168] on img at bounding box center [815, 170] width 19 height 4
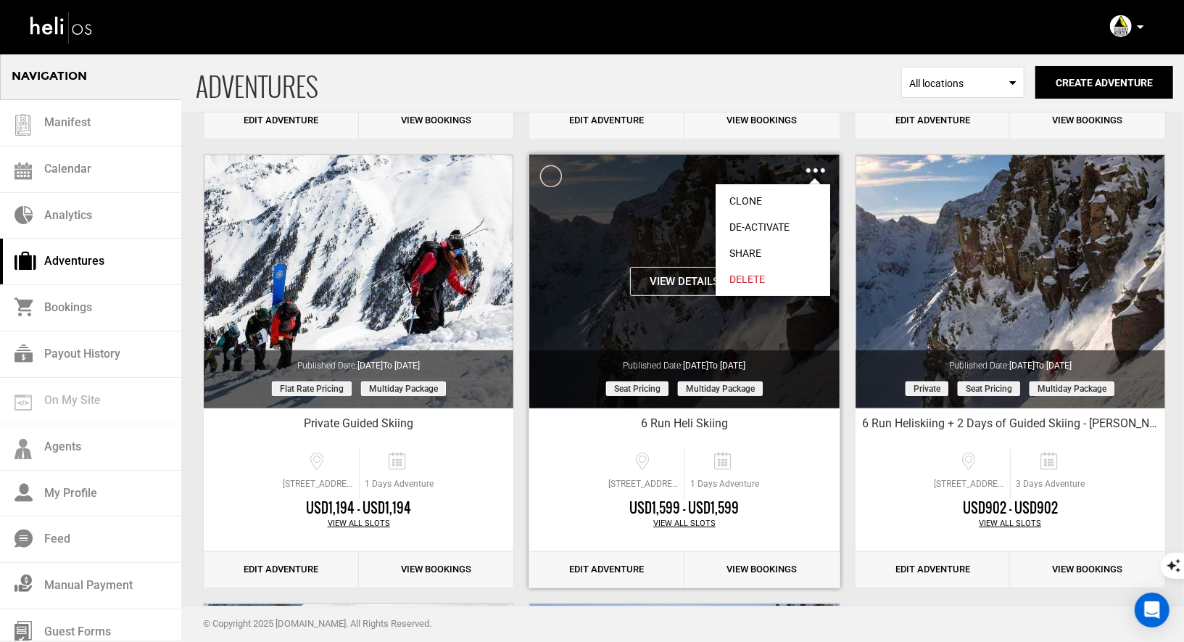
click at [747, 199] on link "Clone" at bounding box center [772, 201] width 115 height 26
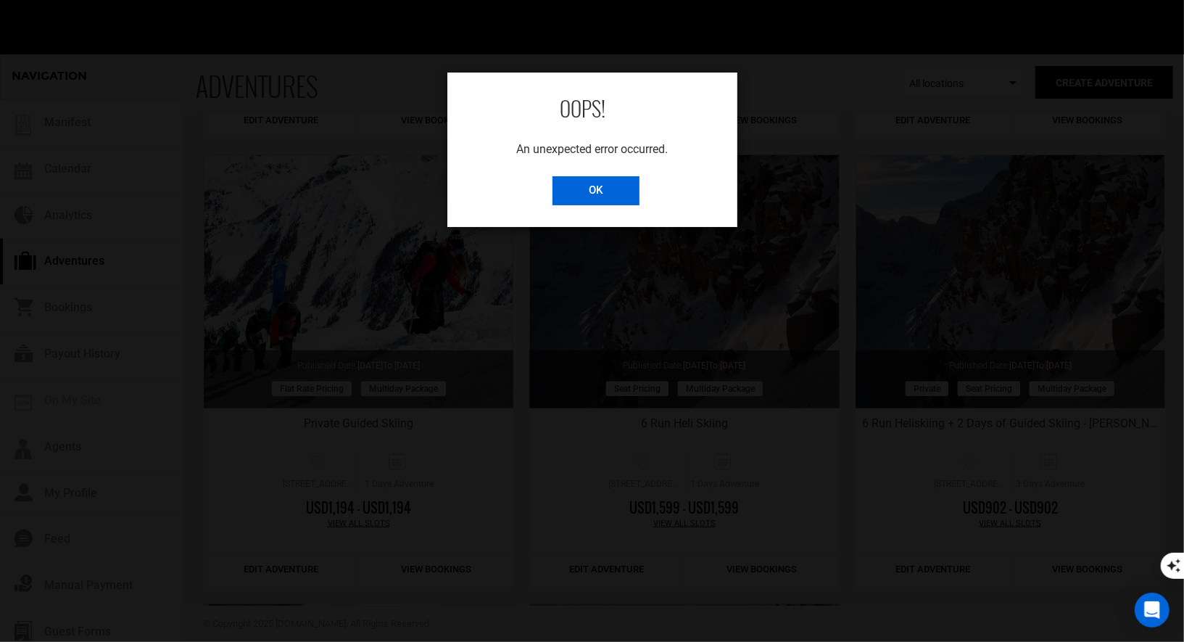
click at [592, 194] on input "OK" at bounding box center [595, 190] width 87 height 29
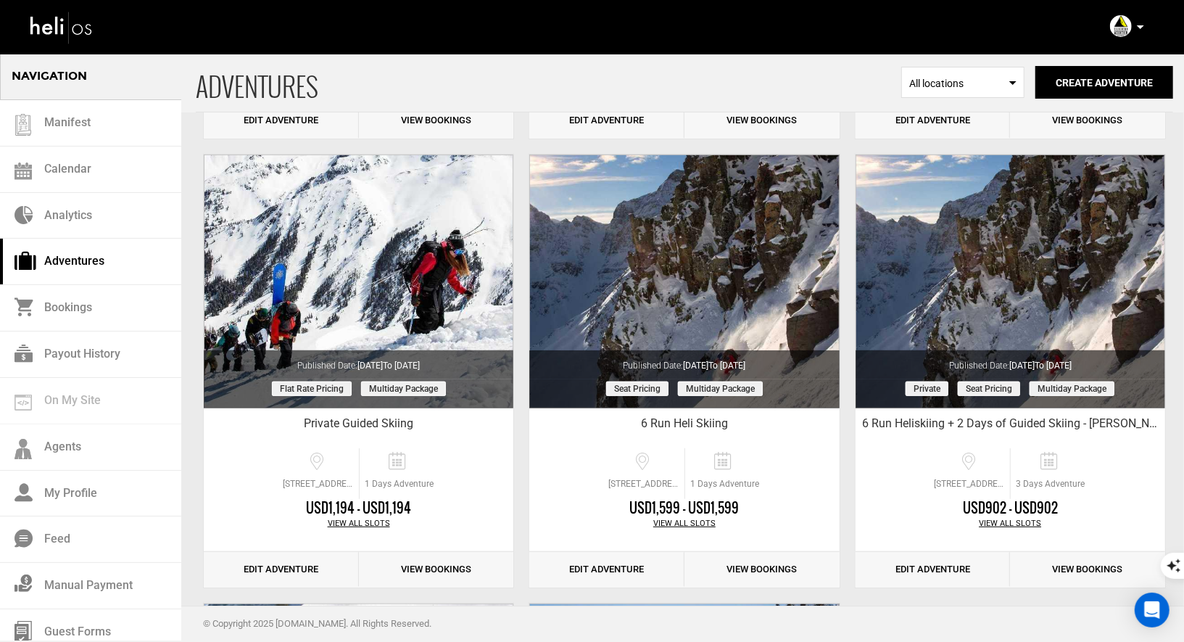
click at [848, 481] on div "Private" at bounding box center [1009, 370] width 325 height 433
click at [1143, 28] on icon at bounding box center [1140, 27] width 7 height 4
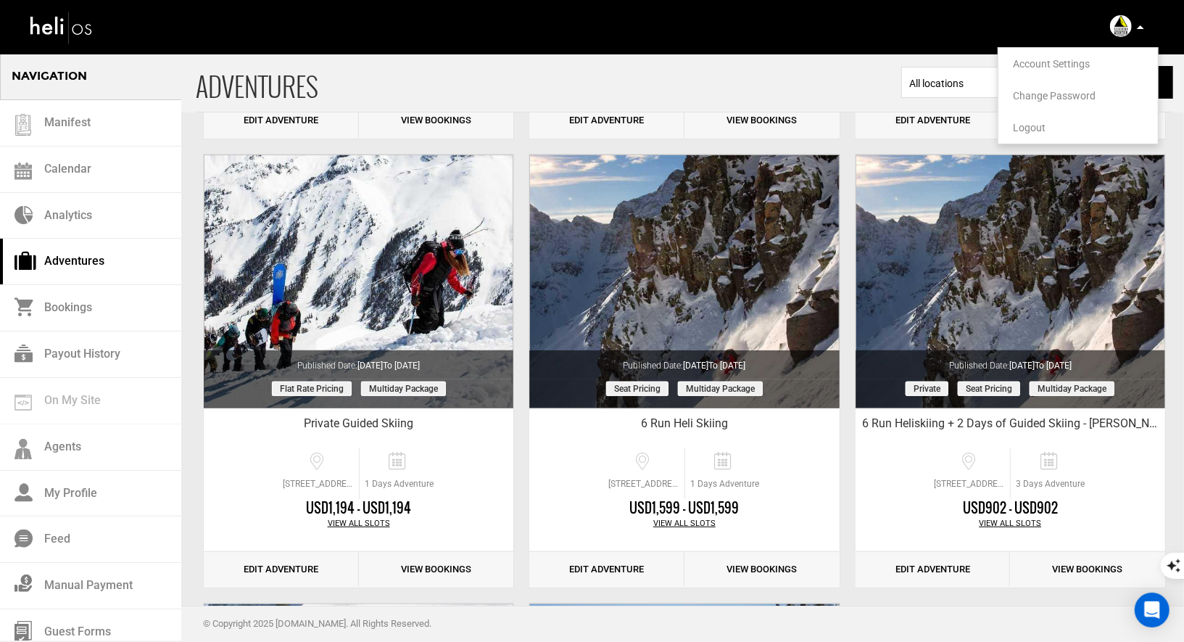
click at [1032, 130] on span "Logout" at bounding box center [1029, 128] width 33 height 12
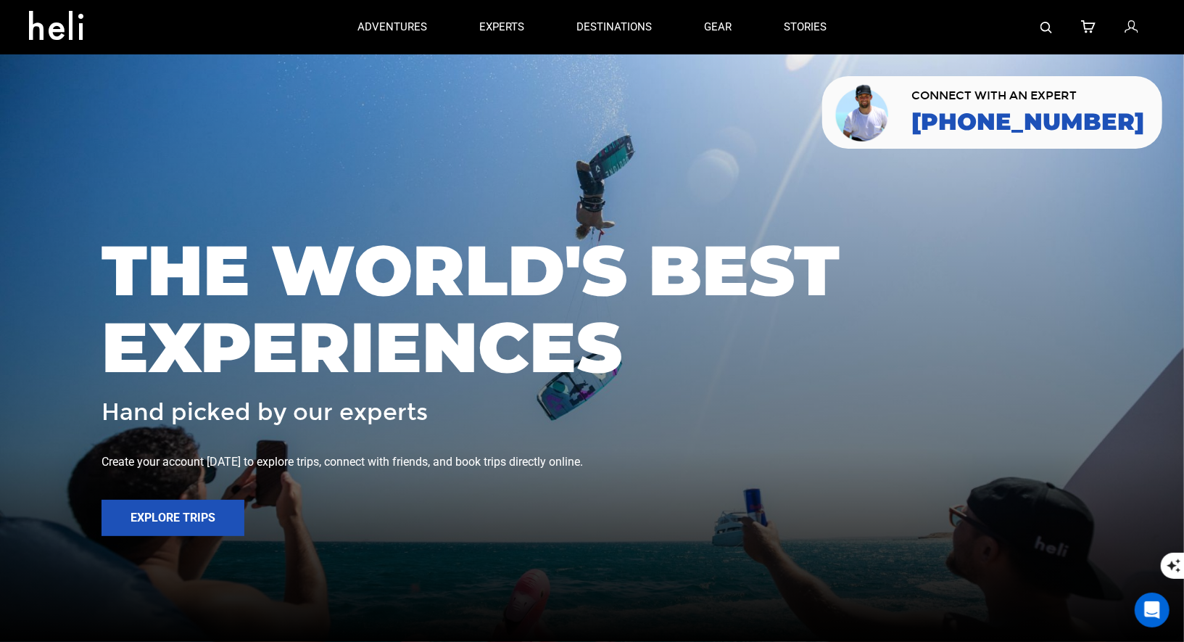
click at [1040, 30] on img at bounding box center [1046, 28] width 12 height 12
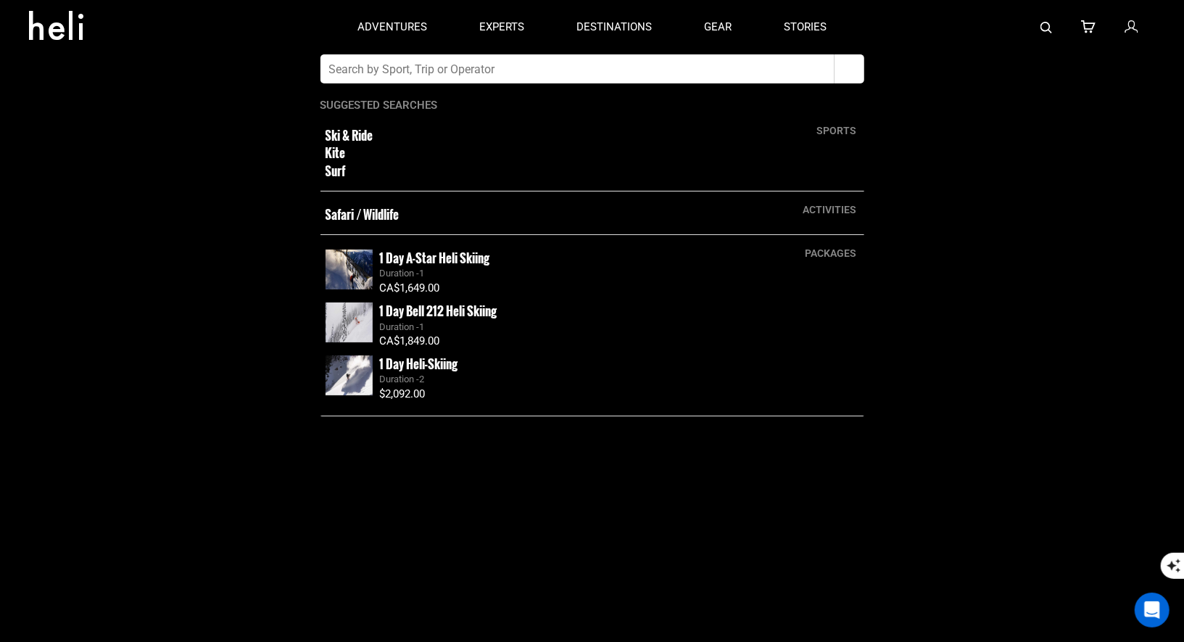
click at [712, 67] on input "text" at bounding box center [577, 68] width 514 height 29
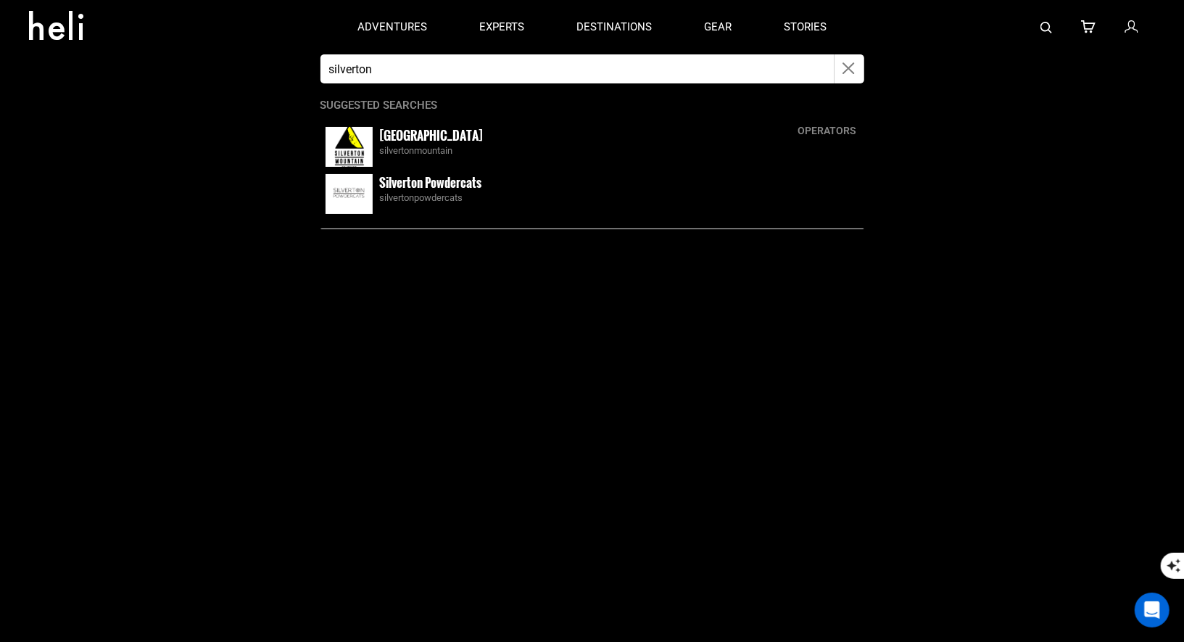
type input "silverton"
click at [440, 141] on small "[GEOGRAPHIC_DATA]" at bounding box center [432, 135] width 104 height 18
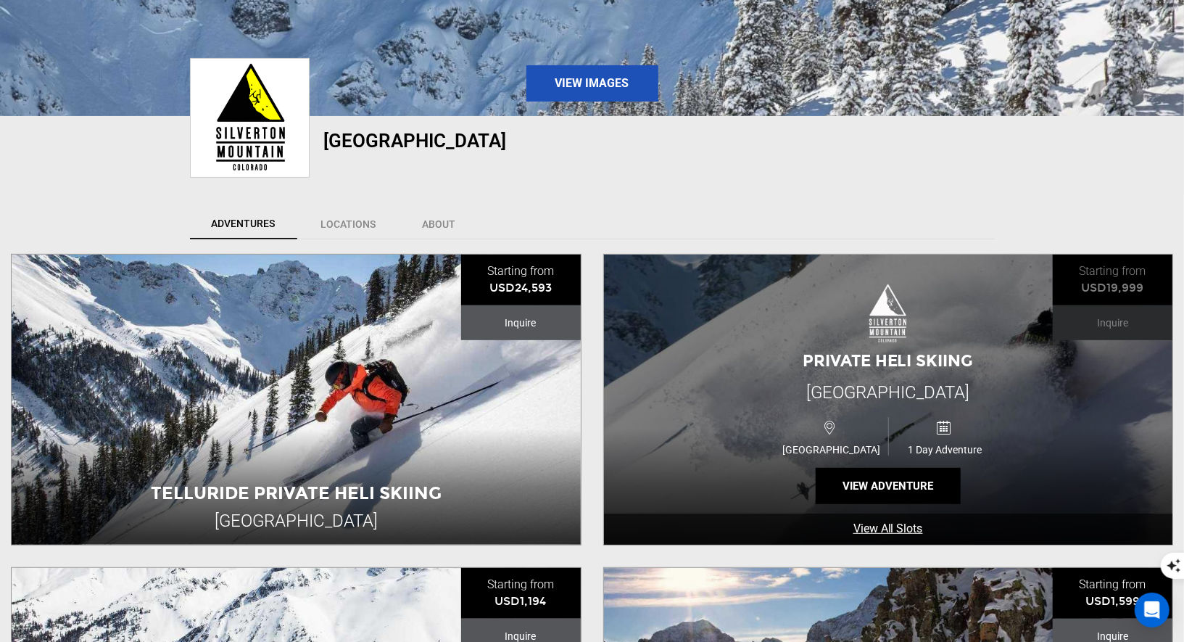
scroll to position [617, 0]
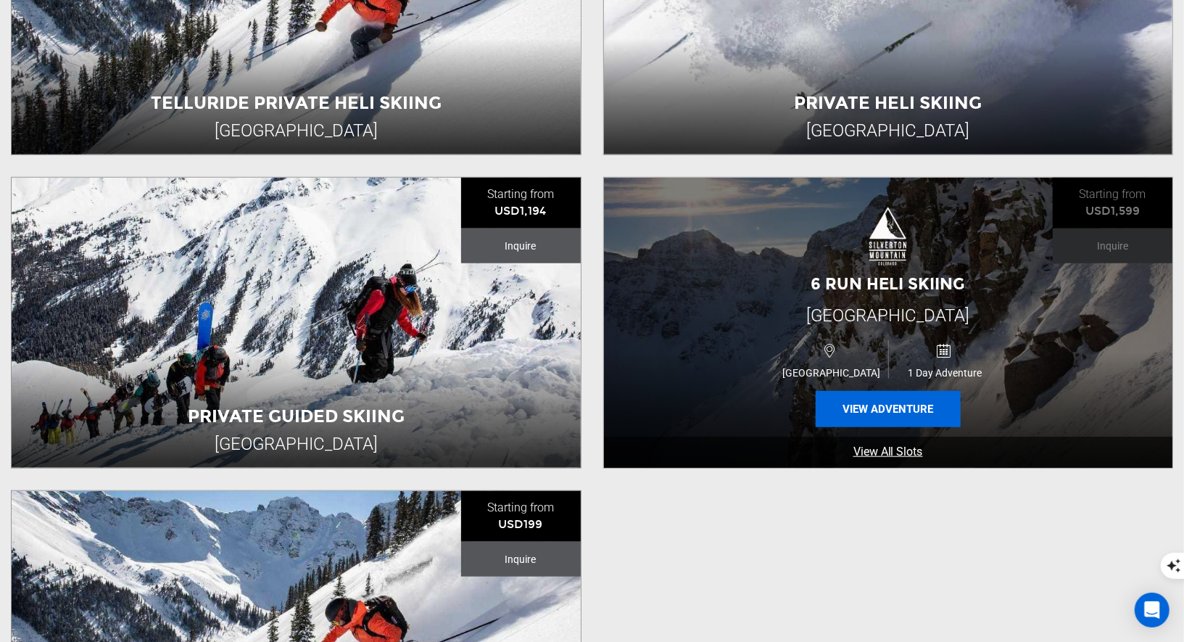
click at [874, 404] on button "View Adventure" at bounding box center [888, 409] width 145 height 36
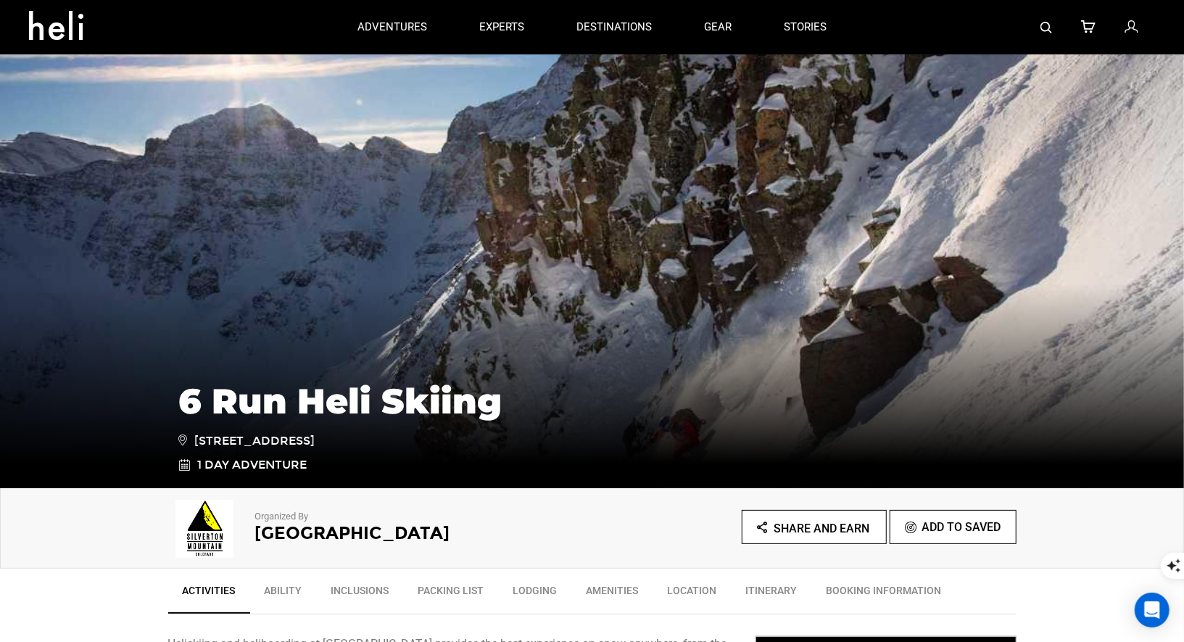
click at [82, 17] on icon at bounding box center [61, 20] width 65 height 23
